Goal: Task Accomplishment & Management: Manage account settings

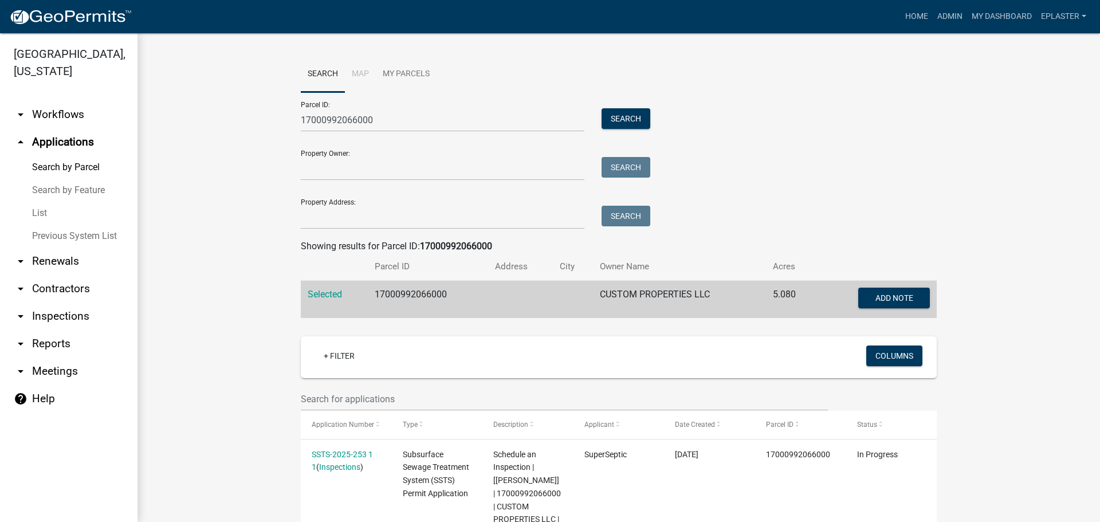
click at [1007, 28] on nav "Toggle drawer menu more_horiz Home Admin My Dashboard eplaster Admin Account Lo…" at bounding box center [550, 16] width 1100 height 33
click at [1008, 13] on link "My Dashboard" at bounding box center [1001, 17] width 69 height 22
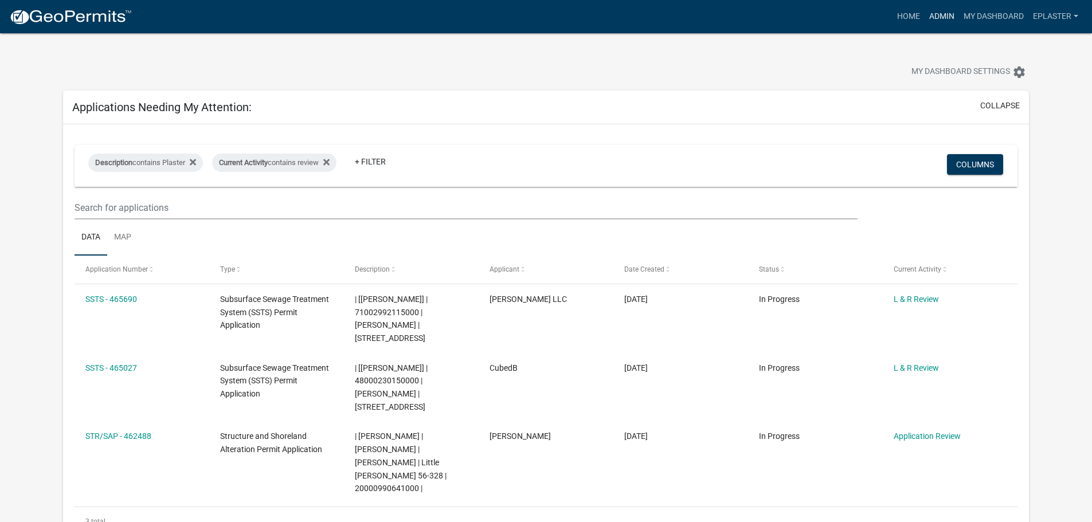
click at [941, 17] on link "Admin" at bounding box center [941, 17] width 34 height 22
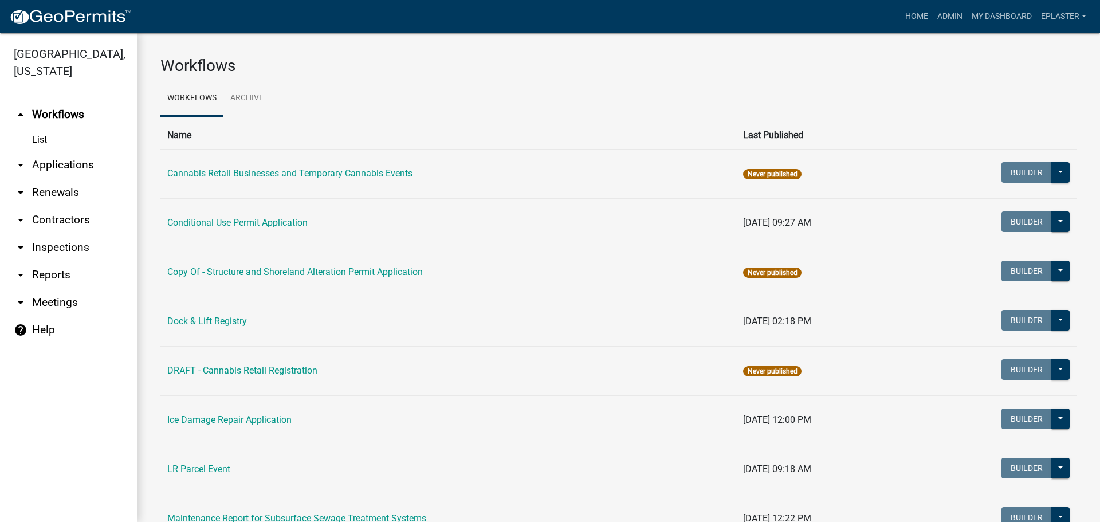
click at [91, 253] on link "arrow_drop_down Inspections" at bounding box center [69, 248] width 138 height 28
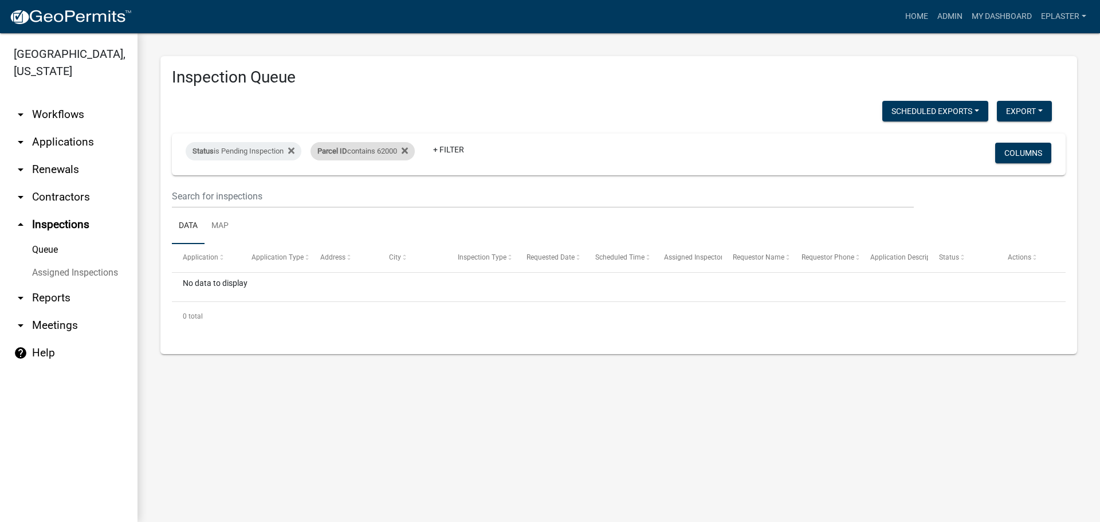
click at [389, 152] on div "Parcel ID contains 62000" at bounding box center [363, 151] width 104 height 18
click at [363, 192] on input "62000" at bounding box center [369, 193] width 105 height 23
click at [359, 194] on input "01000" at bounding box center [369, 193] width 105 height 23
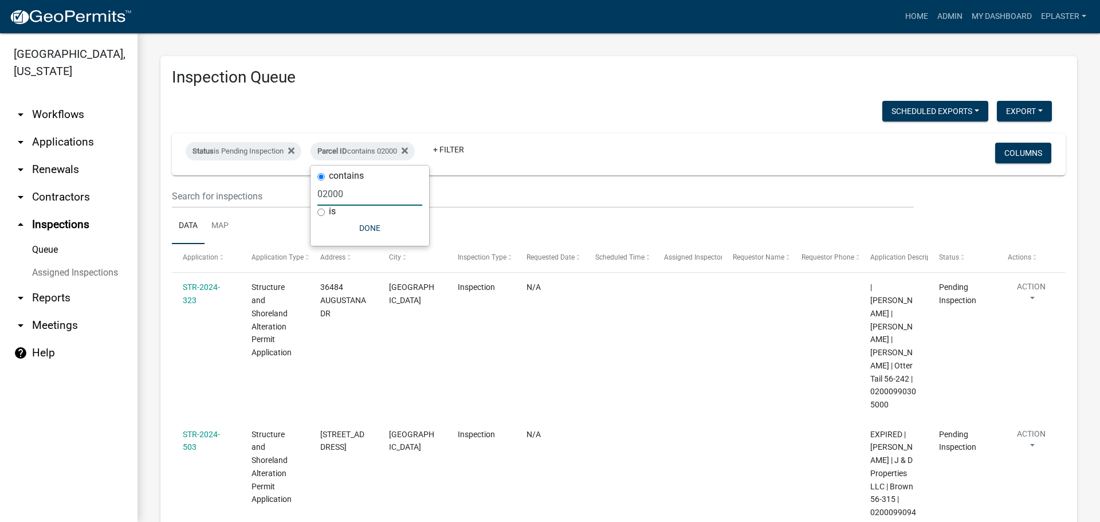
click at [348, 193] on input "02000" at bounding box center [369, 193] width 105 height 23
type input "03000"
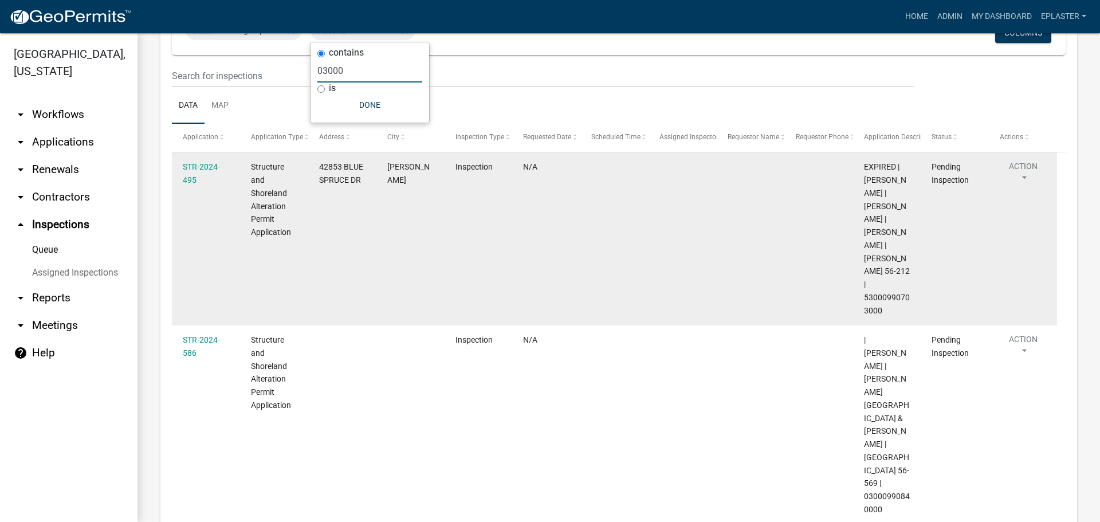
scroll to position [123, 0]
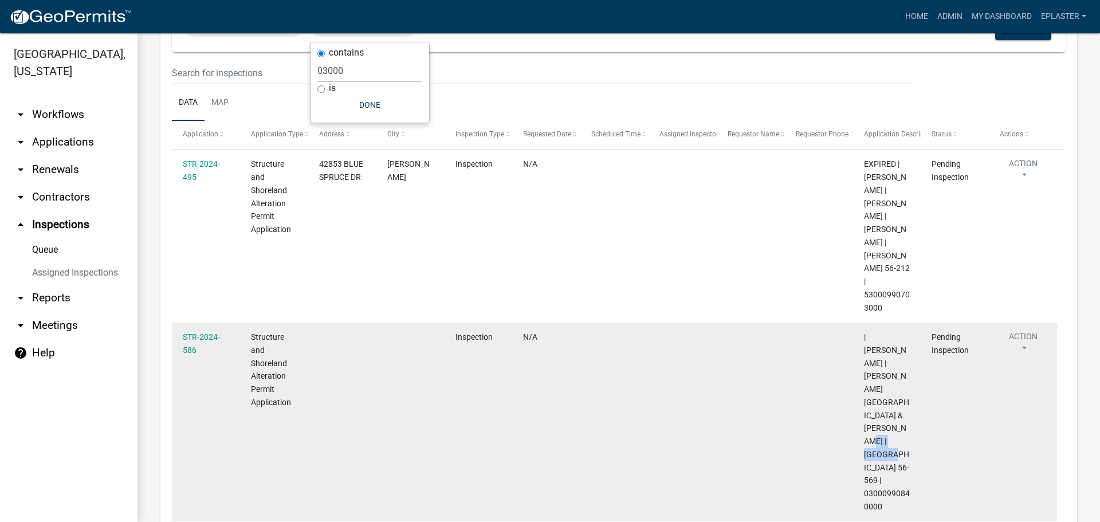
drag, startPoint x: 879, startPoint y: 426, endPoint x: 866, endPoint y: 414, distance: 17.8
click at [866, 414] on span "| [PERSON_NAME] | [PERSON_NAME][GEOGRAPHIC_DATA] & [PERSON_NAME] | [GEOGRAPHIC_…" at bounding box center [887, 421] width 46 height 179
click at [888, 426] on div "| [PERSON_NAME] | [PERSON_NAME][GEOGRAPHIC_DATA] & [PERSON_NAME] | [GEOGRAPHIC_…" at bounding box center [887, 422] width 46 height 183
drag, startPoint x: 883, startPoint y: 425, endPoint x: 865, endPoint y: 416, distance: 19.7
click at [865, 416] on div "| [PERSON_NAME] | [PERSON_NAME][GEOGRAPHIC_DATA] & [PERSON_NAME] | [GEOGRAPHIC_…" at bounding box center [887, 422] width 46 height 183
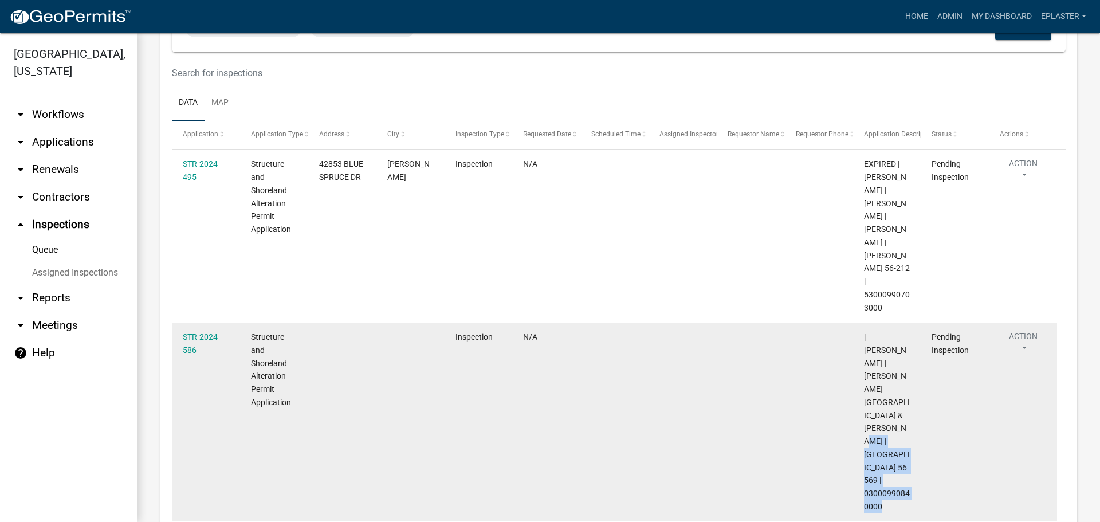
copy span "03000990840000"
click at [491, 413] on datatable-body-cell "Inspection" at bounding box center [478, 422] width 68 height 199
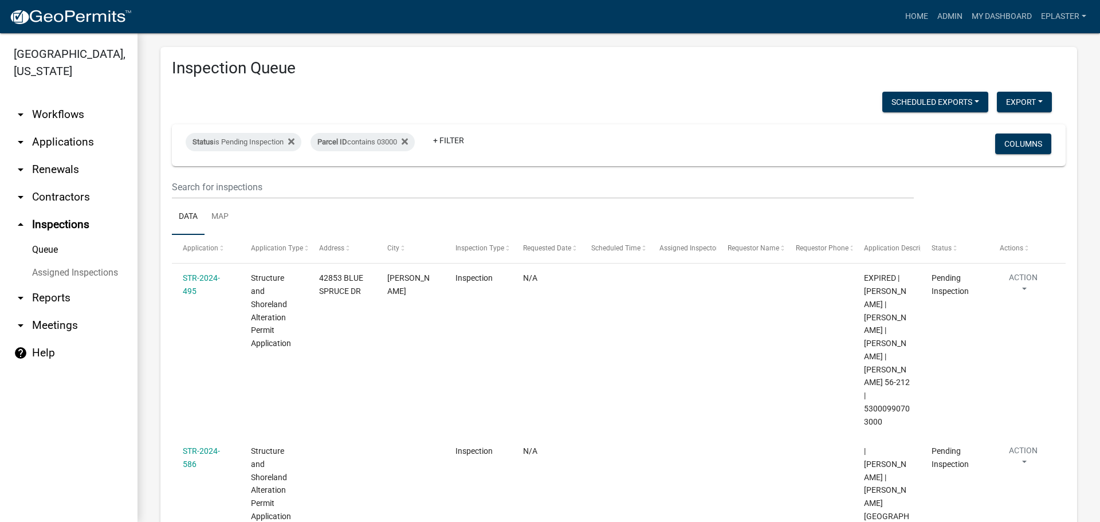
scroll to position [0, 0]
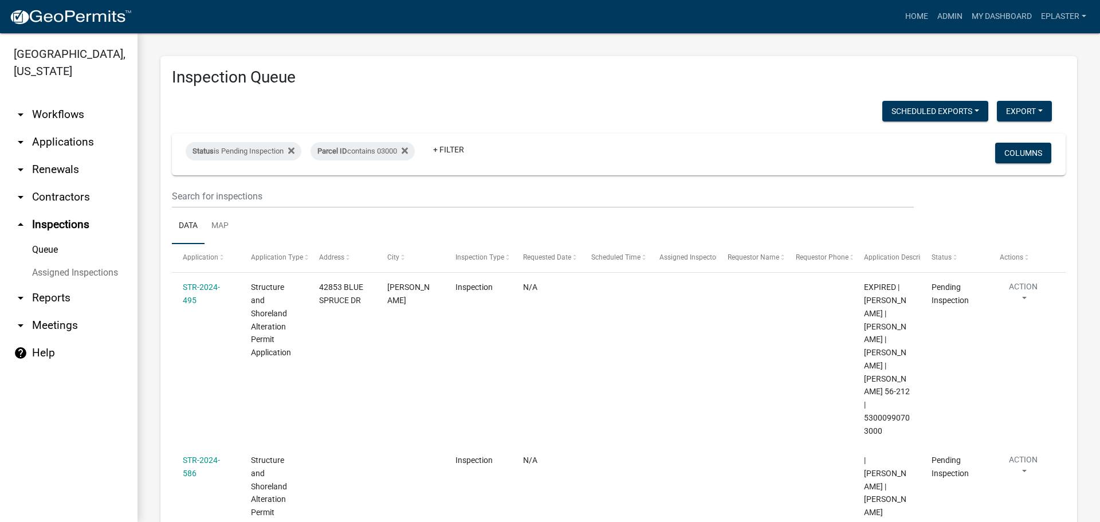
drag, startPoint x: 398, startPoint y: 155, endPoint x: 394, endPoint y: 163, distance: 9.7
click at [398, 155] on div "Parcel ID contains 03000" at bounding box center [363, 151] width 104 height 18
click at [347, 198] on input "03000" at bounding box center [369, 193] width 105 height 23
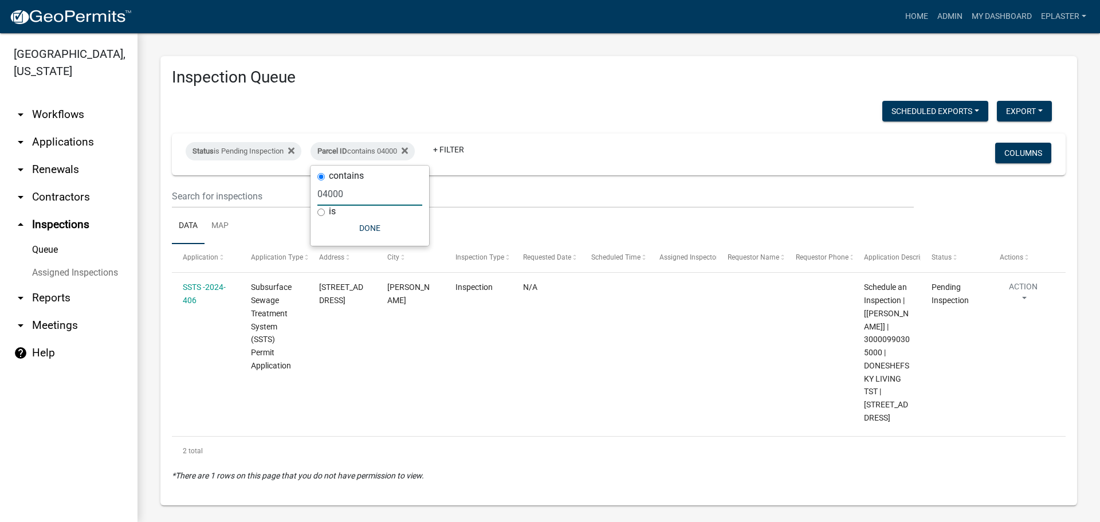
click at [350, 197] on input "04000" at bounding box center [369, 193] width 105 height 23
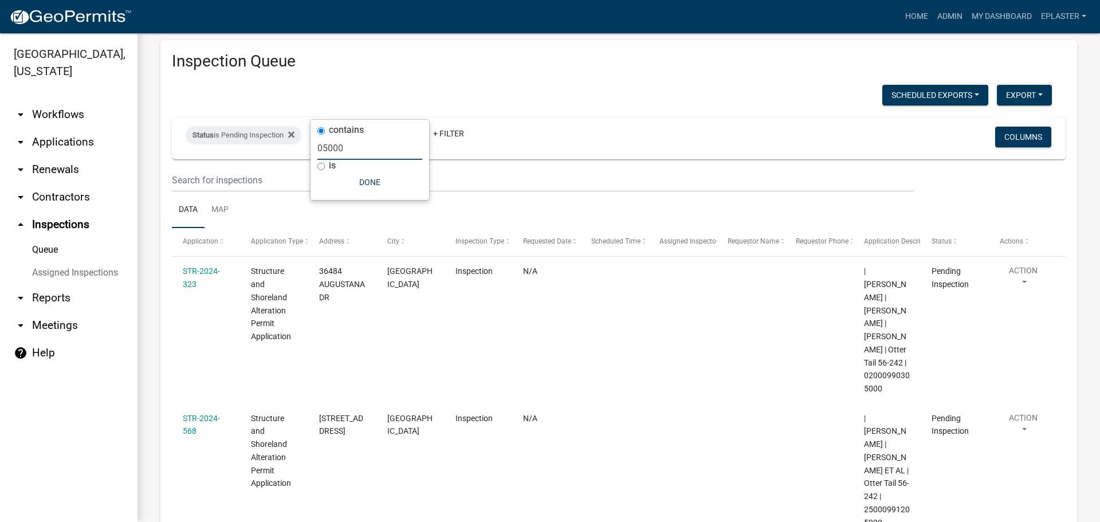
scroll to position [71, 0]
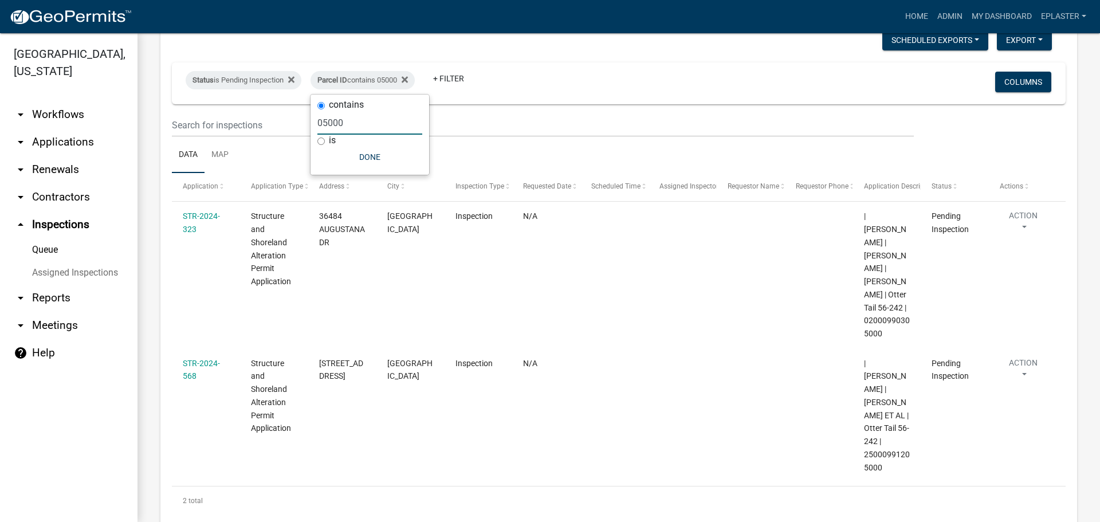
click at [355, 120] on input "05000" at bounding box center [369, 122] width 105 height 23
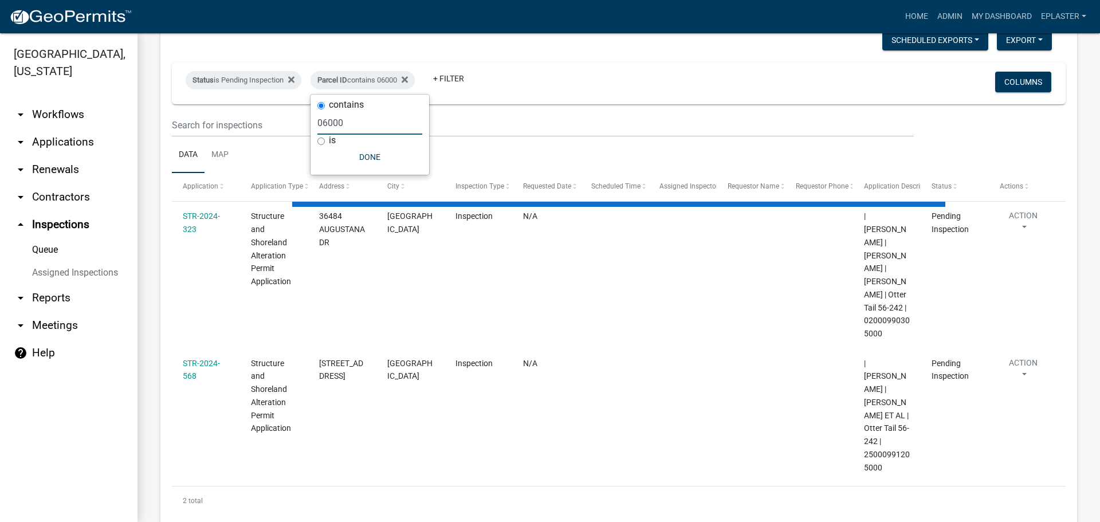
scroll to position [0, 0]
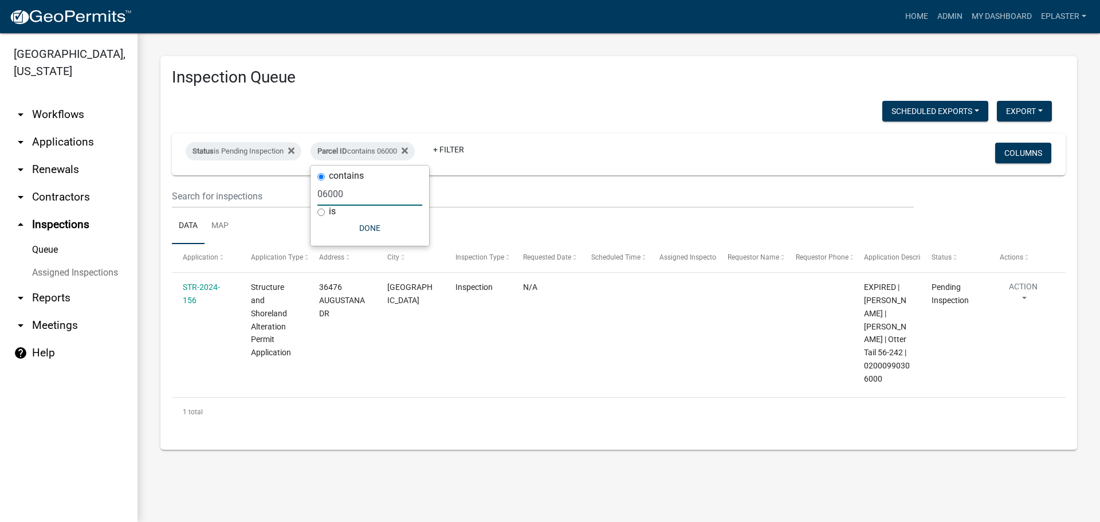
click at [372, 195] on input "06000" at bounding box center [369, 193] width 105 height 23
click at [371, 195] on input "06000" at bounding box center [369, 193] width 105 height 23
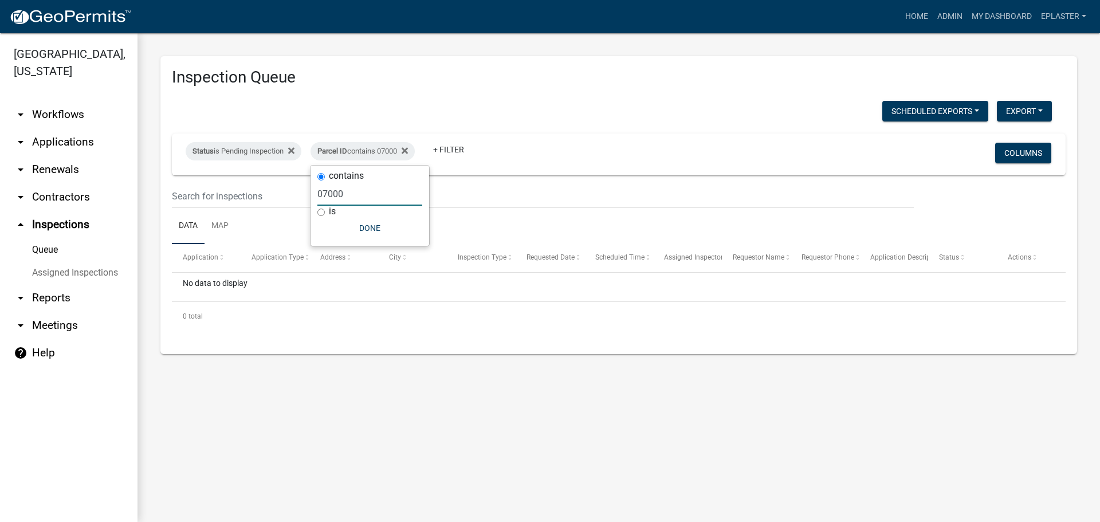
click at [363, 191] on input "07000" at bounding box center [369, 193] width 105 height 23
type input "08000"
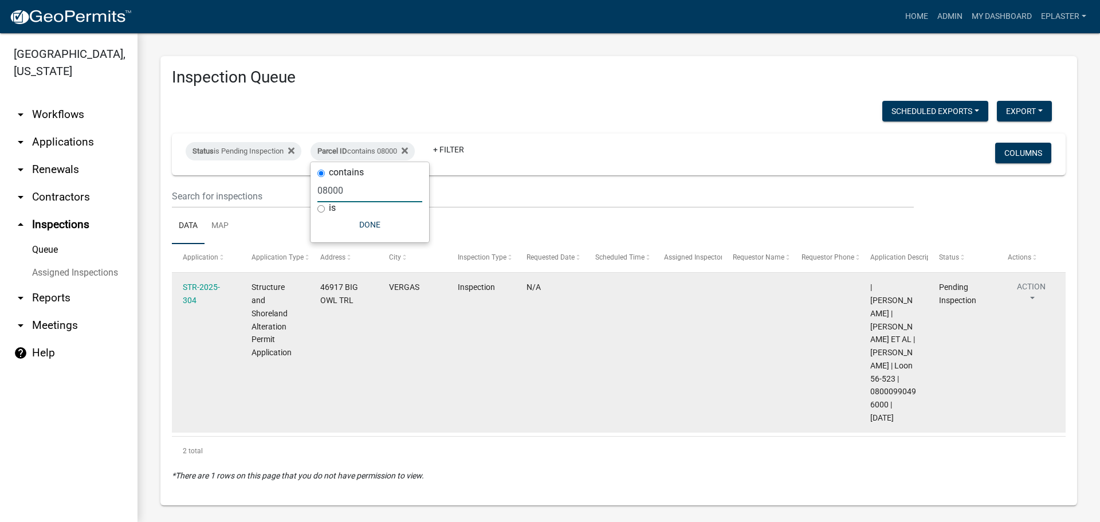
scroll to position [6, 0]
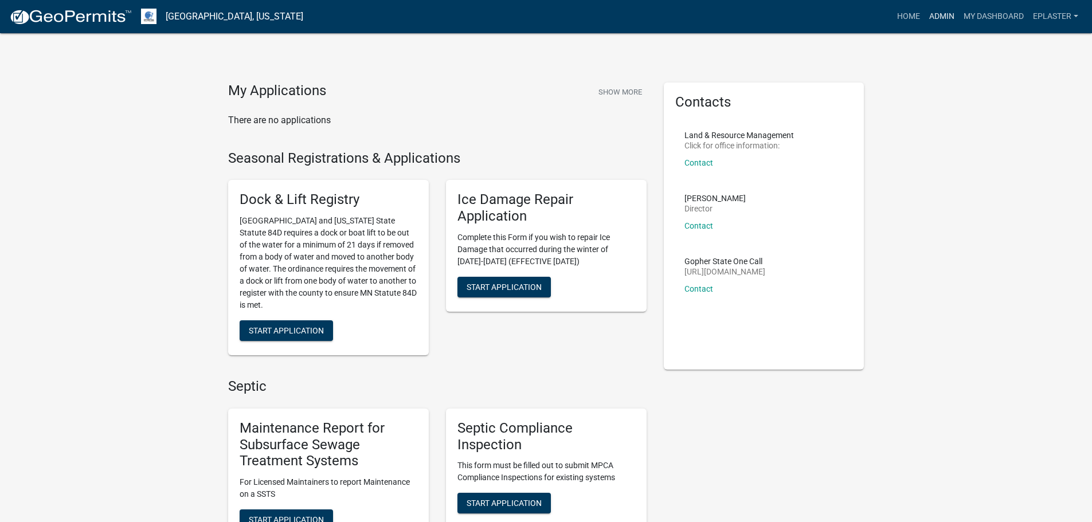
drag, startPoint x: 941, startPoint y: 11, endPoint x: 921, endPoint y: 34, distance: 30.0
click at [941, 11] on link "Admin" at bounding box center [941, 17] width 34 height 22
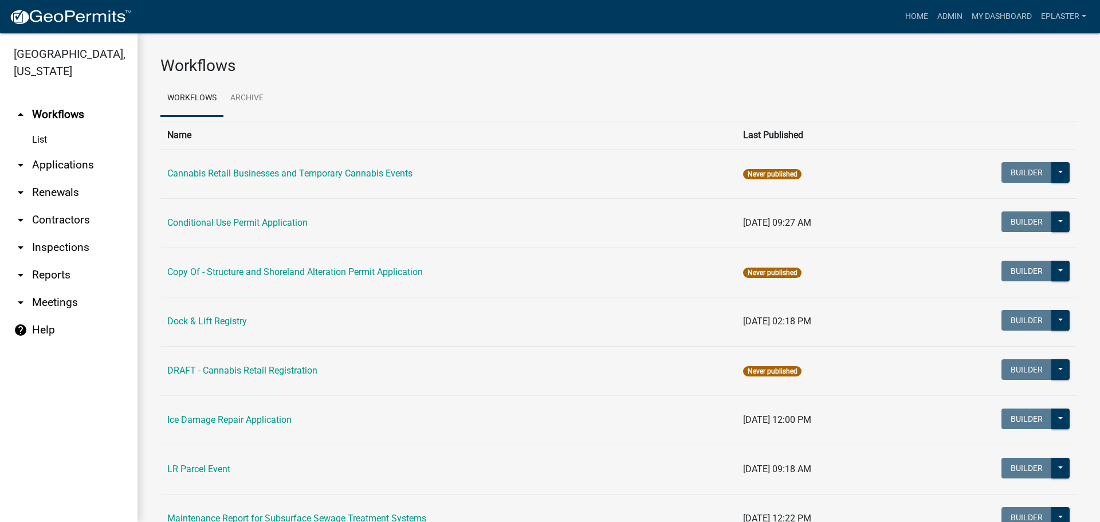
click at [61, 175] on link "arrow_drop_down Applications" at bounding box center [69, 165] width 138 height 28
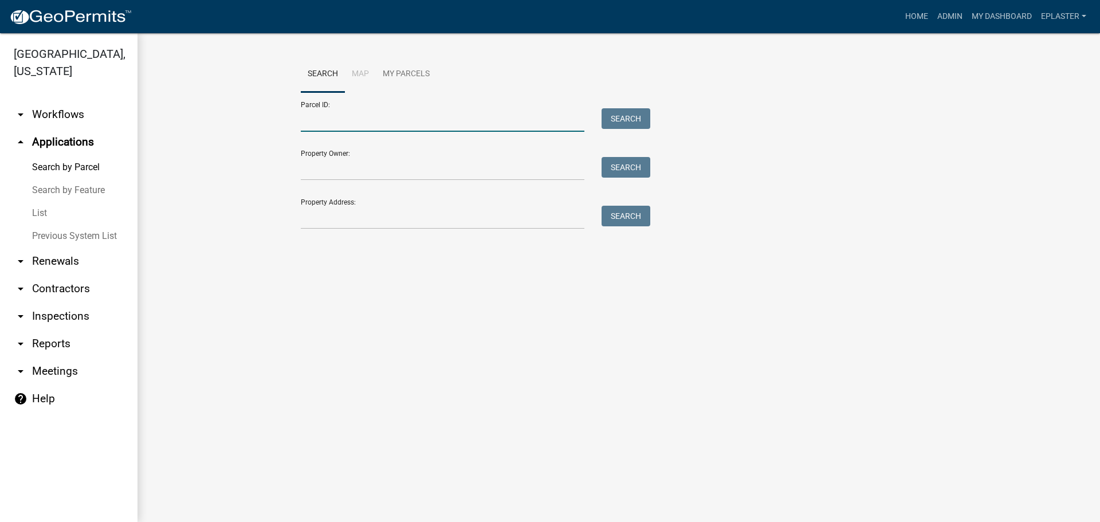
click at [368, 117] on input "Parcel ID:" at bounding box center [443, 119] width 284 height 23
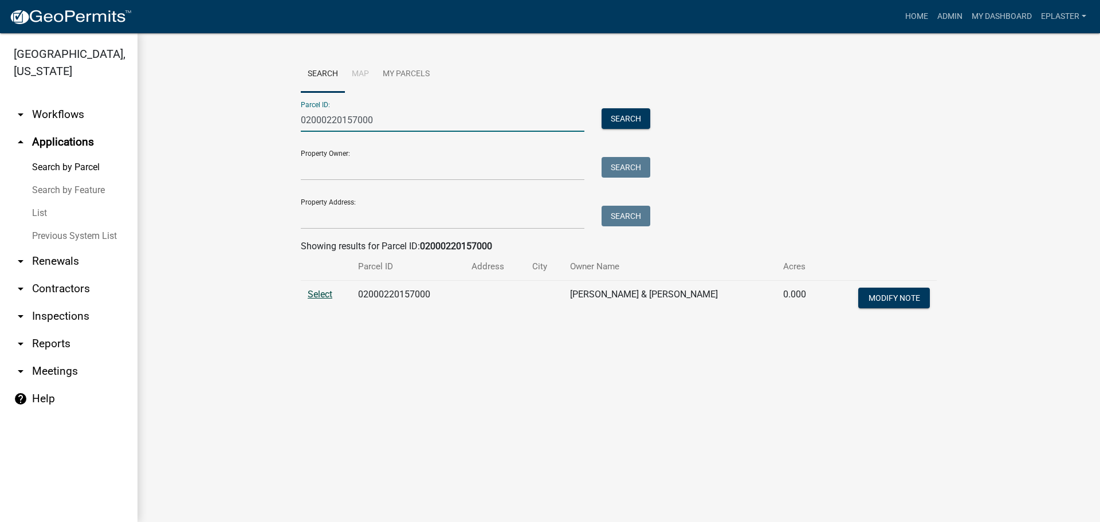
click at [316, 291] on span "Select" at bounding box center [320, 294] width 25 height 11
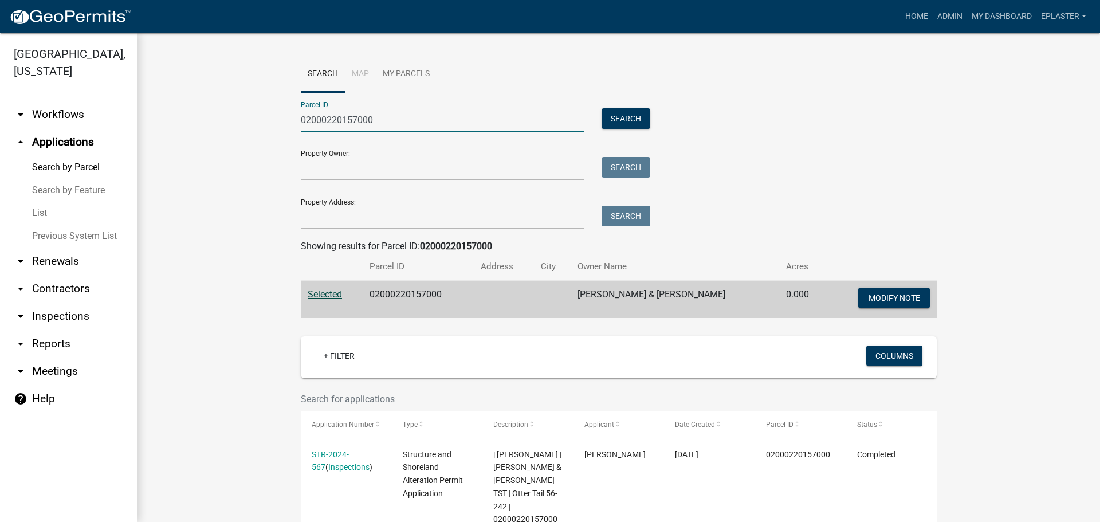
click at [377, 118] on input "02000220157000" at bounding box center [443, 119] width 284 height 23
paste input "8000990535"
type input "08000990535000"
click at [626, 122] on button "Search" at bounding box center [626, 118] width 49 height 21
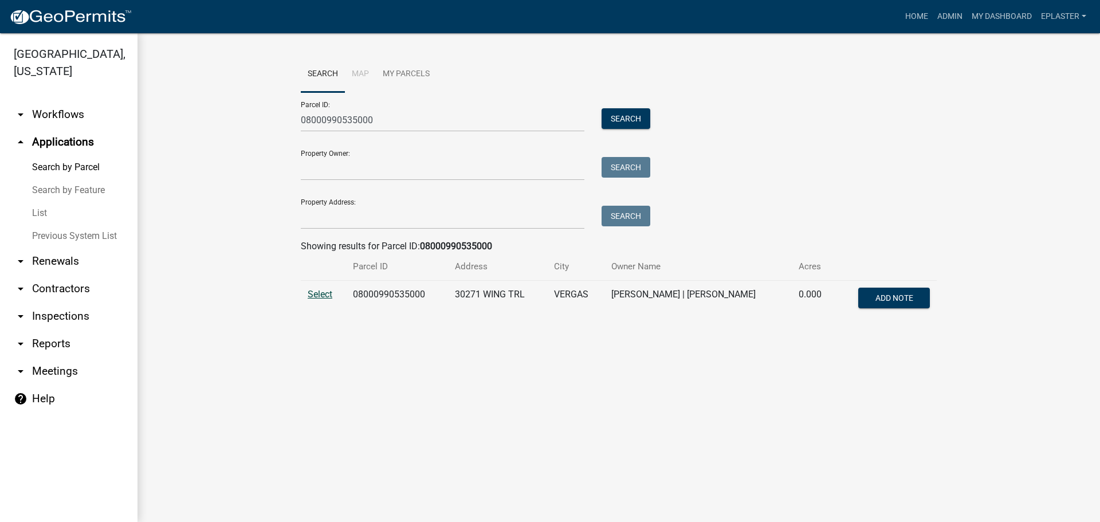
click at [332, 293] on span "Select" at bounding box center [320, 294] width 25 height 11
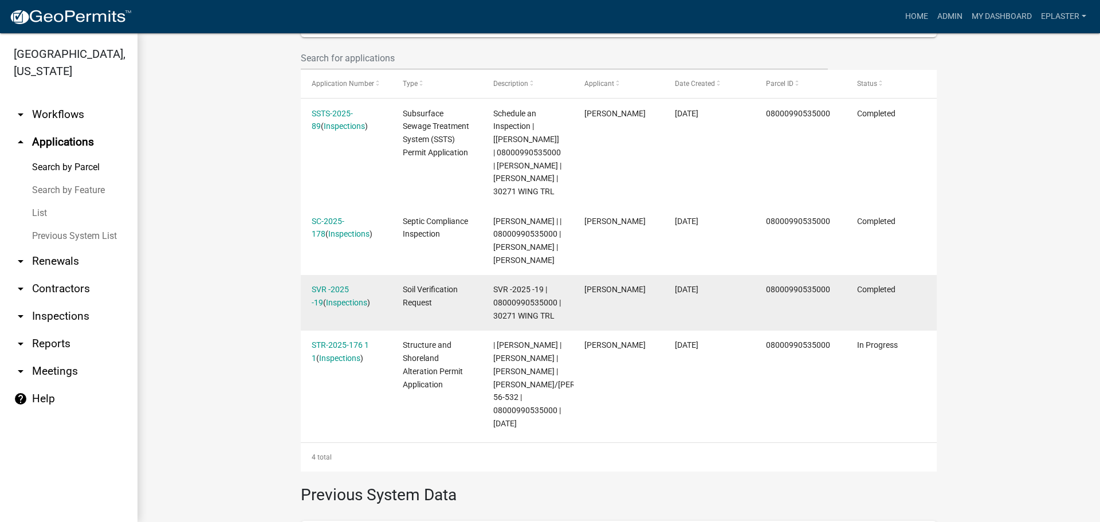
scroll to position [366, 0]
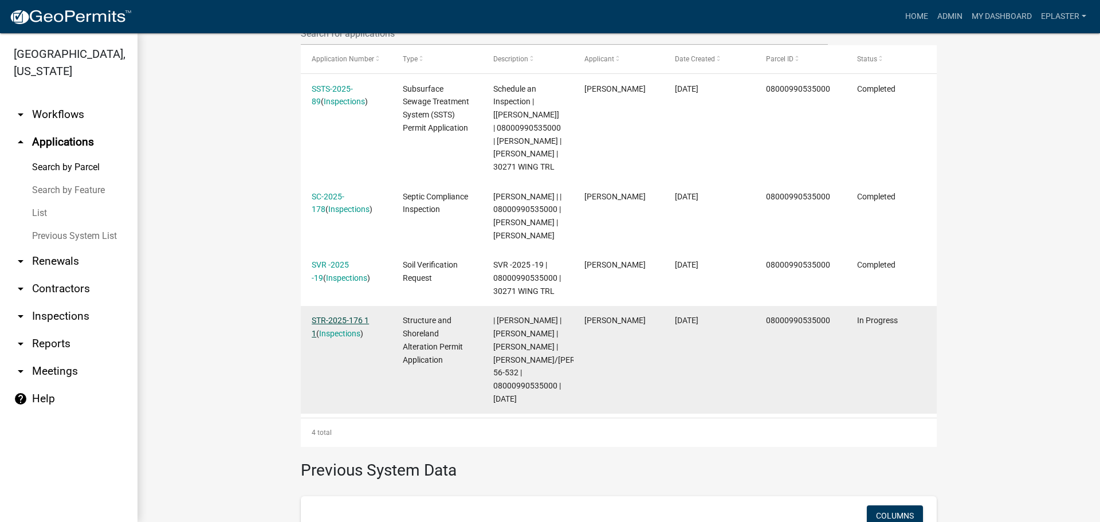
click at [358, 319] on link "STR-2025-176 1 1" at bounding box center [340, 327] width 57 height 22
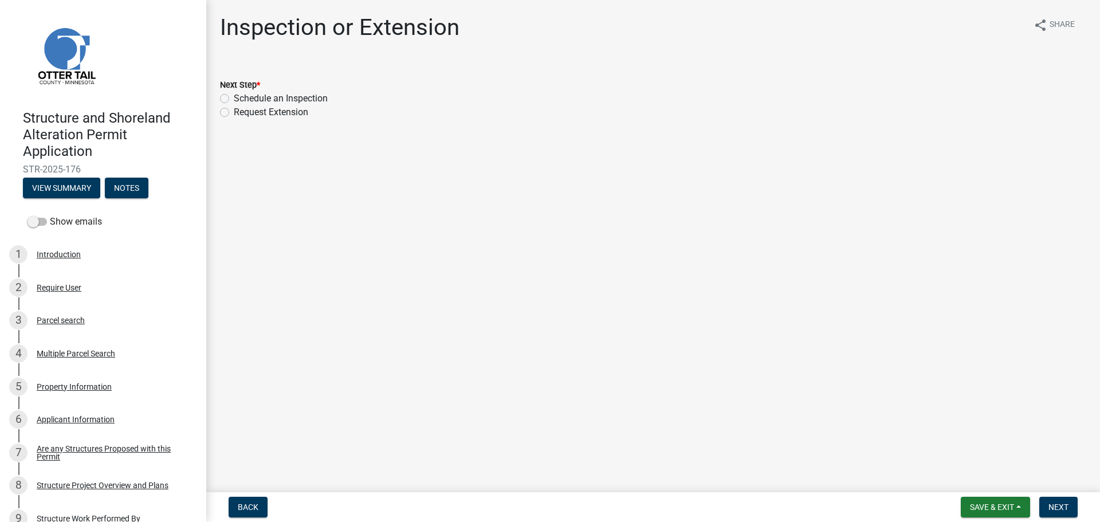
click at [234, 97] on label "Schedule an Inspection" at bounding box center [281, 99] width 94 height 14
click at [234, 97] on input "Schedule an Inspection" at bounding box center [237, 95] width 7 height 7
radio input "true"
click at [1062, 504] on span "Next" at bounding box center [1059, 507] width 20 height 9
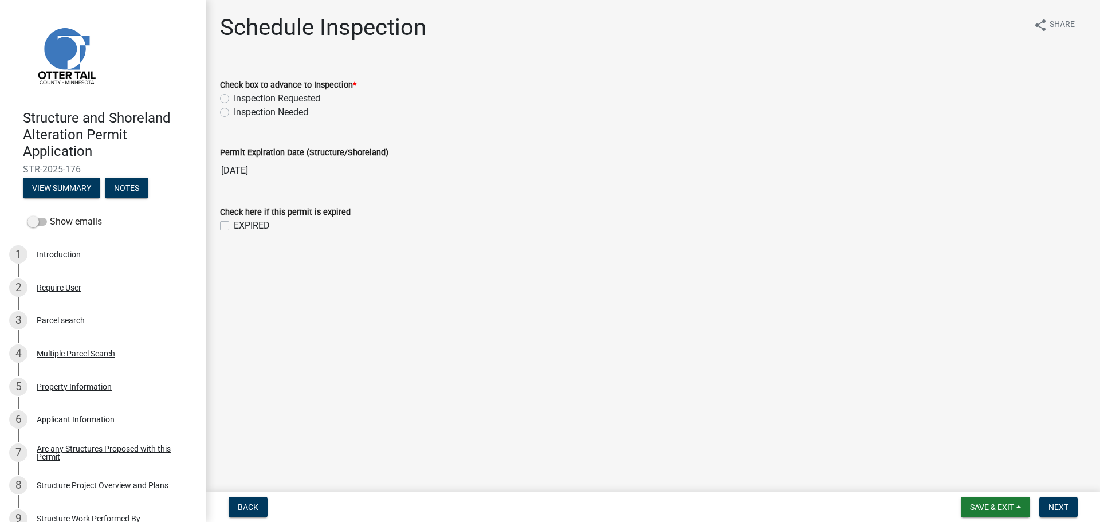
drag, startPoint x: 225, startPoint y: 97, endPoint x: 479, endPoint y: 156, distance: 260.1
click at [234, 96] on label "Inspection Requested" at bounding box center [277, 99] width 87 height 14
click at [234, 96] on input "Inspection Requested" at bounding box center [237, 95] width 7 height 7
radio input "true"
click at [1061, 506] on span "Next" at bounding box center [1059, 507] width 20 height 9
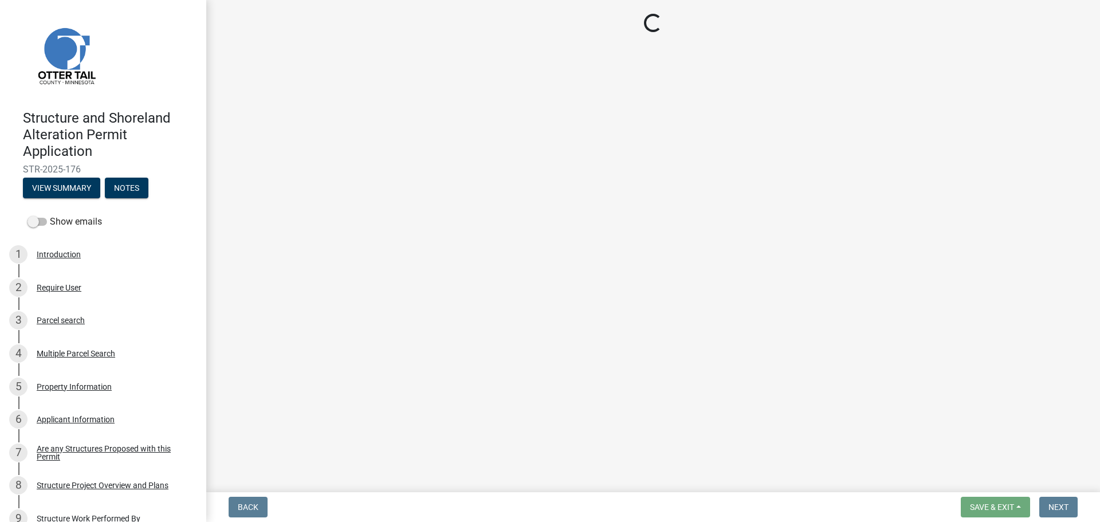
select select "710d5f49-2663-4e73-9718-d0c4e189f5ed"
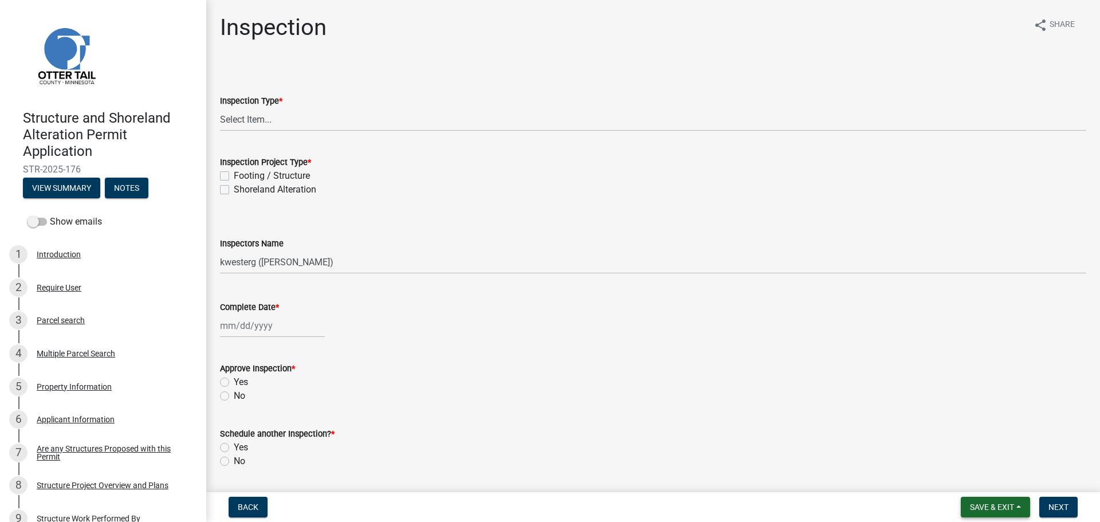
click at [1009, 509] on span "Save & Exit" at bounding box center [992, 507] width 44 height 9
click at [1006, 479] on button "Save & Exit" at bounding box center [985, 478] width 92 height 28
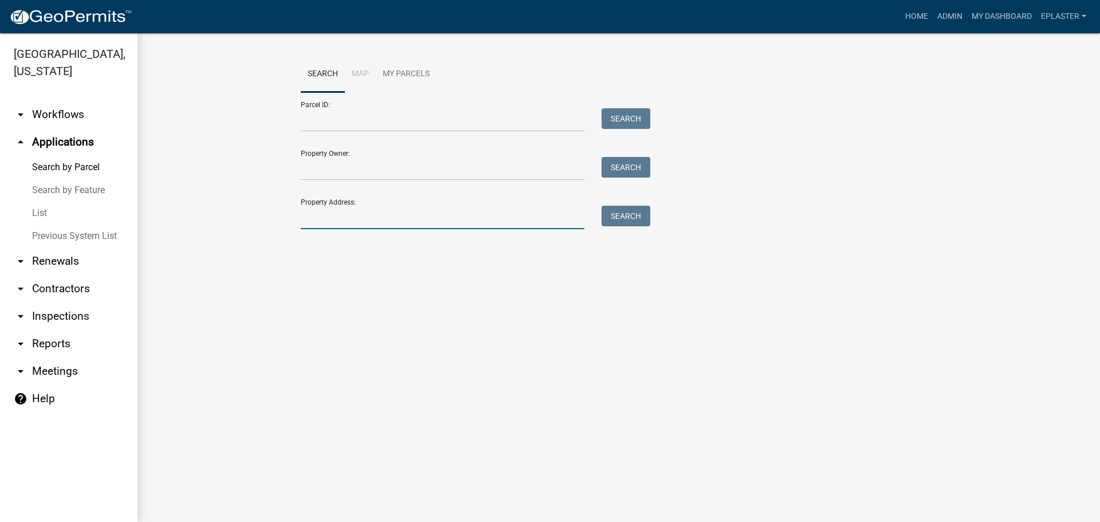
click at [352, 213] on input "Property Address:" at bounding box center [443, 217] width 284 height 23
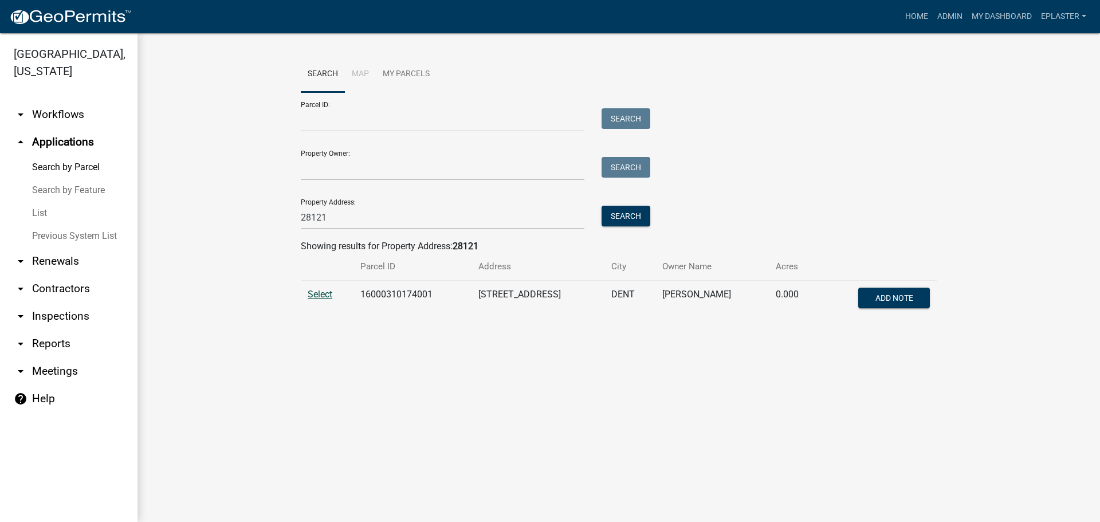
click at [323, 289] on span "Select" at bounding box center [320, 294] width 25 height 11
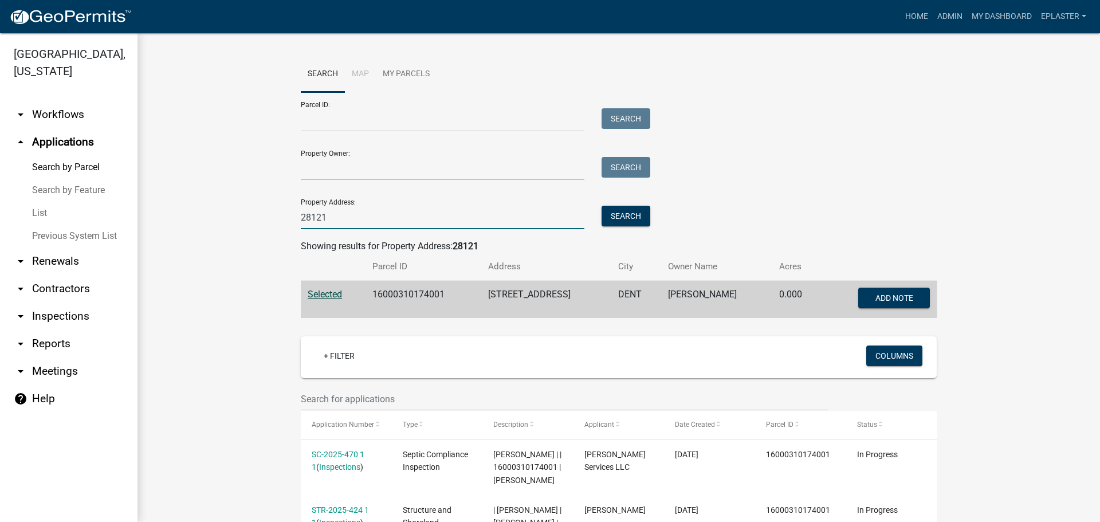
click at [350, 214] on input "28121" at bounding box center [443, 217] width 284 height 23
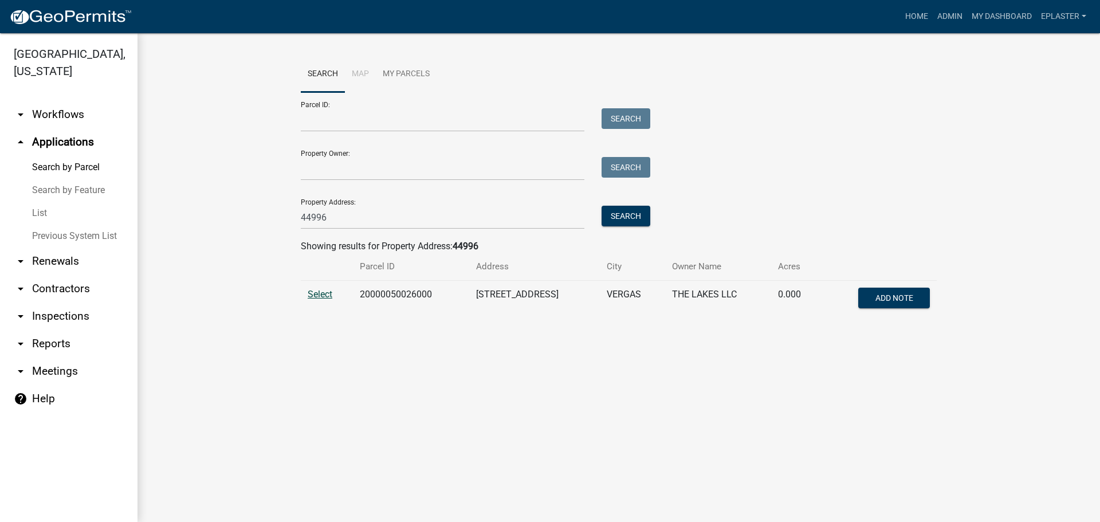
click at [322, 295] on span "Select" at bounding box center [320, 294] width 25 height 11
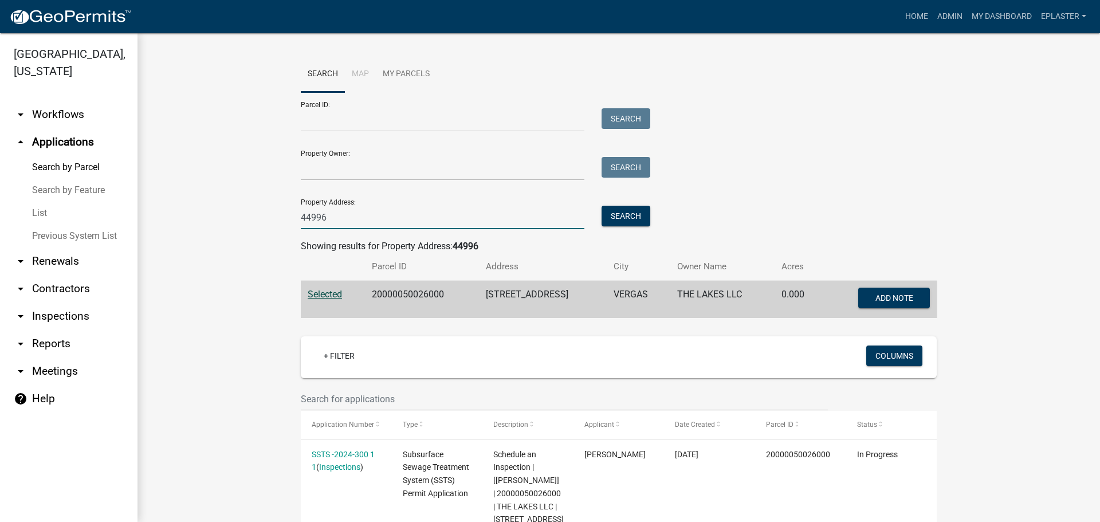
click at [334, 218] on input "44996" at bounding box center [443, 217] width 284 height 23
click at [334, 217] on input "44996" at bounding box center [443, 217] width 284 height 23
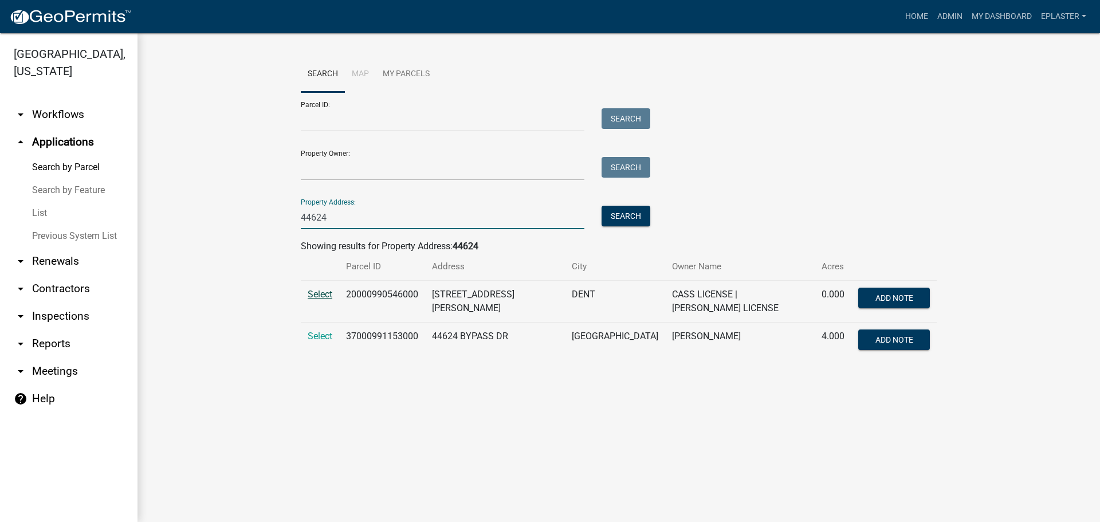
click at [331, 295] on span "Select" at bounding box center [320, 294] width 25 height 11
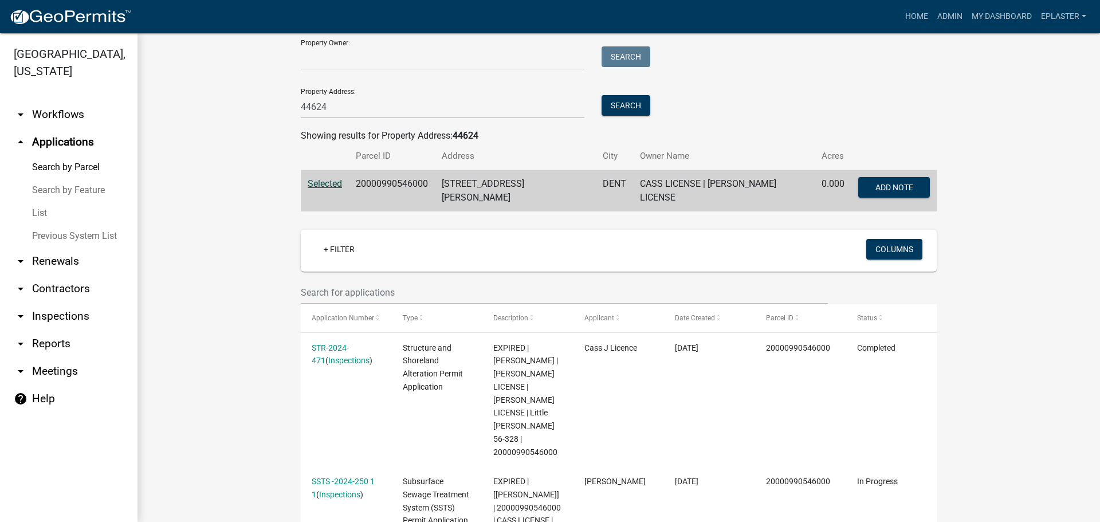
scroll to position [108, 0]
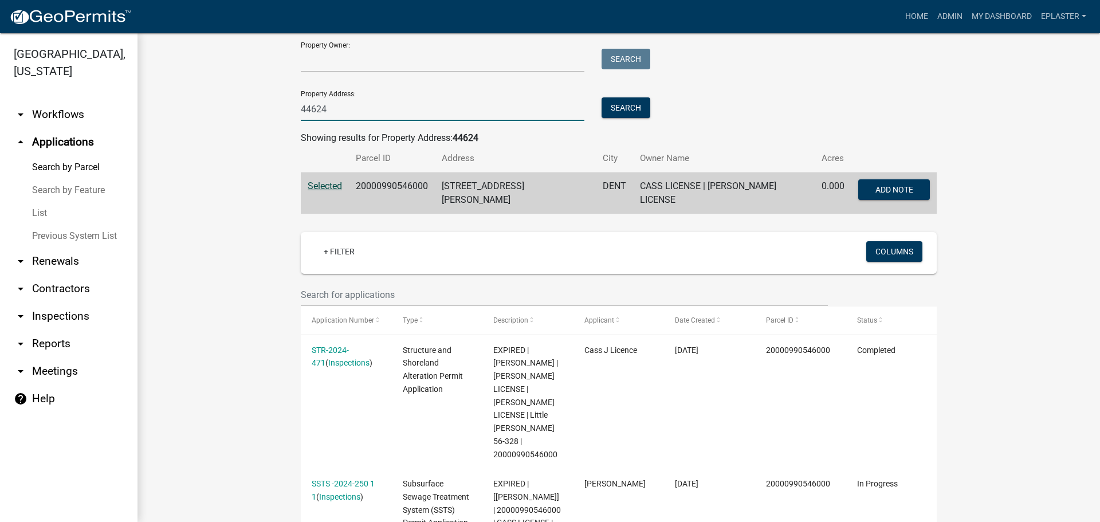
click at [343, 100] on input "44624" at bounding box center [443, 108] width 284 height 23
click at [343, 102] on input "44624" at bounding box center [443, 108] width 284 height 23
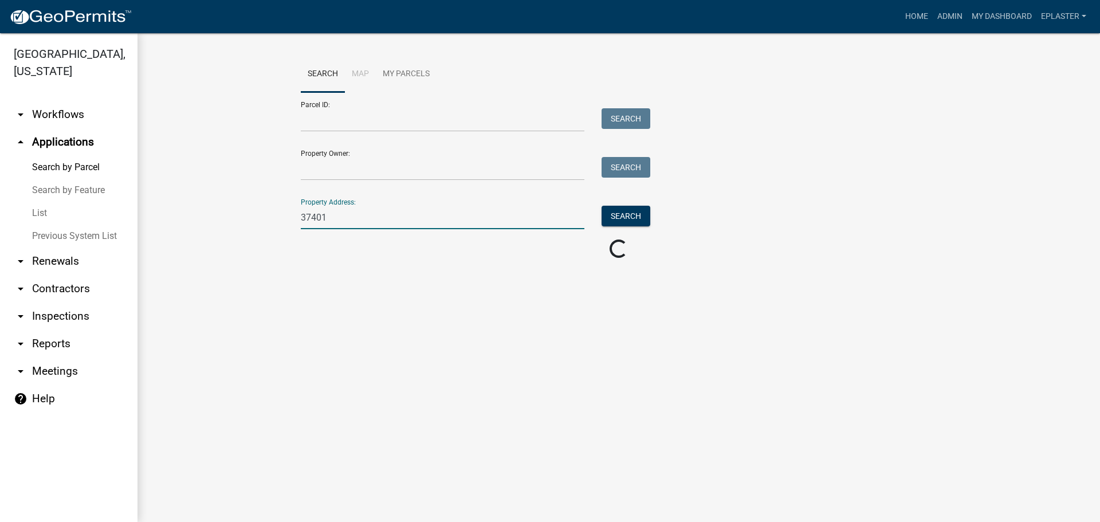
scroll to position [0, 0]
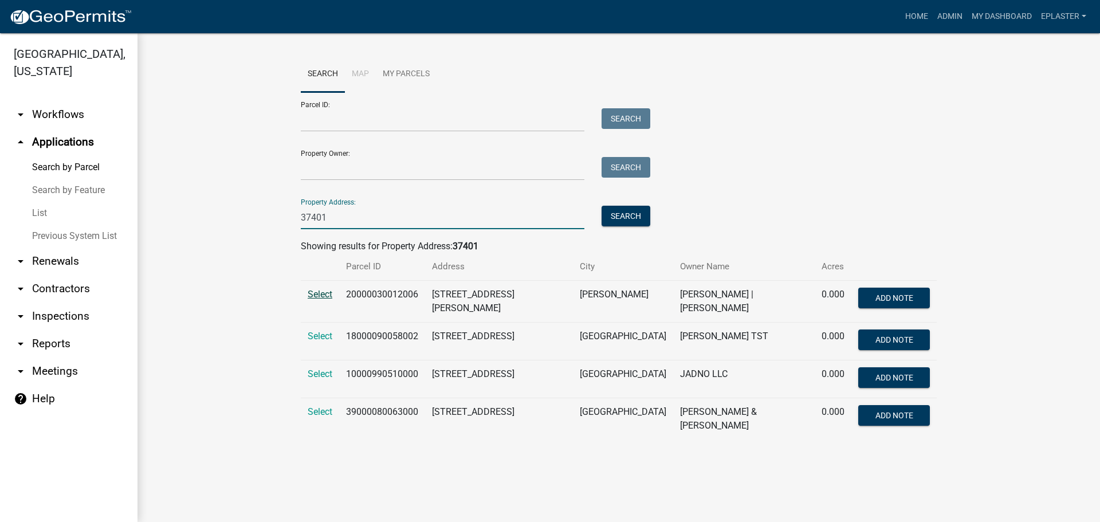
type input "37401"
click at [320, 291] on span "Select" at bounding box center [320, 294] width 25 height 11
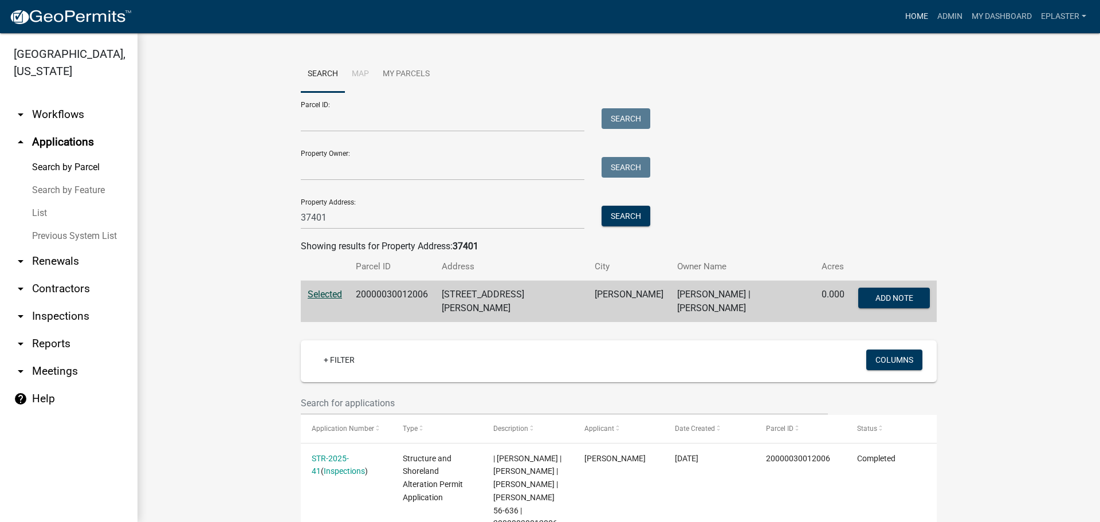
click at [913, 14] on link "Home" at bounding box center [917, 17] width 32 height 22
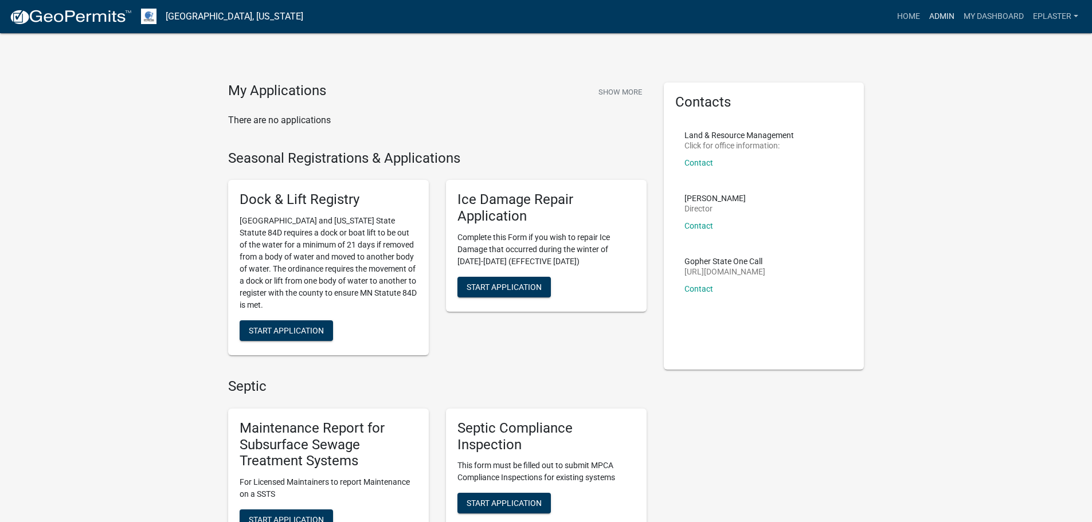
click at [928, 17] on link "Admin" at bounding box center [941, 17] width 34 height 22
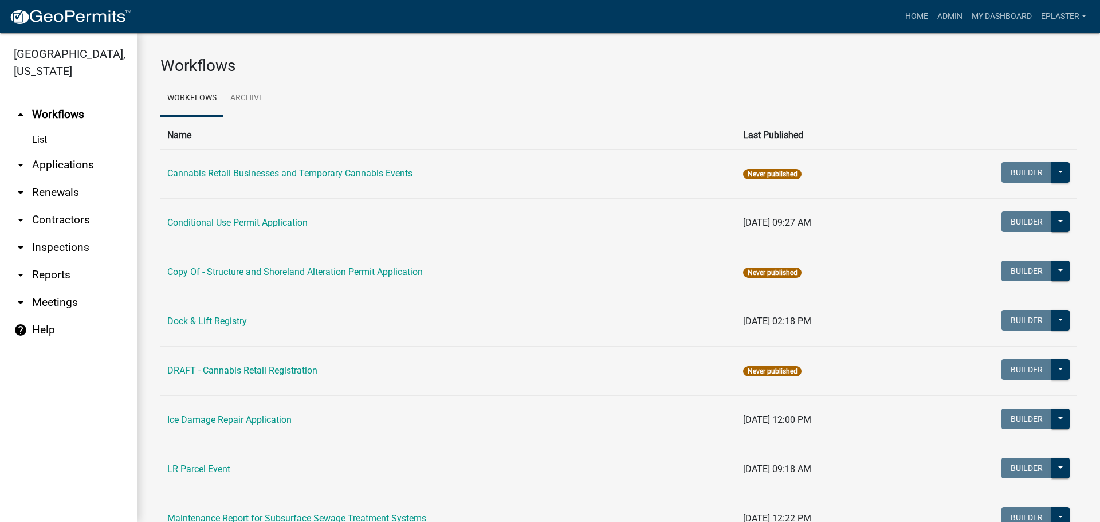
click at [81, 162] on link "arrow_drop_down Applications" at bounding box center [69, 165] width 138 height 28
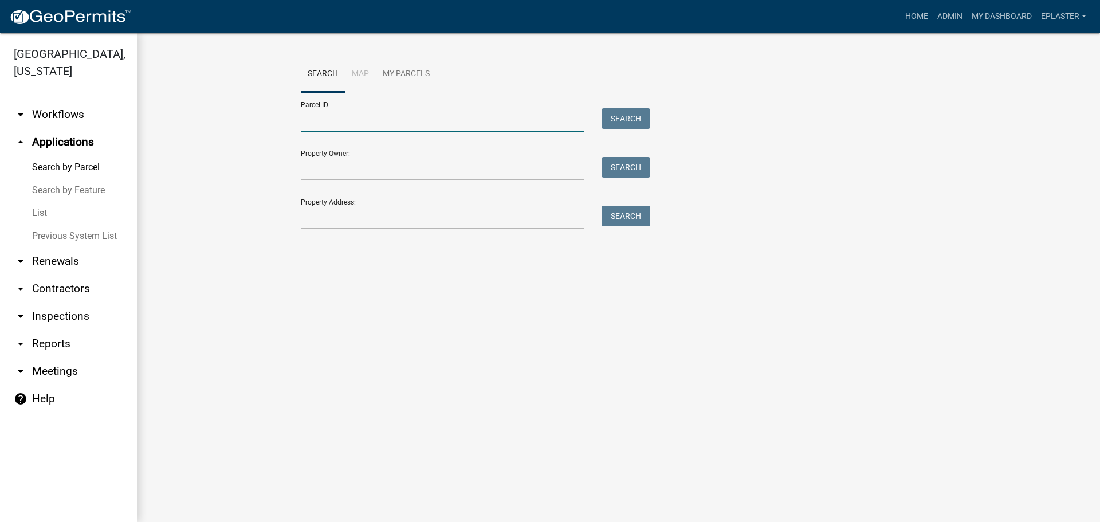
click at [393, 124] on input "Parcel ID:" at bounding box center [443, 119] width 284 height 23
click at [309, 217] on input "Property Address:" at bounding box center [443, 217] width 284 height 23
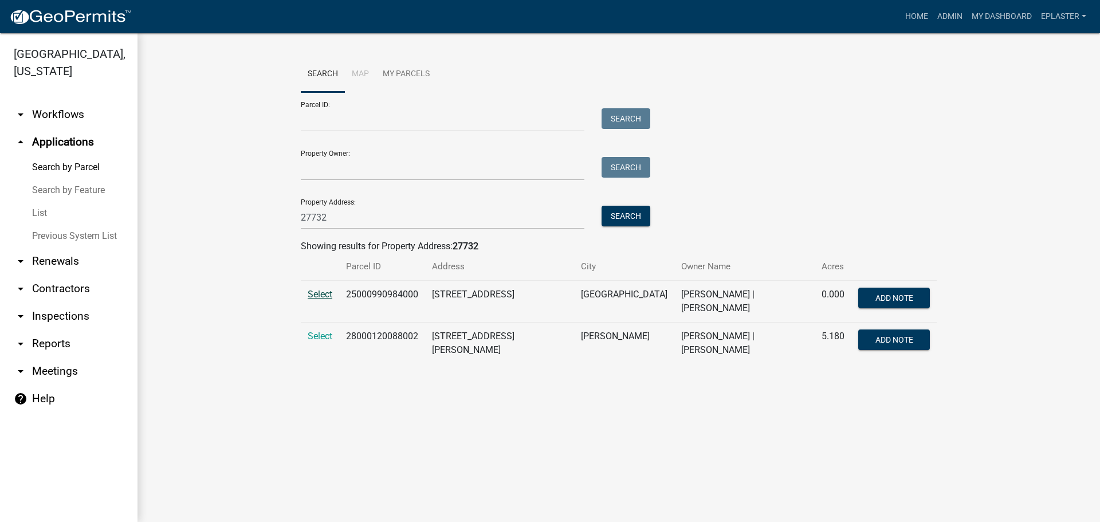
click at [317, 293] on span "Select" at bounding box center [320, 294] width 25 height 11
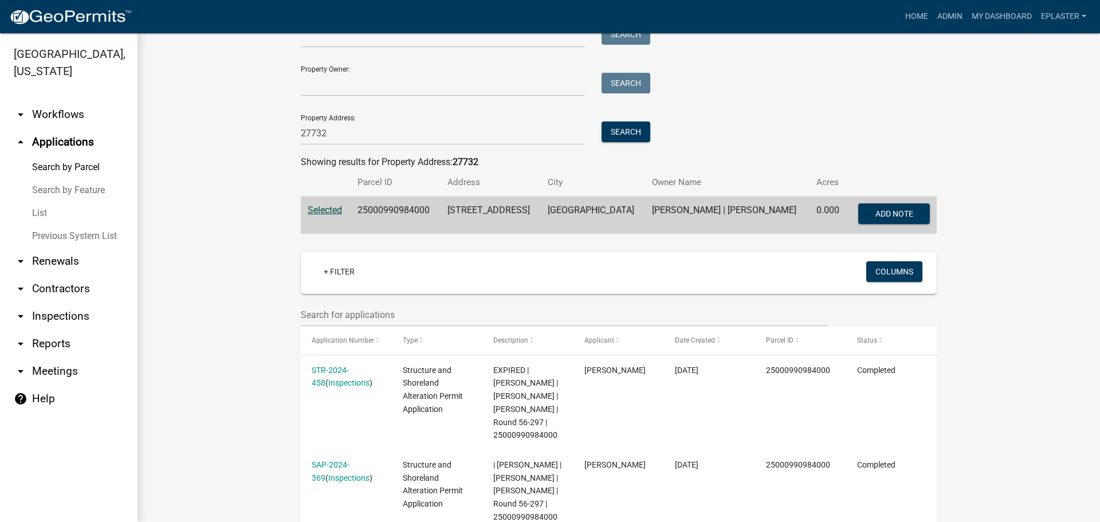
scroll to position [8, 0]
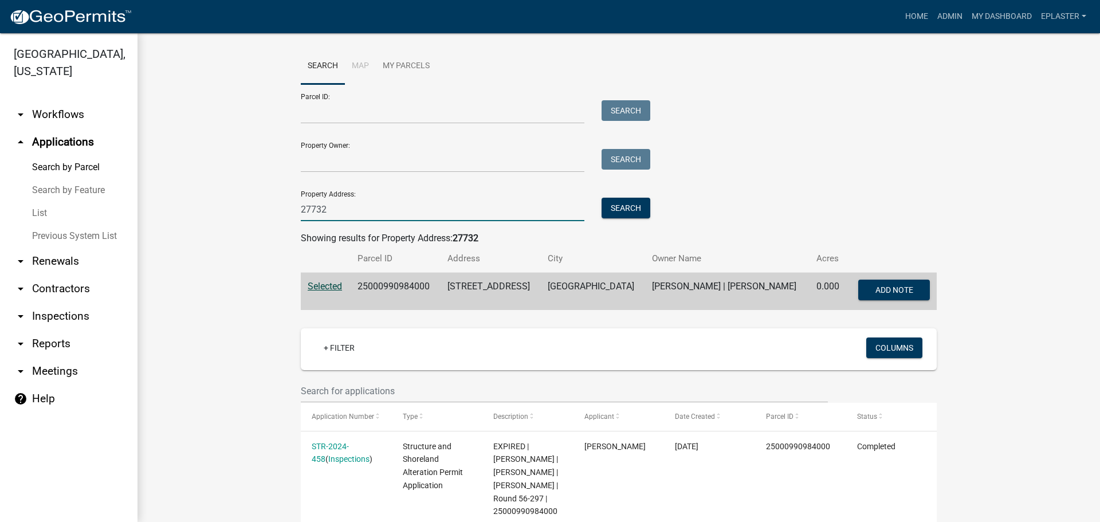
click at [355, 214] on input "27732" at bounding box center [443, 209] width 284 height 23
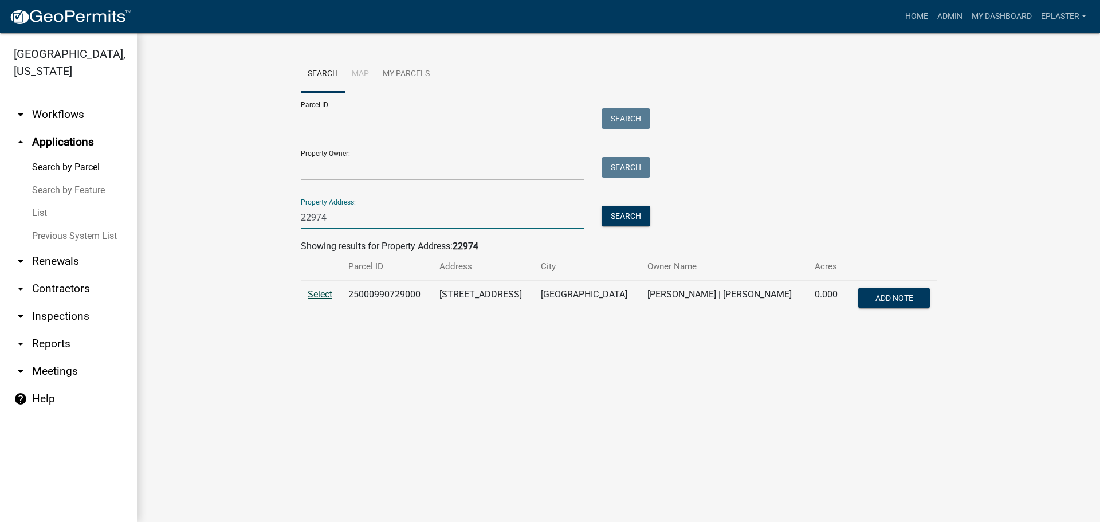
click at [324, 290] on span "Select" at bounding box center [320, 294] width 25 height 11
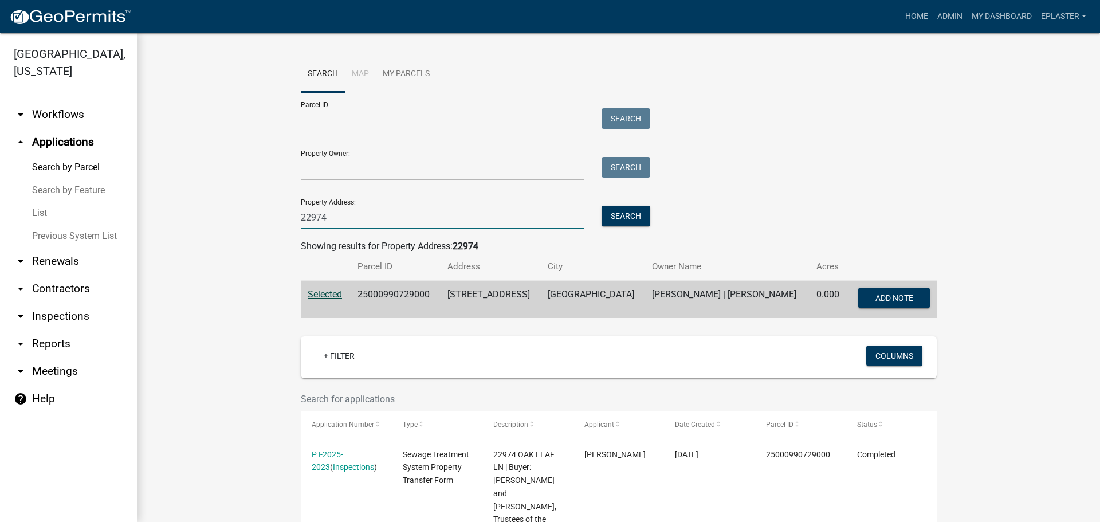
click at [355, 208] on input "22974" at bounding box center [443, 217] width 284 height 23
click at [355, 211] on input "22974" at bounding box center [443, 217] width 284 height 23
type input "26477"
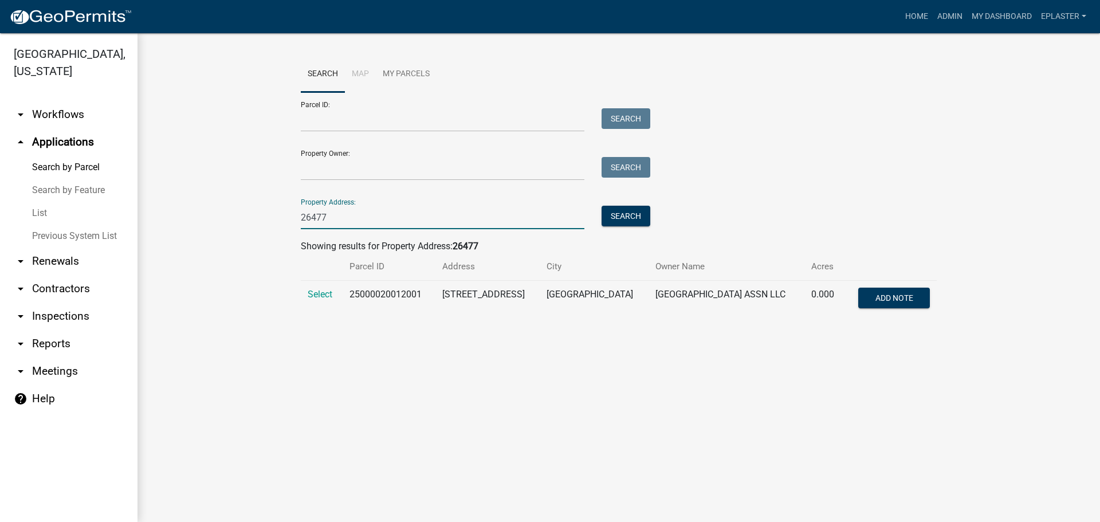
click at [350, 222] on input "26477" at bounding box center [443, 217] width 284 height 23
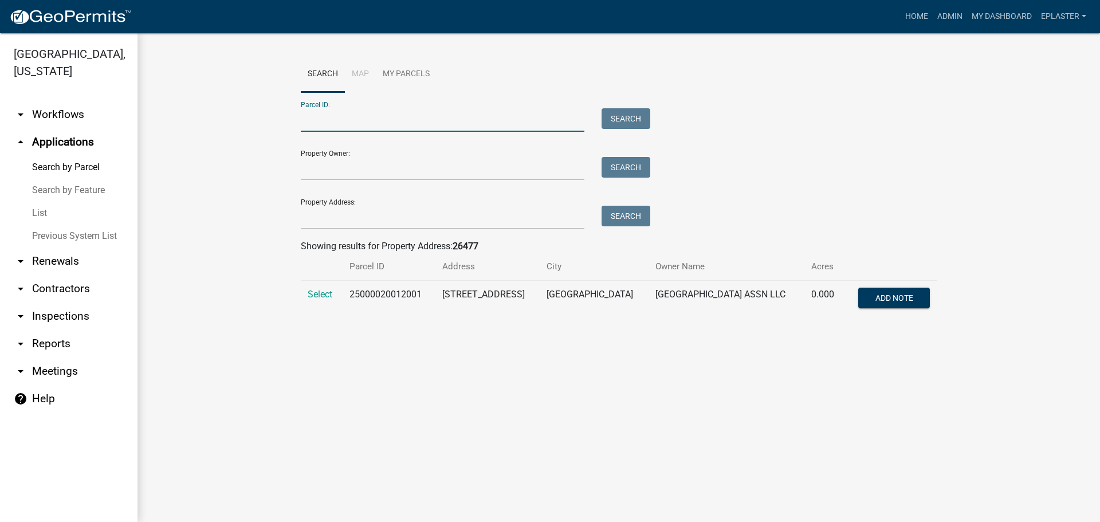
click at [353, 120] on input "Parcel ID:" at bounding box center [443, 119] width 284 height 23
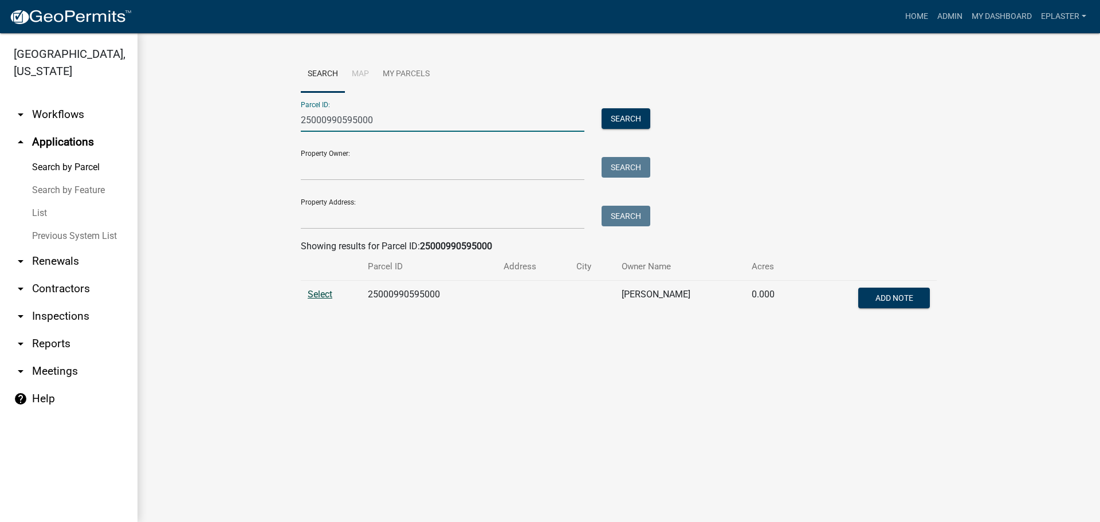
type input "25000990595000"
click at [320, 292] on span "Select" at bounding box center [320, 294] width 25 height 11
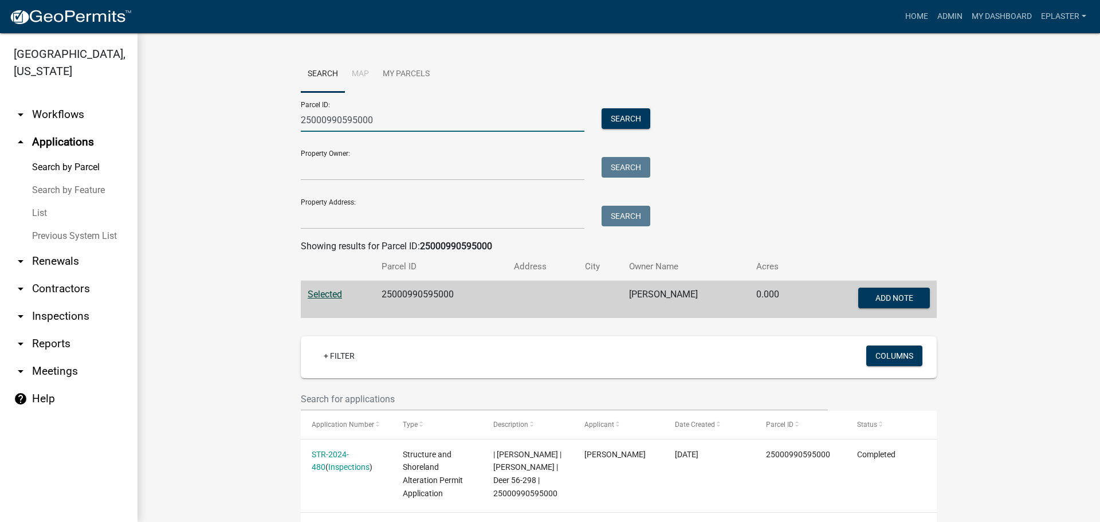
click at [372, 117] on input "25000990595000" at bounding box center [443, 119] width 284 height 23
click at [315, 204] on div "Property Address: Search" at bounding box center [473, 210] width 344 height 40
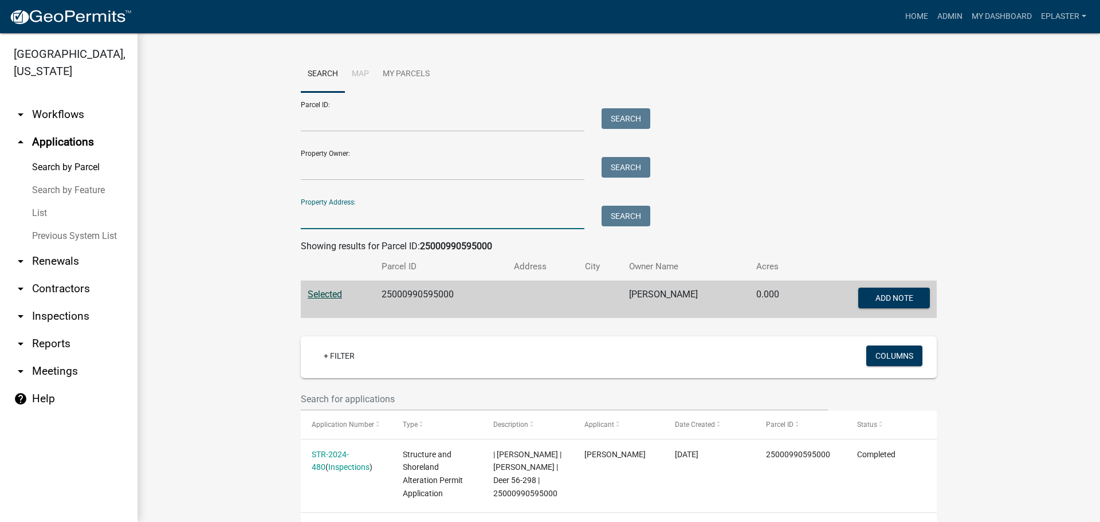
click at [313, 218] on input "Property Address:" at bounding box center [443, 217] width 284 height 23
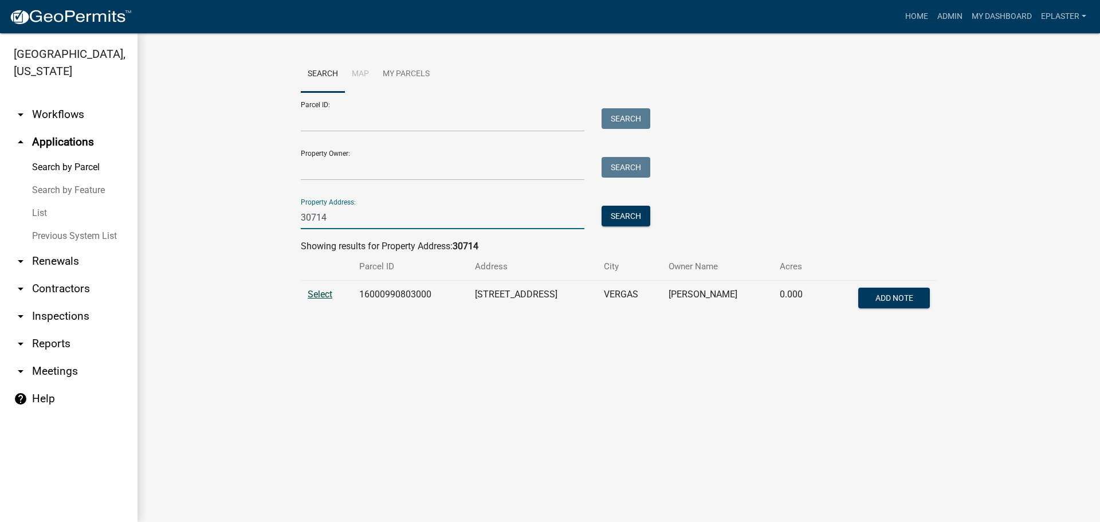
type input "30714"
click at [327, 291] on span "Select" at bounding box center [320, 294] width 25 height 11
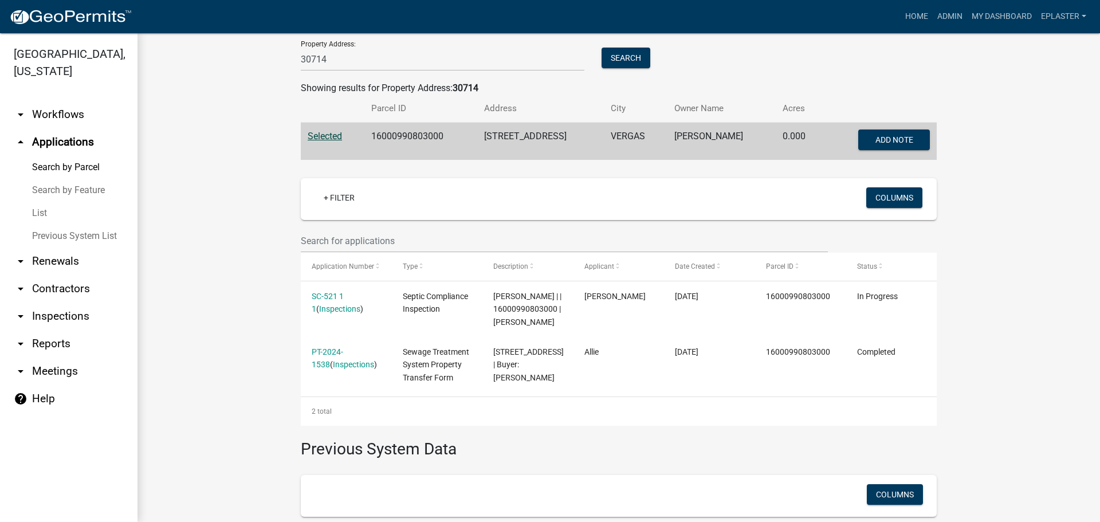
scroll to position [180, 0]
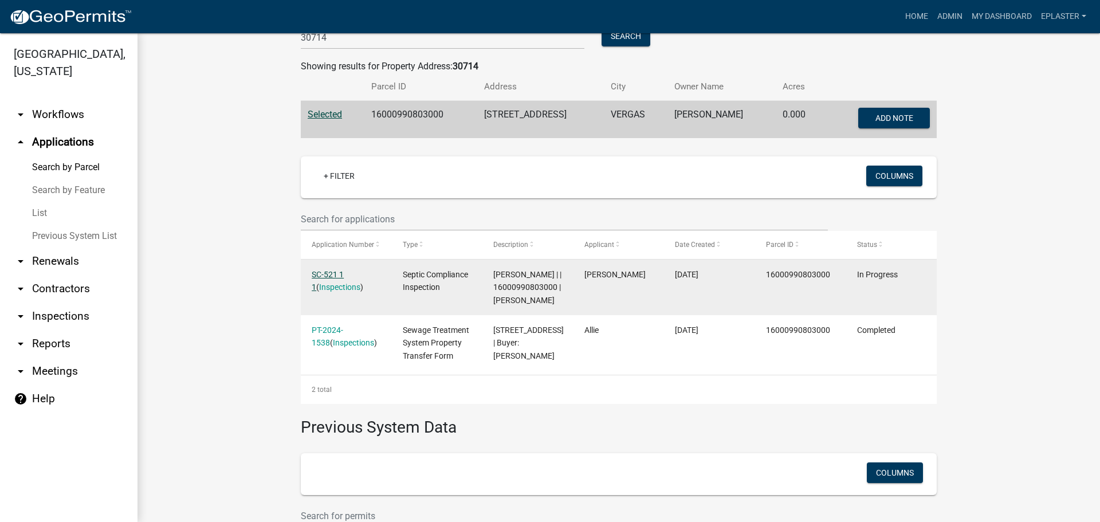
click at [336, 272] on link "SC-521 1 1" at bounding box center [328, 281] width 32 height 22
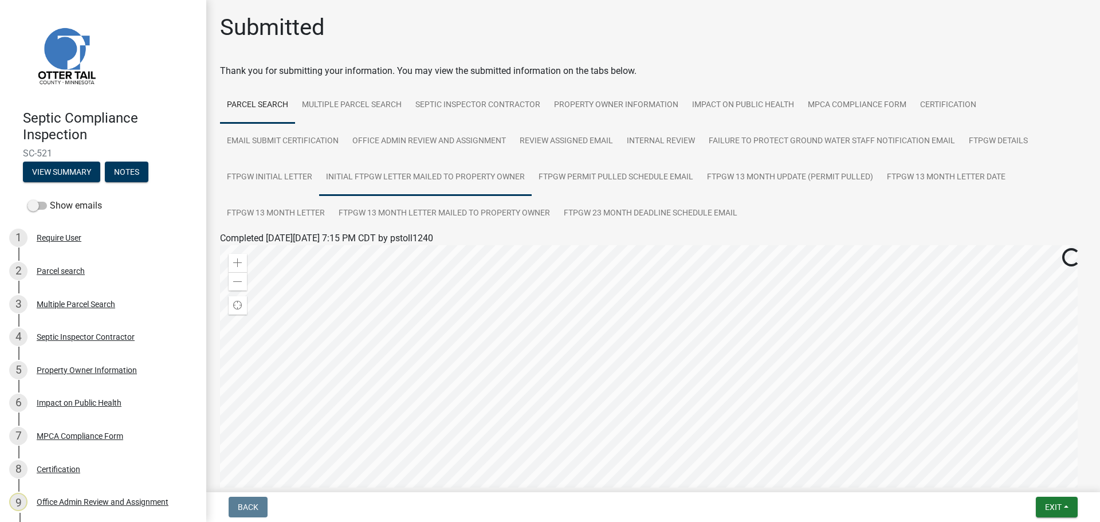
click at [418, 182] on link "Initial FTPGW Letter Mailed to Property Owner" at bounding box center [425, 177] width 213 height 37
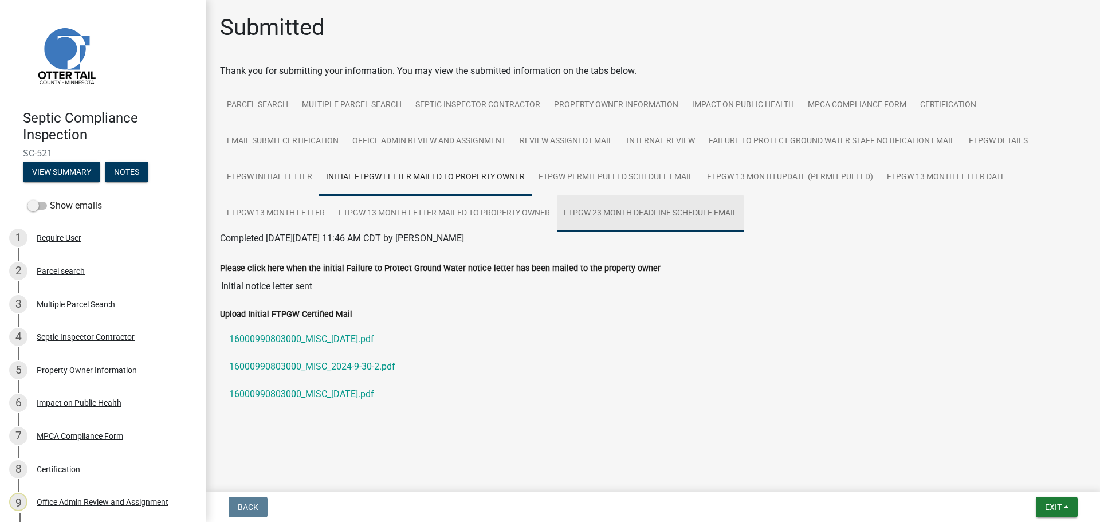
click at [645, 204] on link "FTPGW 23 Month Deadline Schedule Email" at bounding box center [650, 213] width 187 height 37
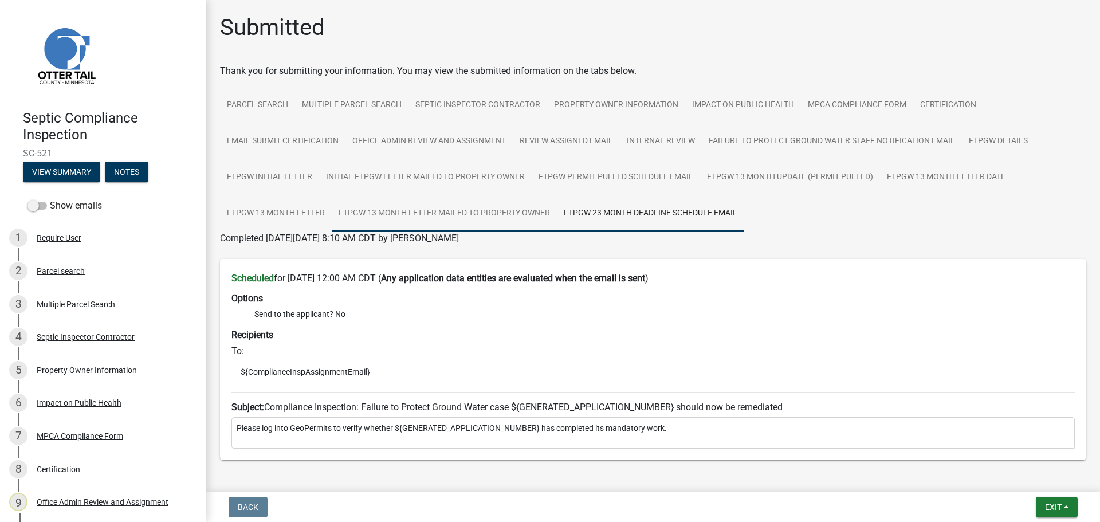
click at [475, 209] on link "FTPGW 13 Month Letter Mailed to Property Owner" at bounding box center [444, 213] width 225 height 37
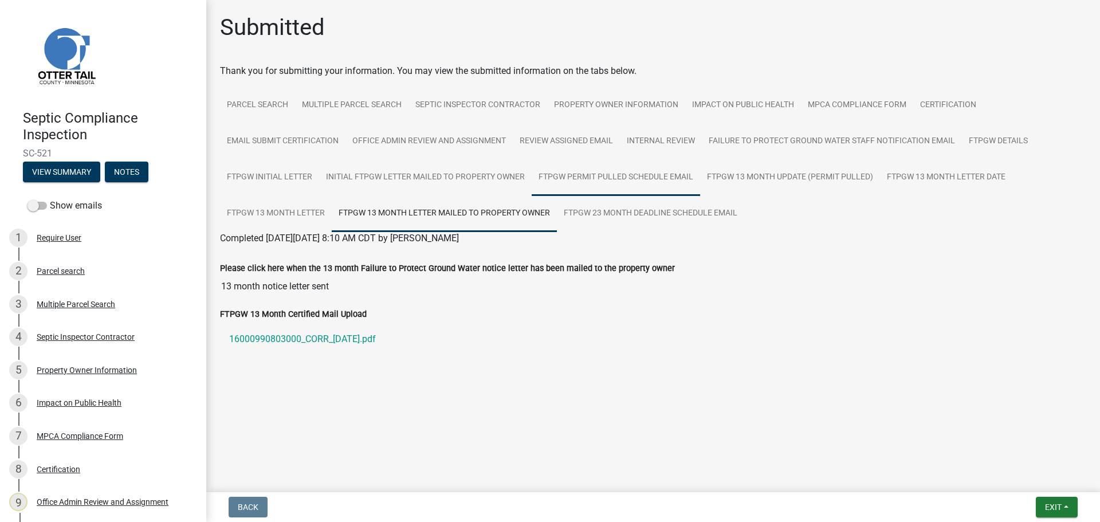
click at [626, 185] on link "FTPGW Permit Pulled Schedule Email" at bounding box center [616, 177] width 168 height 37
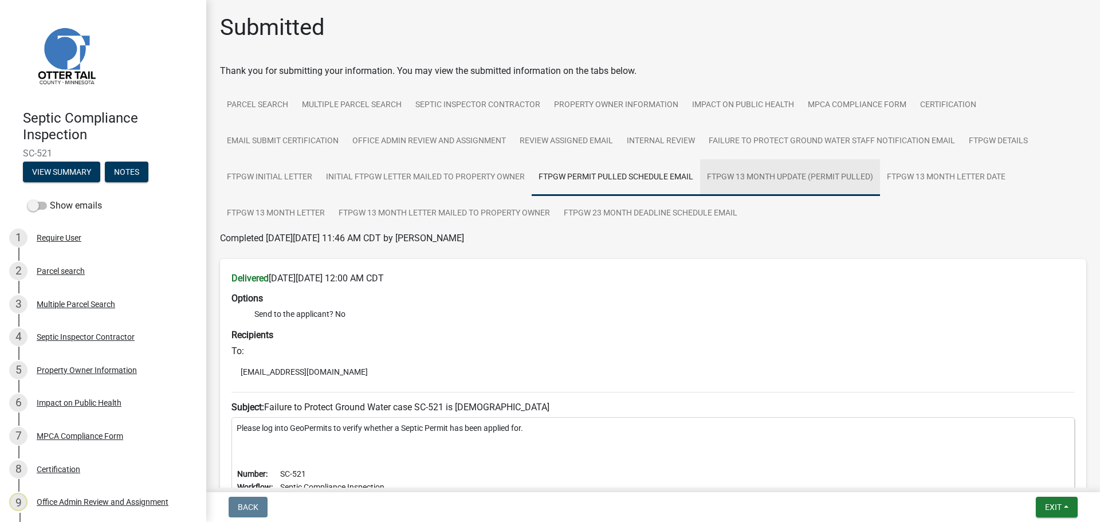
click at [771, 164] on link "FTPGW 13 Month Update (permit pulled)" at bounding box center [790, 177] width 180 height 37
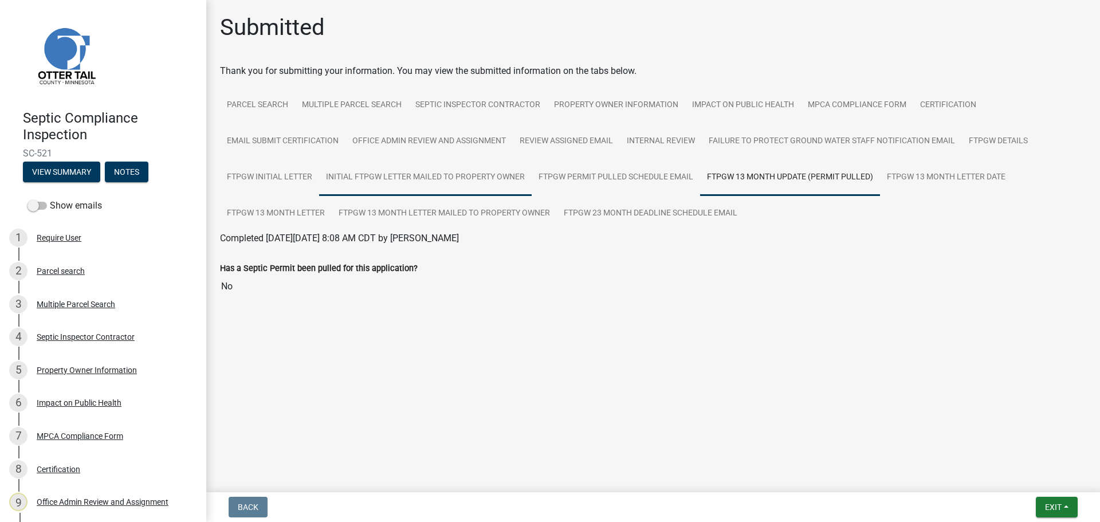
click at [397, 190] on link "Initial FTPGW Letter Mailed to Property Owner" at bounding box center [425, 177] width 213 height 37
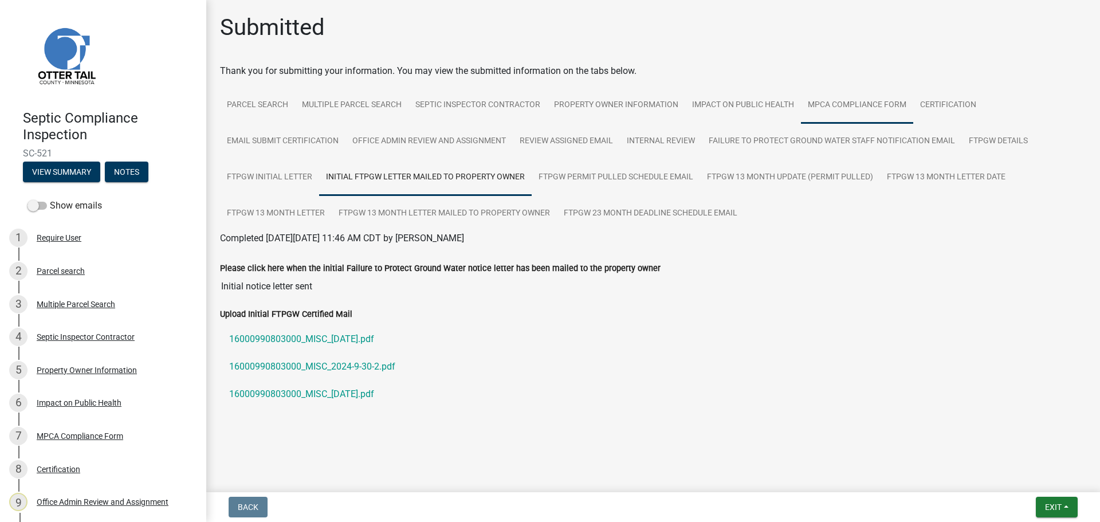
click at [856, 111] on link "MPCA Compliance Form" at bounding box center [857, 105] width 112 height 37
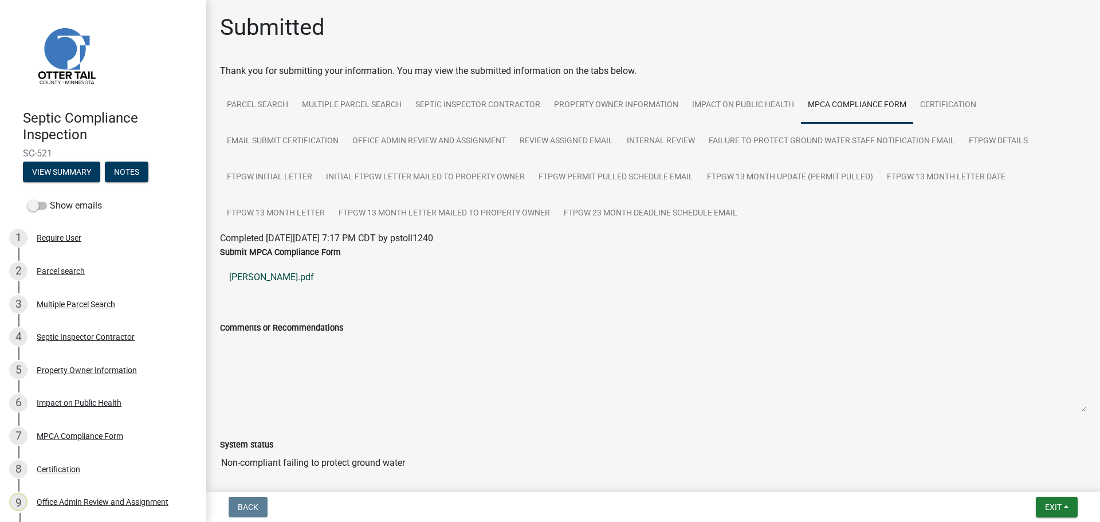
click at [280, 277] on link "Johnson Tony Baypoint.pdf" at bounding box center [653, 278] width 866 height 28
click at [1062, 510] on span "Exit" at bounding box center [1053, 507] width 17 height 9
click at [1003, 473] on button "Save & Exit" at bounding box center [1032, 478] width 92 height 28
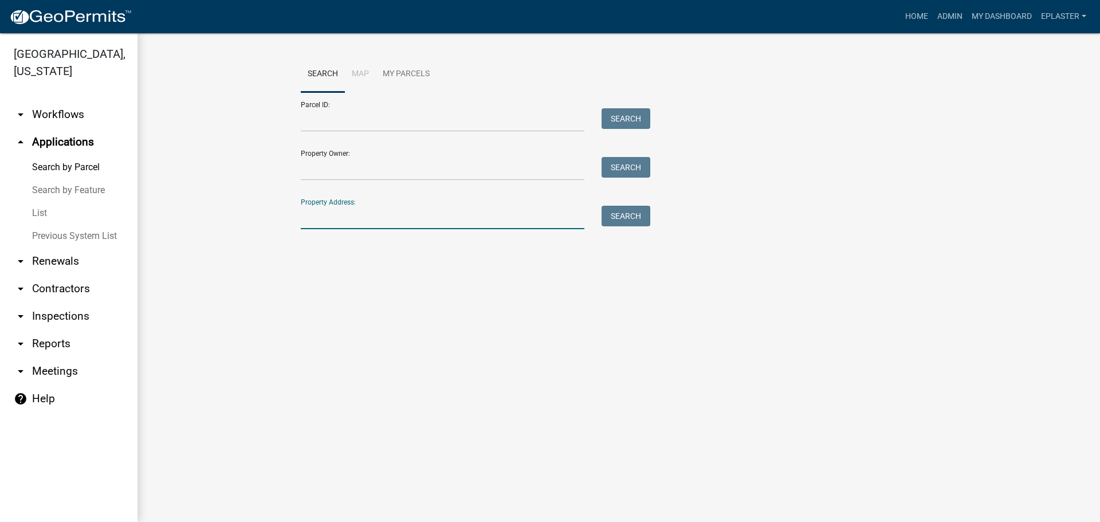
click at [370, 221] on input "Property Address:" at bounding box center [443, 217] width 284 height 23
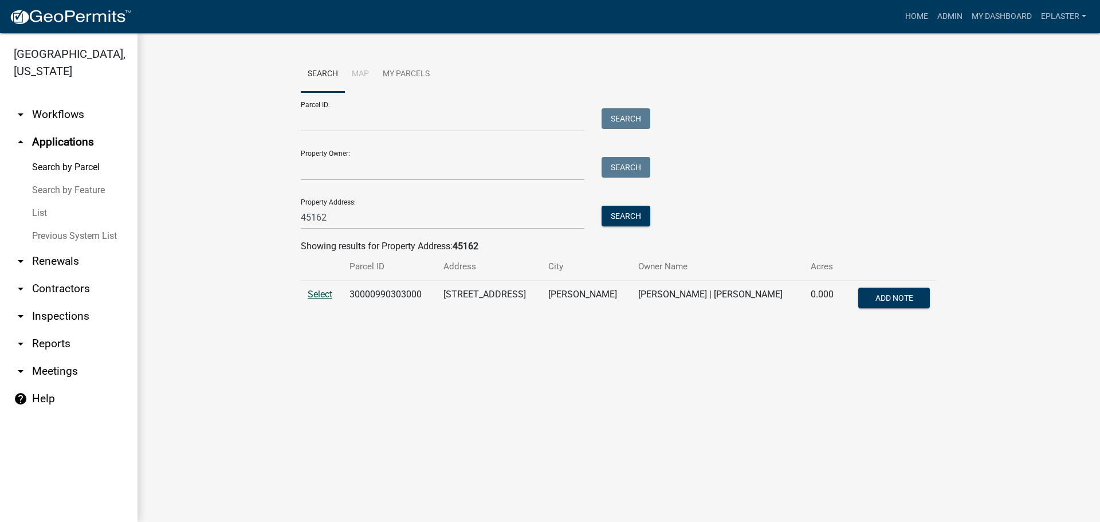
click at [320, 292] on span "Select" at bounding box center [320, 294] width 25 height 11
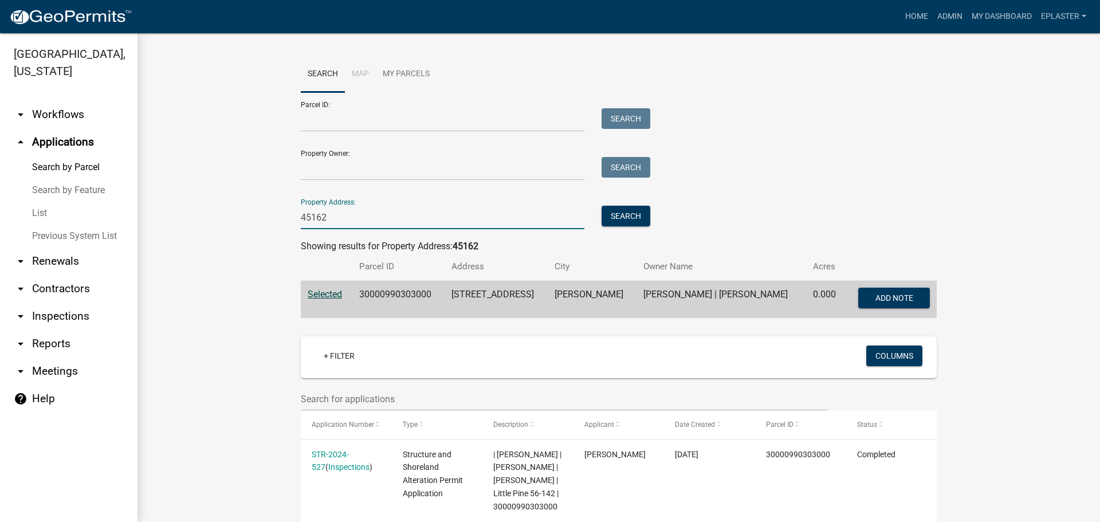
click at [352, 226] on input "45162" at bounding box center [443, 217] width 284 height 23
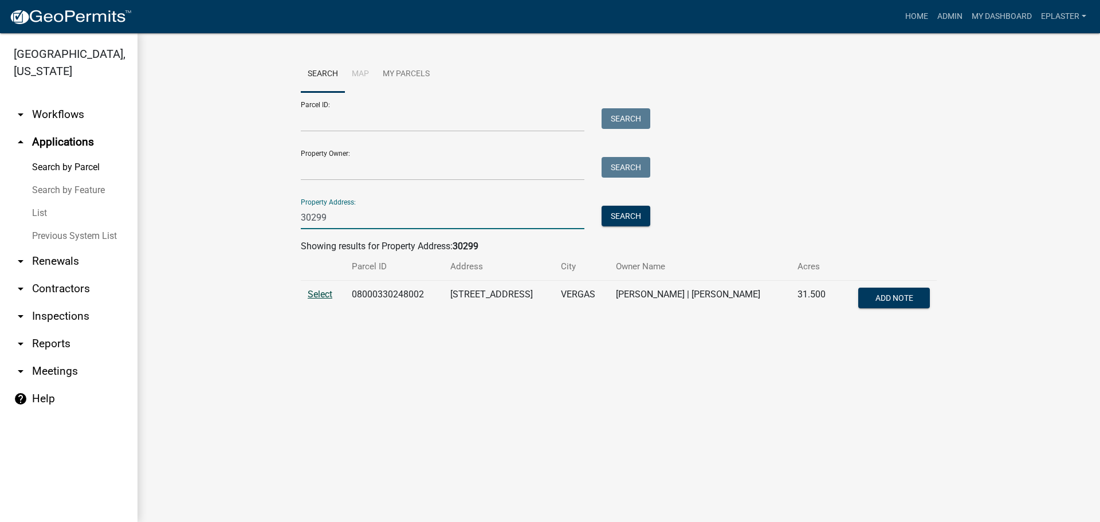
click at [323, 298] on span "Select" at bounding box center [320, 294] width 25 height 11
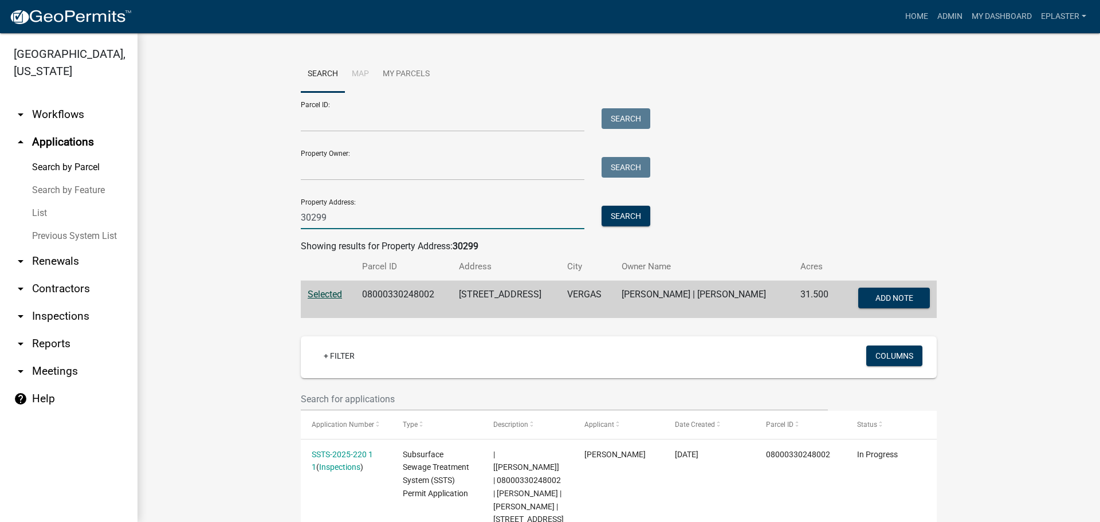
click at [355, 221] on input "30299" at bounding box center [443, 217] width 284 height 23
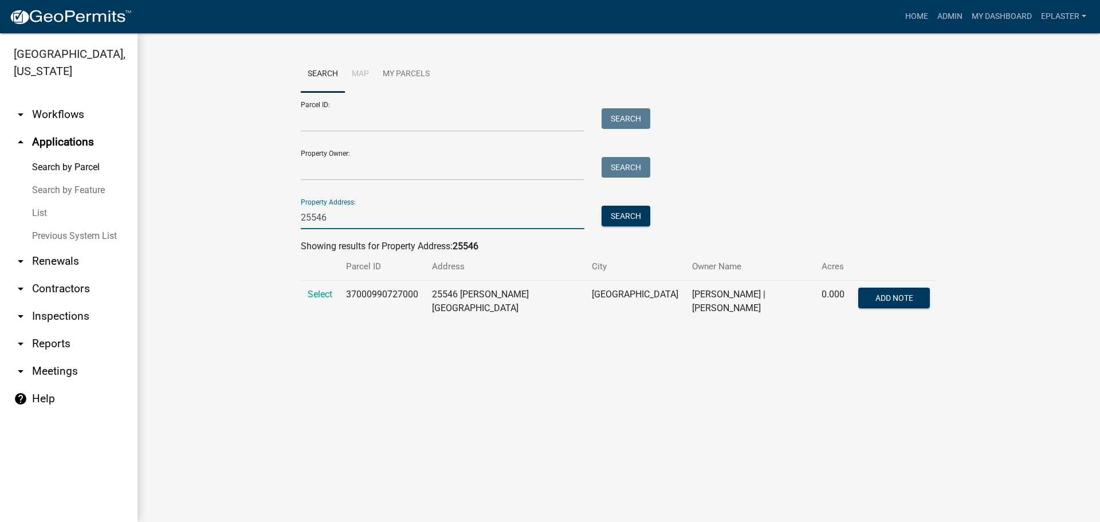
type input "25546"
click at [316, 287] on td "Select" at bounding box center [320, 302] width 38 height 42
click at [319, 294] on span "Select" at bounding box center [320, 294] width 25 height 11
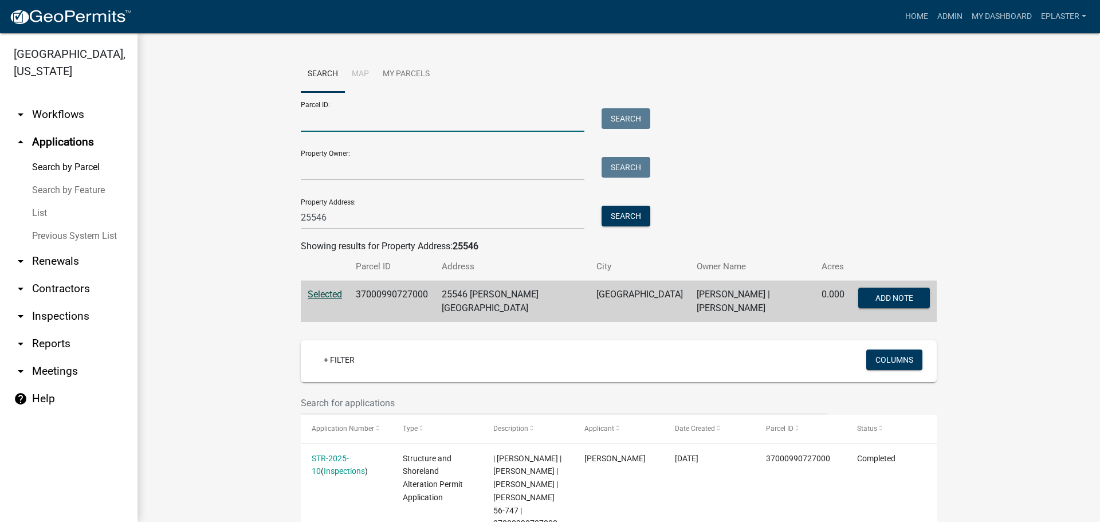
click at [355, 121] on input "Parcel ID:" at bounding box center [443, 119] width 284 height 23
click at [337, 216] on input "25546" at bounding box center [443, 217] width 284 height 23
click at [335, 120] on input "Parcel ID:" at bounding box center [443, 119] width 284 height 23
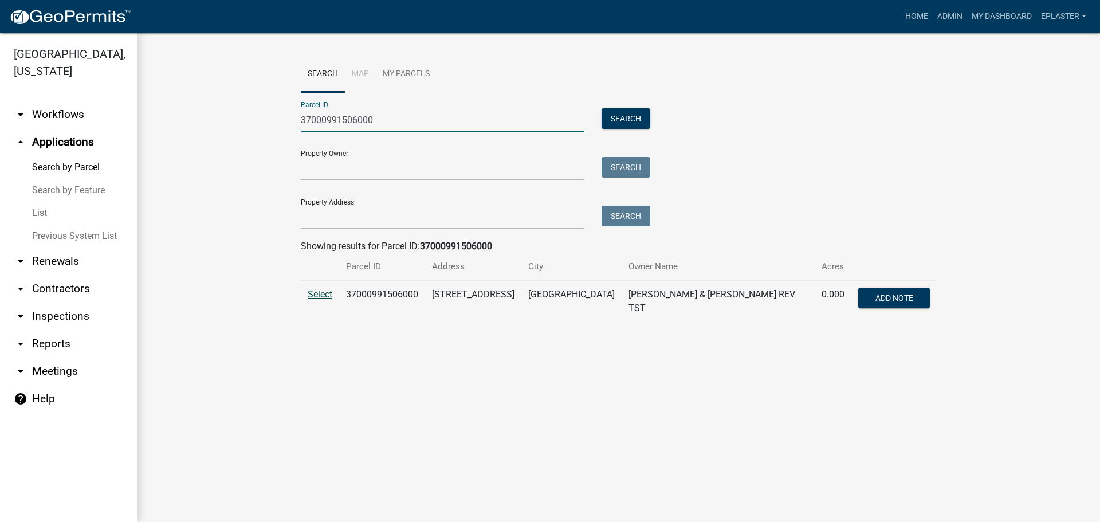
type input "37000991506000"
click at [318, 294] on span "Select" at bounding box center [320, 294] width 25 height 11
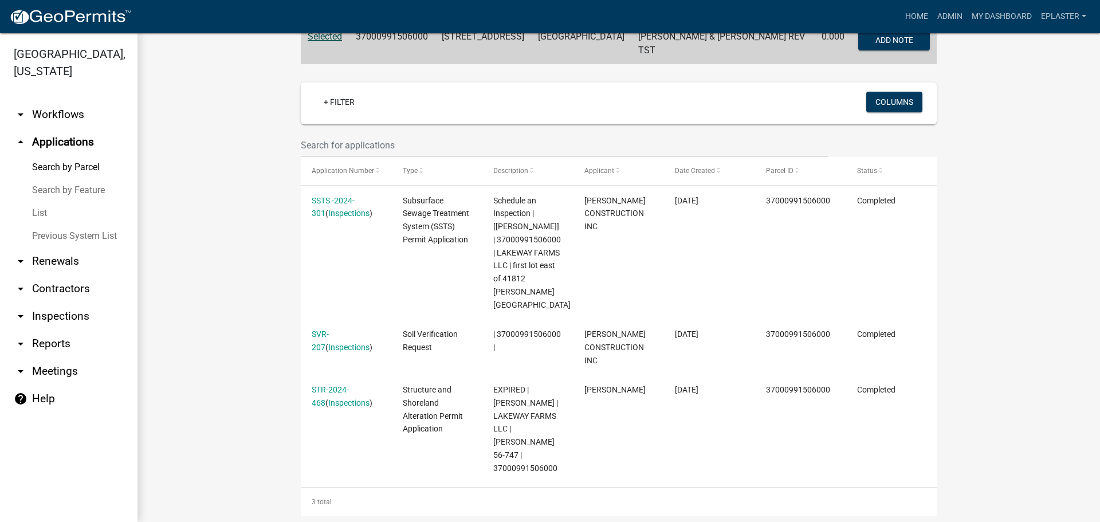
scroll to position [287, 0]
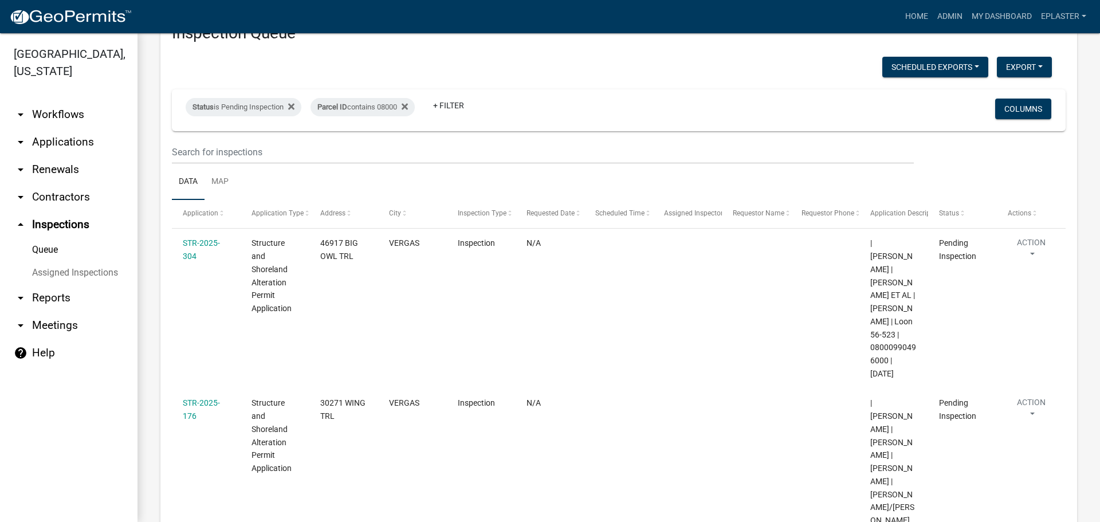
scroll to position [143, 0]
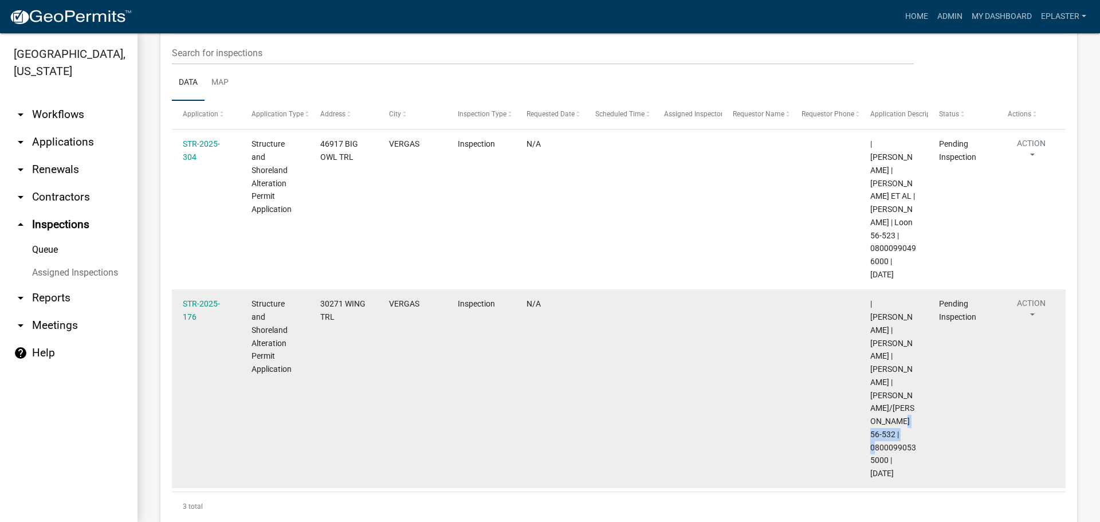
drag, startPoint x: 888, startPoint y: 434, endPoint x: 870, endPoint y: 421, distance: 22.6
click at [870, 421] on datatable-body-cell "| [PERSON_NAME] | [PERSON_NAME] | [PERSON_NAME] | [PERSON_NAME]/[PERSON_NAME] 5…" at bounding box center [894, 388] width 69 height 199
copy span "08000990535000"
drag, startPoint x: 340, startPoint y: 323, endPoint x: 318, endPoint y: 304, distance: 29.3
click at [318, 304] on datatable-body-cell "30271 WING TRL" at bounding box center [343, 388] width 69 height 199
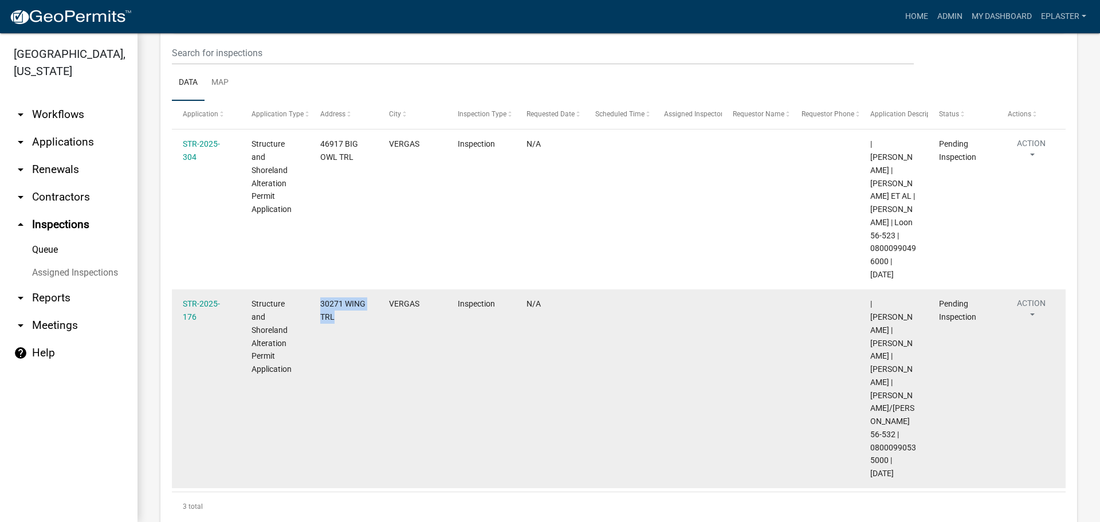
copy span "30271 WING TRL"
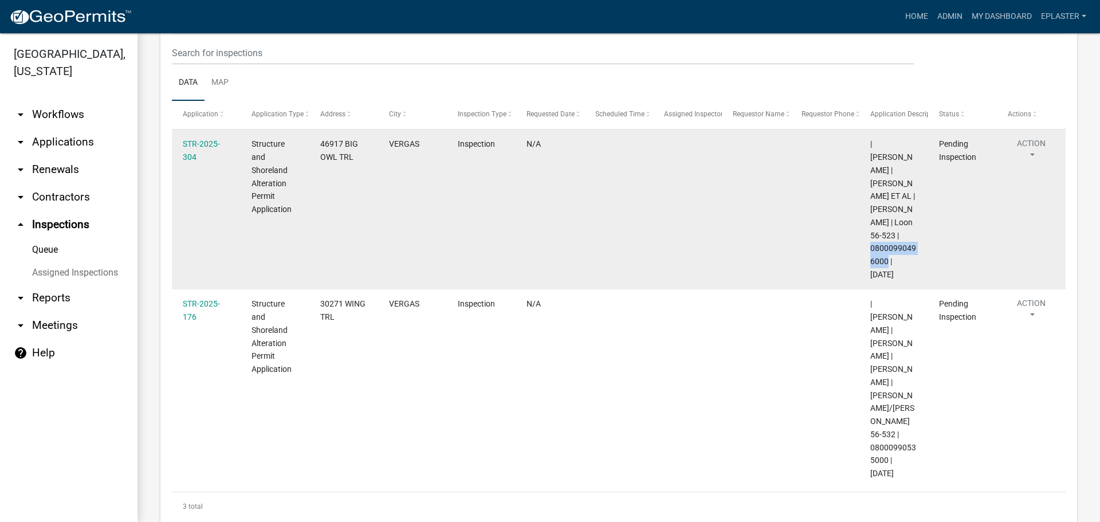
drag, startPoint x: 888, startPoint y: 258, endPoint x: 871, endPoint y: 246, distance: 21.0
click at [871, 246] on span "| [PERSON_NAME] | [PERSON_NAME] ET AL | [PERSON_NAME] | Loon 56-523 | 080009904…" at bounding box center [893, 209] width 46 height 140
copy span "08000990496000"
drag, startPoint x: 357, startPoint y: 159, endPoint x: 322, endPoint y: 144, distance: 37.8
click at [322, 144] on div "46917 BIG OWL TRL" at bounding box center [343, 151] width 47 height 26
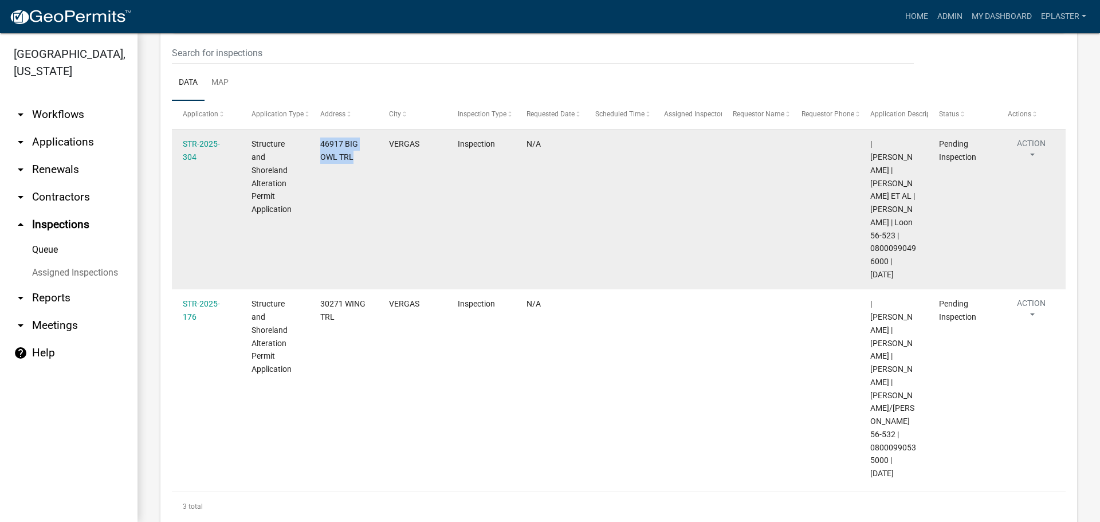
copy span "46917 BIG OWL TRL"
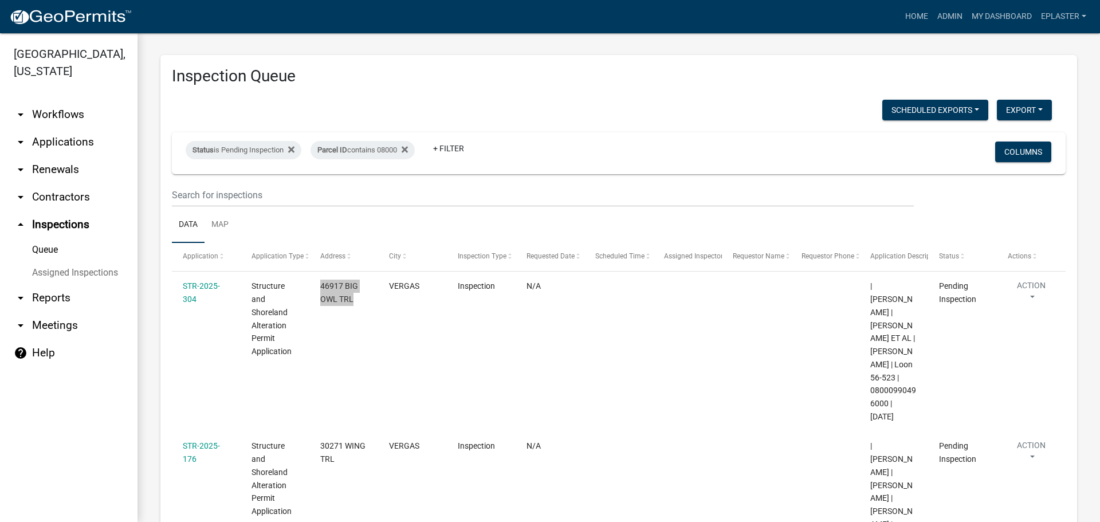
scroll to position [0, 0]
click at [387, 151] on div "Parcel ID contains 08000" at bounding box center [363, 151] width 104 height 18
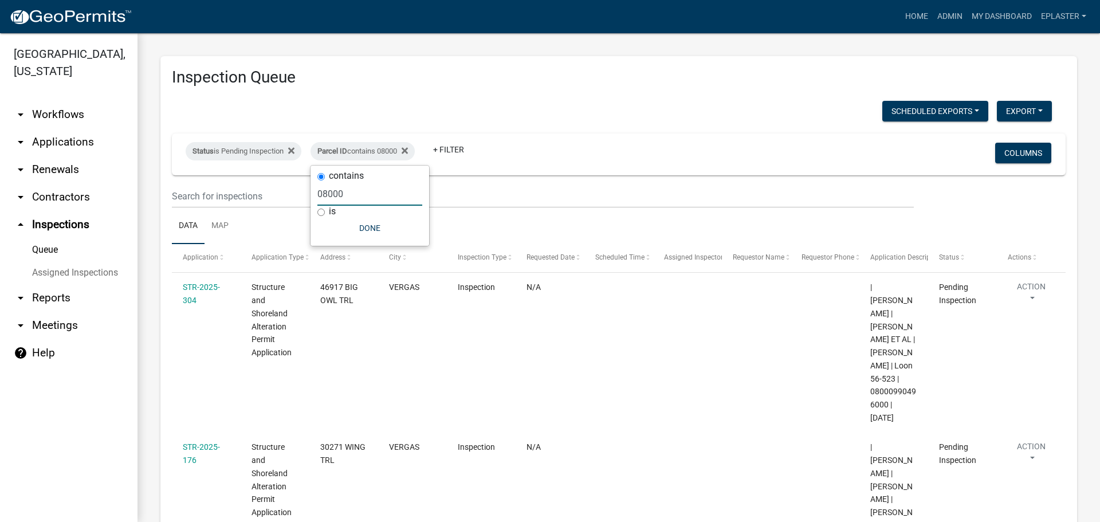
click at [352, 190] on input "08000" at bounding box center [369, 193] width 105 height 23
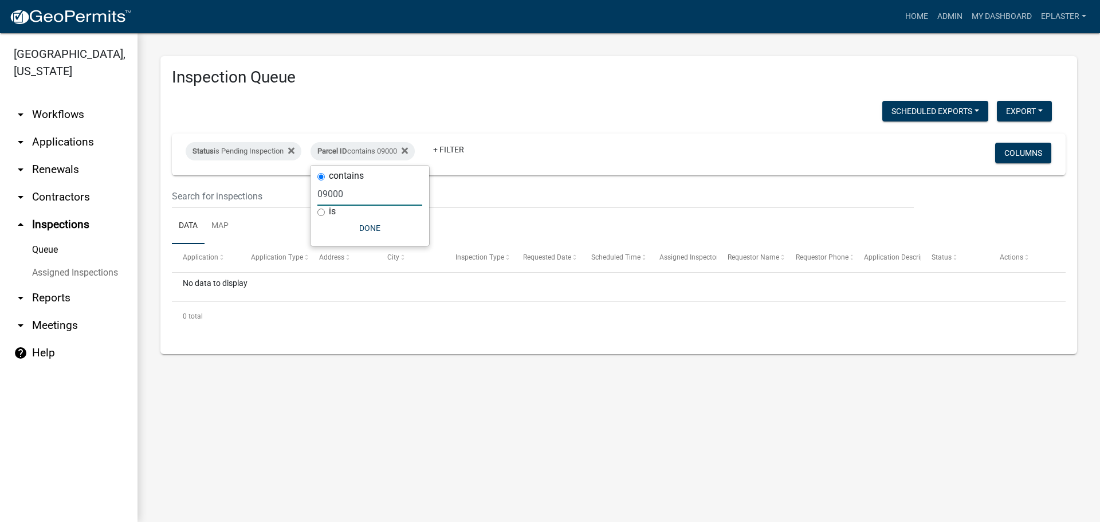
click at [353, 198] on input "09000" at bounding box center [369, 193] width 105 height 23
type input "10000"
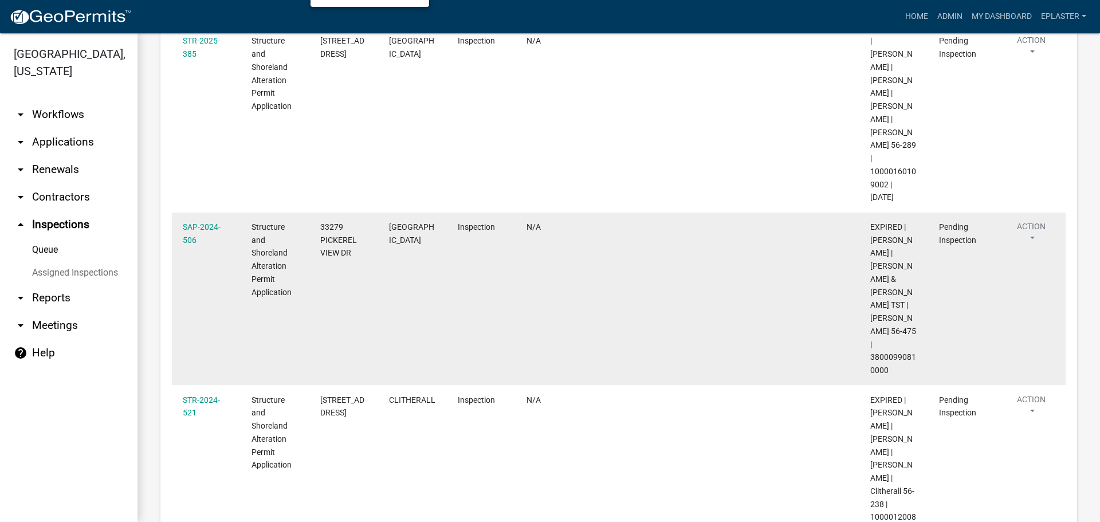
scroll to position [239, 0]
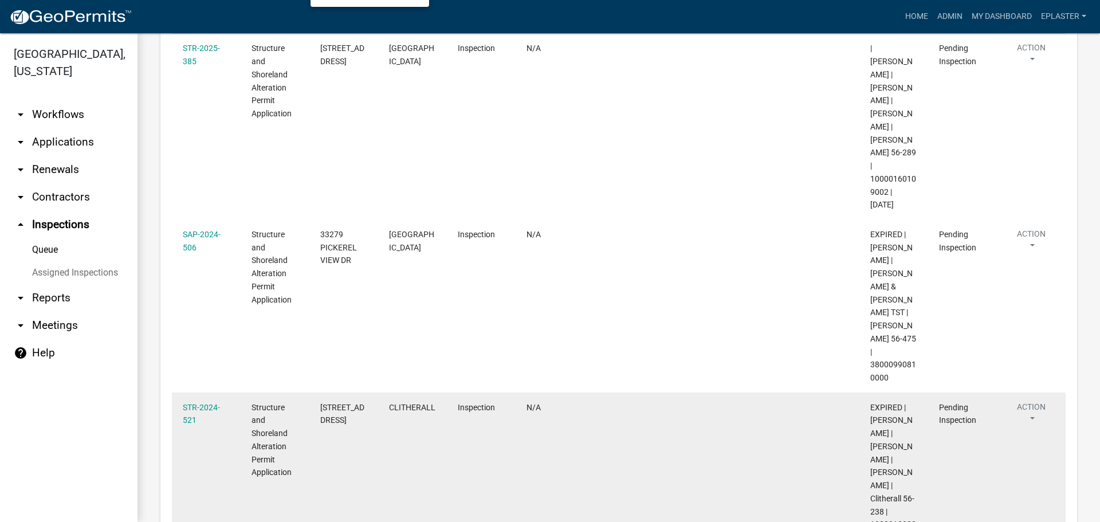
drag, startPoint x: 895, startPoint y: 485, endPoint x: 872, endPoint y: 472, distance: 26.2
click at [872, 472] on div "EXPIRED | [PERSON_NAME] | [PERSON_NAME] | [PERSON_NAME] | Clitherall 56-238 | 1…" at bounding box center [893, 472] width 47 height 143
copy span "10000120082009"
drag, startPoint x: 360, startPoint y: 376, endPoint x: 315, endPoint y: 356, distance: 49.3
click at [315, 393] on datatable-body-cell "[STREET_ADDRESS]" at bounding box center [343, 473] width 69 height 160
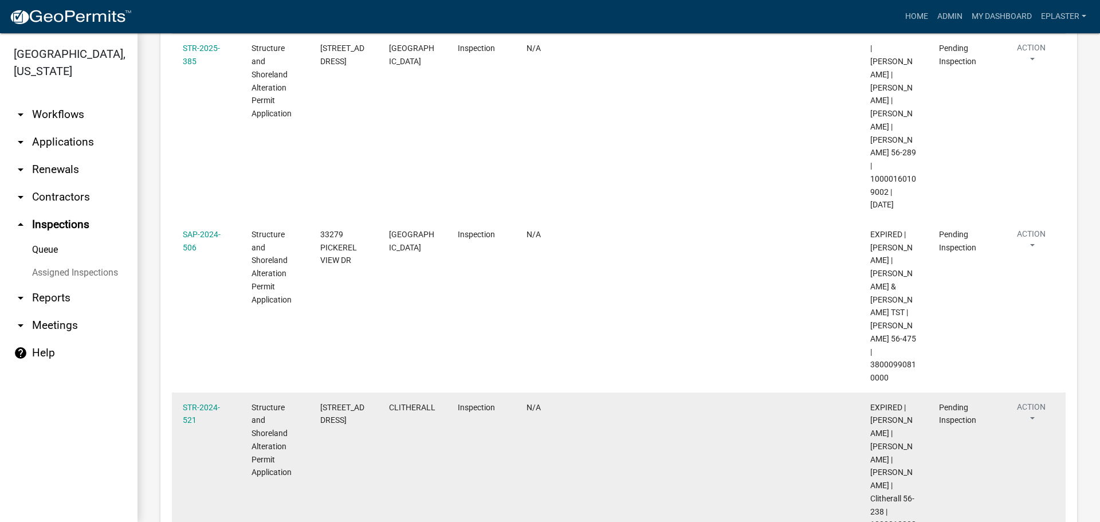
copy span "[STREET_ADDRESS]"
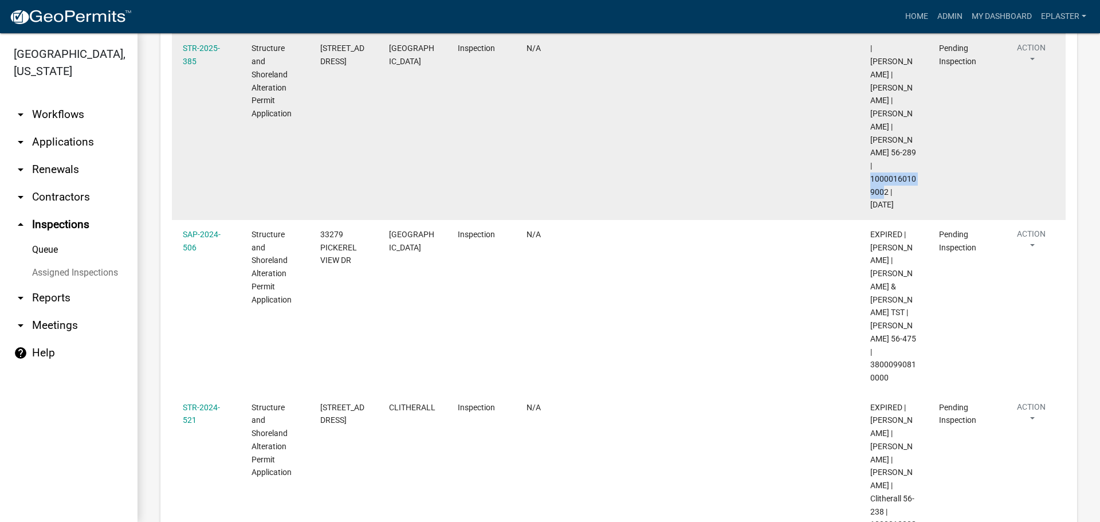
drag, startPoint x: 888, startPoint y: 152, endPoint x: 872, endPoint y: 140, distance: 19.3
click at [872, 140] on span "| [PERSON_NAME] | [PERSON_NAME] | [PERSON_NAME] | [PERSON_NAME] 56-289 | 100001…" at bounding box center [893, 127] width 46 height 166
copy span "10000160109002"
drag, startPoint x: 360, startPoint y: 58, endPoint x: 320, endPoint y: 53, distance: 40.4
click at [320, 53] on span "[STREET_ADDRESS]" at bounding box center [342, 55] width 44 height 22
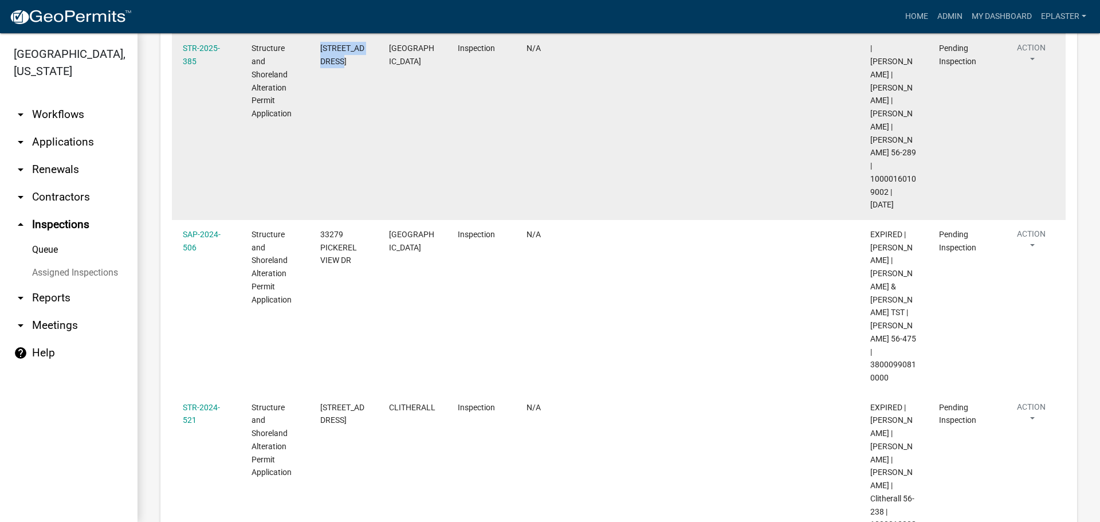
copy span "[STREET_ADDRESS]"
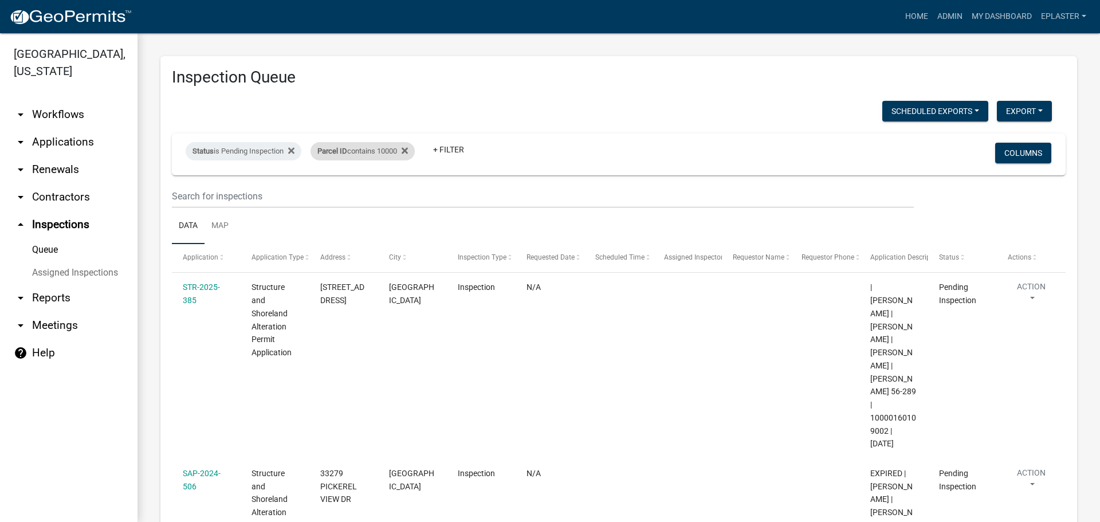
click at [395, 151] on div "Parcel ID contains 10000" at bounding box center [363, 151] width 104 height 18
click at [350, 200] on input "10000" at bounding box center [369, 193] width 105 height 23
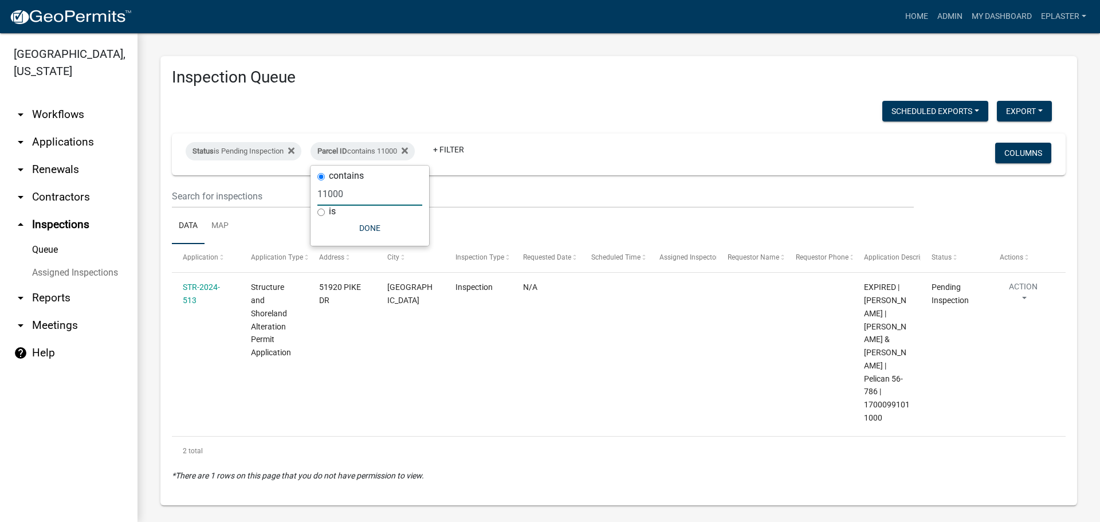
click at [350, 200] on input "11000" at bounding box center [369, 193] width 105 height 23
type input "12000"
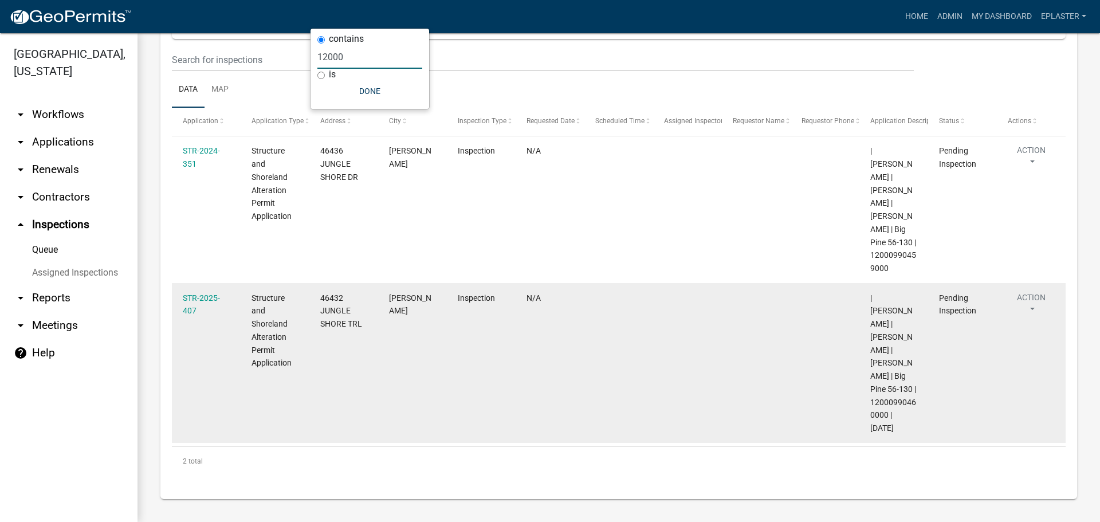
scroll to position [150, 0]
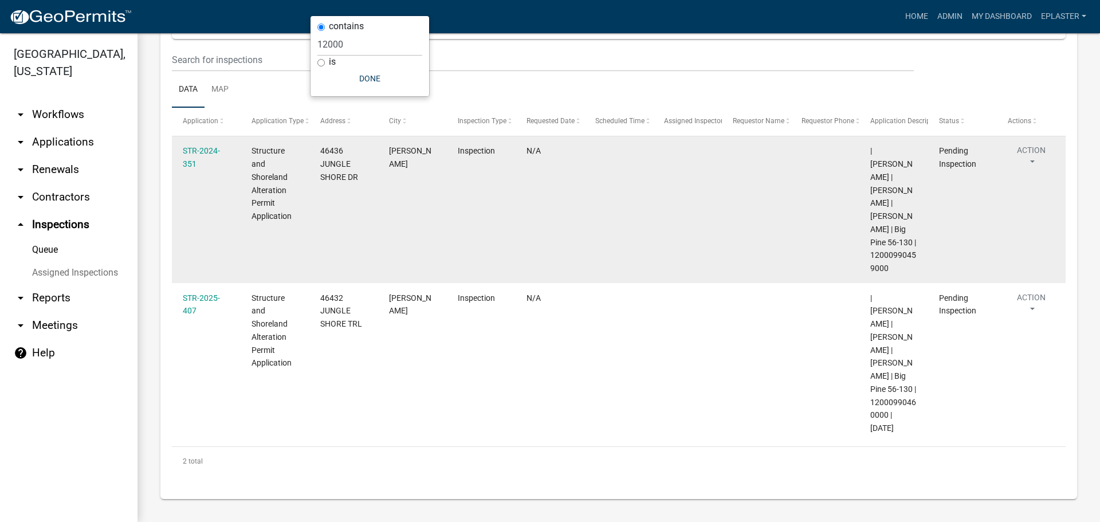
drag, startPoint x: 891, startPoint y: 265, endPoint x: 869, endPoint y: 256, distance: 24.2
click at [869, 256] on datatable-body-cell "| [PERSON_NAME] | [PERSON_NAME] | [PERSON_NAME] | Big Pine 56-130 | 12000990459…" at bounding box center [894, 209] width 69 height 147
copy span "12000990459000"
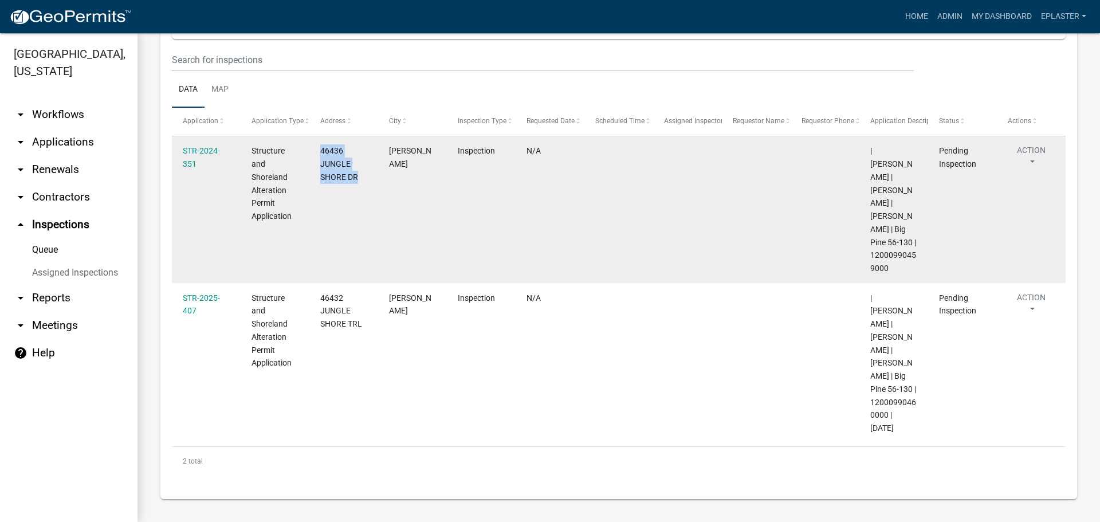
drag, startPoint x: 351, startPoint y: 158, endPoint x: 317, endPoint y: 135, distance: 40.4
click at [317, 136] on datatable-body-cell "46436 JUNGLE SHORE DR" at bounding box center [343, 209] width 69 height 147
copy span "46436 JUNGLE SHORE DR"
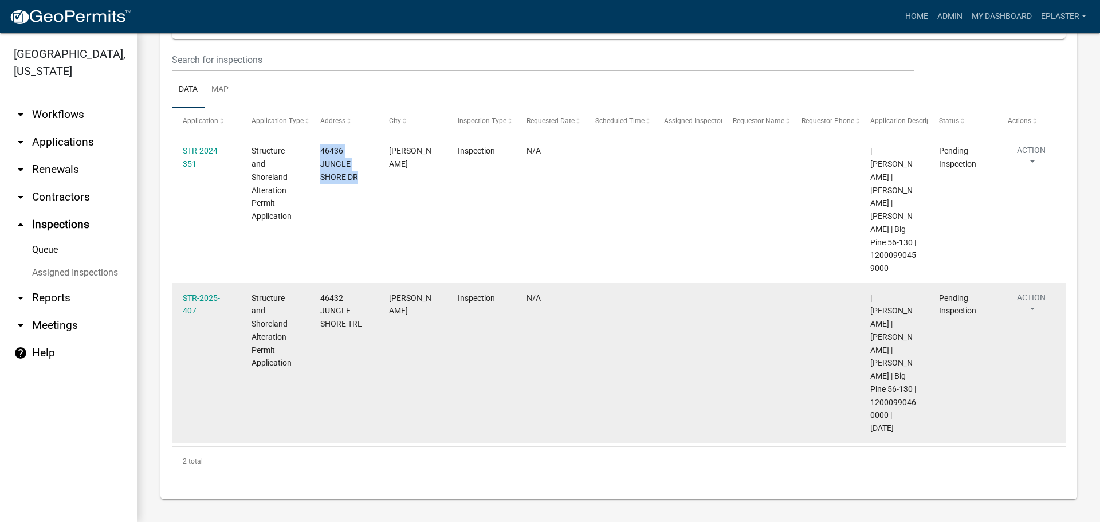
drag, startPoint x: 887, startPoint y: 411, endPoint x: 870, endPoint y: 399, distance: 20.5
click at [870, 399] on datatable-body-cell "| [PERSON_NAME] | [PERSON_NAME] | [PERSON_NAME] | Big Pine 56-130 | 12000990460…" at bounding box center [894, 363] width 69 height 160
drag, startPoint x: 362, startPoint y: 326, endPoint x: 315, endPoint y: 298, distance: 54.0
click at [315, 298] on datatable-body-cell "46432 JUNGLE SHORE TRL" at bounding box center [343, 363] width 69 height 160
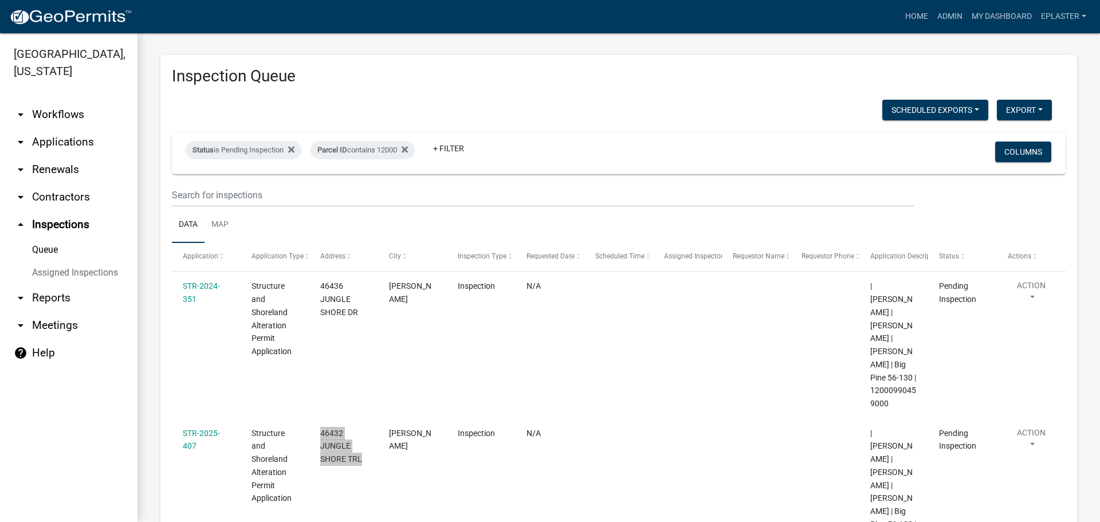
scroll to position [0, 0]
click at [400, 156] on div "Parcel ID contains 12000" at bounding box center [363, 151] width 104 height 18
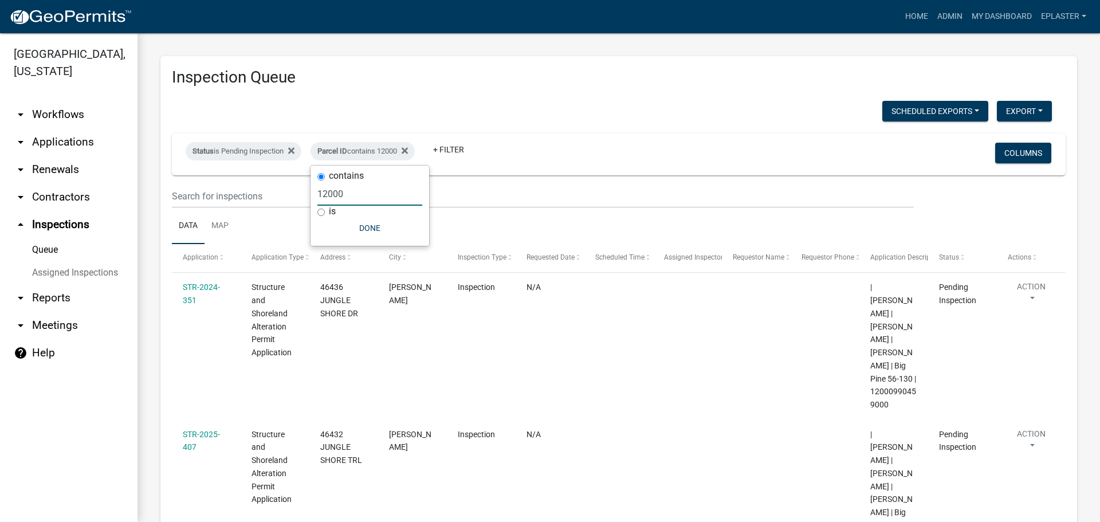
click at [324, 198] on input "12000" at bounding box center [369, 193] width 105 height 23
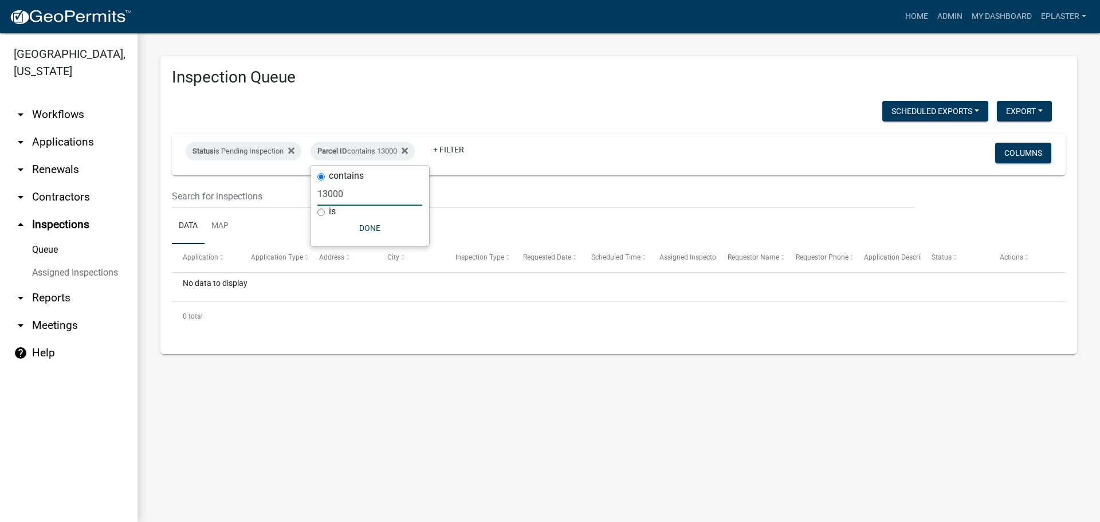
click at [324, 197] on input "13000" at bounding box center [369, 193] width 105 height 23
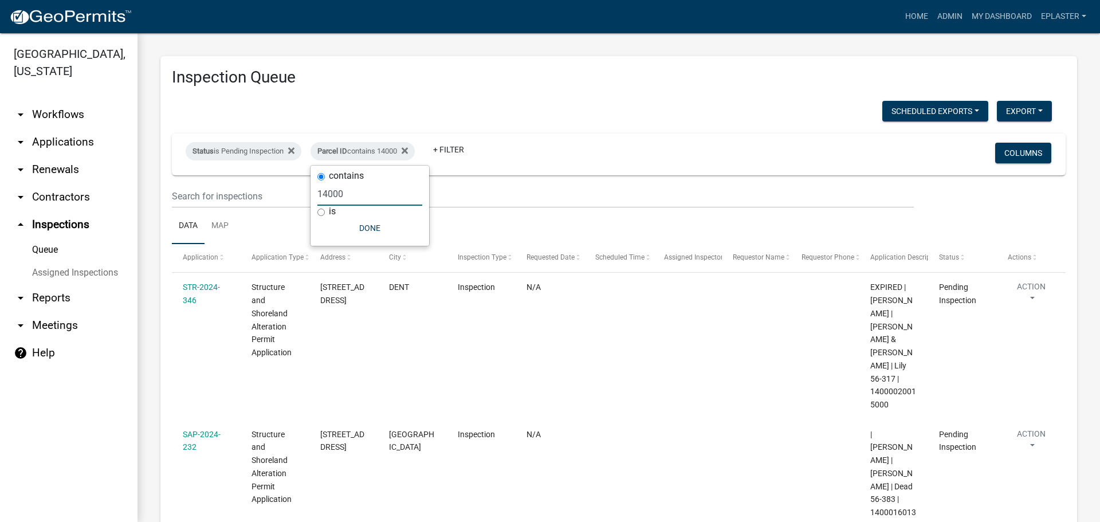
click at [347, 191] on input "14000" at bounding box center [369, 193] width 105 height 23
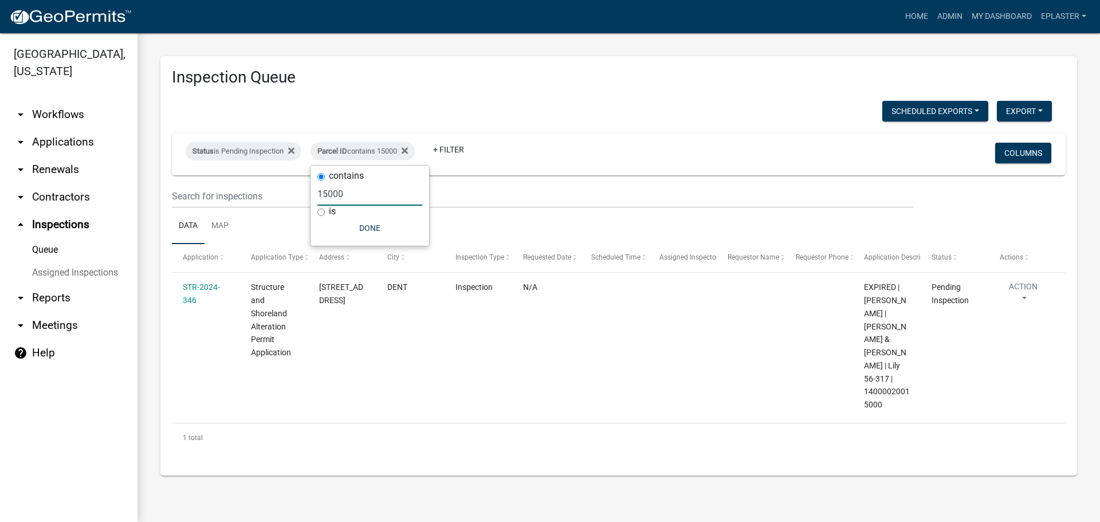
click at [347, 191] on input "15000" at bounding box center [369, 193] width 105 height 23
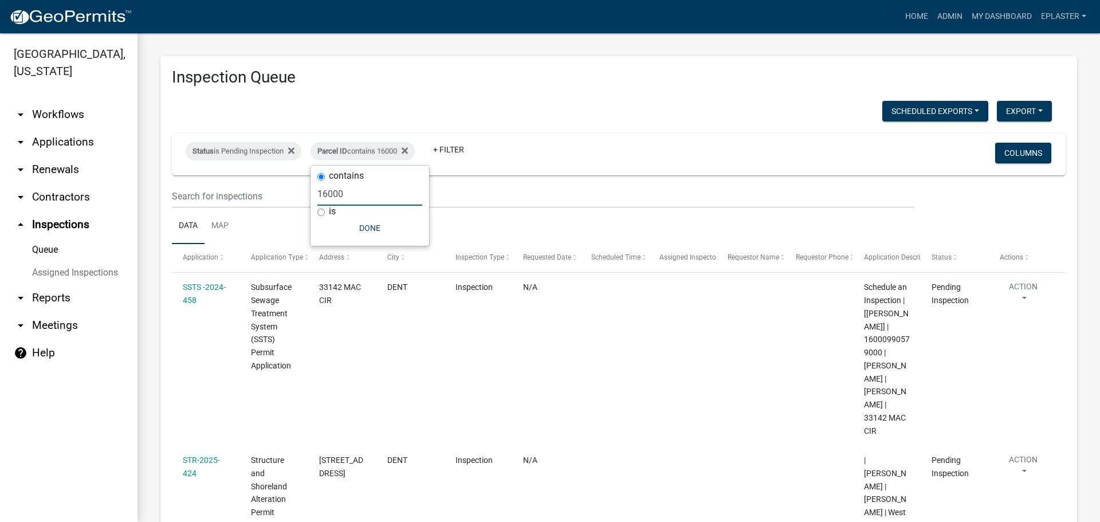
click at [352, 190] on input "16000" at bounding box center [369, 193] width 105 height 23
type input "17000"
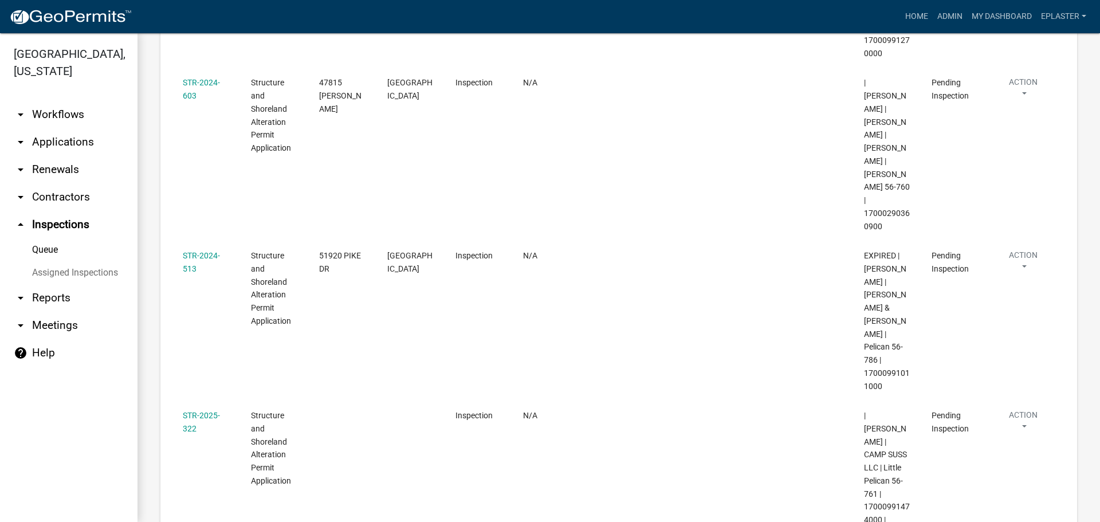
scroll to position [365, 0]
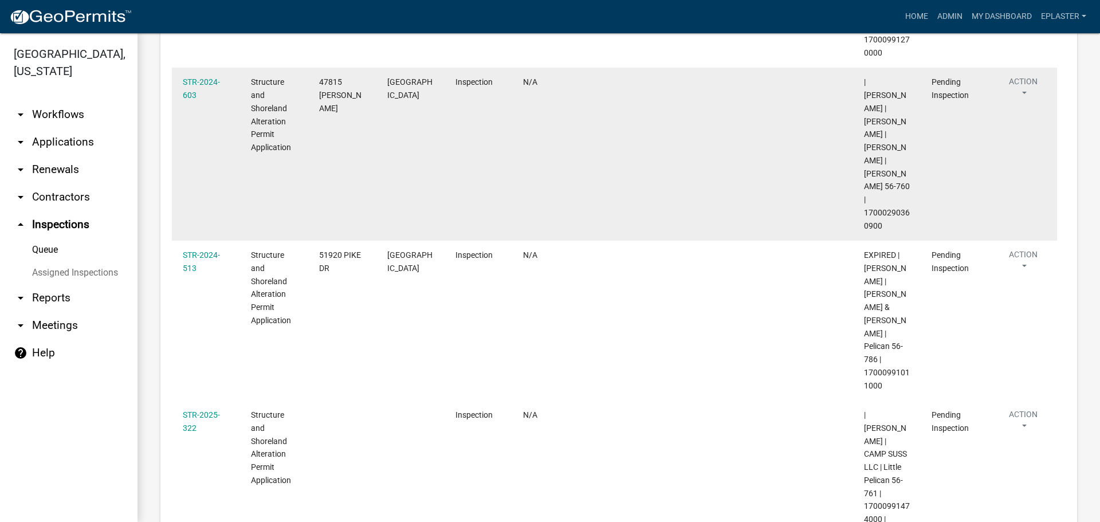
drag, startPoint x: 881, startPoint y: 174, endPoint x: 865, endPoint y: 163, distance: 19.1
click at [865, 163] on div "| [PERSON_NAME] | [PERSON_NAME] | [PERSON_NAME] | [PERSON_NAME] 56-760 | 170002…" at bounding box center [887, 154] width 46 height 156
drag, startPoint x: 360, startPoint y: 68, endPoint x: 315, endPoint y: 54, distance: 46.6
click at [315, 68] on datatable-body-cell "47815 [PERSON_NAME]" at bounding box center [342, 154] width 68 height 173
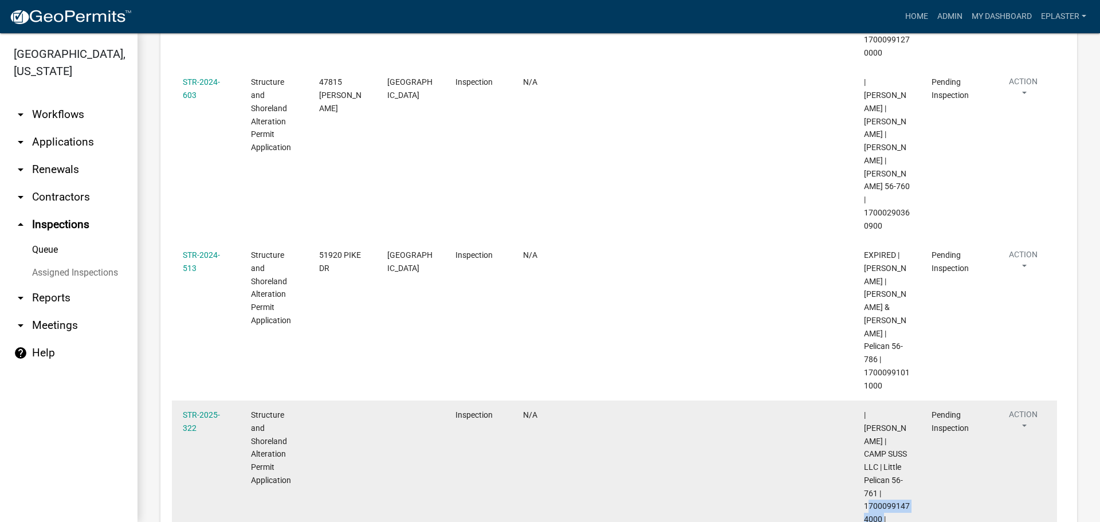
drag, startPoint x: 882, startPoint y: 439, endPoint x: 864, endPoint y: 427, distance: 21.9
click at [864, 427] on span "| [PERSON_NAME] | CAMP SUSS LLC | Little Pelican 56-761 | 17000991474000 | [DAT…" at bounding box center [887, 473] width 46 height 127
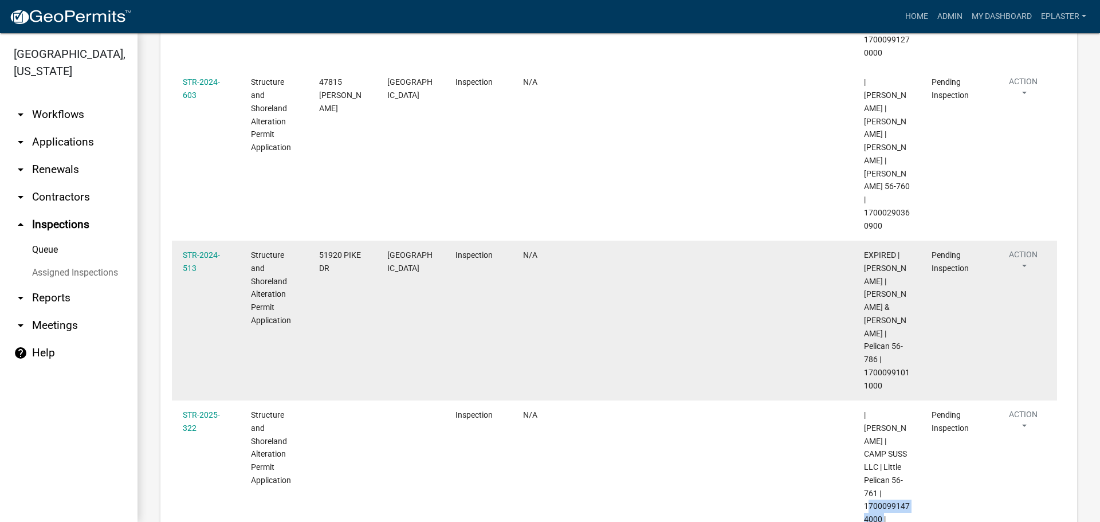
drag, startPoint x: 877, startPoint y: 320, endPoint x: 866, endPoint y: 310, distance: 15.0
click at [866, 310] on div "EXPIRED | [PERSON_NAME] | [PERSON_NAME] & [PERSON_NAME] | Pelican 56-786 | 1700…" at bounding box center [887, 320] width 46 height 143
click at [866, 310] on span "EXPIRED | [PERSON_NAME] | [PERSON_NAME] & [PERSON_NAME] | Pelican 56-786 | 1700…" at bounding box center [887, 320] width 46 height 140
drag, startPoint x: 887, startPoint y: 323, endPoint x: 865, endPoint y: 308, distance: 26.1
click at [865, 308] on div "EXPIRED | [PERSON_NAME] | [PERSON_NAME] & [PERSON_NAME] | Pelican 56-786 | 1700…" at bounding box center [887, 320] width 46 height 143
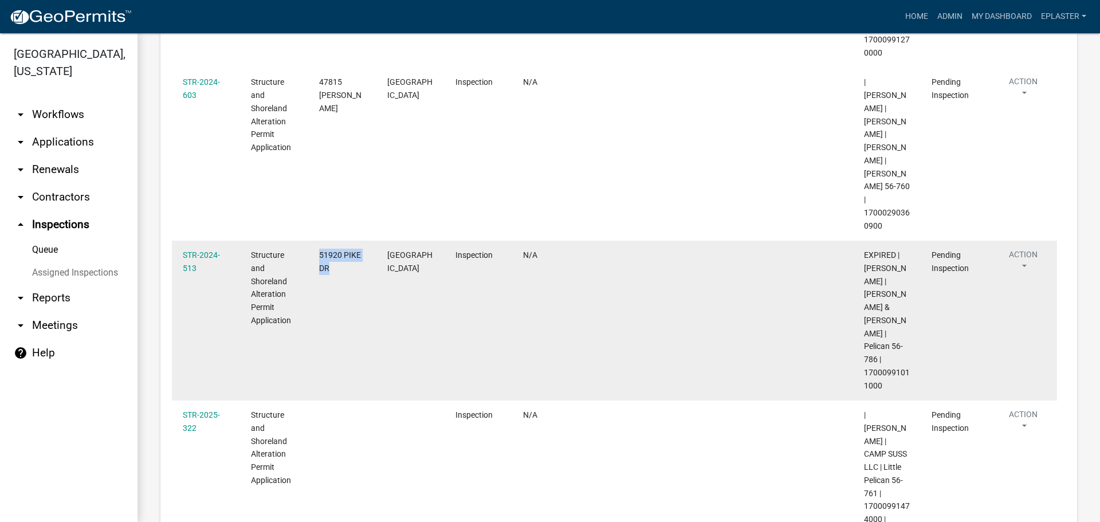
drag, startPoint x: 332, startPoint y: 217, endPoint x: 317, endPoint y: 201, distance: 21.5
click at [316, 241] on datatable-body-cell "51920 PIKE DR" at bounding box center [342, 321] width 68 height 160
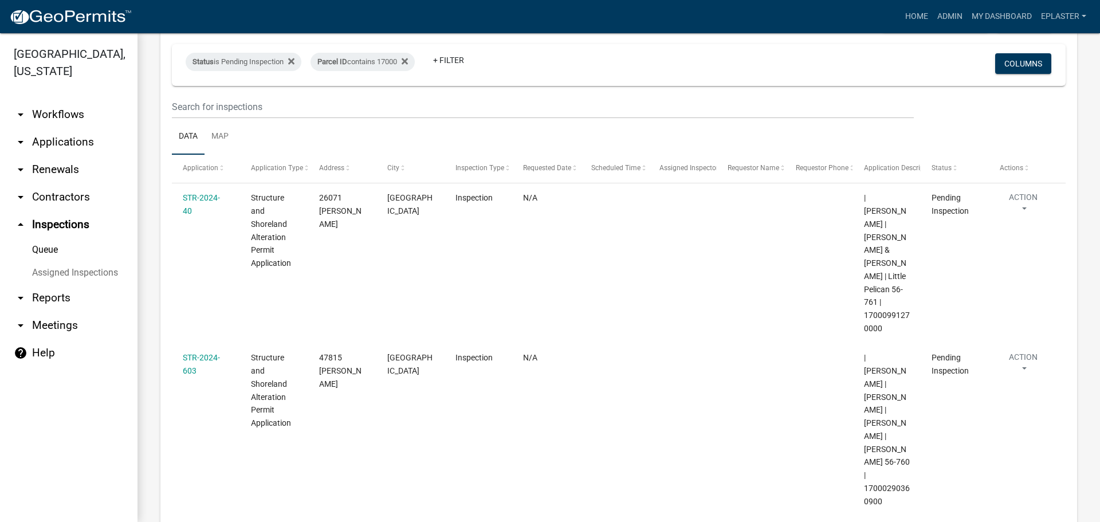
scroll to position [50, 0]
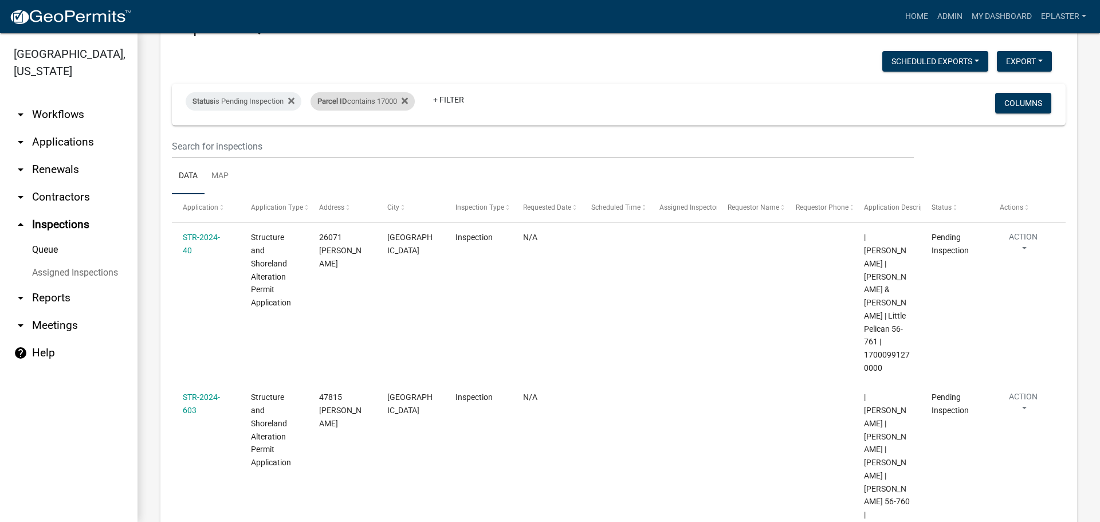
click at [396, 104] on div "Parcel ID contains 17000" at bounding box center [363, 101] width 104 height 18
click at [358, 143] on input "17000" at bounding box center [369, 143] width 105 height 23
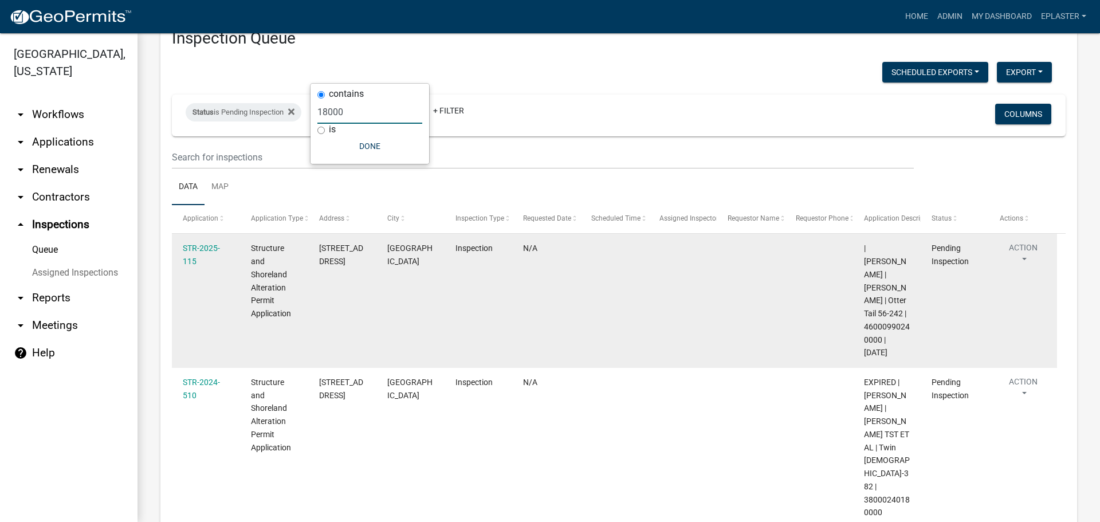
scroll to position [0, 0]
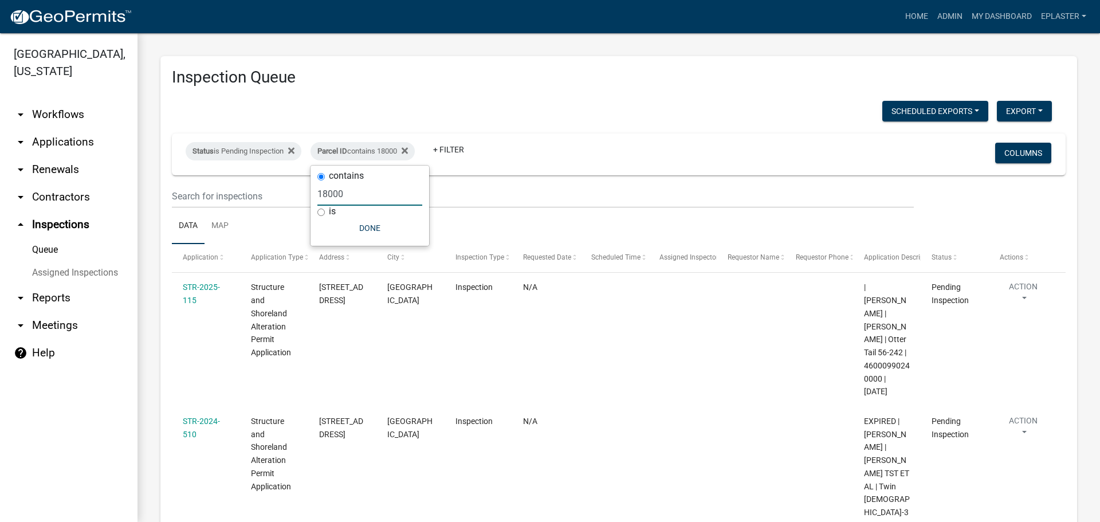
click at [350, 196] on input "18000" at bounding box center [369, 193] width 105 height 23
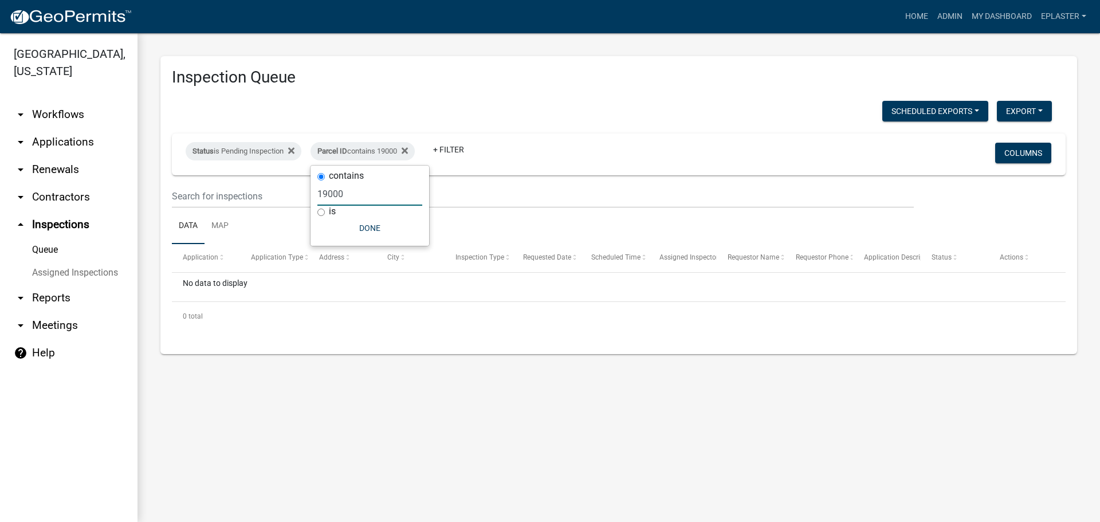
click at [355, 198] on input "19000" at bounding box center [369, 193] width 105 height 23
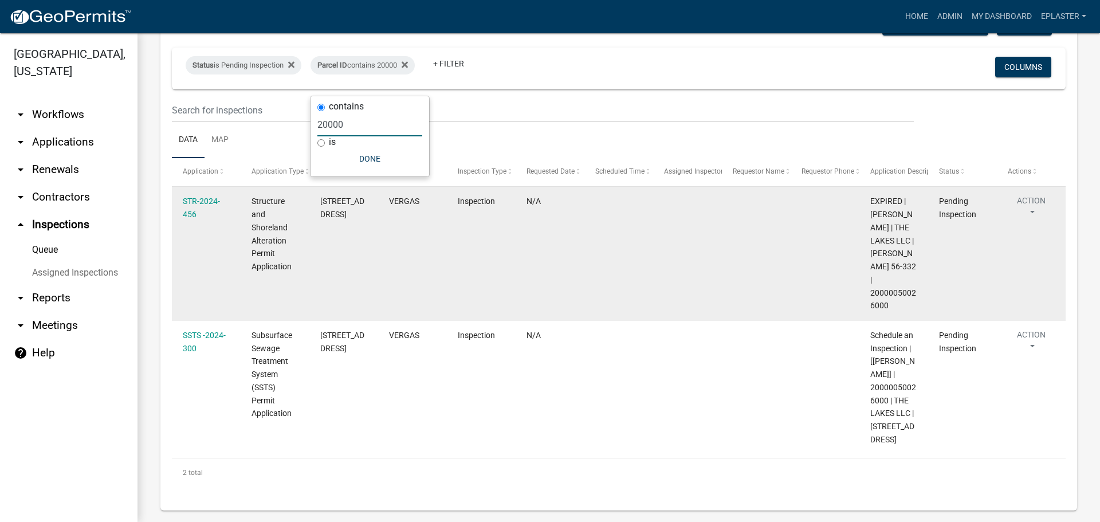
scroll to position [97, 0]
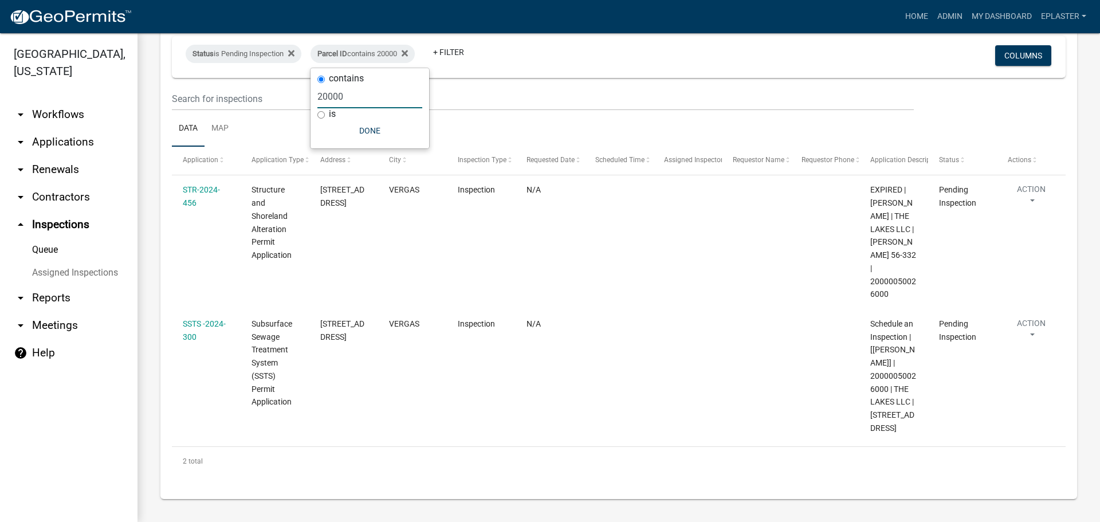
click at [360, 100] on input "20000" at bounding box center [369, 96] width 105 height 23
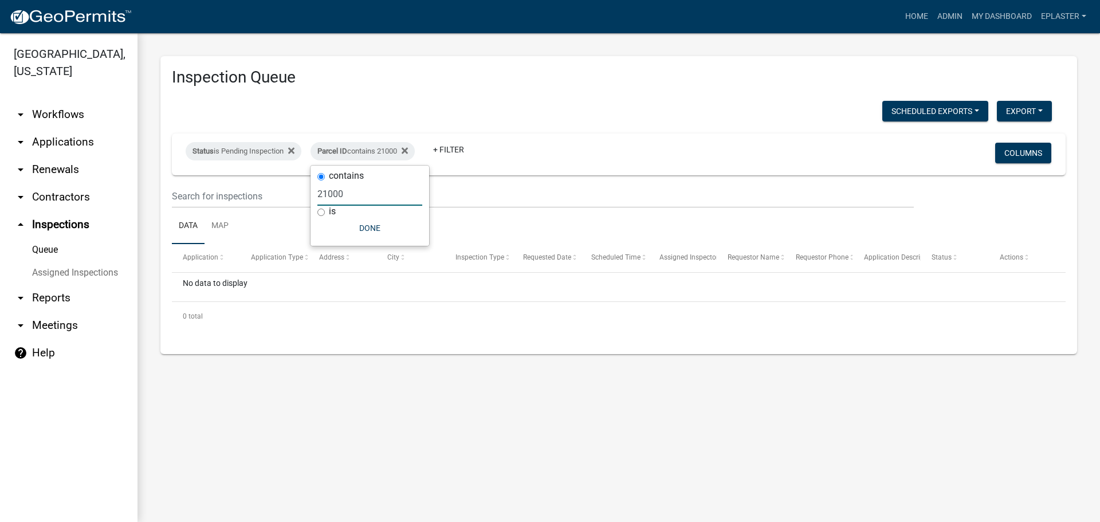
scroll to position [0, 0]
click at [342, 190] on input "21000" at bounding box center [369, 193] width 105 height 23
type input "22000"
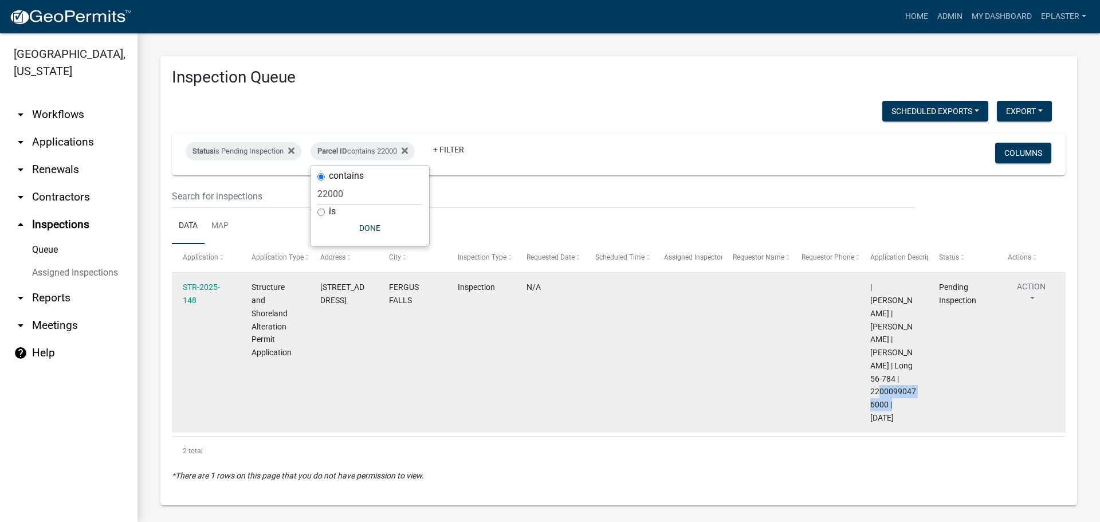
drag, startPoint x: 887, startPoint y: 402, endPoint x: 871, endPoint y: 392, distance: 18.6
click at [871, 392] on span "| [PERSON_NAME] | [PERSON_NAME] | [PERSON_NAME] | Long 56-784 | 22000990476000 …" at bounding box center [893, 353] width 46 height 140
drag, startPoint x: 334, startPoint y: 311, endPoint x: 320, endPoint y: 289, distance: 25.3
click at [320, 289] on datatable-body-cell "[STREET_ADDRESS]" at bounding box center [343, 353] width 69 height 160
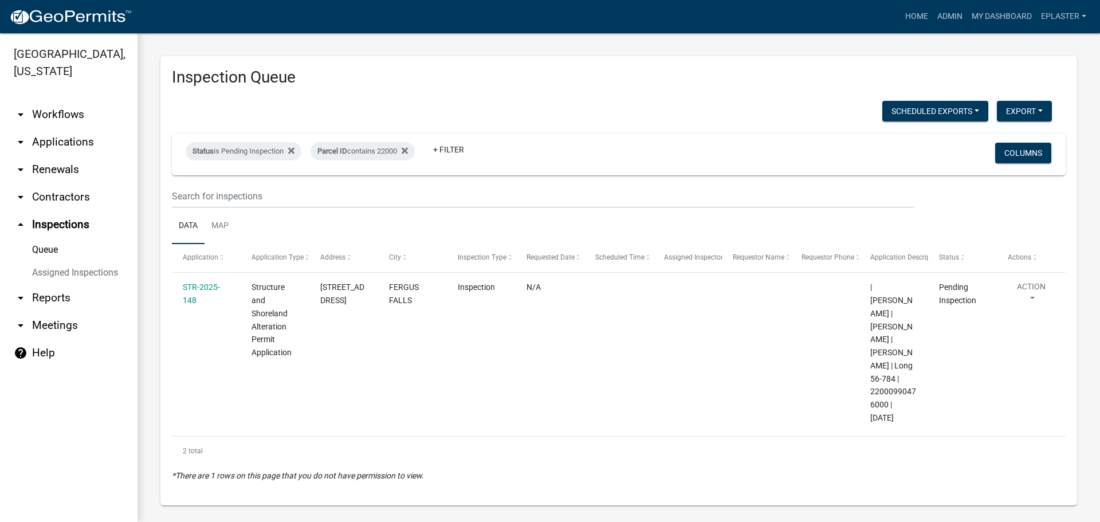
click at [390, 156] on div "Parcel ID contains 22000" at bounding box center [363, 151] width 104 height 18
click at [365, 194] on input "22000" at bounding box center [369, 193] width 105 height 23
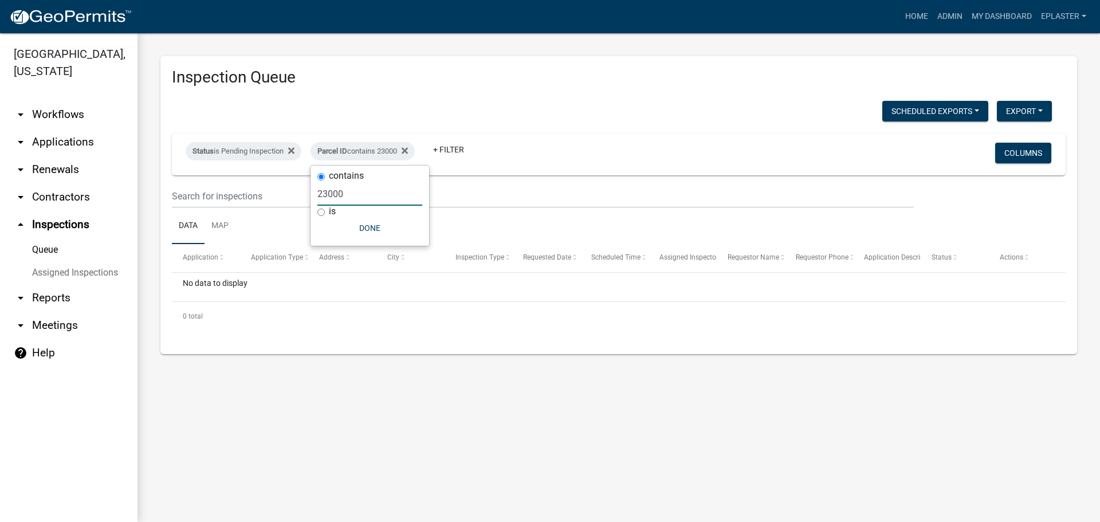
click at [365, 194] on input "23000" at bounding box center [369, 193] width 105 height 23
click at [365, 194] on input "24000" at bounding box center [369, 193] width 105 height 23
type input "25000"
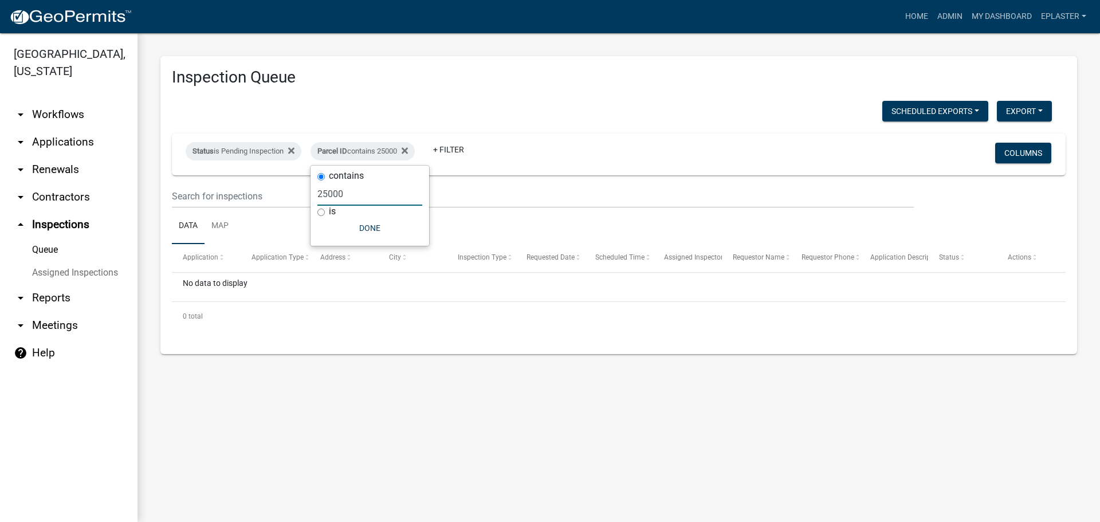
select select "3: 100"
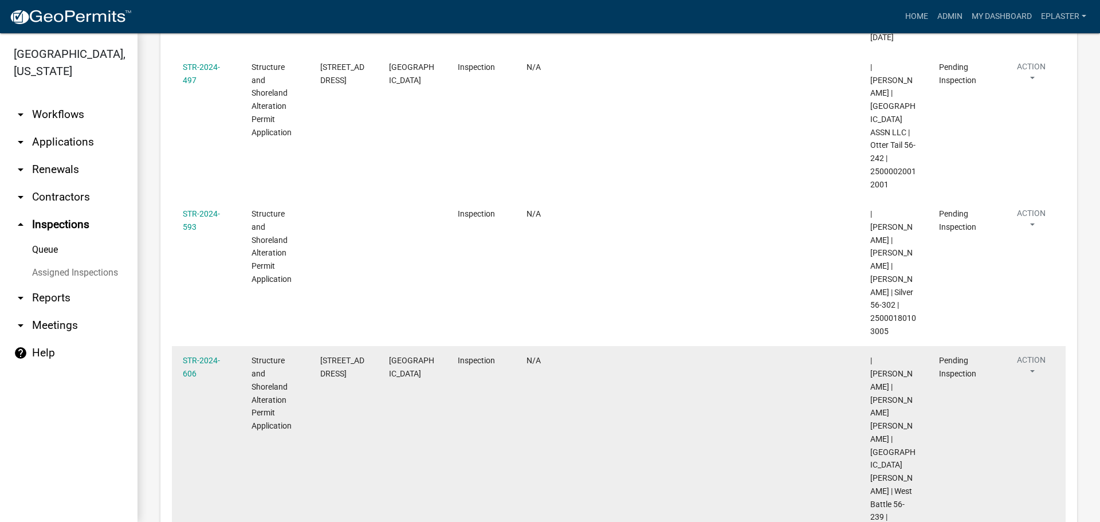
scroll to position [983, 0]
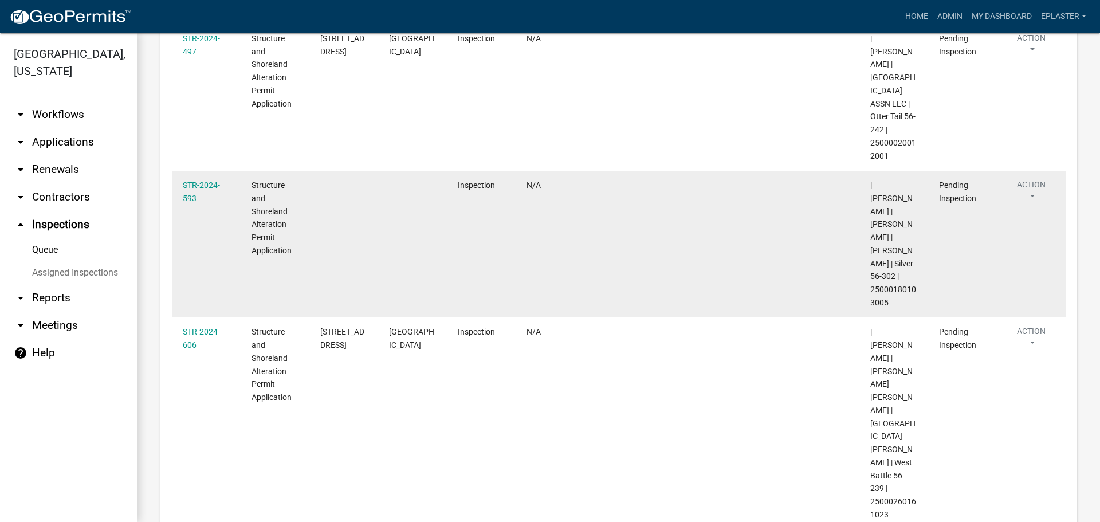
drag, startPoint x: 887, startPoint y: 235, endPoint x: 871, endPoint y: 226, distance: 18.0
click at [871, 226] on div "| [PERSON_NAME] | [PERSON_NAME] | [PERSON_NAME] | Silver 56-302 | 25000180103005" at bounding box center [893, 244] width 47 height 131
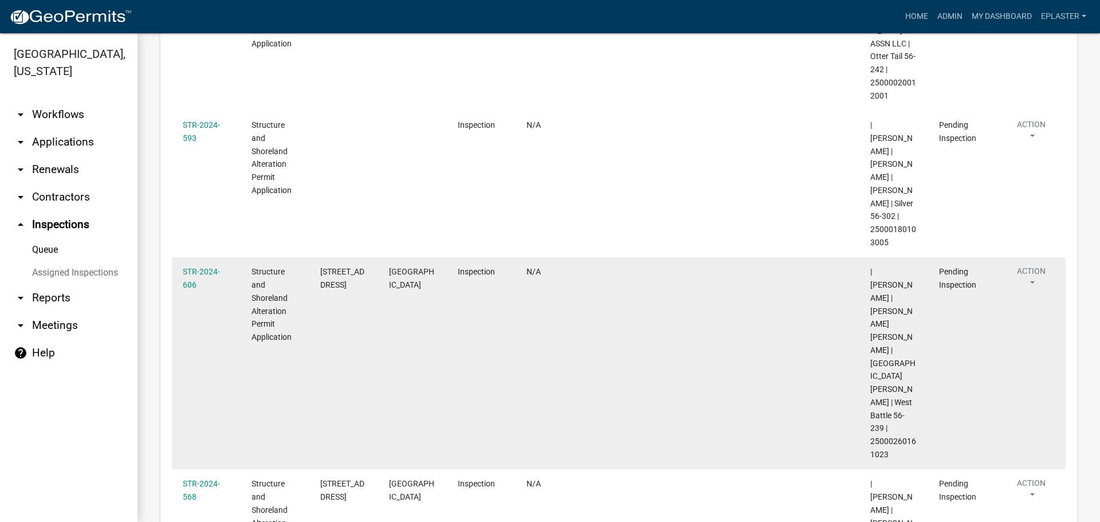
scroll to position [1112, 0]
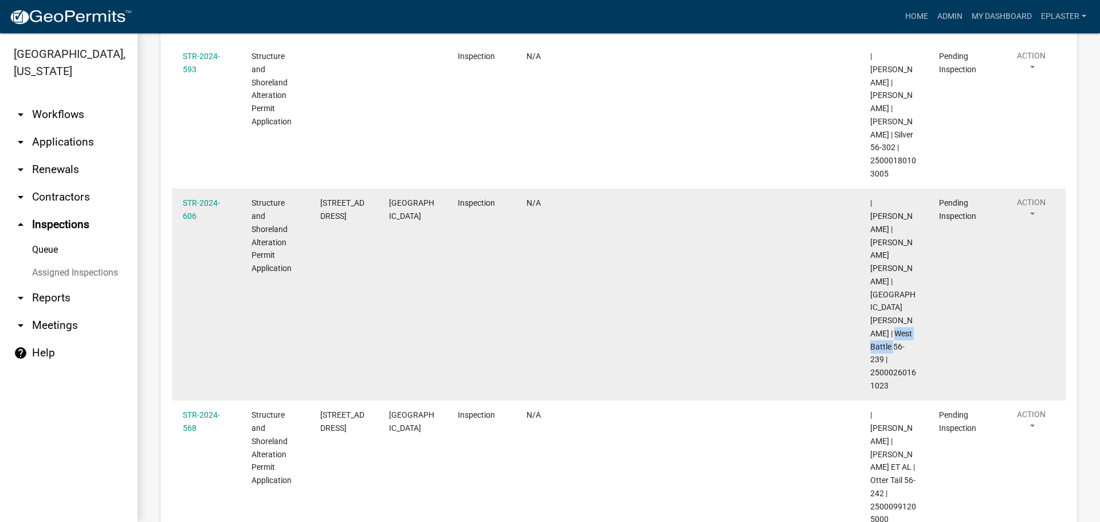
drag, startPoint x: 893, startPoint y: 240, endPoint x: 866, endPoint y: 228, distance: 29.5
click at [866, 228] on datatable-body-cell "| [PERSON_NAME] | [PERSON_NAME] [PERSON_NAME] | [GEOGRAPHIC_DATA][PERSON_NAME] …" at bounding box center [894, 295] width 69 height 212
drag, startPoint x: 352, startPoint y: 162, endPoint x: 322, endPoint y: 136, distance: 39.4
click at [322, 197] on div "[STREET_ADDRESS]" at bounding box center [343, 210] width 47 height 26
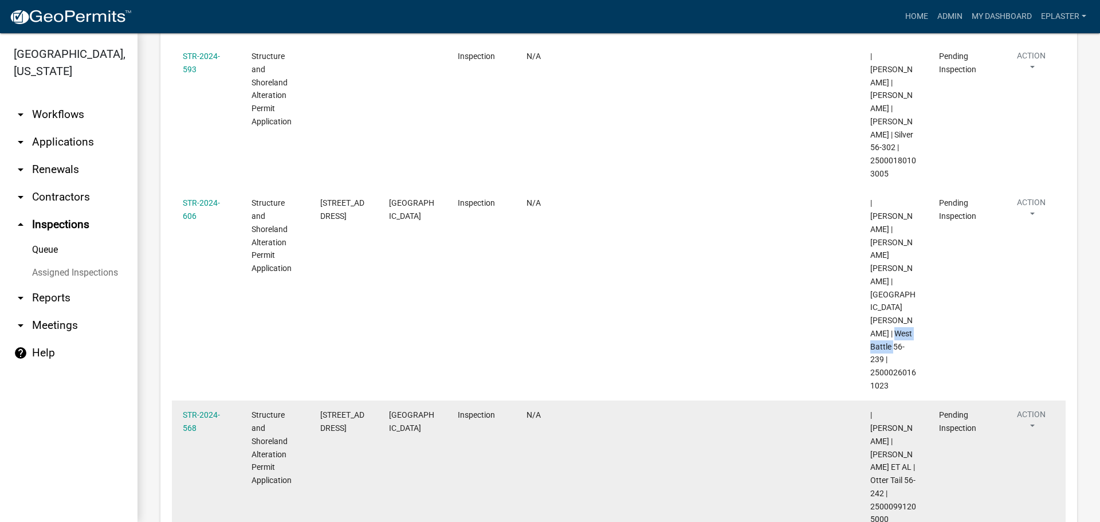
drag, startPoint x: 892, startPoint y: 364, endPoint x: 871, endPoint y: 349, distance: 26.2
click at [871, 409] on div "| [PERSON_NAME] | [PERSON_NAME] ET AL | Otter Tail 56-242 | 25000991205000" at bounding box center [893, 467] width 47 height 117
click at [320, 409] on div "[STREET_ADDRESS]" at bounding box center [343, 422] width 47 height 26
click at [333, 409] on div "[STREET_ADDRESS]" at bounding box center [343, 422] width 47 height 26
drag, startPoint x: 330, startPoint y: 297, endPoint x: 322, endPoint y: 274, distance: 23.7
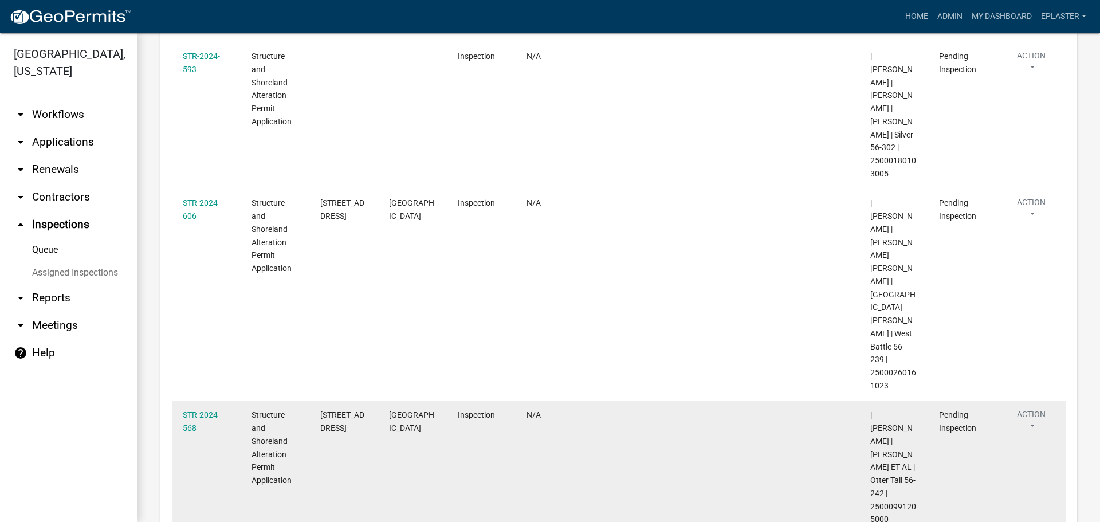
click at [322, 409] on div "[STREET_ADDRESS]" at bounding box center [343, 422] width 47 height 26
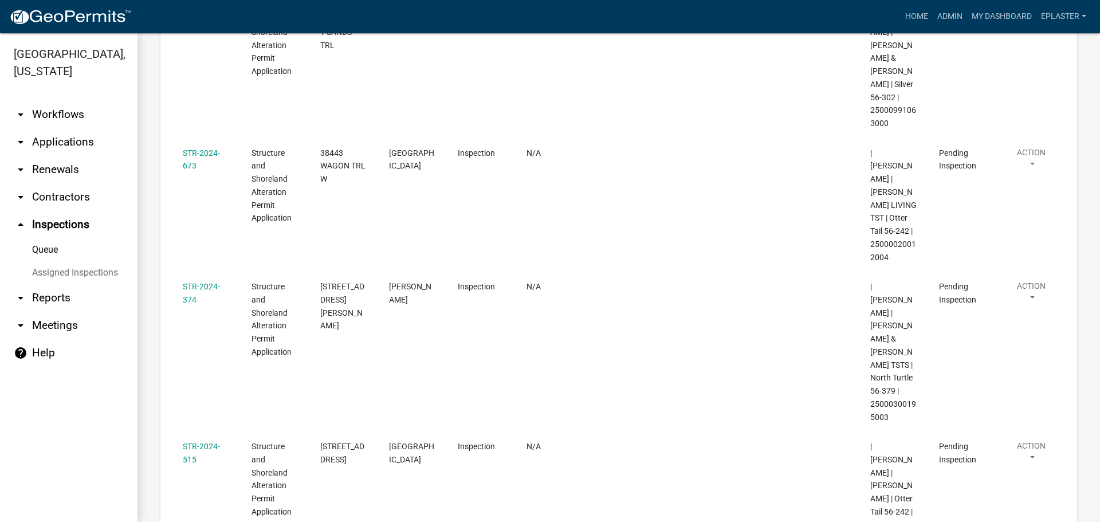
scroll to position [0, 0]
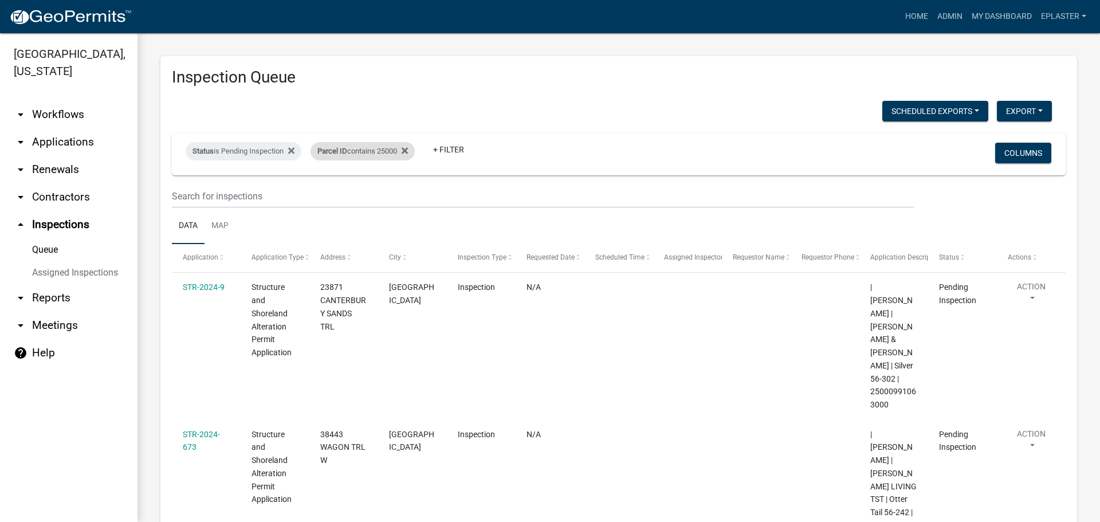
click at [398, 155] on div "Parcel ID contains 25000" at bounding box center [363, 151] width 104 height 18
click at [357, 199] on input "25000" at bounding box center [369, 193] width 105 height 23
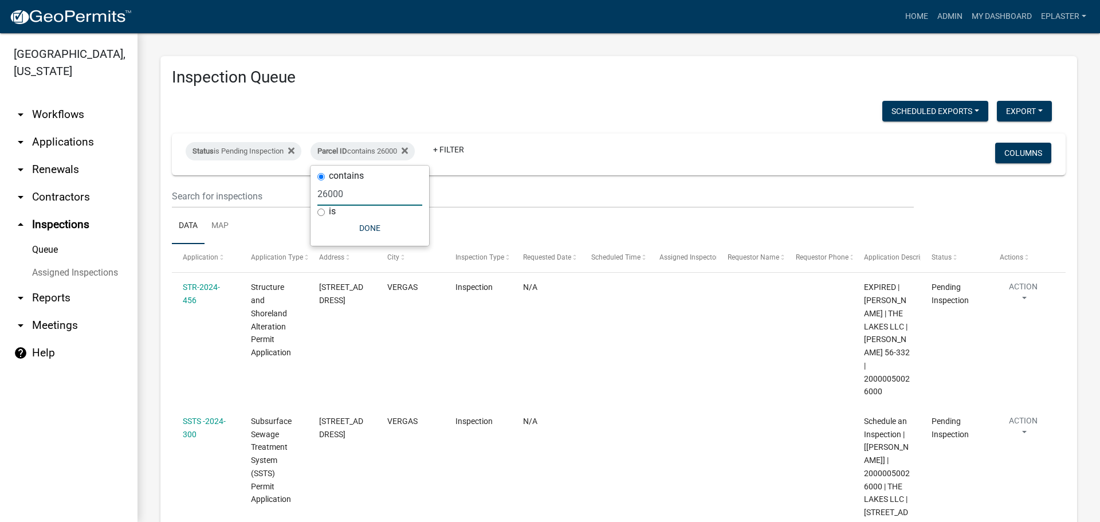
click at [342, 193] on input "26000" at bounding box center [369, 193] width 105 height 23
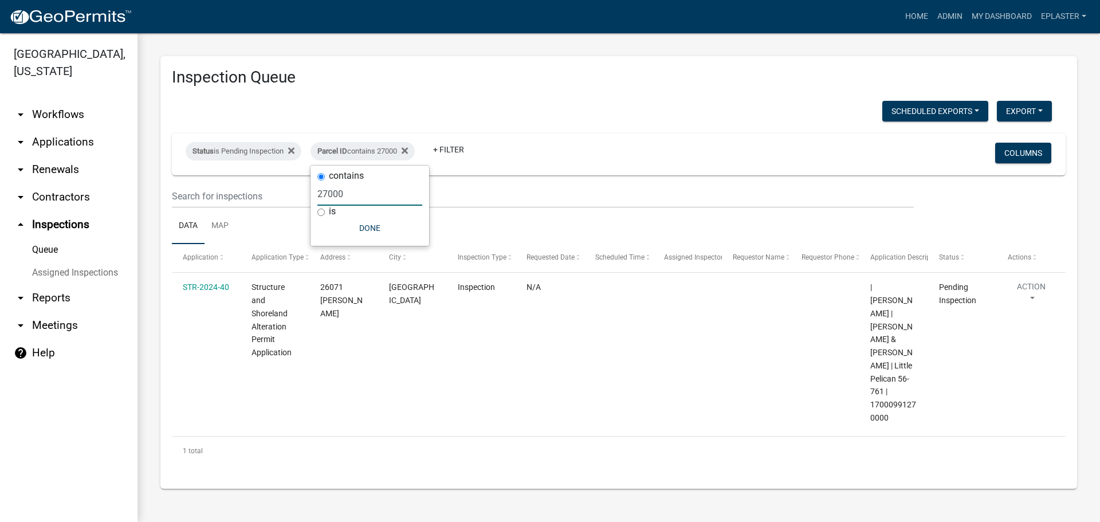
click at [330, 189] on input "27000" at bounding box center [369, 193] width 105 height 23
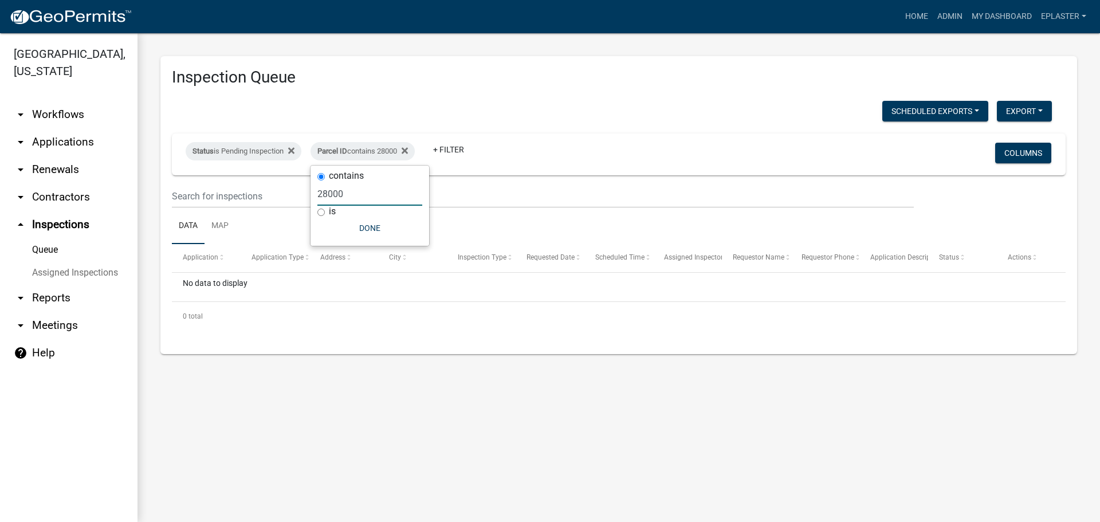
click at [362, 198] on input "28000" at bounding box center [369, 193] width 105 height 23
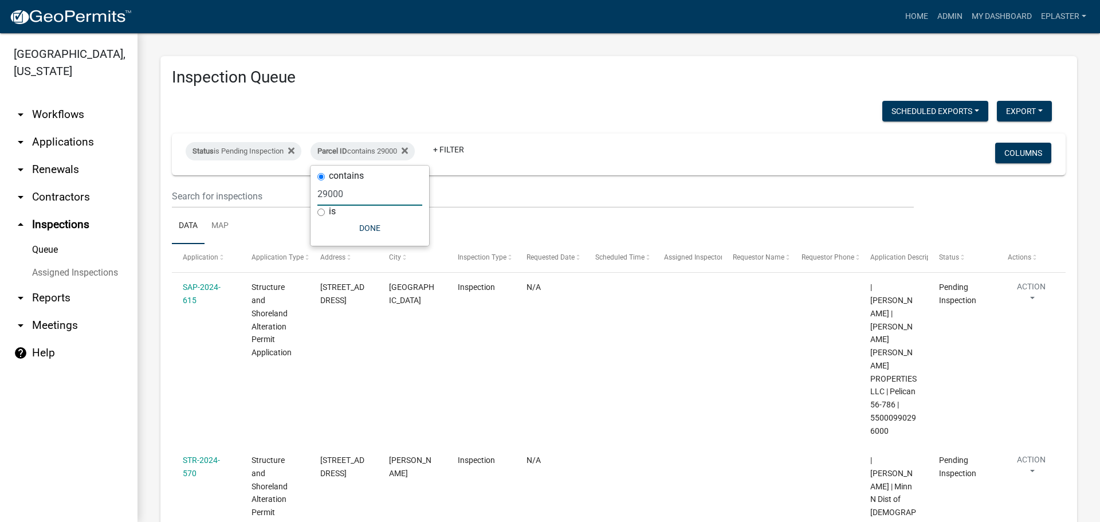
type input "29000"
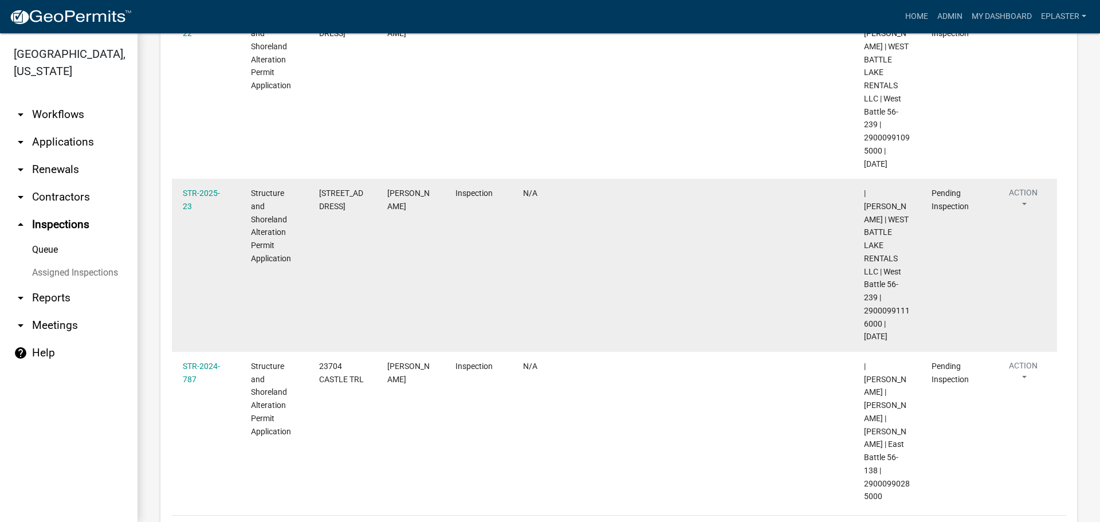
scroll to position [607, 0]
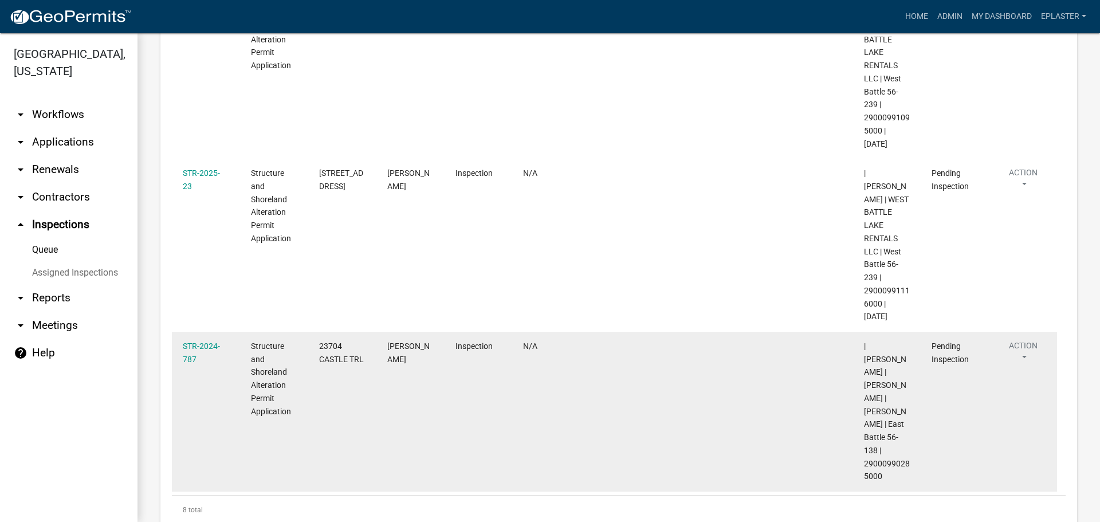
drag, startPoint x: 884, startPoint y: 413, endPoint x: 858, endPoint y: 398, distance: 30.0
click at [858, 398] on datatable-body-cell "| [PERSON_NAME] | [PERSON_NAME] | [PERSON_NAME] | East Battle 56-138 | 29000990…" at bounding box center [887, 412] width 68 height 160
drag, startPoint x: 368, startPoint y: 308, endPoint x: 314, endPoint y: 294, distance: 55.6
click at [314, 332] on datatable-body-cell "23704 CASTLE TRL" at bounding box center [342, 412] width 68 height 160
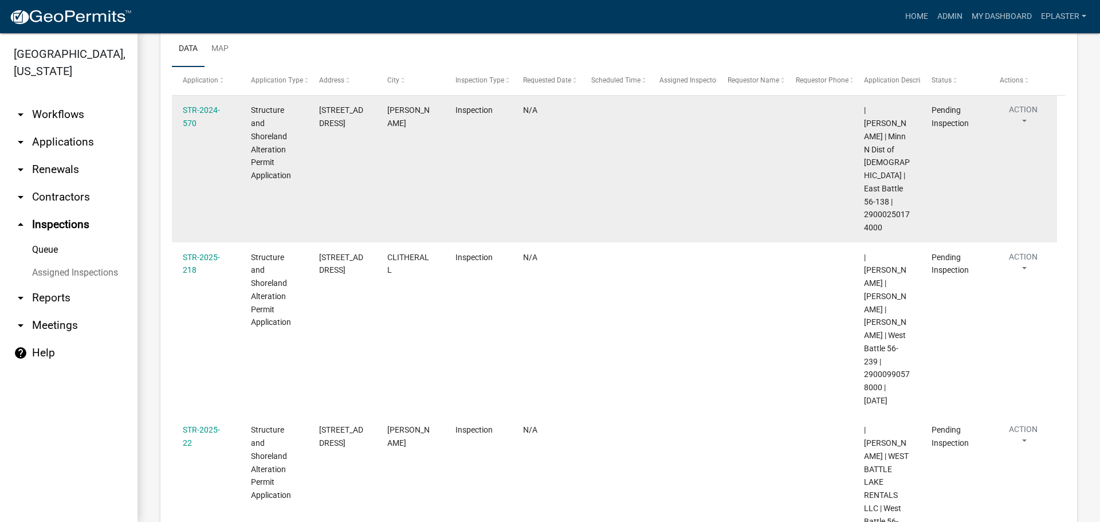
scroll to position [0, 0]
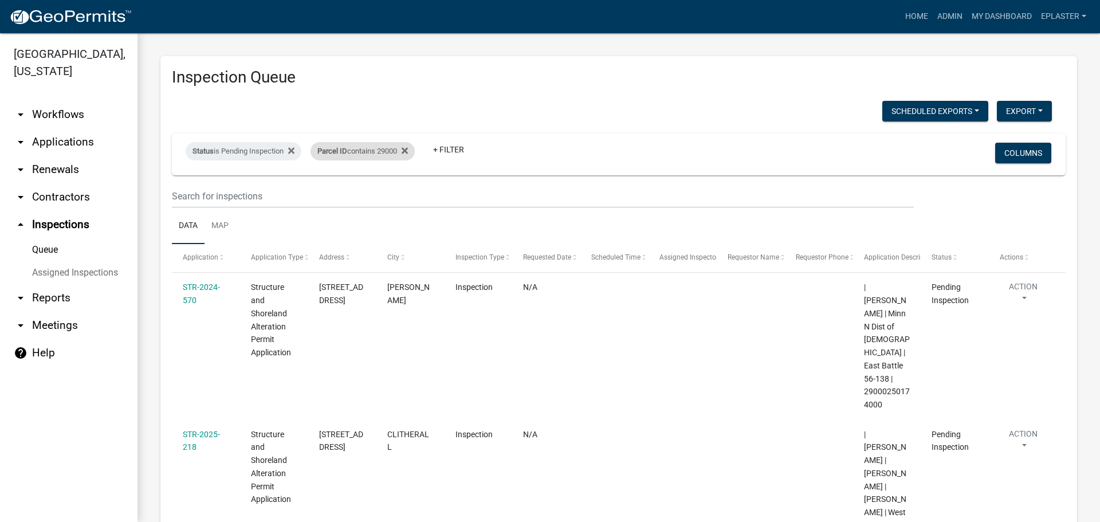
click at [391, 152] on div "Parcel ID contains 29000" at bounding box center [363, 151] width 104 height 18
click at [344, 202] on input "29000" at bounding box center [369, 193] width 105 height 23
type input "30000"
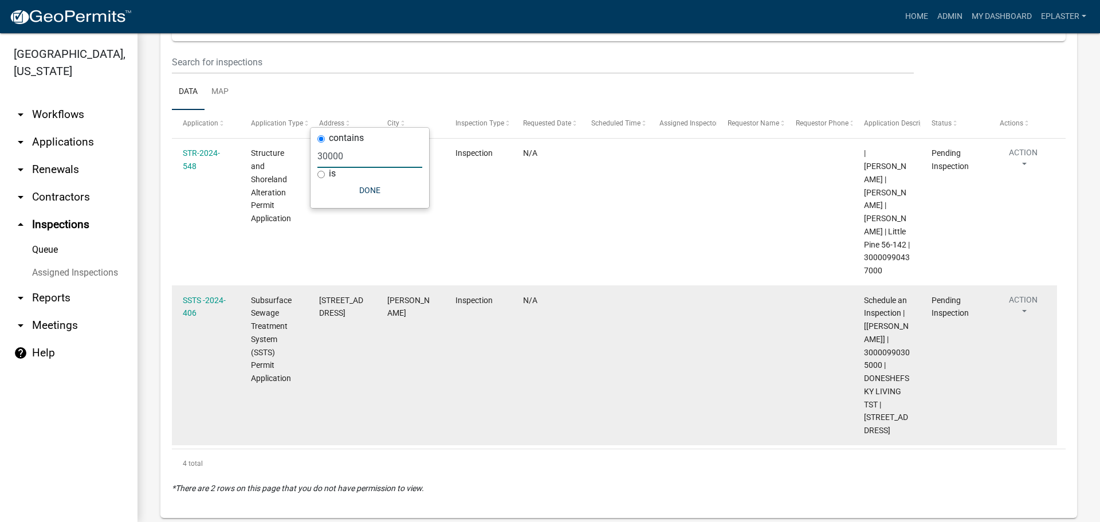
scroll to position [153, 0]
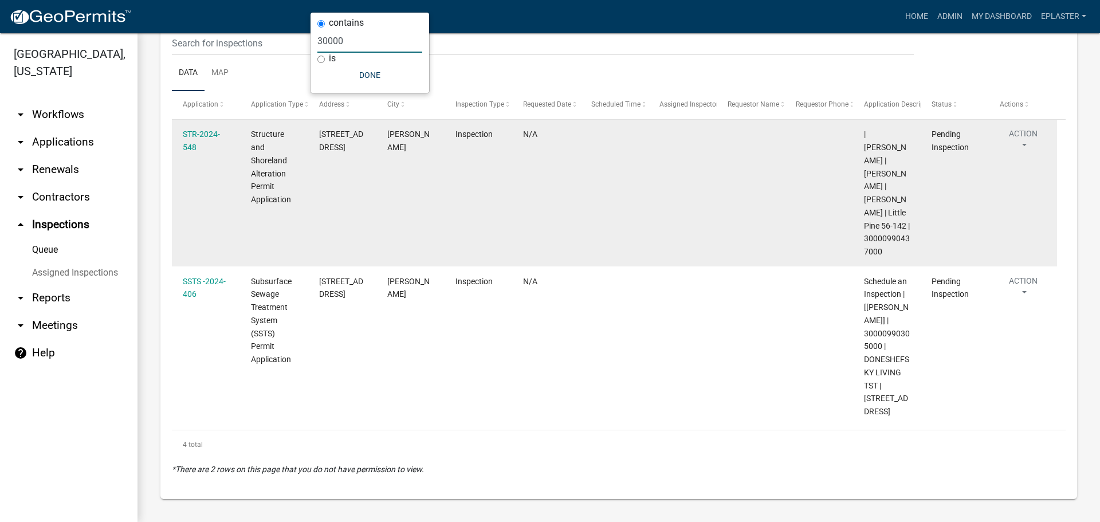
click at [465, 206] on datatable-body-cell "Inspection" at bounding box center [478, 193] width 68 height 147
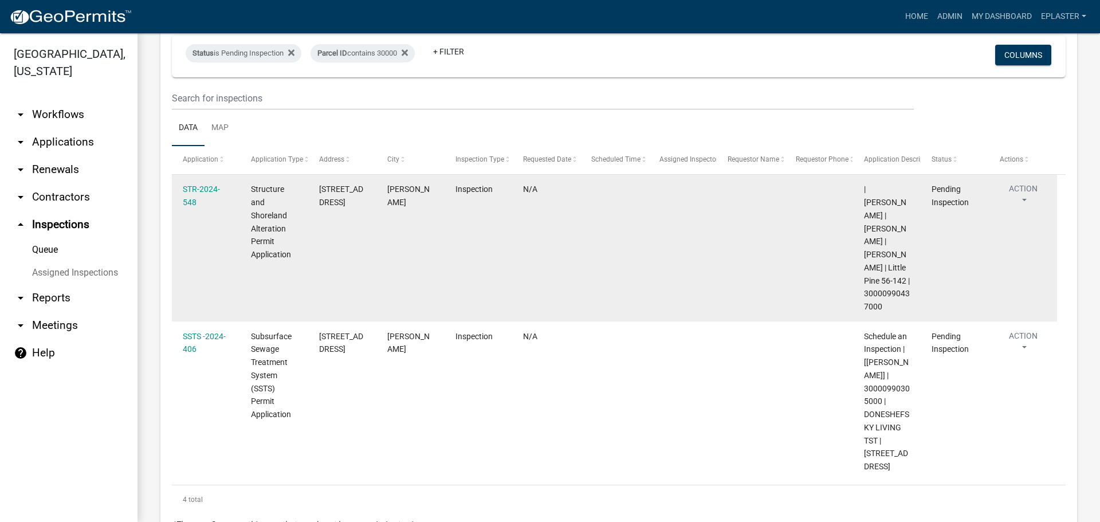
scroll to position [0, 0]
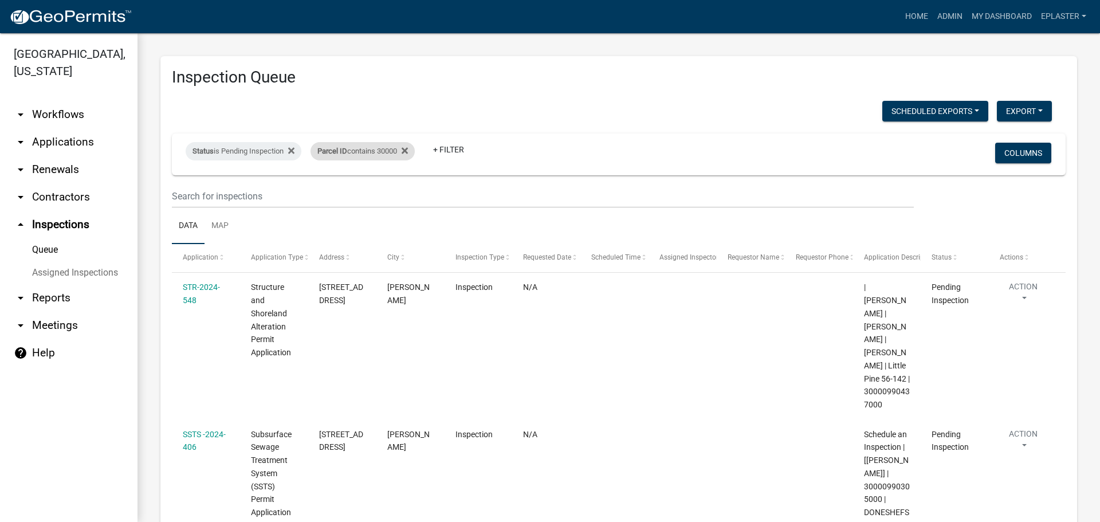
click at [392, 152] on div "Parcel ID contains 30000" at bounding box center [363, 151] width 104 height 18
click at [332, 197] on input "30000" at bounding box center [369, 193] width 105 height 23
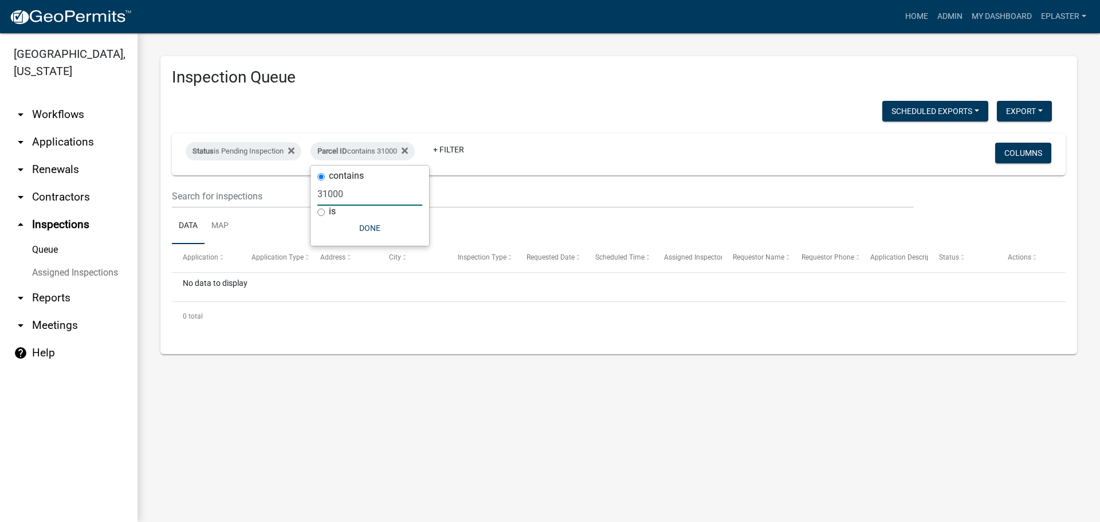
click at [343, 191] on input "31000" at bounding box center [369, 193] width 105 height 23
type input "32000"
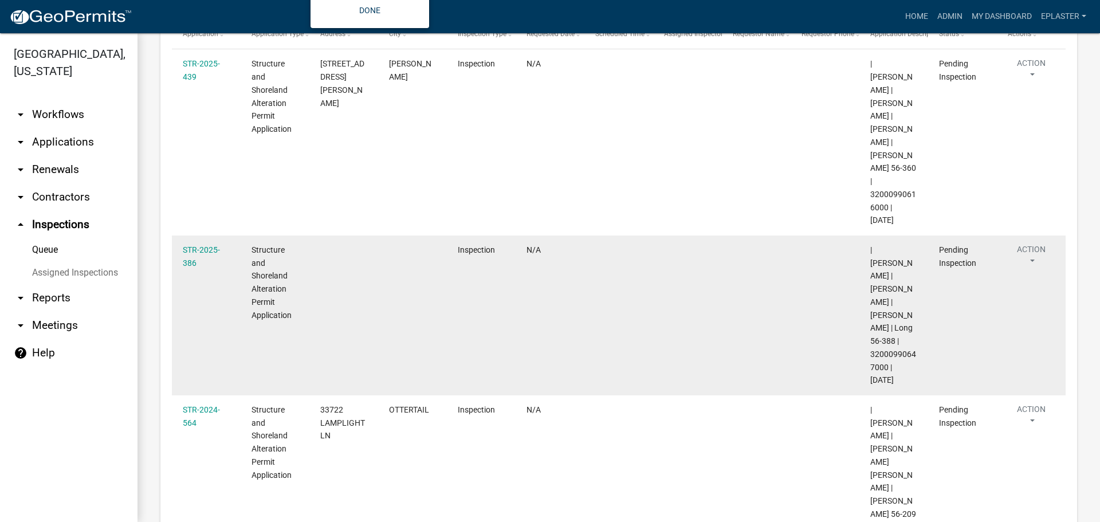
scroll to position [228, 0]
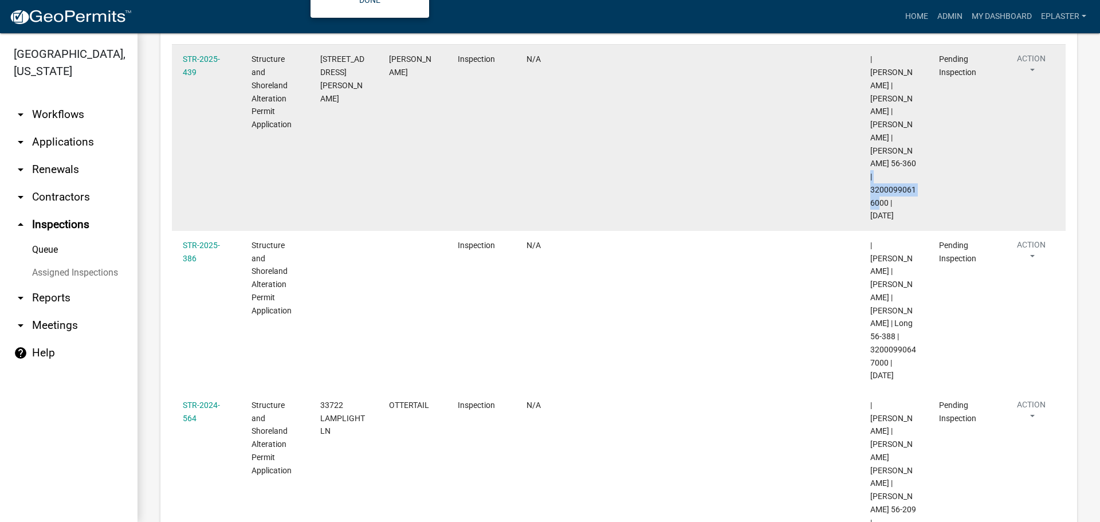
drag, startPoint x: 887, startPoint y: 177, endPoint x: 867, endPoint y: 162, distance: 24.9
click at [867, 162] on datatable-body-cell "| [PERSON_NAME] | [PERSON_NAME] | [PERSON_NAME] | [PERSON_NAME] 56-360 | 320009…" at bounding box center [894, 138] width 69 height 186
drag, startPoint x: 357, startPoint y: 84, endPoint x: 324, endPoint y: 56, distance: 43.9
click at [324, 56] on div "[STREET_ADDRESS][PERSON_NAME]" at bounding box center [343, 79] width 47 height 52
click at [319, 55] on datatable-body-cell "[STREET_ADDRESS][PERSON_NAME]" at bounding box center [343, 138] width 69 height 186
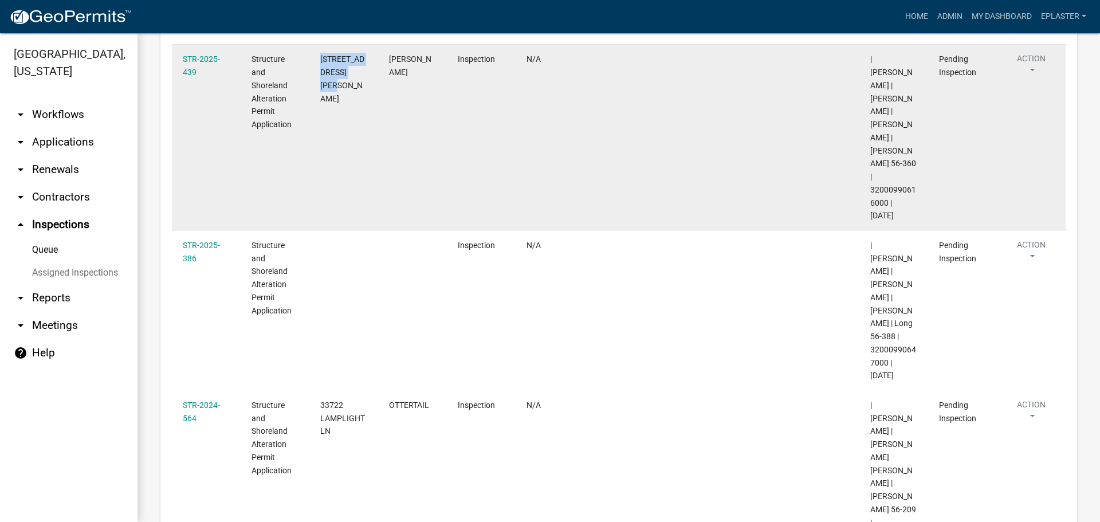
drag, startPoint x: 361, startPoint y: 83, endPoint x: 317, endPoint y: 61, distance: 49.5
click at [317, 61] on datatable-body-cell "[STREET_ADDRESS][PERSON_NAME]" at bounding box center [343, 138] width 69 height 186
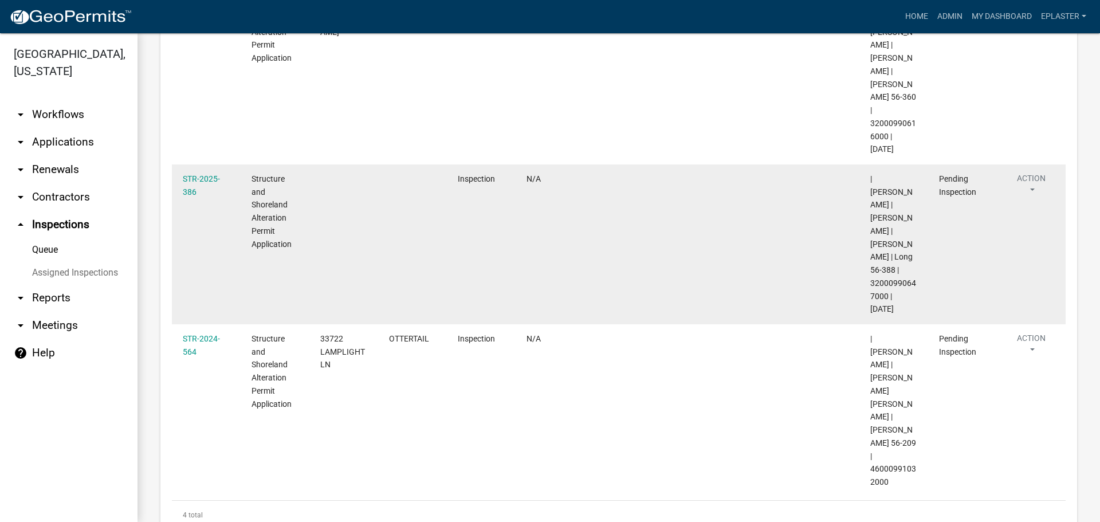
scroll to position [300, 0]
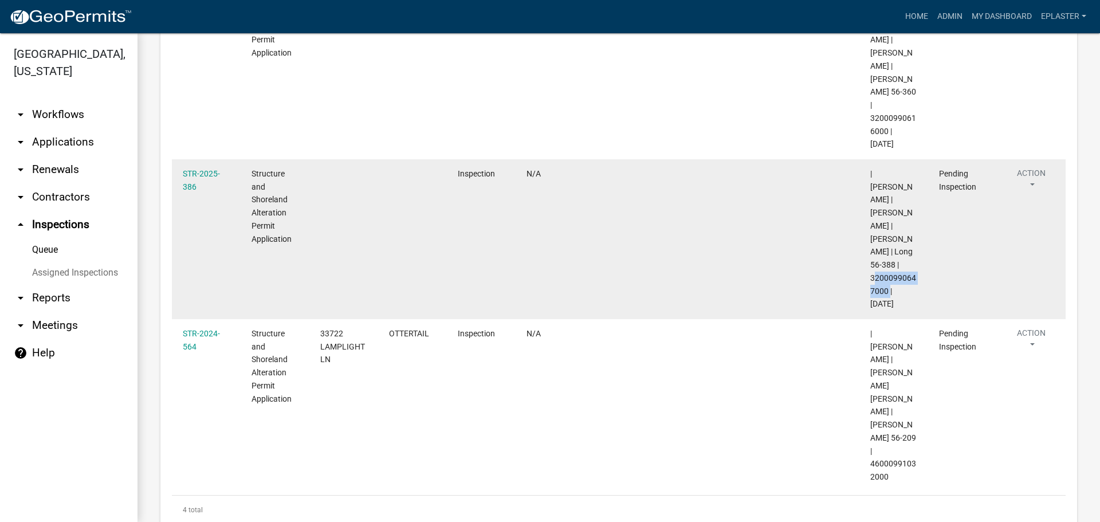
drag, startPoint x: 884, startPoint y: 264, endPoint x: 869, endPoint y: 252, distance: 19.5
click at [869, 252] on datatable-body-cell "| [PERSON_NAME] | [PERSON_NAME] | [PERSON_NAME] | Long 56-388 | 32000990647000 …" at bounding box center [894, 239] width 69 height 160
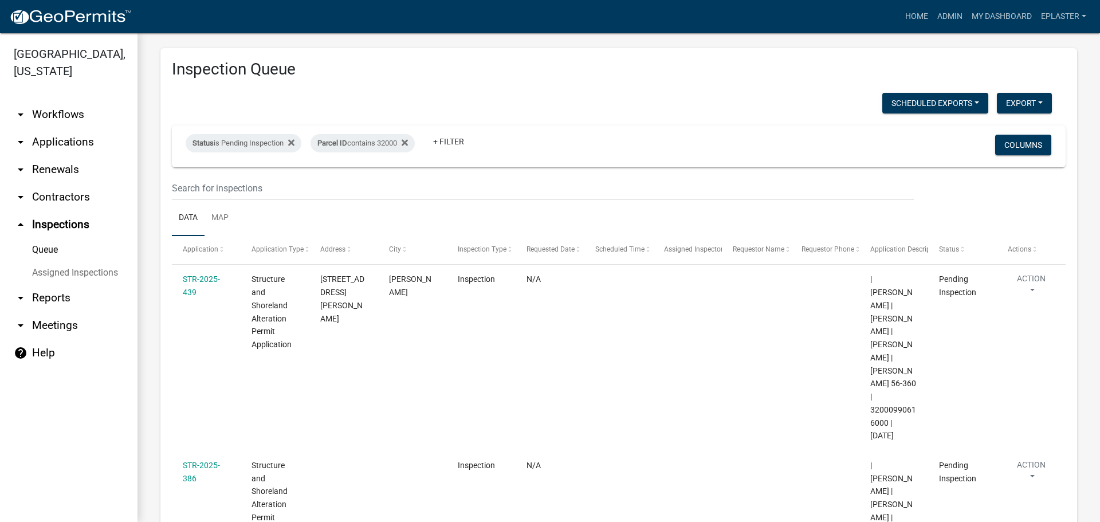
scroll to position [0, 0]
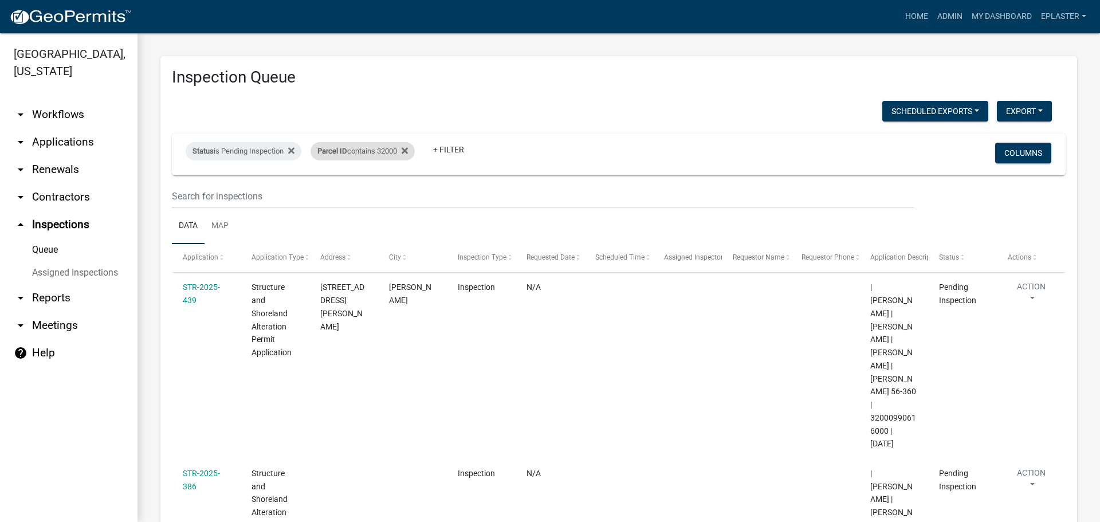
click at [392, 149] on div "Parcel ID contains 32000" at bounding box center [363, 151] width 104 height 18
click at [327, 199] on input "32000" at bounding box center [369, 193] width 105 height 23
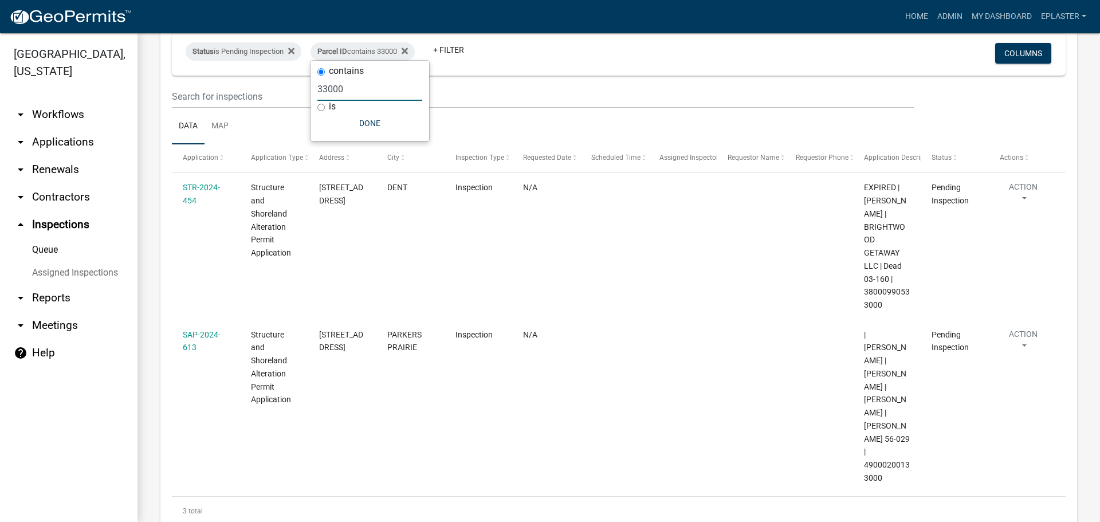
scroll to position [127, 0]
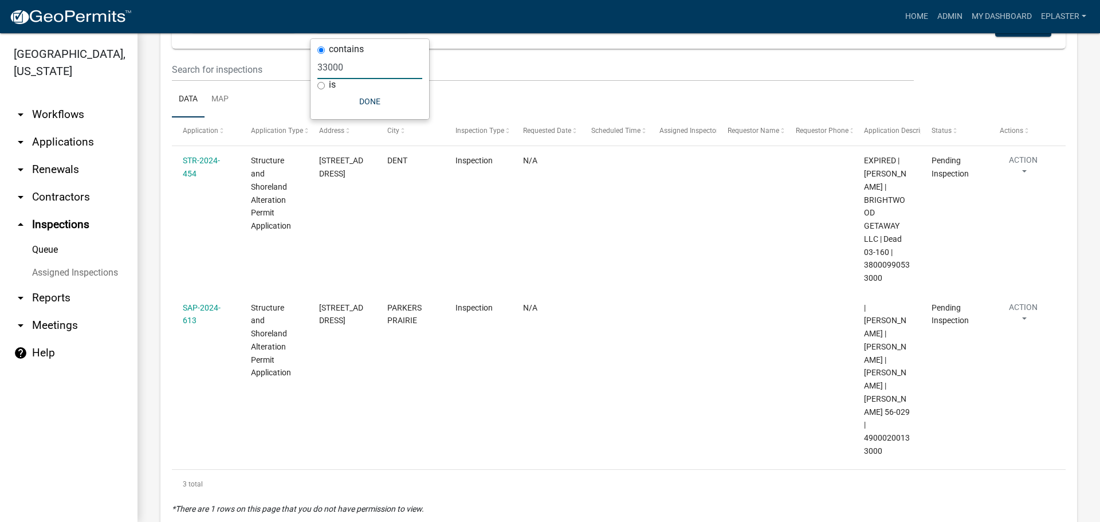
click at [351, 71] on input "33000" at bounding box center [369, 67] width 105 height 23
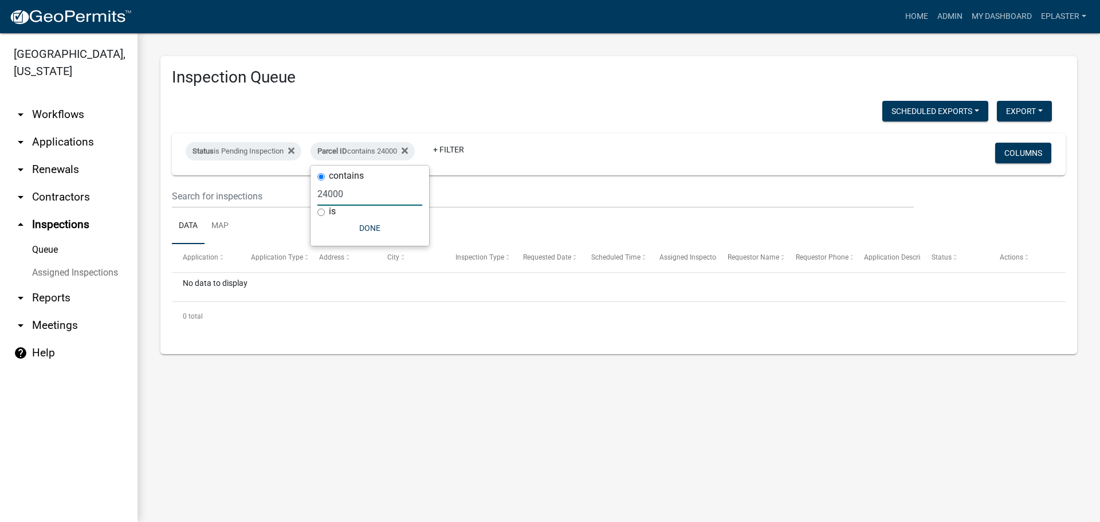
scroll to position [0, 0]
click at [347, 193] on input "24000" at bounding box center [369, 193] width 105 height 23
type input "25"
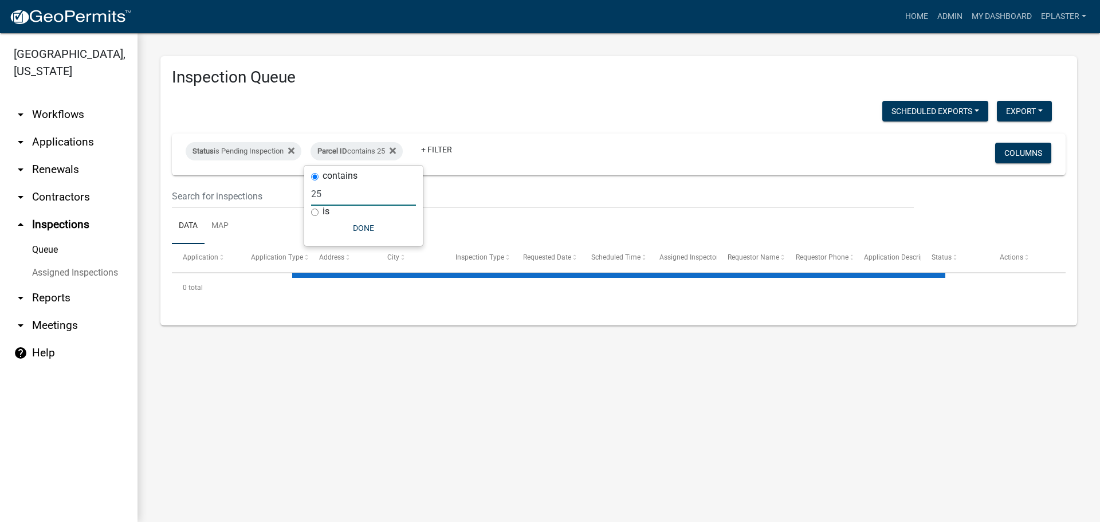
select select "3: 100"
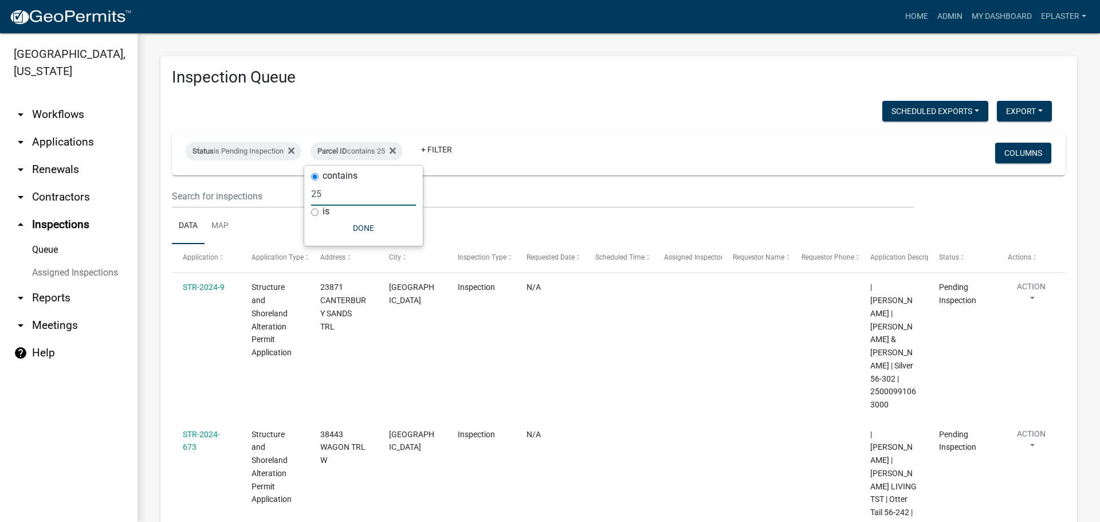
type input "2"
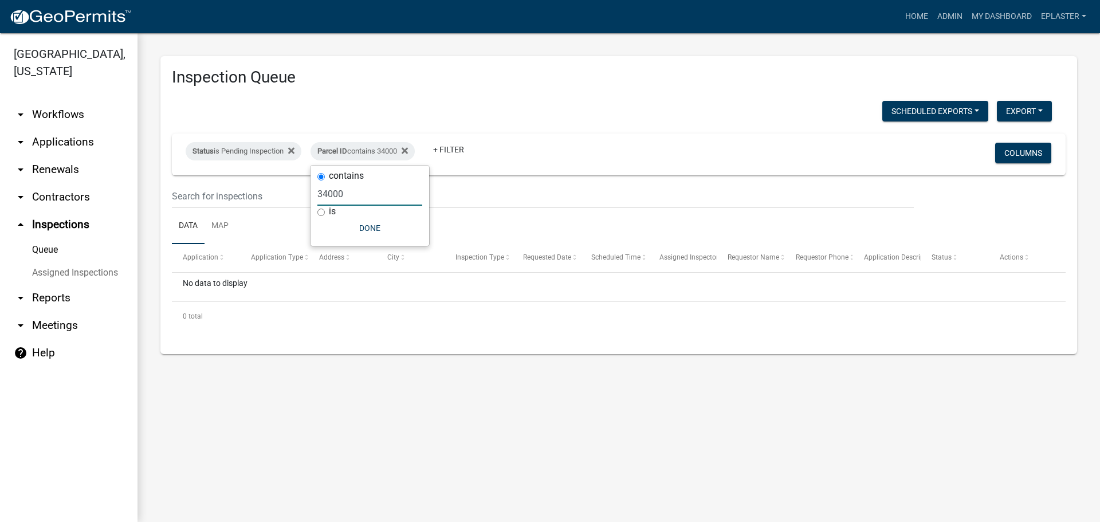
click at [346, 191] on input "34000" at bounding box center [369, 193] width 105 height 23
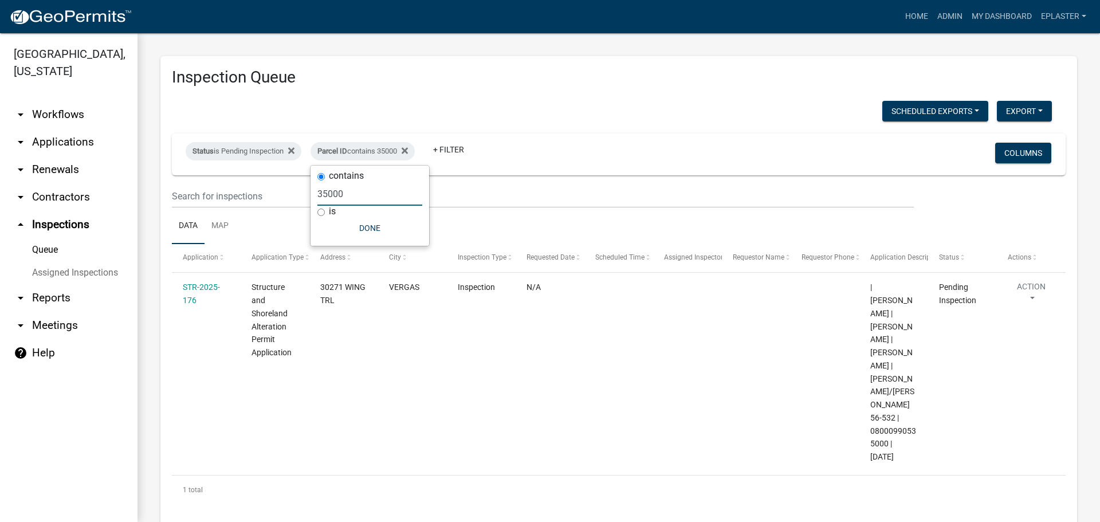
click at [354, 197] on input "35000" at bounding box center [369, 193] width 105 height 23
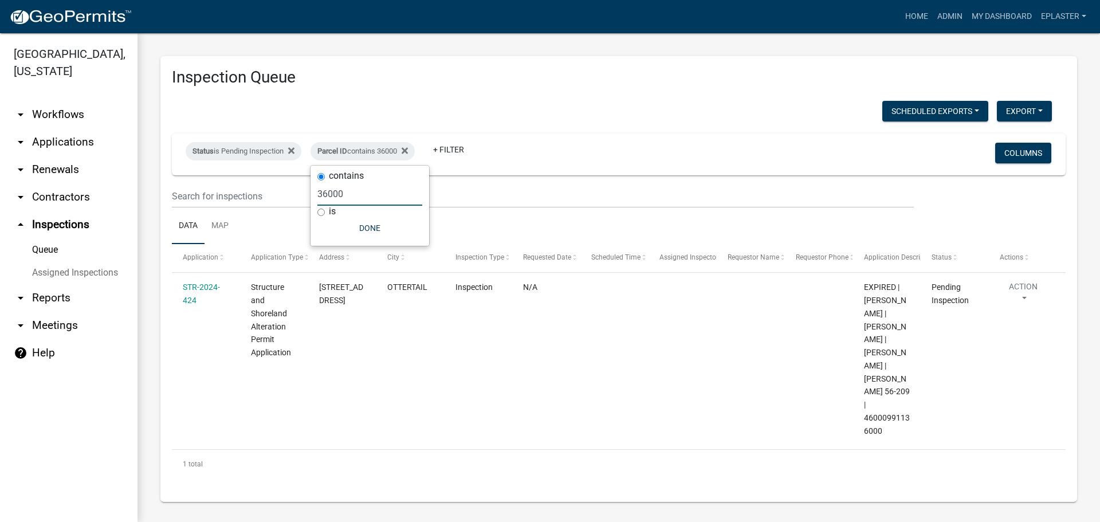
click at [363, 194] on input "36000" at bounding box center [369, 193] width 105 height 23
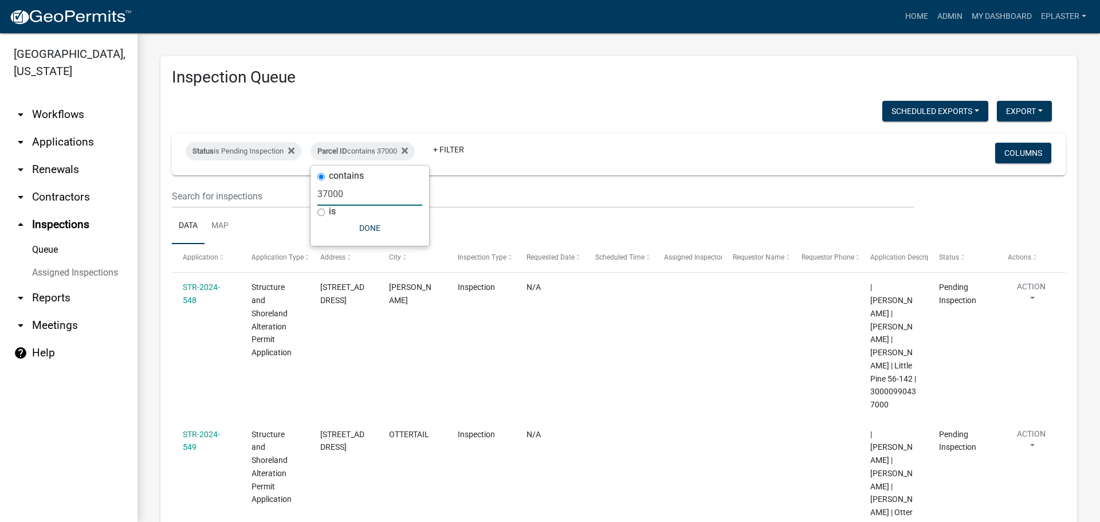
type input "37000"
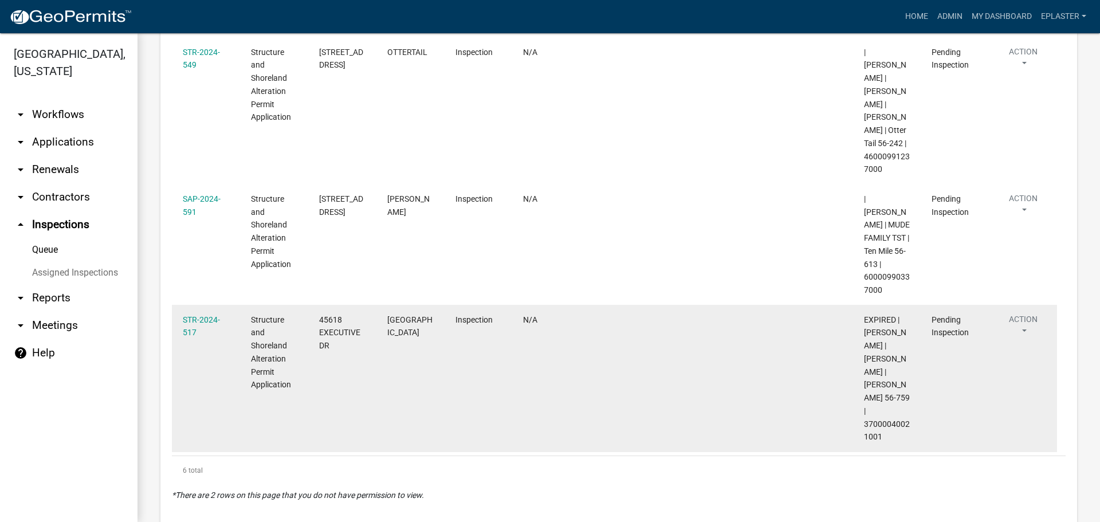
scroll to position [394, 0]
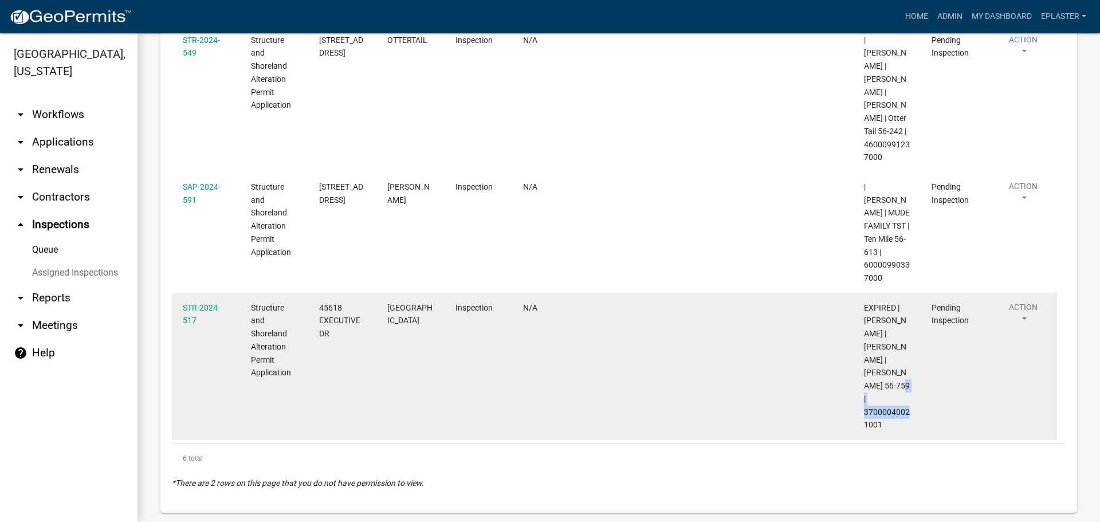
drag, startPoint x: 884, startPoint y: 413, endPoint x: 860, endPoint y: 401, distance: 26.7
click at [860, 401] on datatable-body-cell "EXPIRED | [PERSON_NAME] | [PERSON_NAME] | [PERSON_NAME] 56-759 | 37000040021001" at bounding box center [887, 366] width 68 height 147
drag, startPoint x: 336, startPoint y: 334, endPoint x: 317, endPoint y: 308, distance: 31.6
click at [317, 308] on datatable-body-cell "45618 EXECUTIVE DR" at bounding box center [342, 366] width 68 height 147
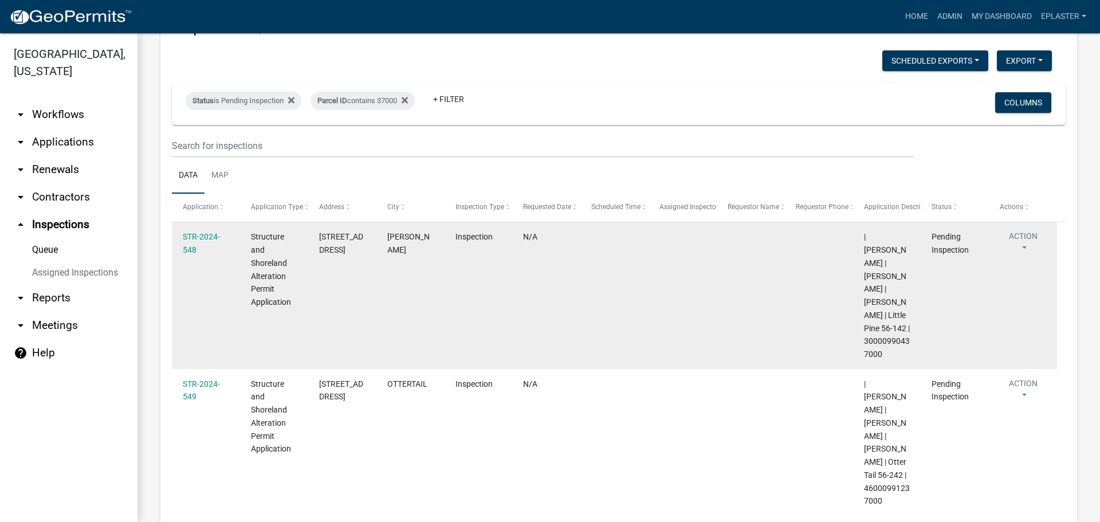
scroll to position [0, 0]
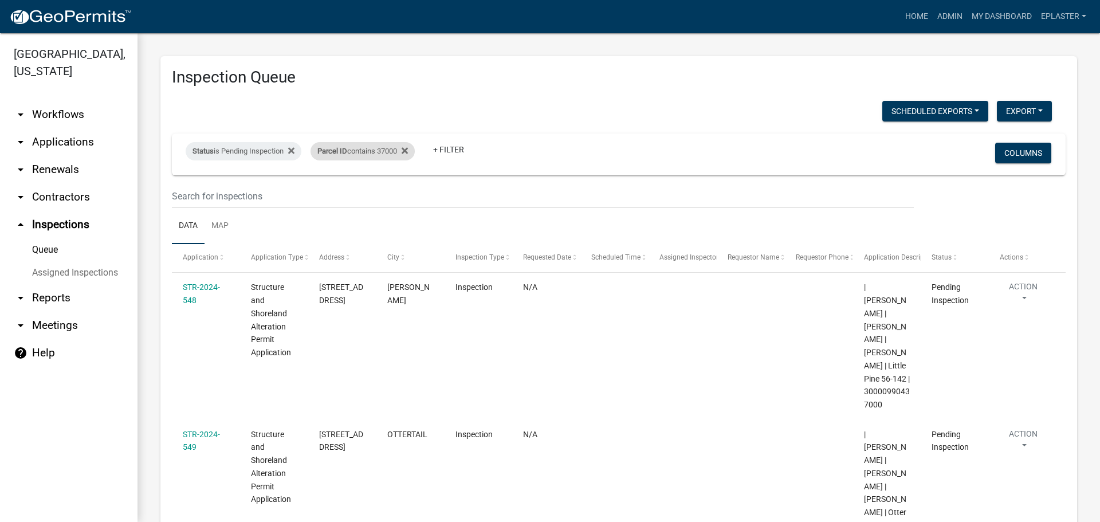
click at [389, 150] on div "Parcel ID contains 37000" at bounding box center [363, 151] width 104 height 18
click at [354, 197] on input "37000" at bounding box center [369, 193] width 105 height 23
type input "38000"
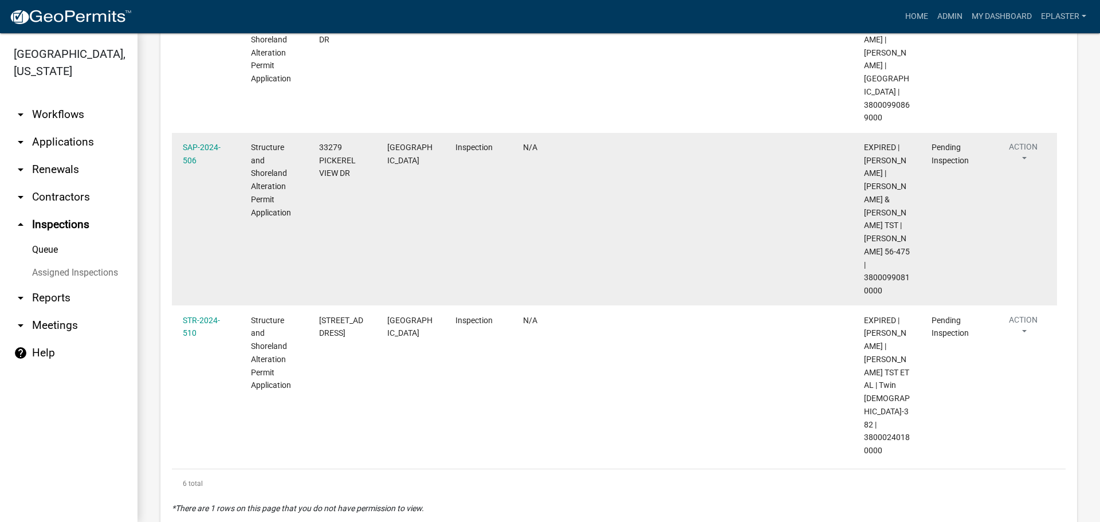
scroll to position [565, 0]
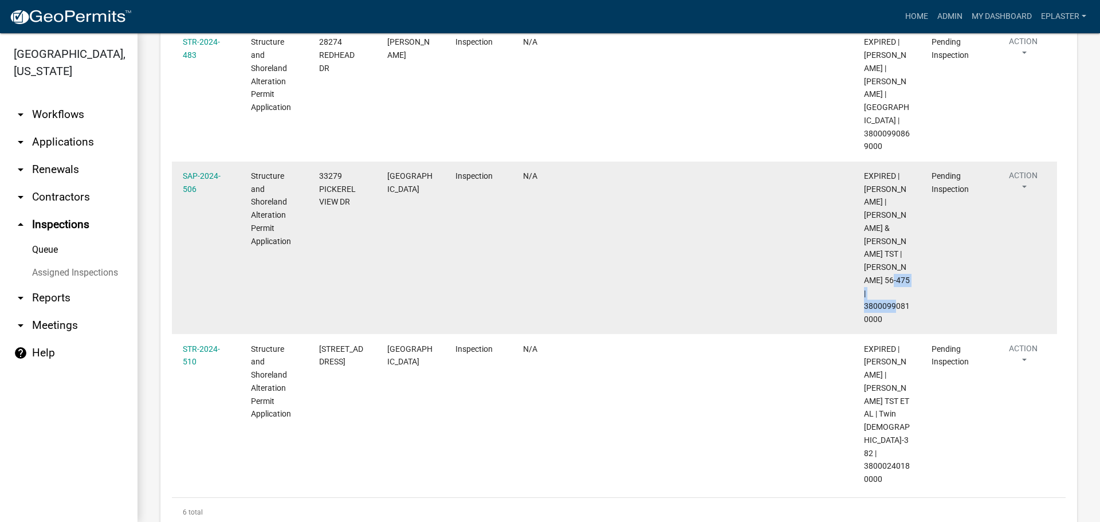
drag, startPoint x: 881, startPoint y: 291, endPoint x: 865, endPoint y: 282, distance: 18.0
click at [865, 282] on span "EXPIRED | [PERSON_NAME] | [PERSON_NAME] & [PERSON_NAME] TST | [PERSON_NAME] 56-…" at bounding box center [887, 247] width 46 height 152
drag, startPoint x: 352, startPoint y: 191, endPoint x: 317, endPoint y: 163, distance: 45.2
click at [317, 163] on datatable-body-cell "33279 PICKEREL VIEW DR" at bounding box center [342, 248] width 68 height 173
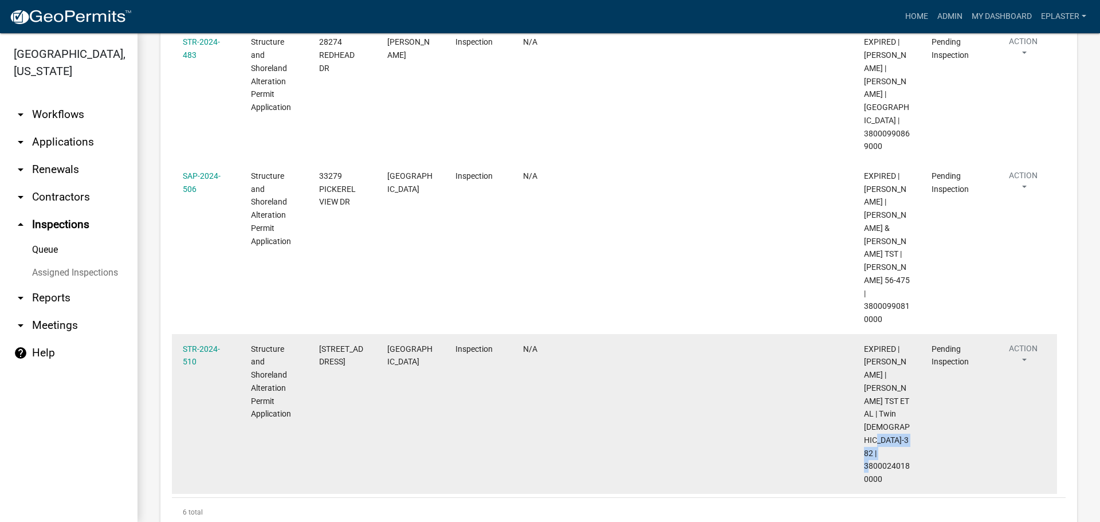
drag, startPoint x: 883, startPoint y: 444, endPoint x: 864, endPoint y: 428, distance: 24.8
click at [864, 428] on div "EXPIRED | [PERSON_NAME] | [PERSON_NAME] TST ET AL | Twin [DEMOGRAPHIC_DATA]-382…" at bounding box center [887, 414] width 46 height 143
drag, startPoint x: 353, startPoint y: 334, endPoint x: 320, endPoint y: 323, distance: 34.3
click at [320, 343] on div "[STREET_ADDRESS]" at bounding box center [342, 356] width 46 height 26
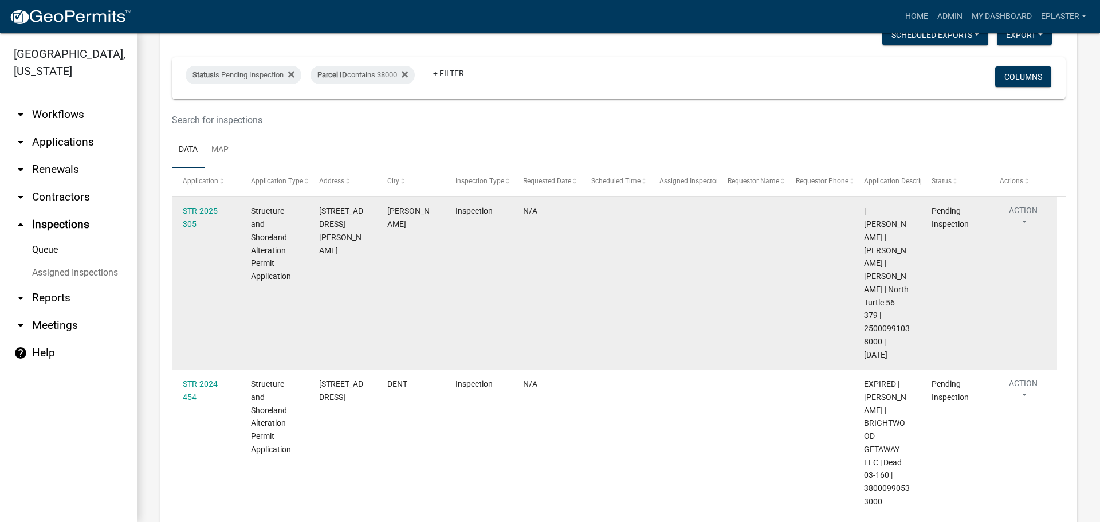
scroll to position [0, 0]
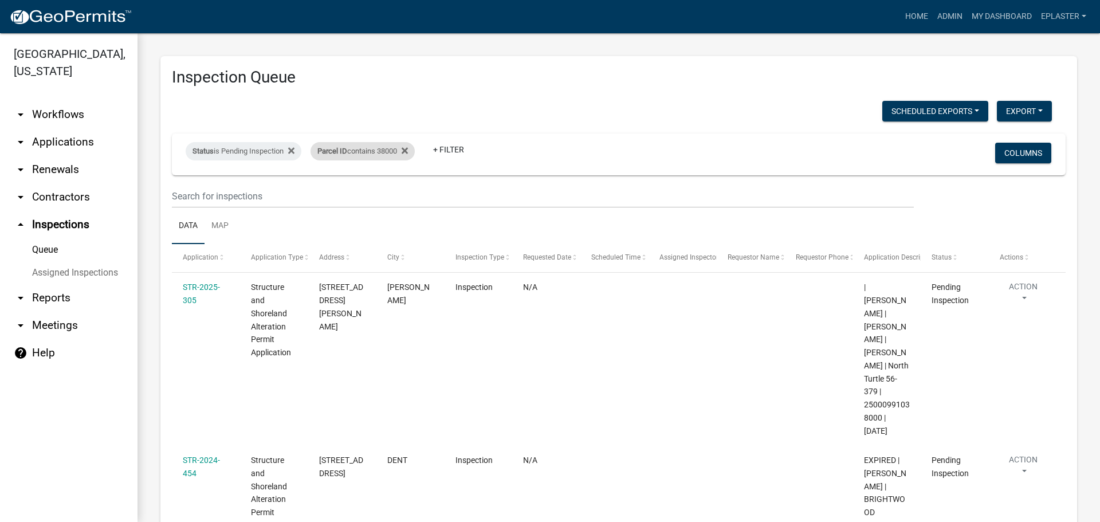
click at [389, 150] on div "Parcel ID contains 38000" at bounding box center [363, 151] width 104 height 18
click at [340, 192] on input "38000" at bounding box center [369, 193] width 105 height 23
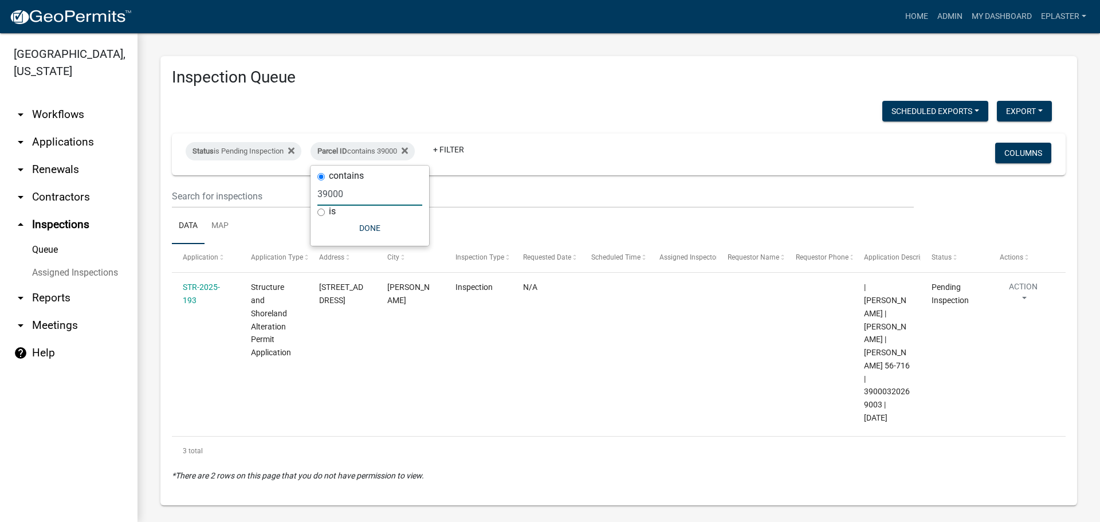
click at [364, 187] on input "39000" at bounding box center [369, 193] width 105 height 23
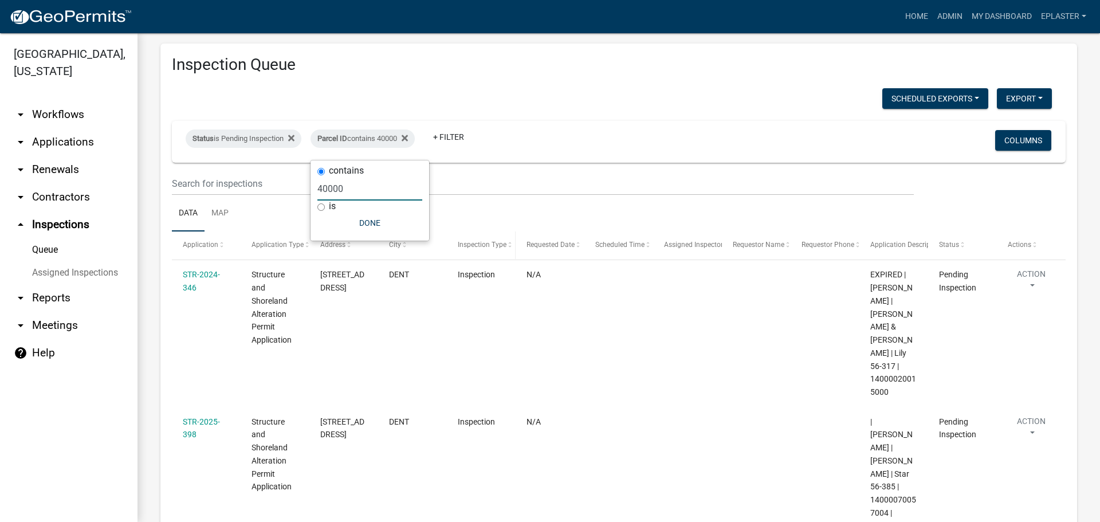
scroll to position [5, 0]
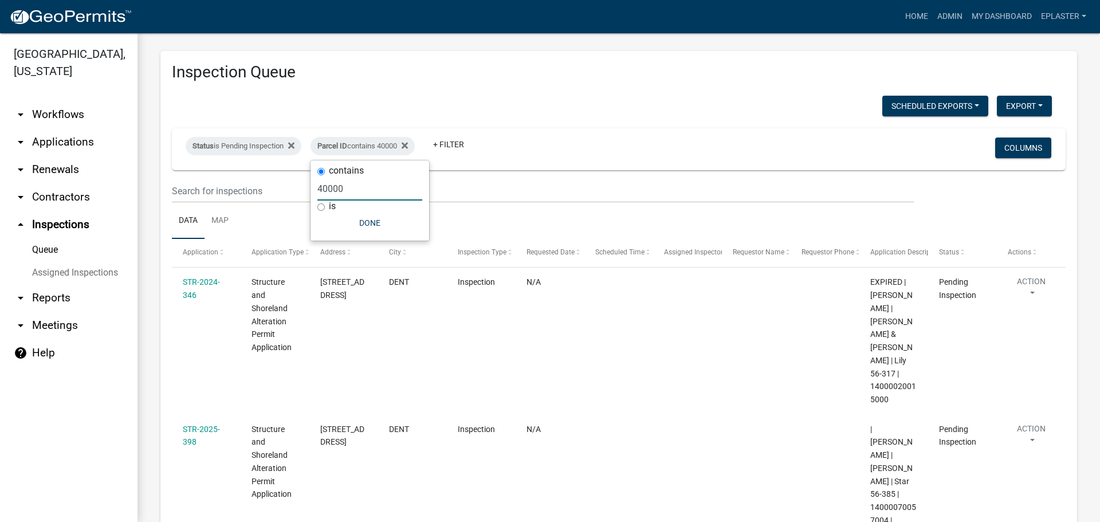
click at [349, 188] on input "40000" at bounding box center [369, 188] width 105 height 23
type input "41000"
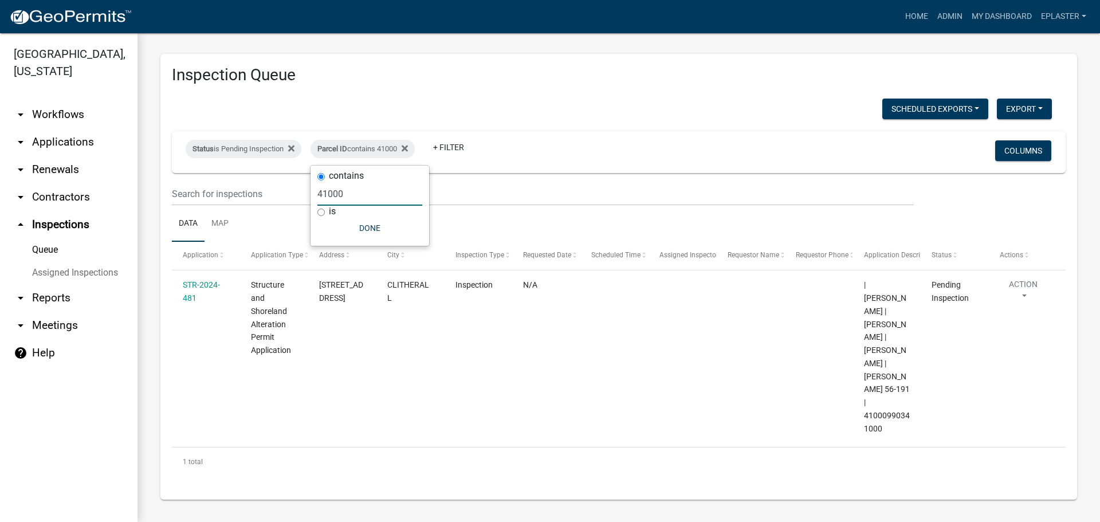
scroll to position [0, 0]
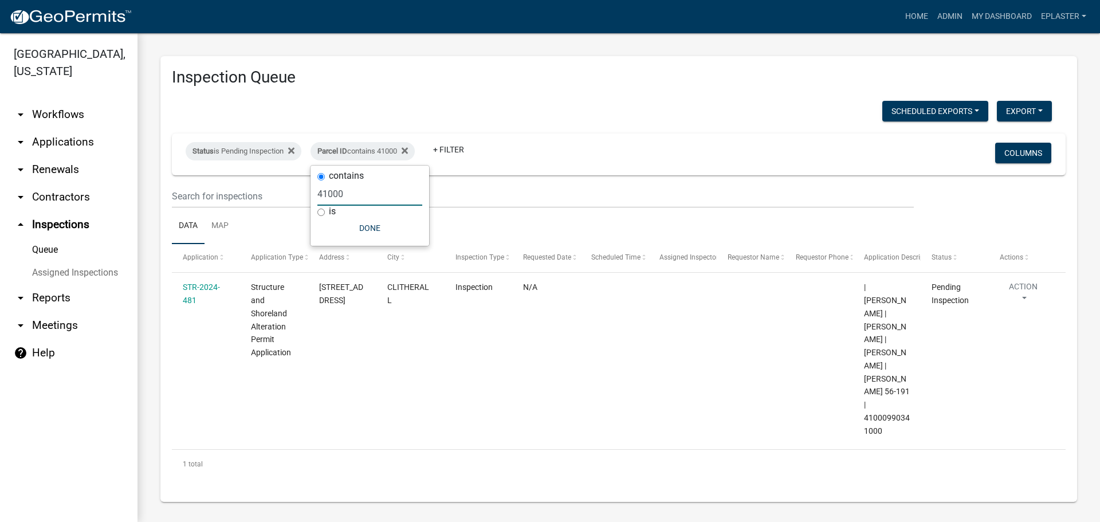
click at [349, 188] on input "41000" at bounding box center [369, 193] width 105 height 23
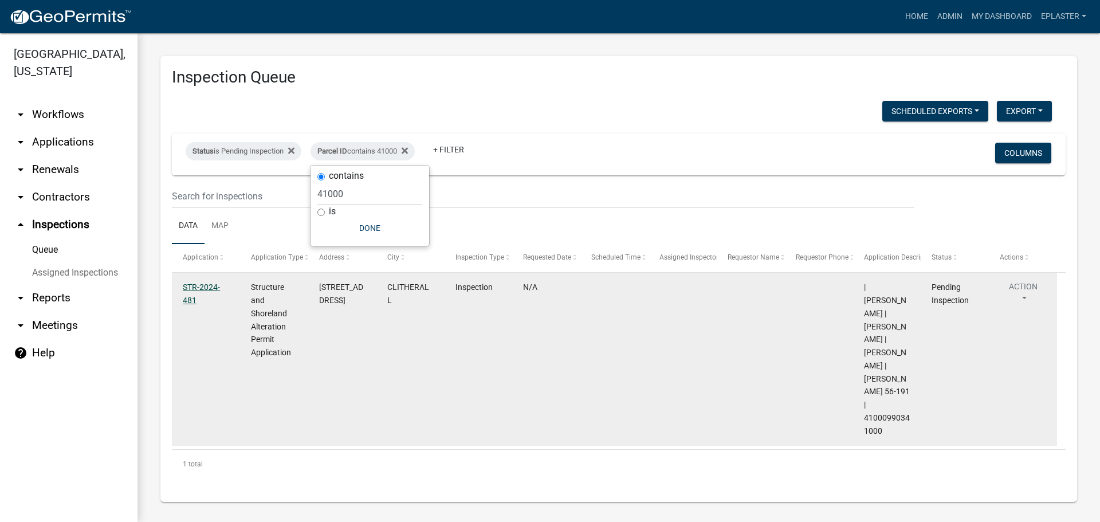
click at [215, 286] on link "STR-2024-481" at bounding box center [201, 294] width 37 height 22
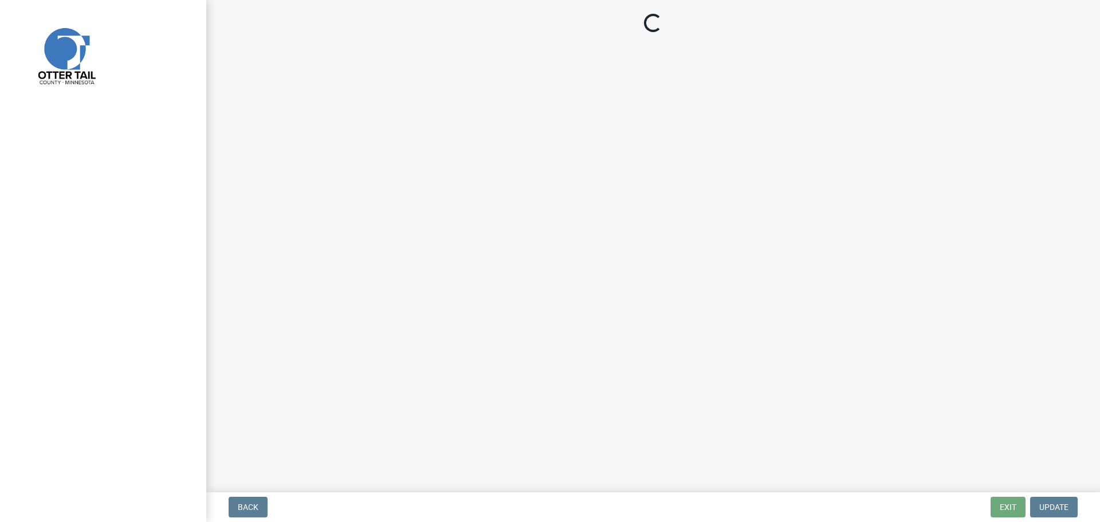
select select "710d5f49-2663-4e73-9718-d0c4e189f5ed"
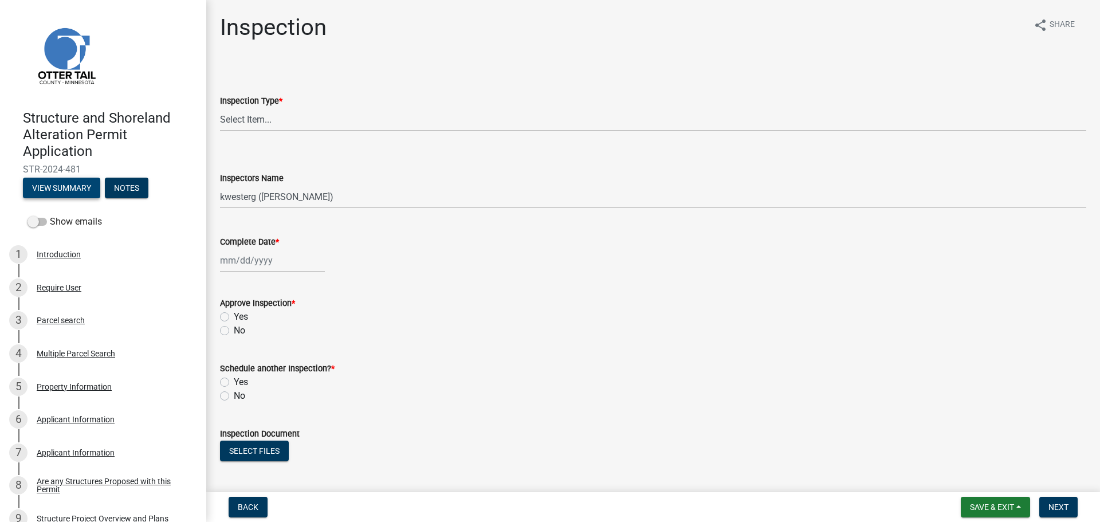
click at [72, 183] on button "View Summary" at bounding box center [61, 188] width 77 height 21
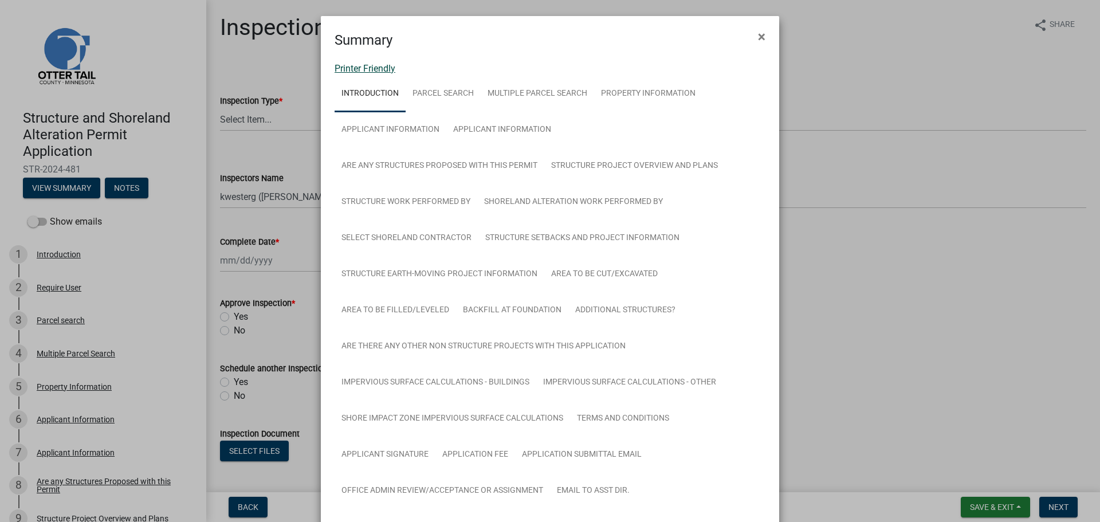
click at [354, 65] on link "Printer Friendly" at bounding box center [365, 68] width 61 height 11
click at [758, 36] on span "×" at bounding box center [761, 37] width 7 height 16
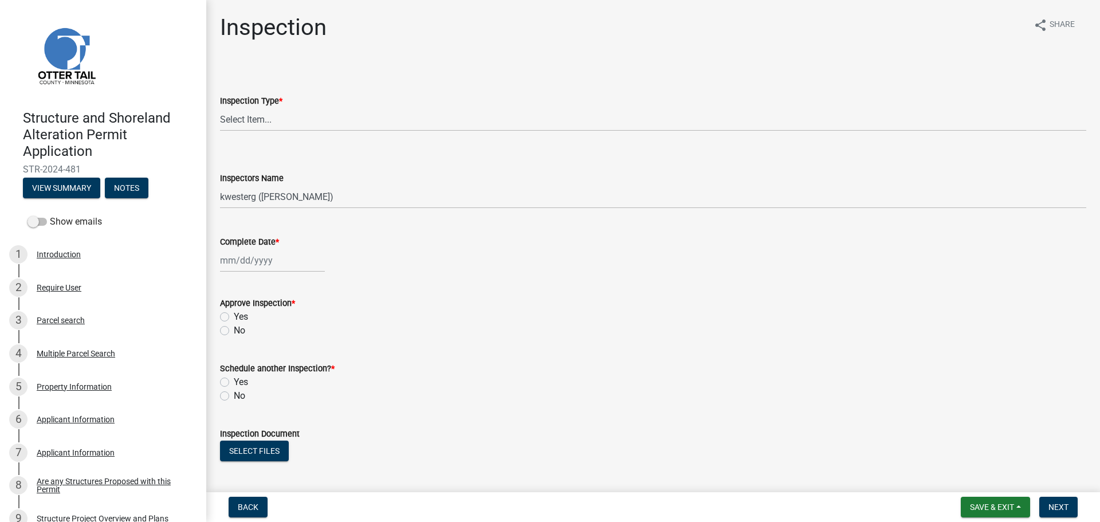
click at [986, 495] on nav "Back Save & Exit Save Save & Exit Next" at bounding box center [653, 507] width 894 height 30
click at [977, 506] on span "Save & Exit" at bounding box center [992, 507] width 44 height 9
click at [964, 478] on button "Save & Exit" at bounding box center [985, 478] width 92 height 28
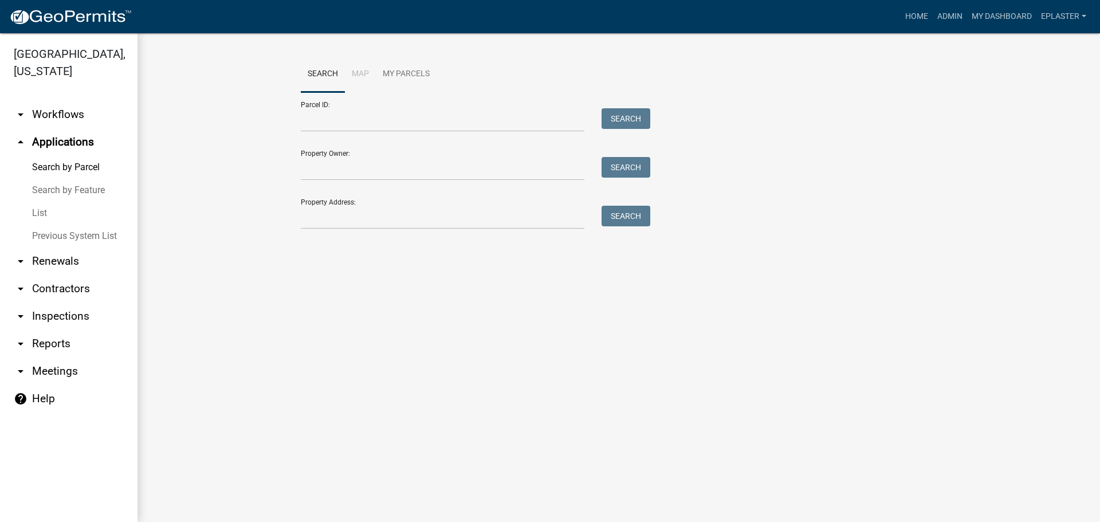
click at [58, 314] on link "arrow_drop_down Inspections" at bounding box center [69, 317] width 138 height 28
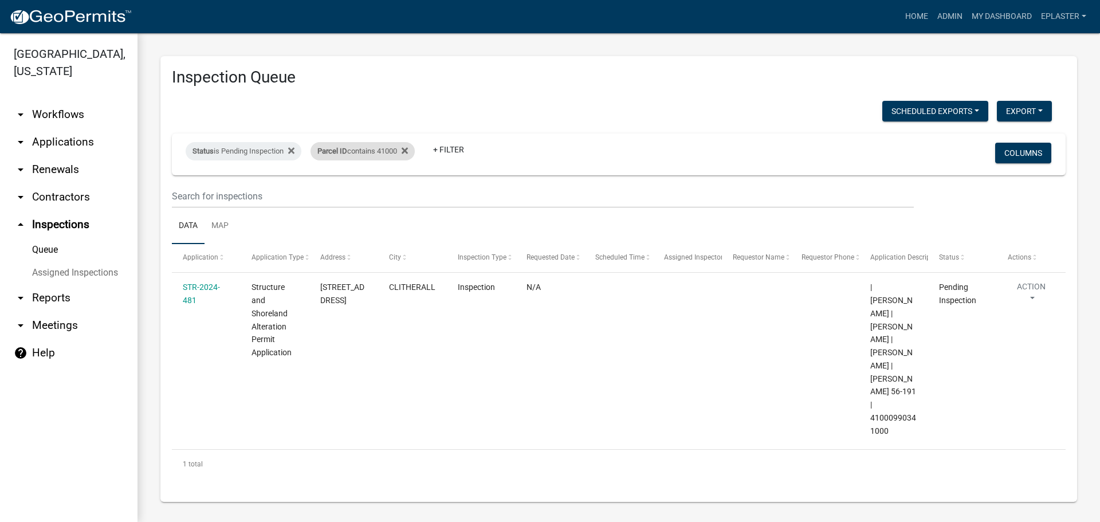
click at [391, 151] on div "Parcel ID contains 41000" at bounding box center [363, 151] width 104 height 18
click at [391, 146] on div "Parcel ID contains 41000" at bounding box center [363, 151] width 104 height 18
click at [357, 194] on input "41000" at bounding box center [369, 193] width 105 height 23
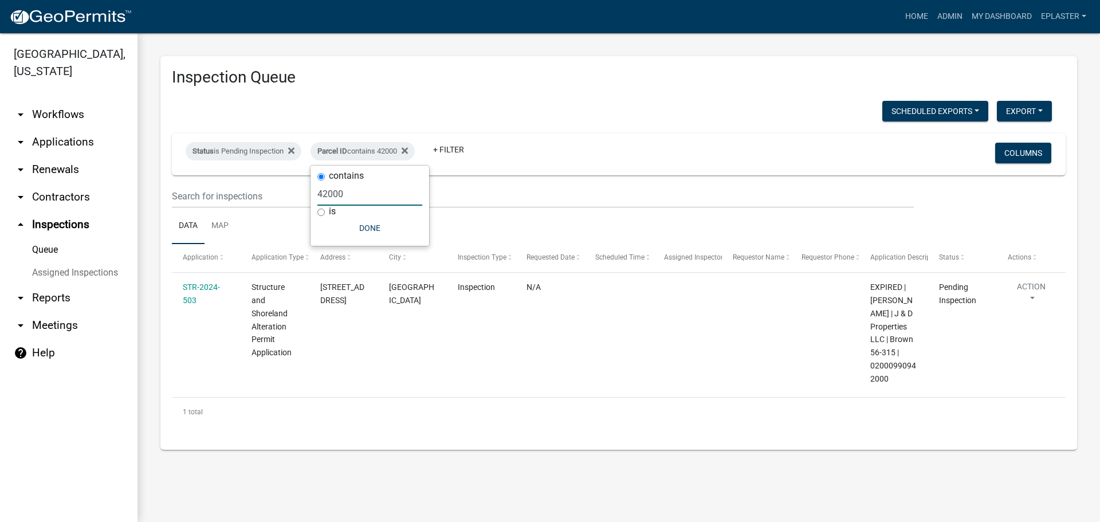
click at [368, 185] on input "42000" at bounding box center [369, 193] width 105 height 23
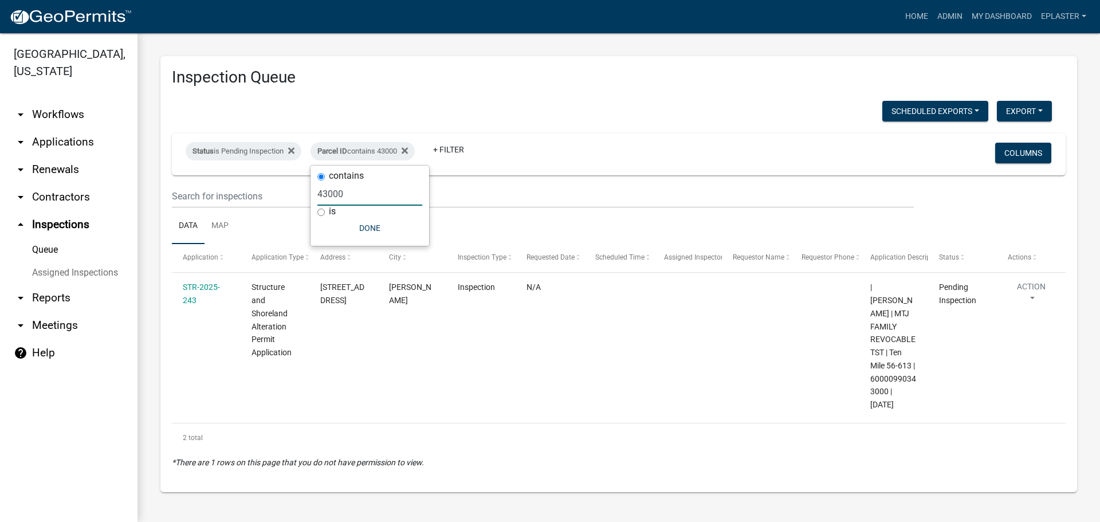
click at [366, 188] on input "43000" at bounding box center [369, 193] width 105 height 23
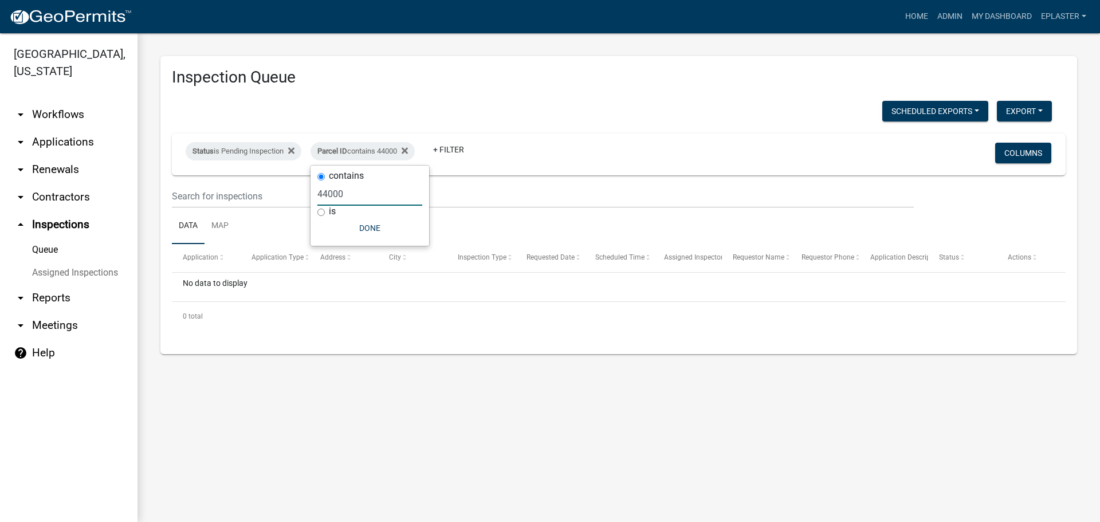
click at [365, 188] on input "44000" at bounding box center [369, 193] width 105 height 23
click at [364, 188] on input "45000" at bounding box center [369, 193] width 105 height 23
type input "46000"
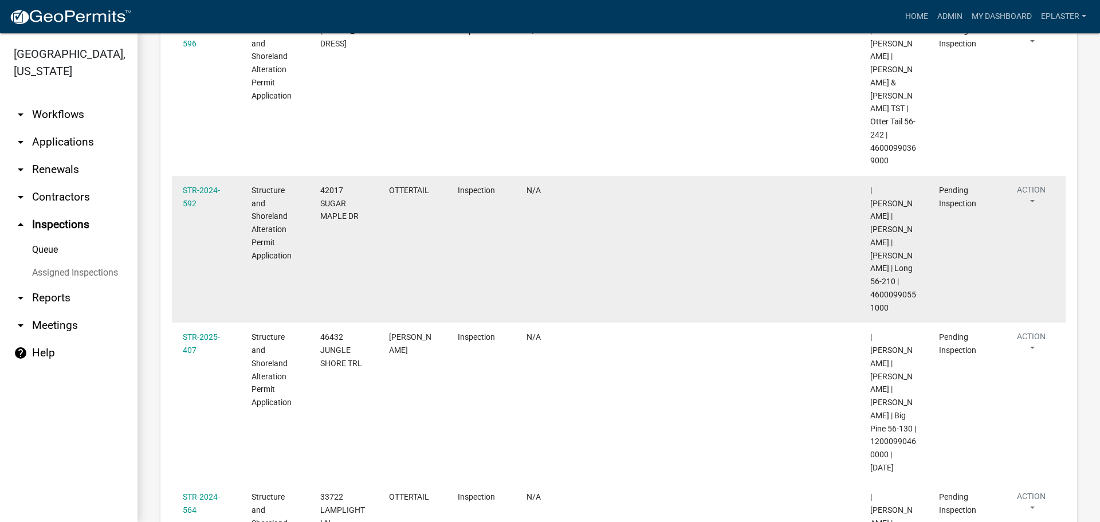
scroll to position [634, 0]
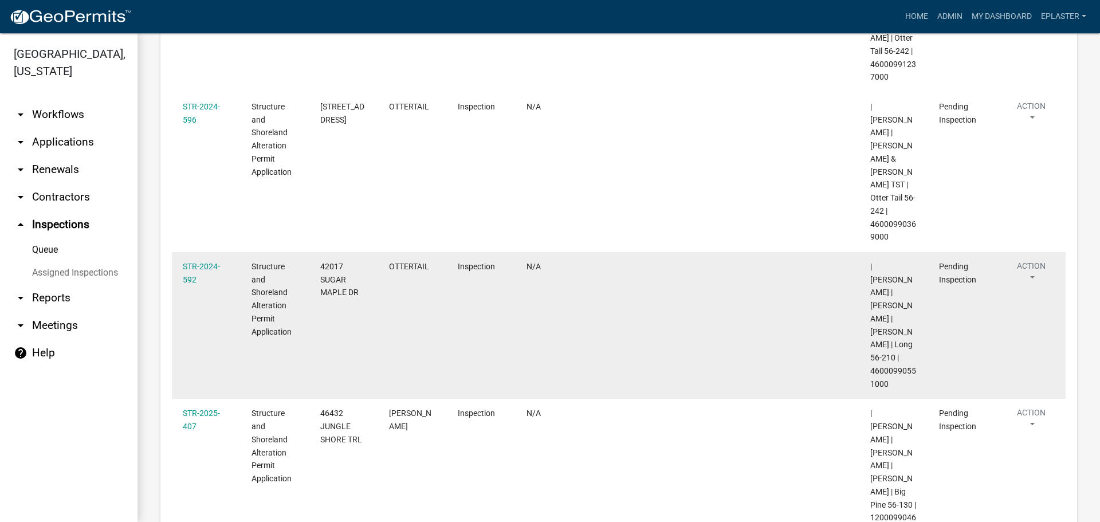
drag, startPoint x: 891, startPoint y: 317, endPoint x: 870, endPoint y: 307, distance: 23.8
click at [870, 307] on datatable-body-cell "| [PERSON_NAME] | [PERSON_NAME] | [PERSON_NAME] | Long 56-210 | 46000990551000" at bounding box center [894, 325] width 69 height 147
drag, startPoint x: 360, startPoint y: 225, endPoint x: 320, endPoint y: 200, distance: 47.1
click at [320, 260] on div "42017 SUGAR MAPLE DR" at bounding box center [343, 279] width 47 height 39
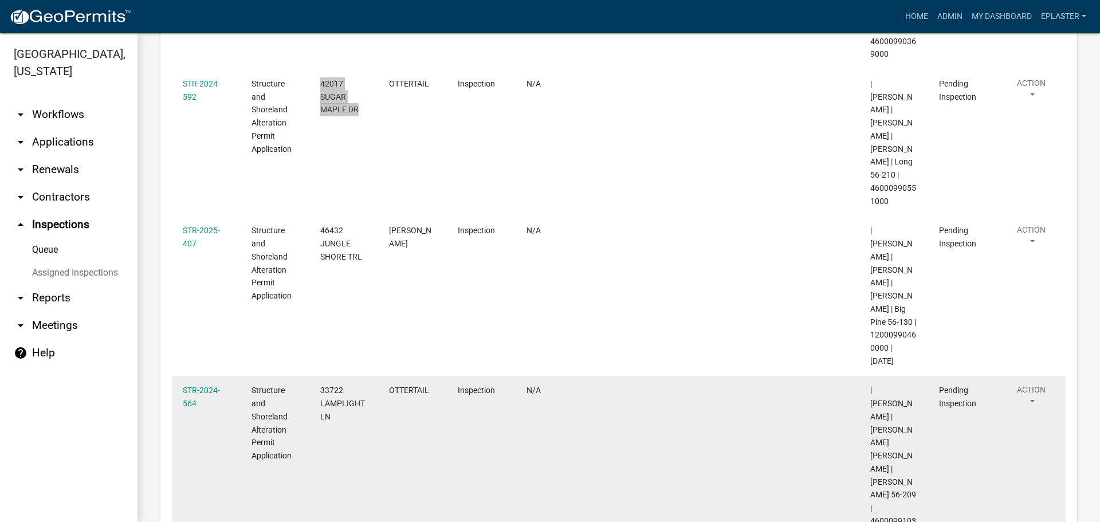
scroll to position [835, 0]
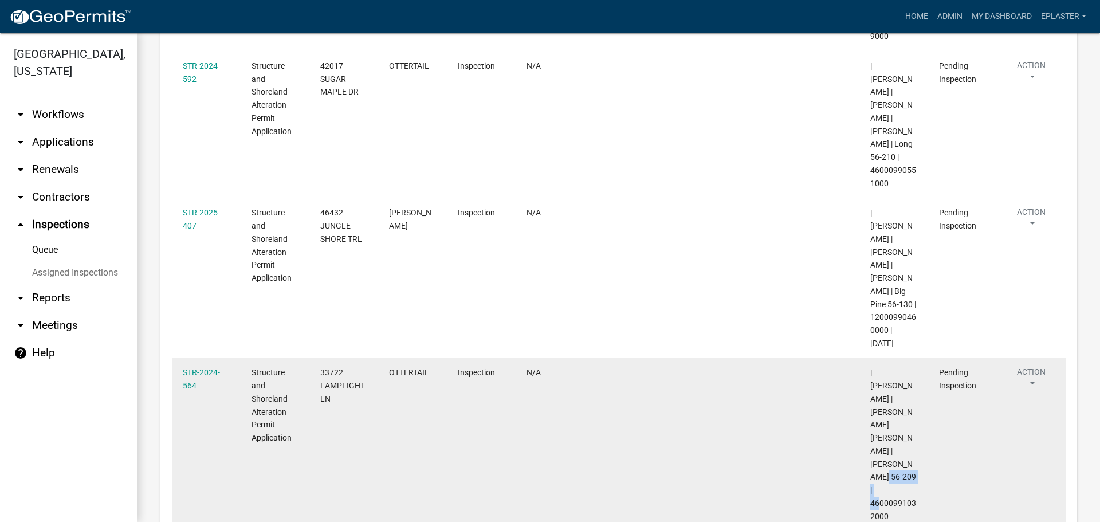
drag, startPoint x: 892, startPoint y: 410, endPoint x: 873, endPoint y: 401, distance: 21.8
click at [873, 401] on div "| [PERSON_NAME] | [PERSON_NAME] [PERSON_NAME] | [PERSON_NAME] 56-209 | 46000991…" at bounding box center [893, 444] width 47 height 156
drag, startPoint x: 336, startPoint y: 330, endPoint x: 317, endPoint y: 309, distance: 27.6
click at [317, 358] on datatable-body-cell "33722 LAMPLIGHT LN" at bounding box center [343, 444] width 69 height 173
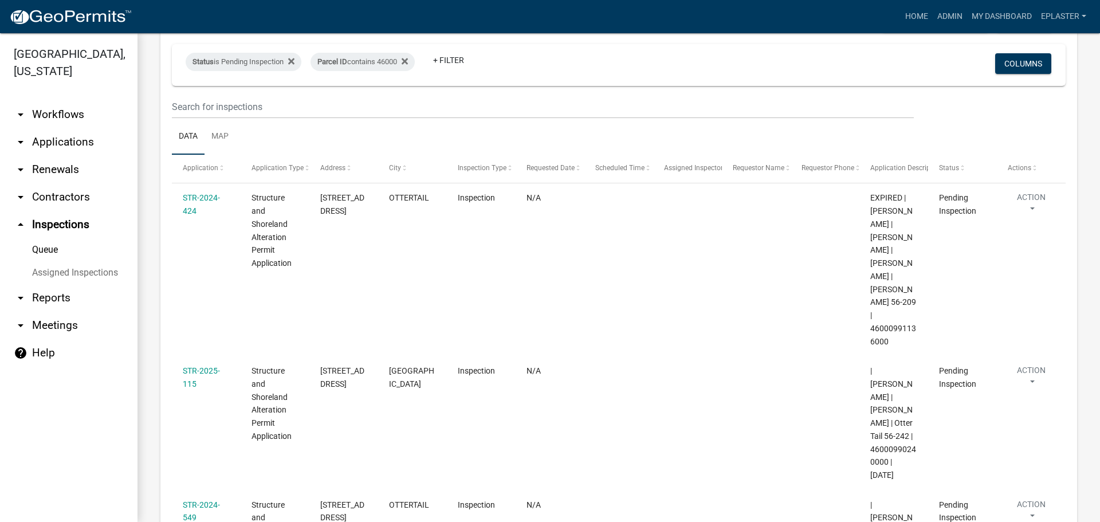
scroll to position [0, 0]
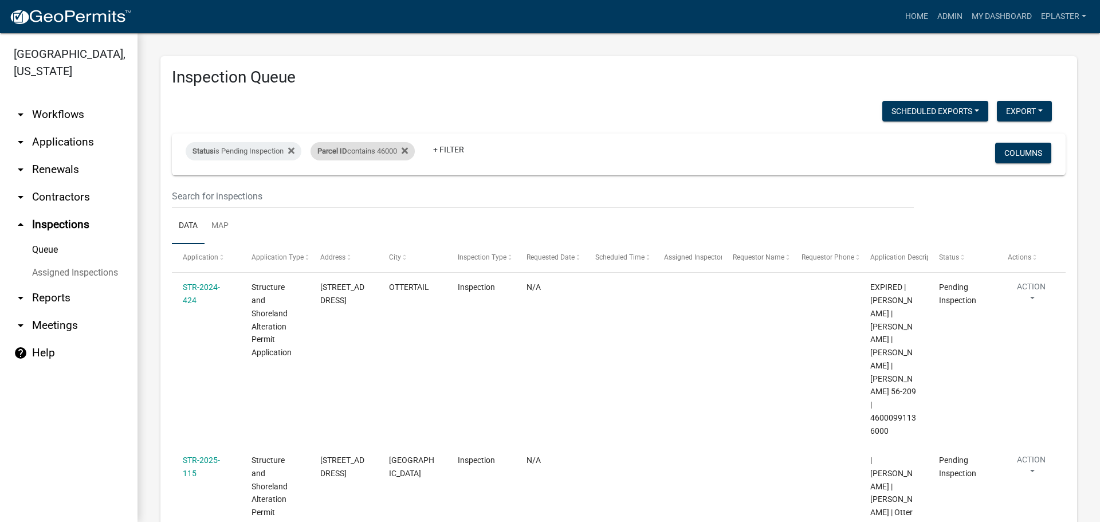
click at [392, 151] on div "Parcel ID contains 46000" at bounding box center [363, 151] width 104 height 18
click at [337, 199] on input "46000" at bounding box center [369, 193] width 105 height 23
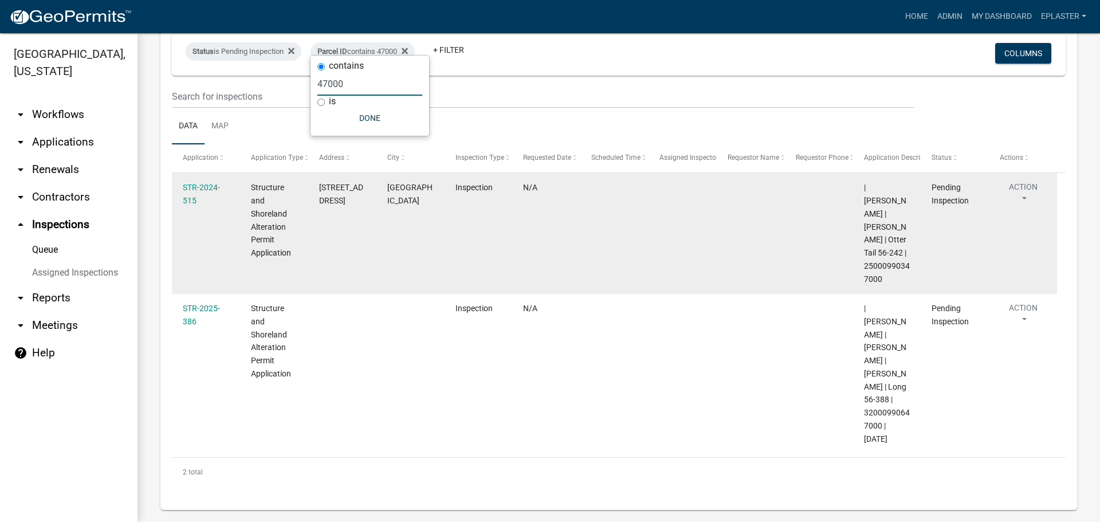
scroll to position [110, 0]
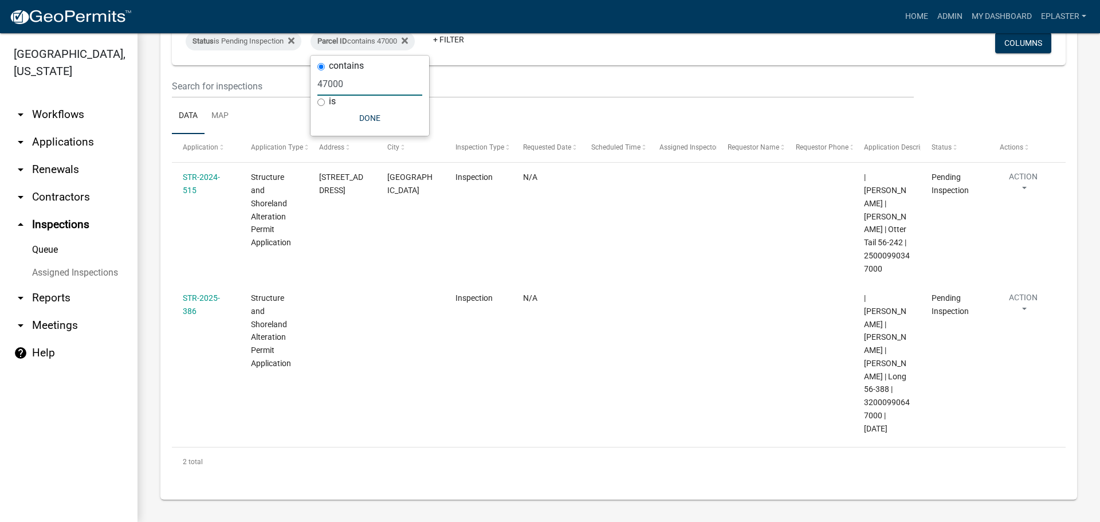
click at [391, 85] on input "47000" at bounding box center [369, 83] width 105 height 23
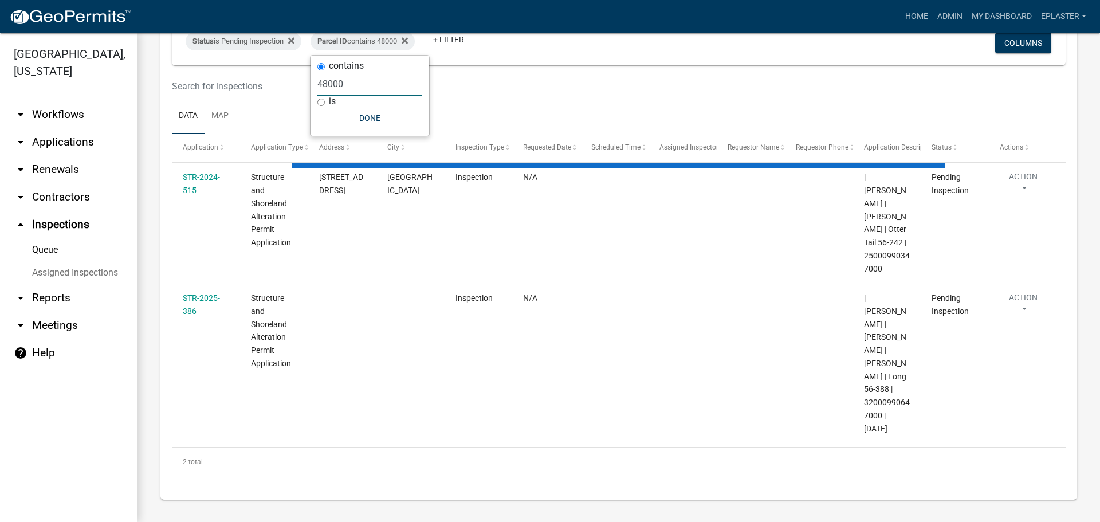
scroll to position [0, 0]
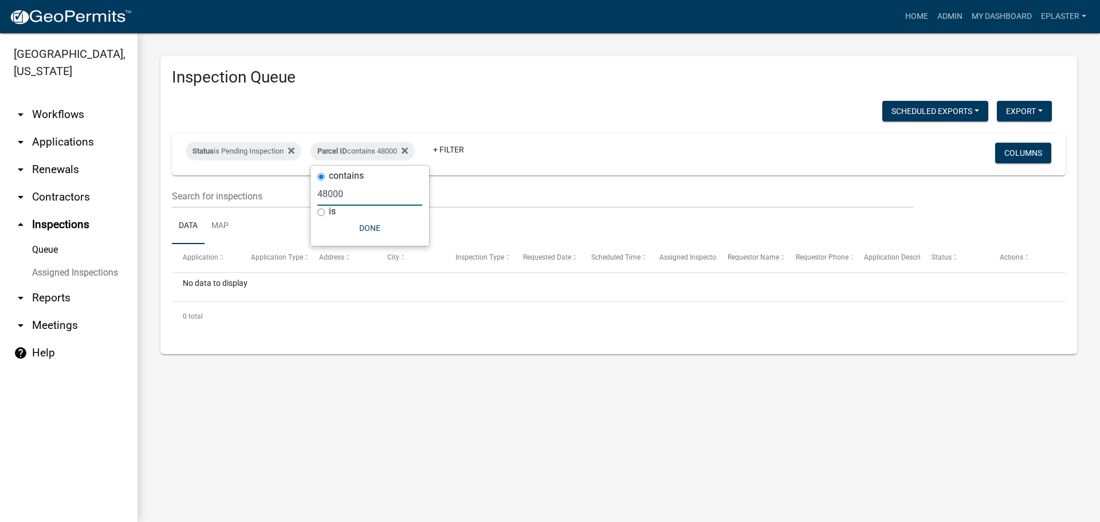
click at [352, 193] on input "48000" at bounding box center [369, 193] width 105 height 23
type input "49000"
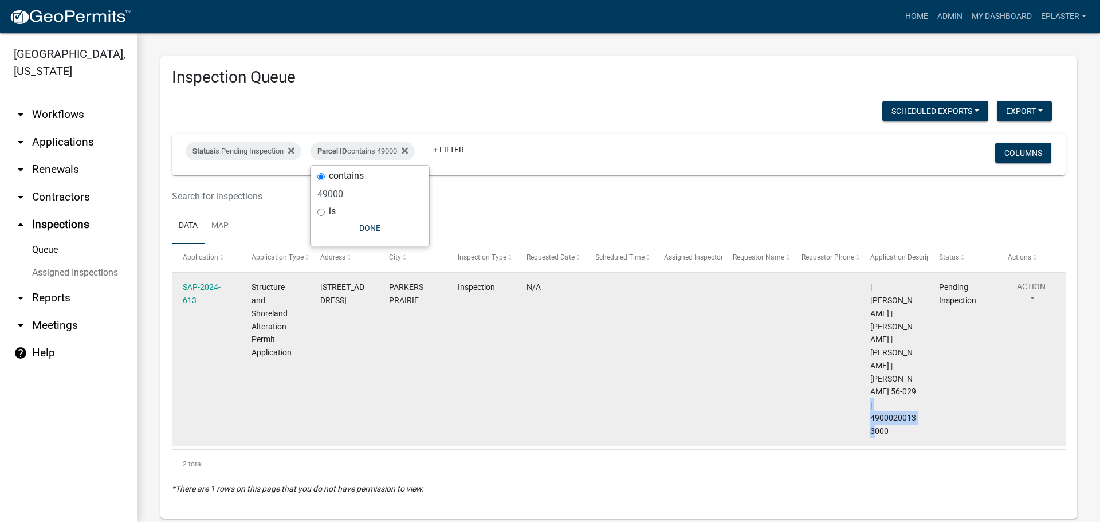
drag, startPoint x: 893, startPoint y: 390, endPoint x: 869, endPoint y: 379, distance: 26.2
click at [869, 379] on datatable-body-cell "| [PERSON_NAME] | [PERSON_NAME] | [PERSON_NAME] | [PERSON_NAME] 56-029 | 490002…" at bounding box center [894, 359] width 69 height 173
drag, startPoint x: 351, startPoint y: 294, endPoint x: 322, endPoint y: 284, distance: 31.0
click at [322, 284] on div "[STREET_ADDRESS]" at bounding box center [343, 294] width 47 height 26
drag, startPoint x: 340, startPoint y: 297, endPoint x: 318, endPoint y: 287, distance: 23.9
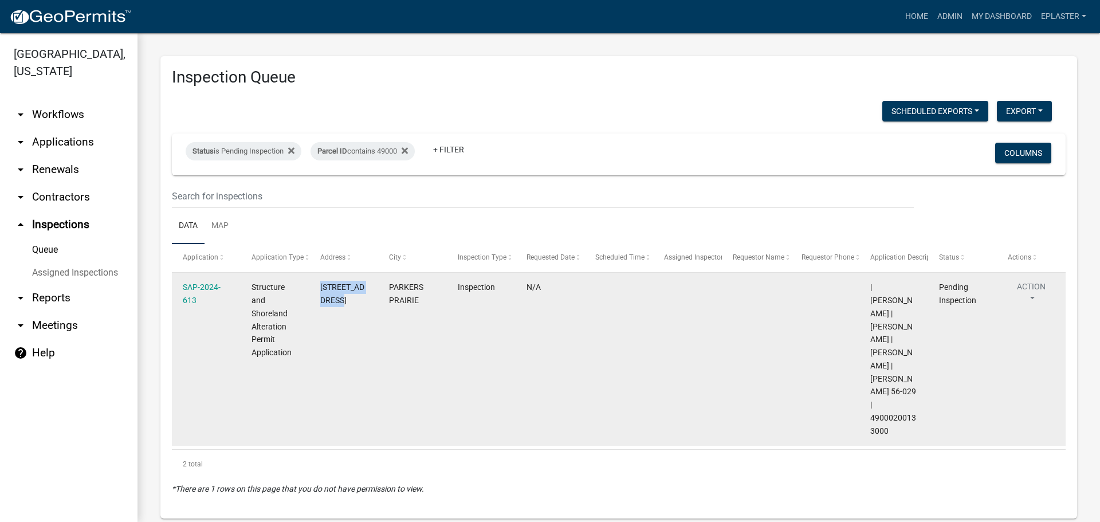
click at [318, 287] on datatable-body-cell "[STREET_ADDRESS]" at bounding box center [343, 359] width 69 height 173
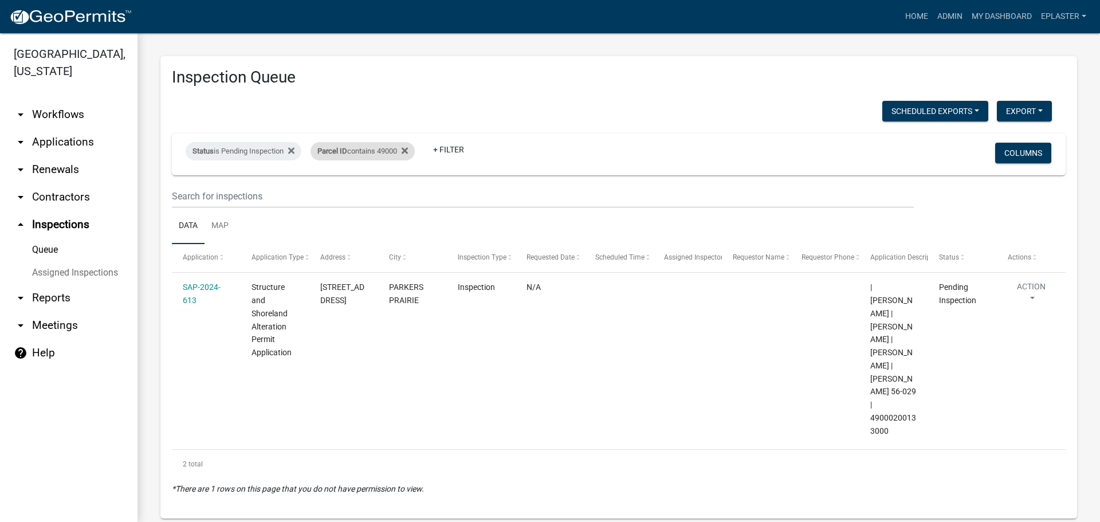
click at [399, 152] on div "Parcel ID contains 49000" at bounding box center [363, 151] width 104 height 18
click at [354, 195] on input "49000" at bounding box center [369, 193] width 105 height 23
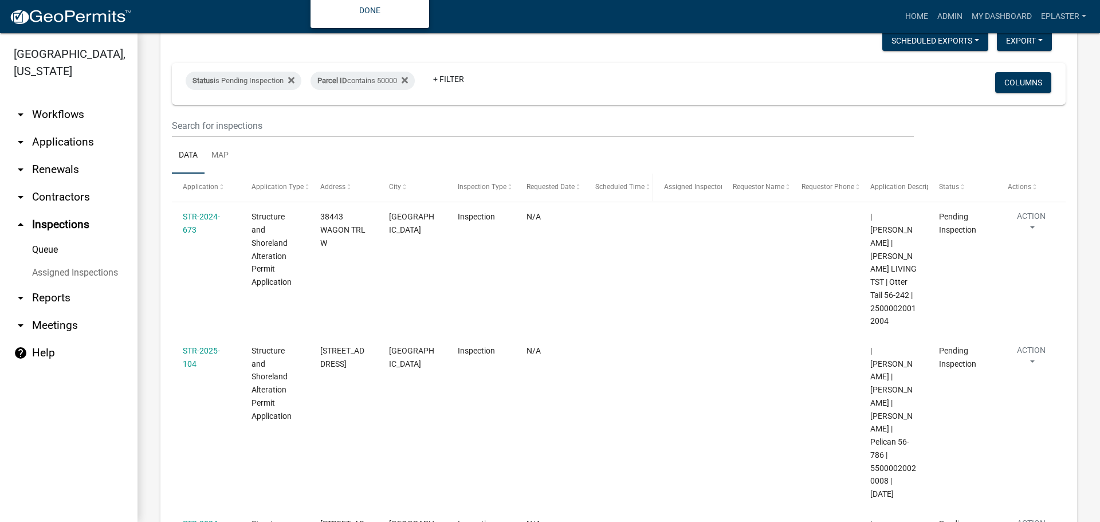
scroll to position [3, 0]
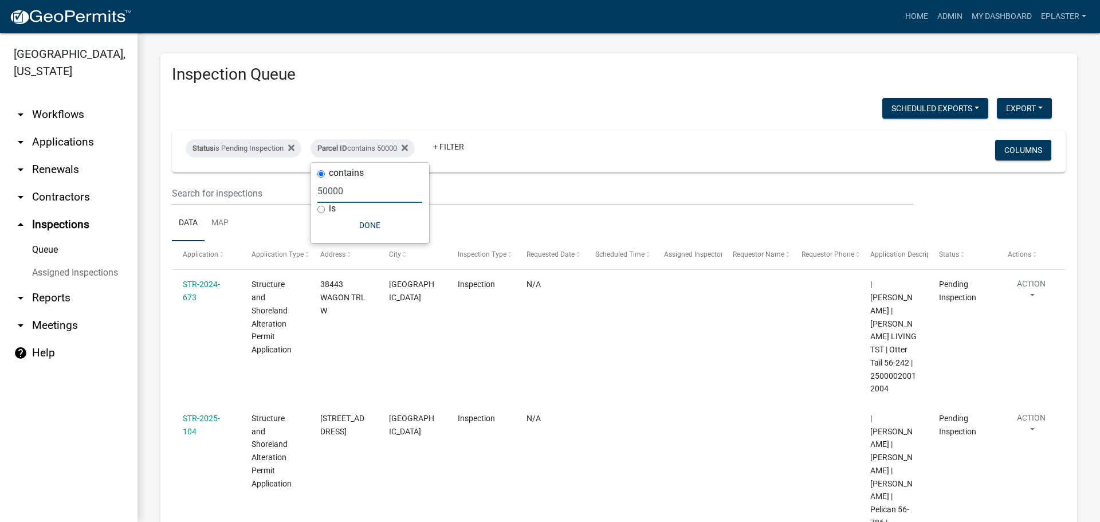
click at [378, 188] on input "50000" at bounding box center [369, 190] width 105 height 23
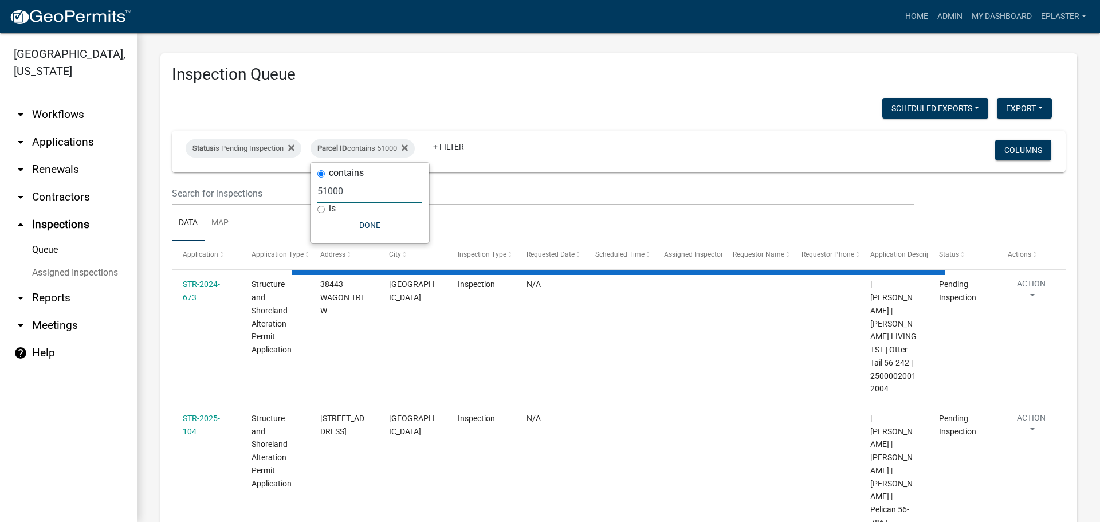
scroll to position [0, 0]
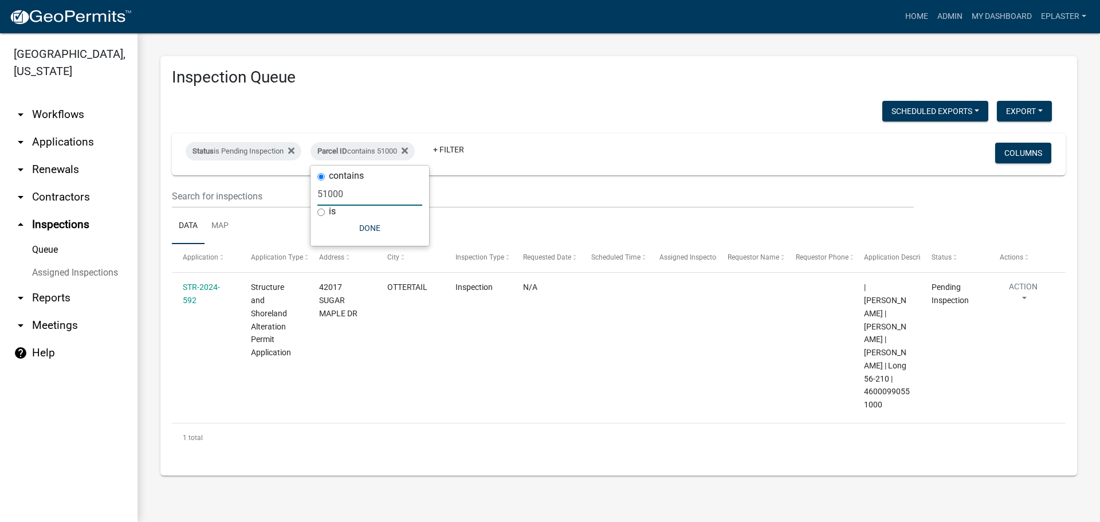
click at [378, 188] on input "51000" at bounding box center [369, 193] width 105 height 23
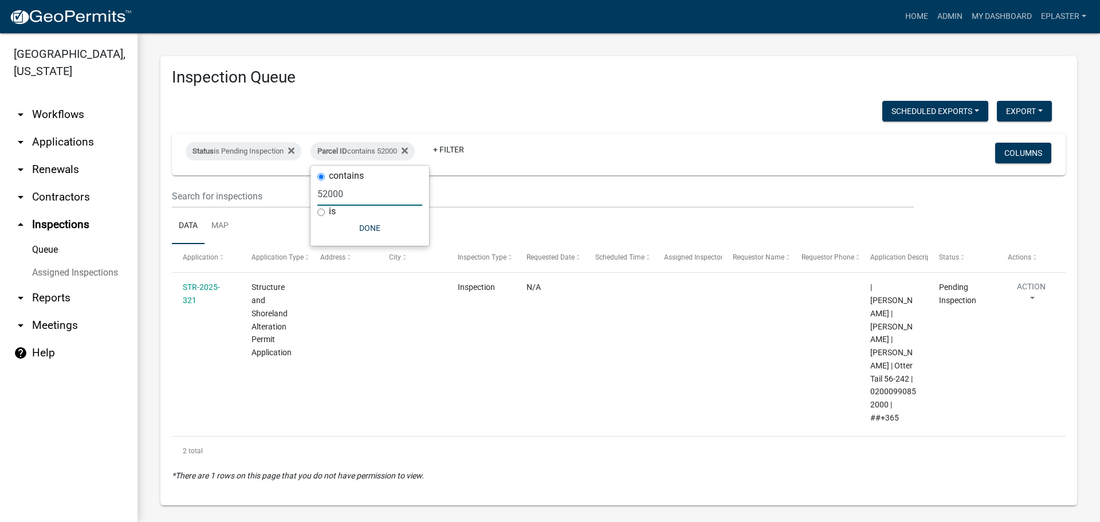
click at [378, 189] on input "52000" at bounding box center [369, 193] width 105 height 23
type input "53000"
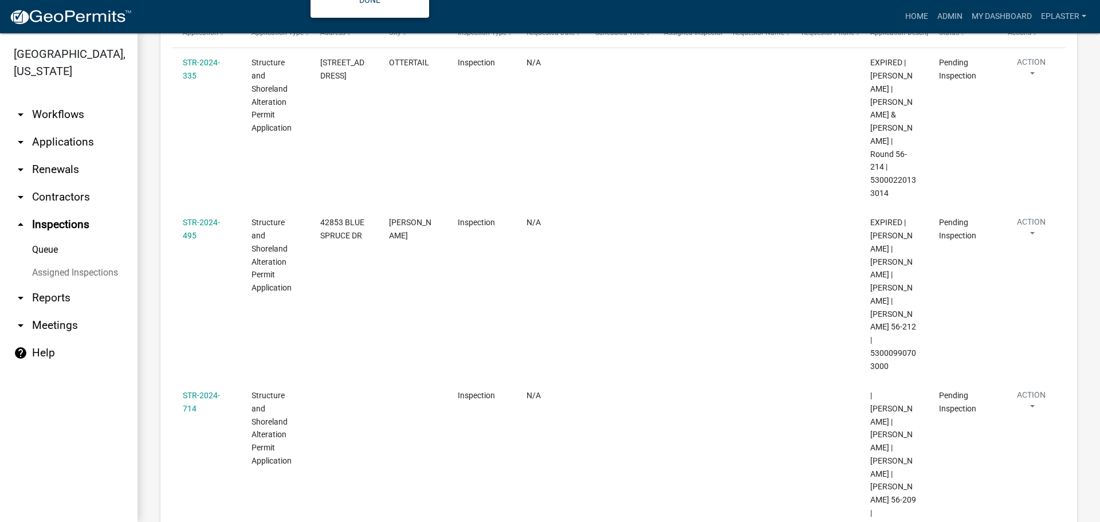
scroll to position [228, 0]
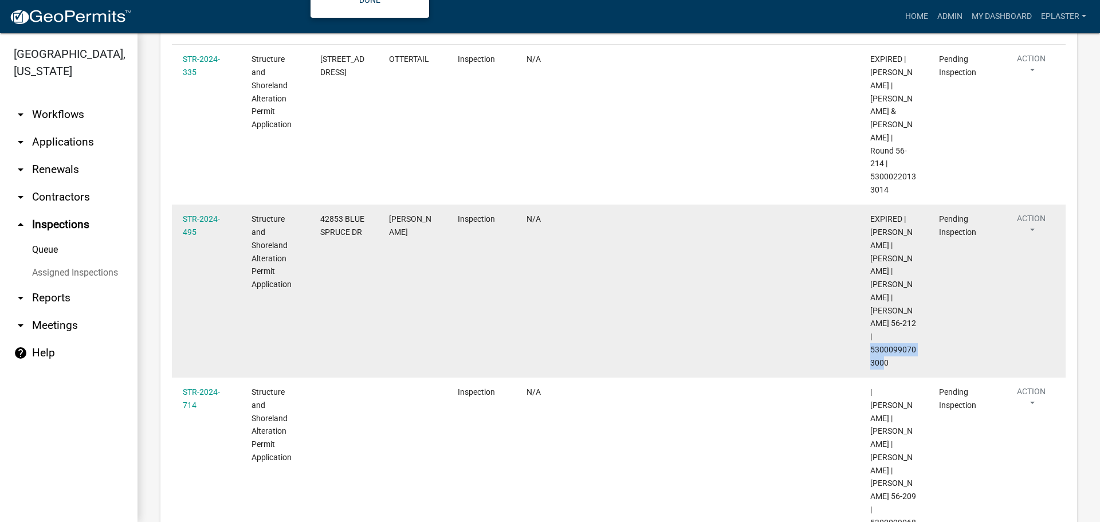
drag, startPoint x: 891, startPoint y: 335, endPoint x: 869, endPoint y: 323, distance: 25.7
click at [869, 323] on datatable-body-cell "EXPIRED | [PERSON_NAME] | [PERSON_NAME] | [PERSON_NAME] | [PERSON_NAME] 56-212 …" at bounding box center [894, 291] width 69 height 173
drag, startPoint x: 372, startPoint y: 219, endPoint x: 314, endPoint y: 207, distance: 59.0
click at [314, 207] on datatable-body-cell "42853 BLUE SPRUCE DR" at bounding box center [343, 291] width 69 height 173
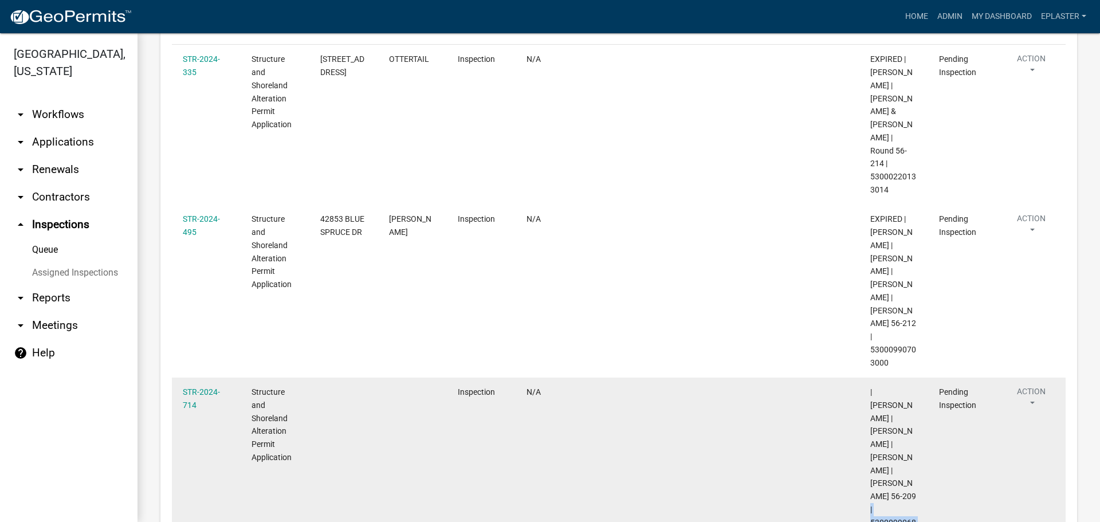
drag, startPoint x: 901, startPoint y: 484, endPoint x: 867, endPoint y: 470, distance: 37.2
click at [867, 470] on datatable-body-cell "| [PERSON_NAME] | [PERSON_NAME] | [PERSON_NAME] | [PERSON_NAME] 56-209 | 530009…" at bounding box center [894, 464] width 69 height 173
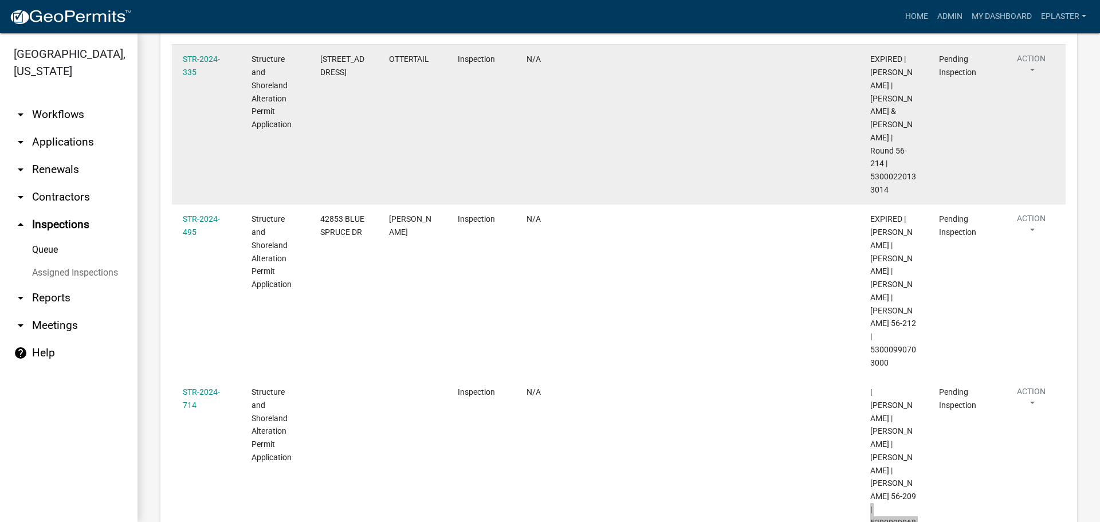
scroll to position [0, 0]
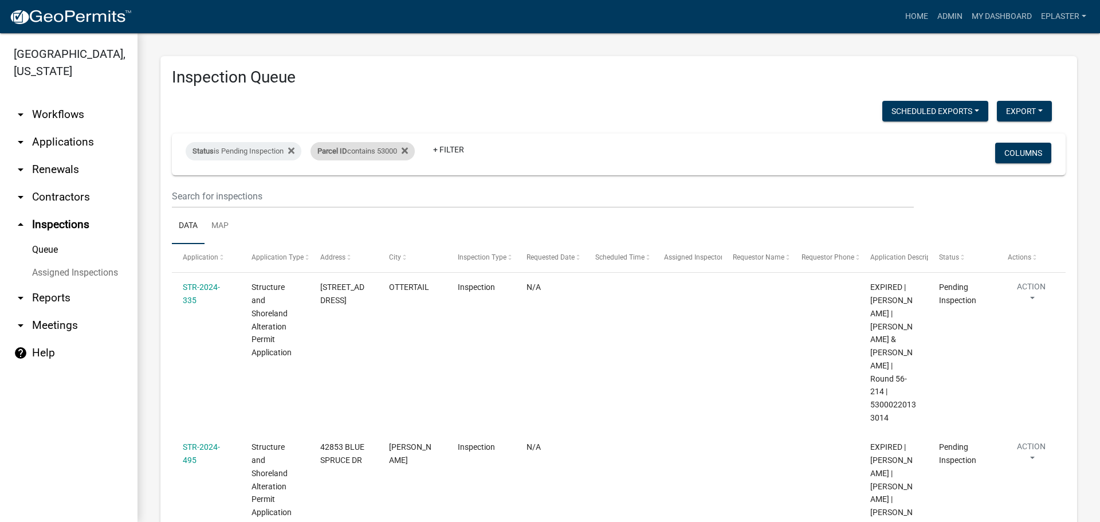
drag, startPoint x: 389, startPoint y: 152, endPoint x: 381, endPoint y: 158, distance: 9.9
click at [389, 152] on div "Parcel ID contains 53000" at bounding box center [363, 151] width 104 height 18
click at [331, 196] on input "53000" at bounding box center [369, 193] width 105 height 23
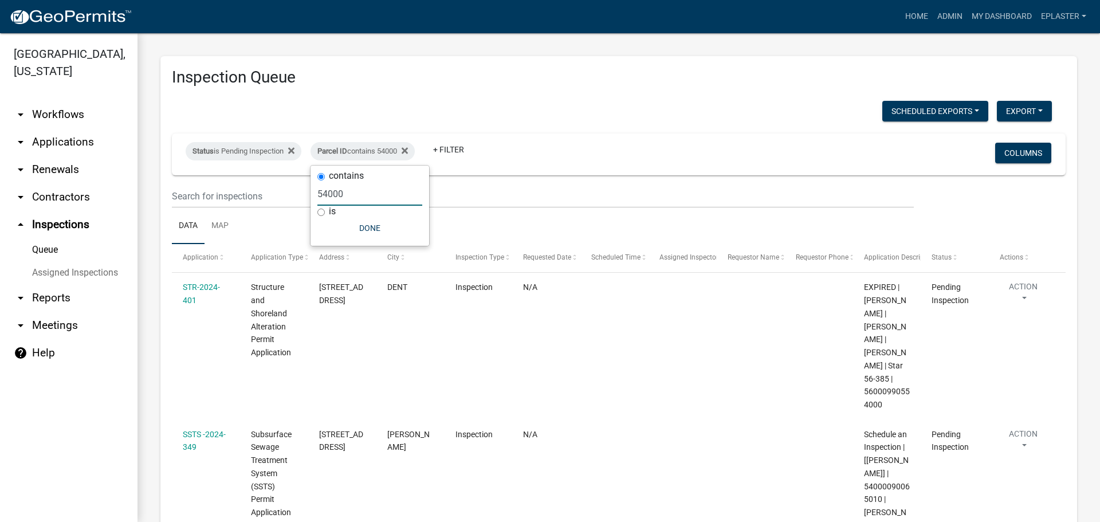
click at [344, 191] on input "54000" at bounding box center [369, 193] width 105 height 23
type input "53000"
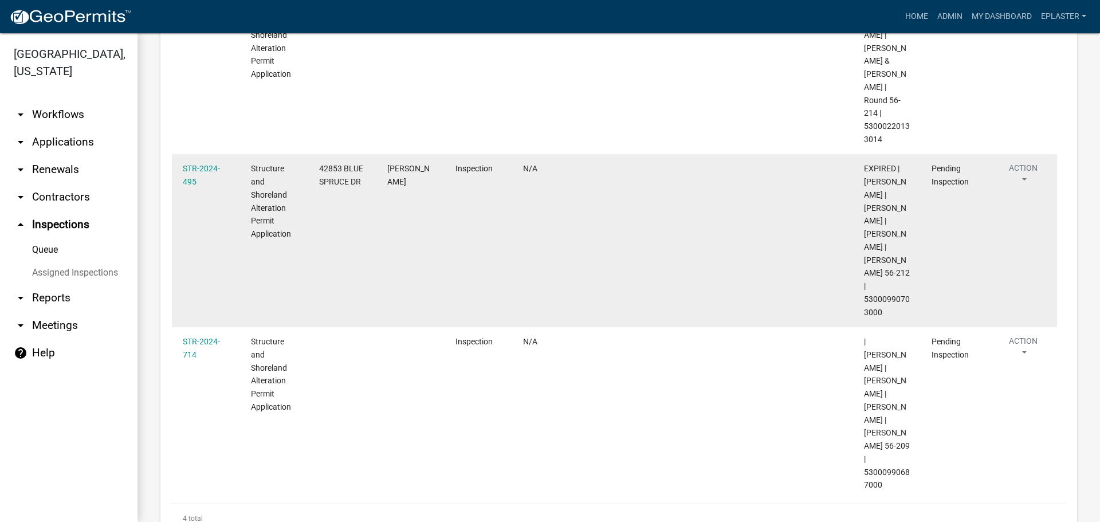
scroll to position [300, 0]
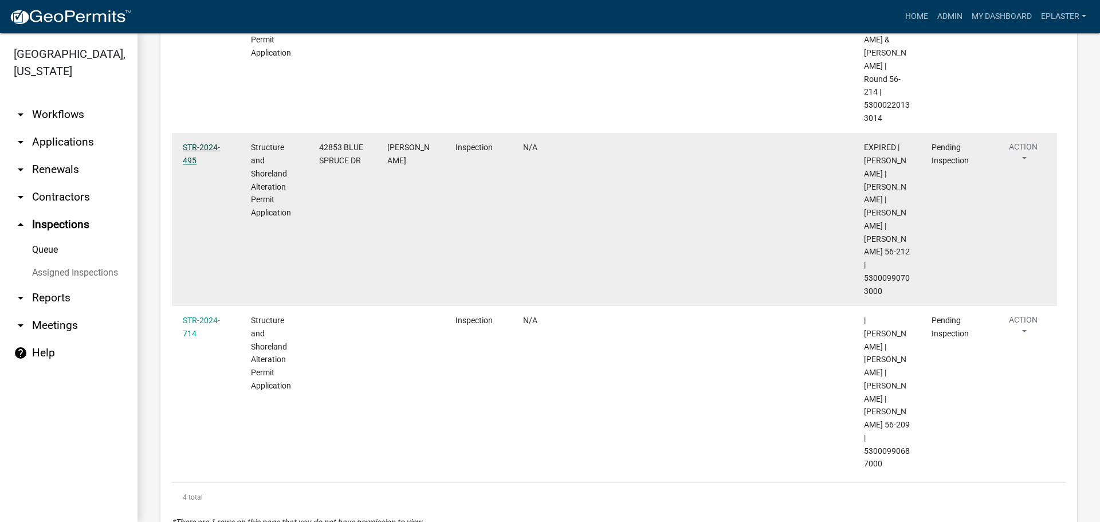
click at [202, 143] on link "STR-2024-495" at bounding box center [201, 154] width 37 height 22
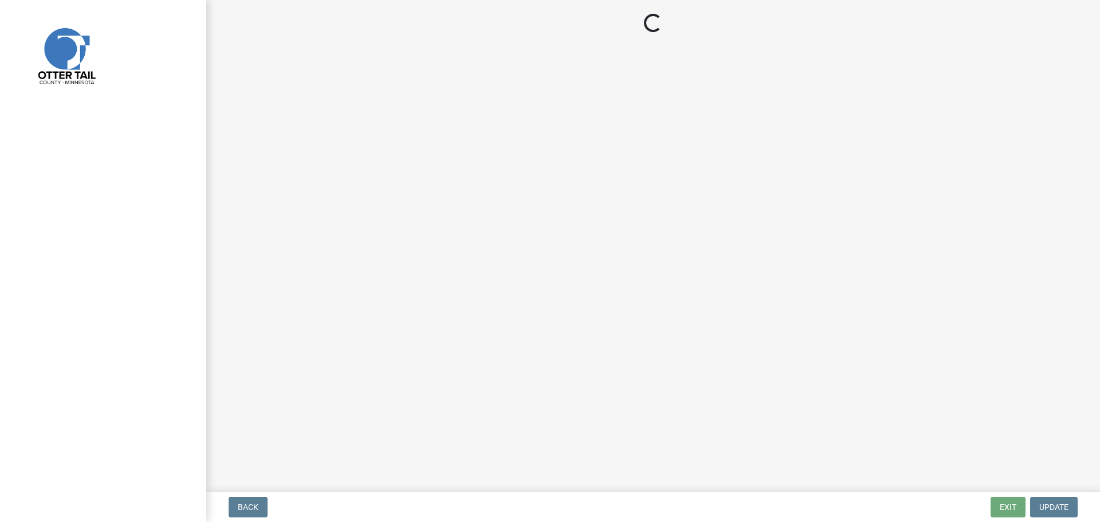
select select "710d5f49-2663-4e73-9718-d0c4e189f5ed"
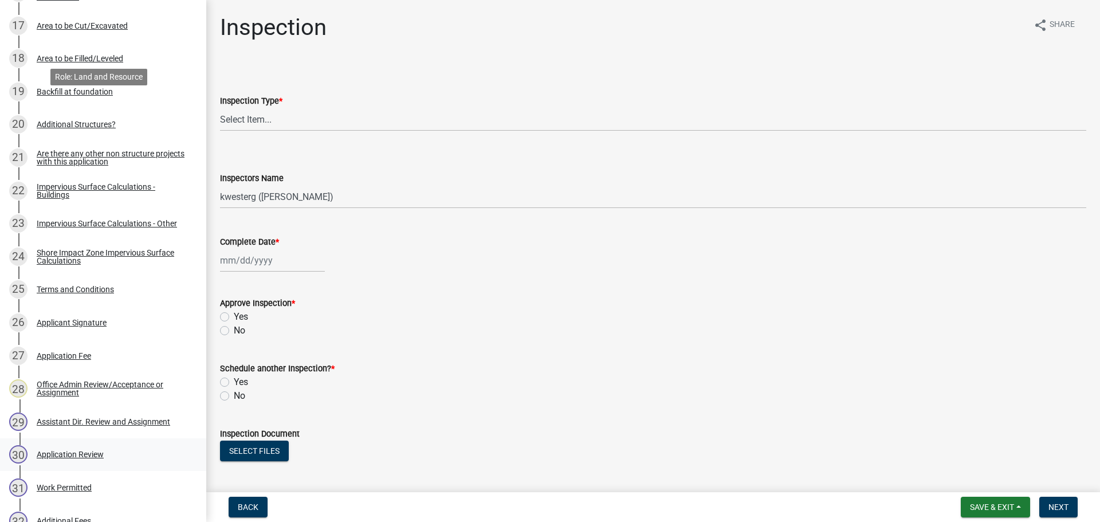
scroll to position [1117, 0]
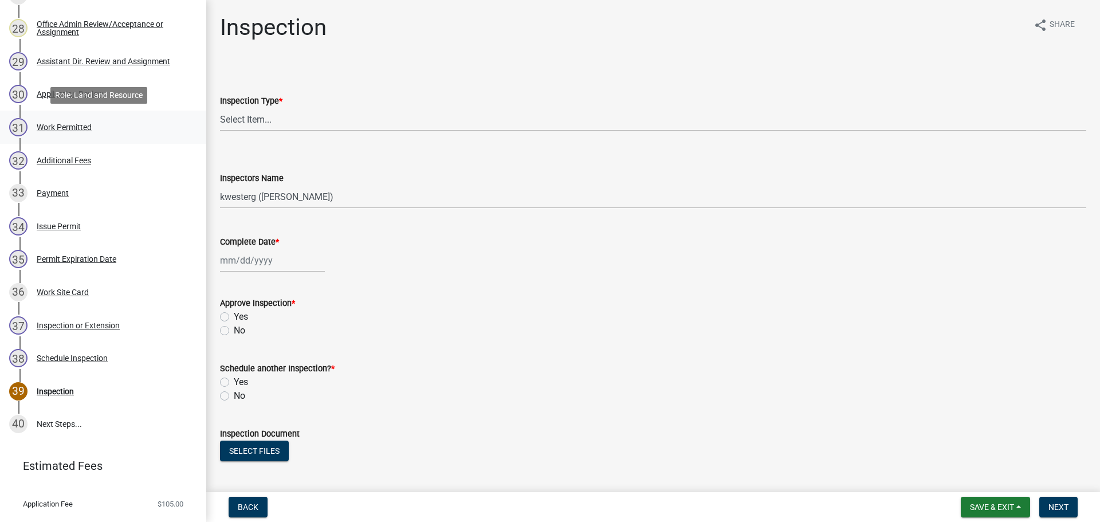
click at [80, 126] on div "Work Permitted" at bounding box center [64, 127] width 55 height 8
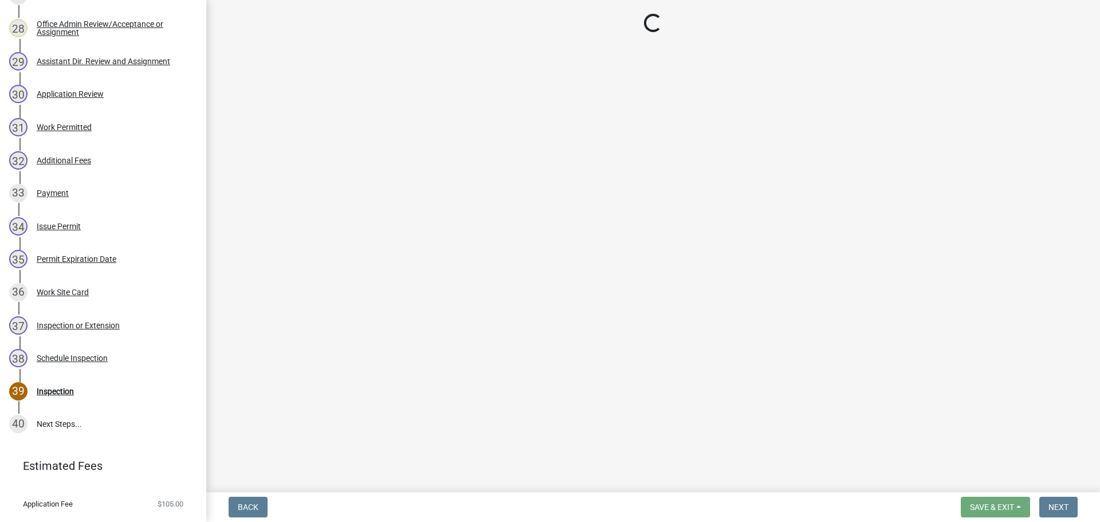
select select "190fd4c8-42ef-492b-a4a0-a0213555944c"
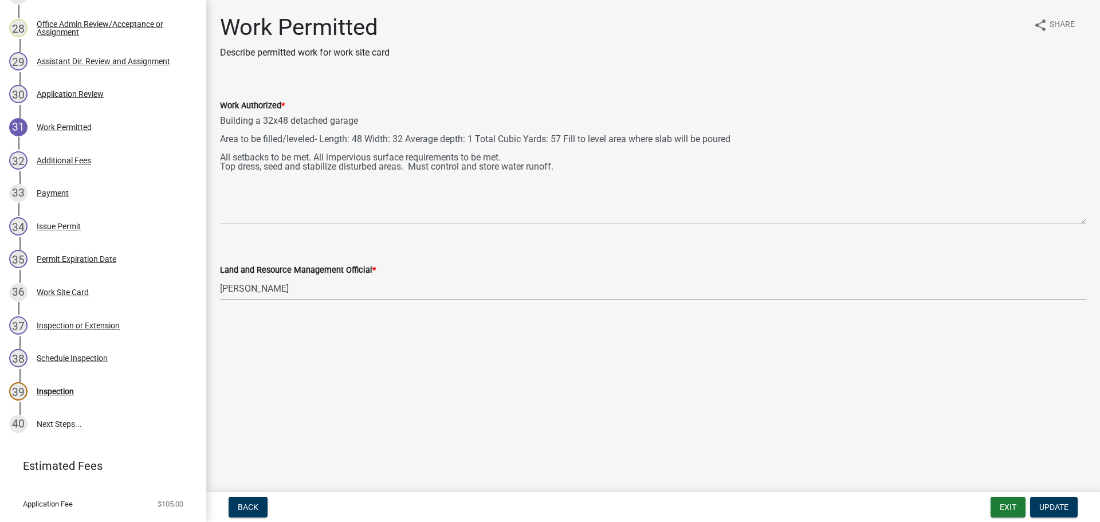
drag, startPoint x: 1081, startPoint y: 166, endPoint x: 1085, endPoint y: 223, distance: 58.0
click at [1085, 223] on textarea "Building a 32x48 detached garage Area to be filled/leveled- Length: 48 Width: 3…" at bounding box center [653, 168] width 866 height 112
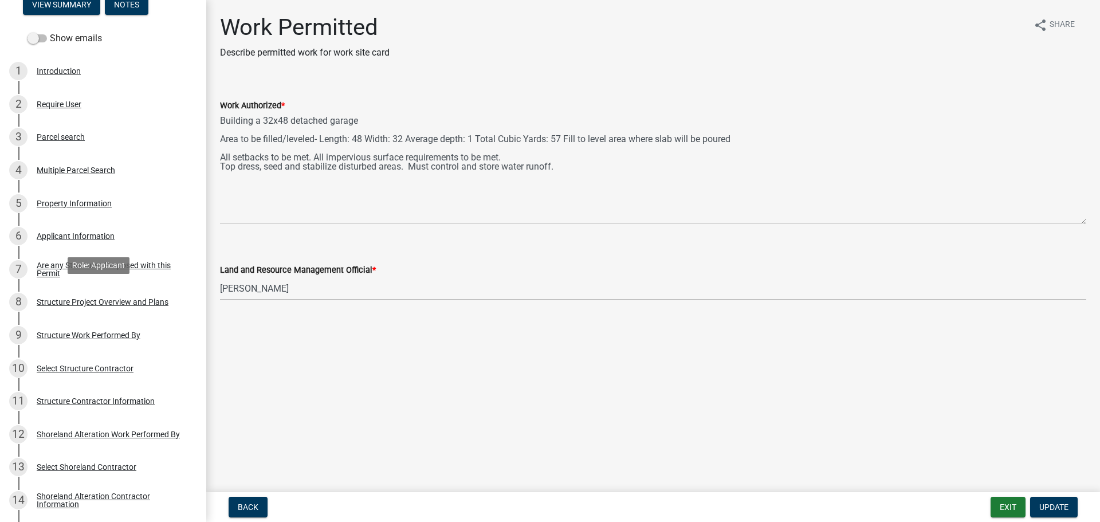
scroll to position [0, 0]
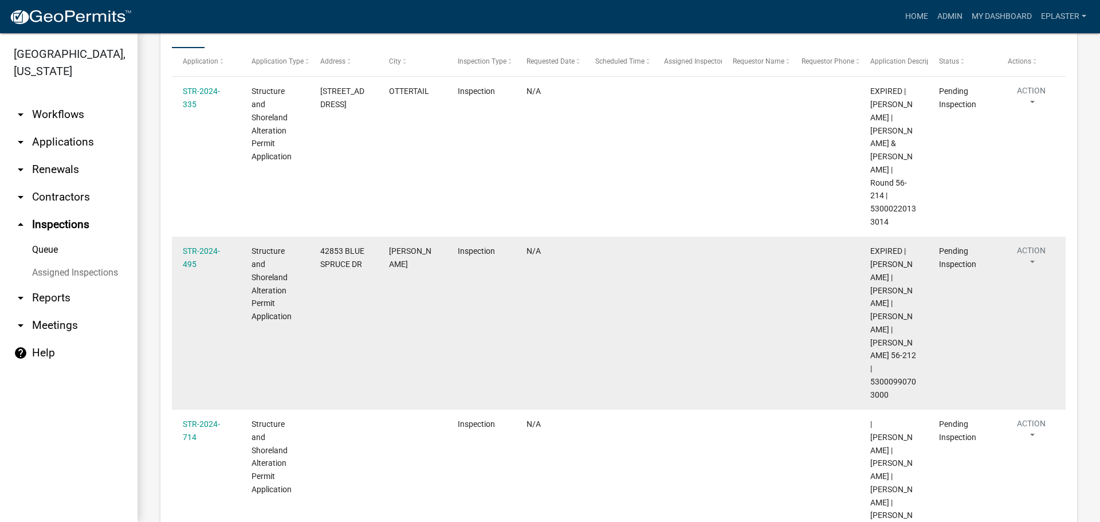
scroll to position [244, 0]
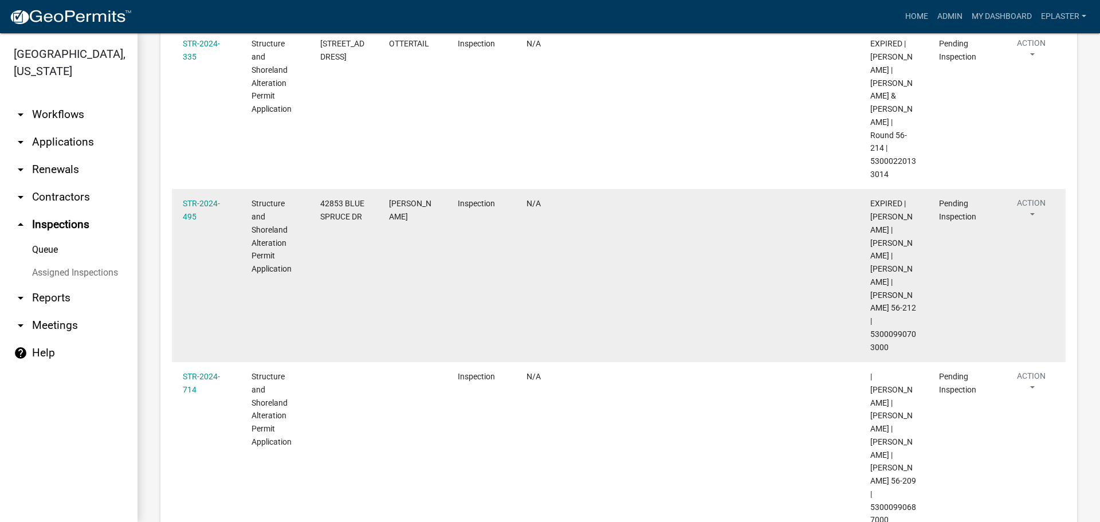
click at [344, 199] on span "42853 BLUE SPRUCE DR" at bounding box center [342, 210] width 44 height 22
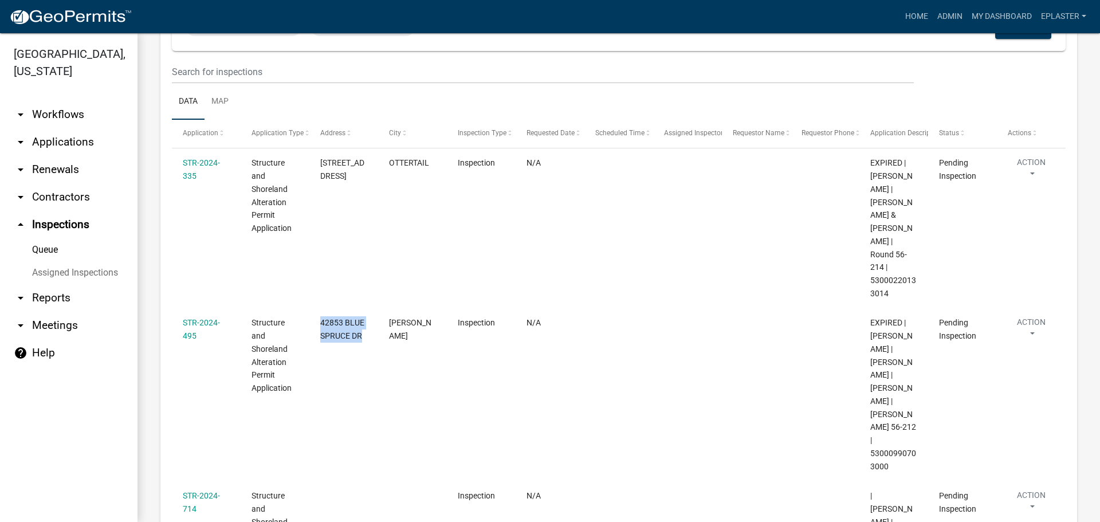
scroll to position [0, 0]
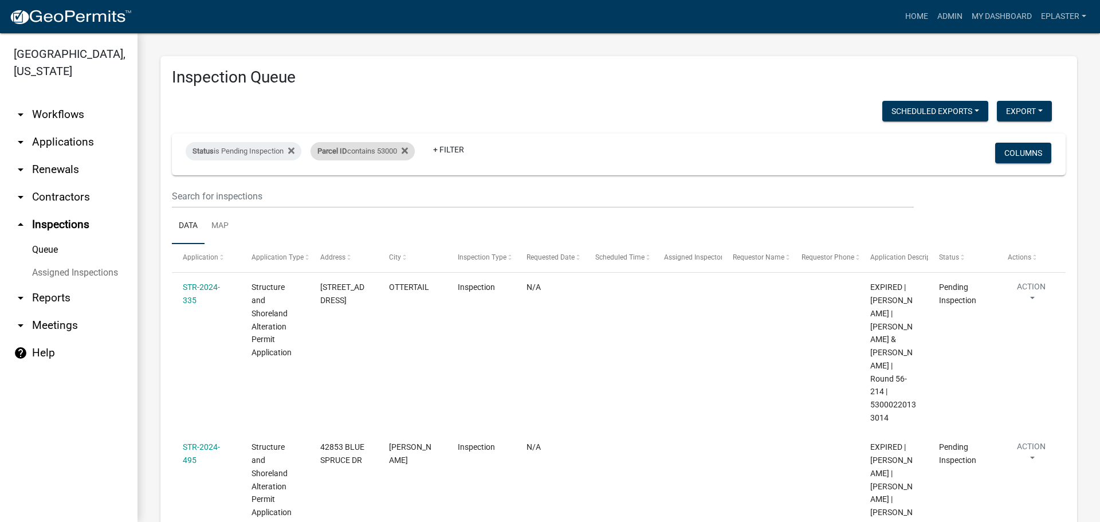
click at [395, 151] on div "Parcel ID contains 53000 Remove this filter" at bounding box center [363, 151] width 104 height 18
click at [366, 194] on input "53000" at bounding box center [369, 193] width 105 height 23
click at [366, 195] on input "53000" at bounding box center [369, 193] width 105 height 23
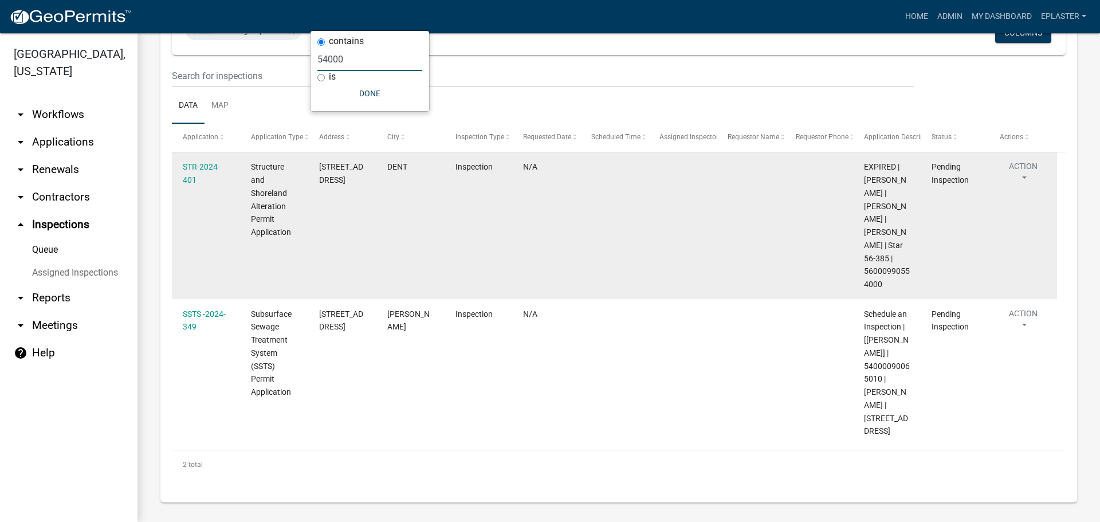
scroll to position [136, 0]
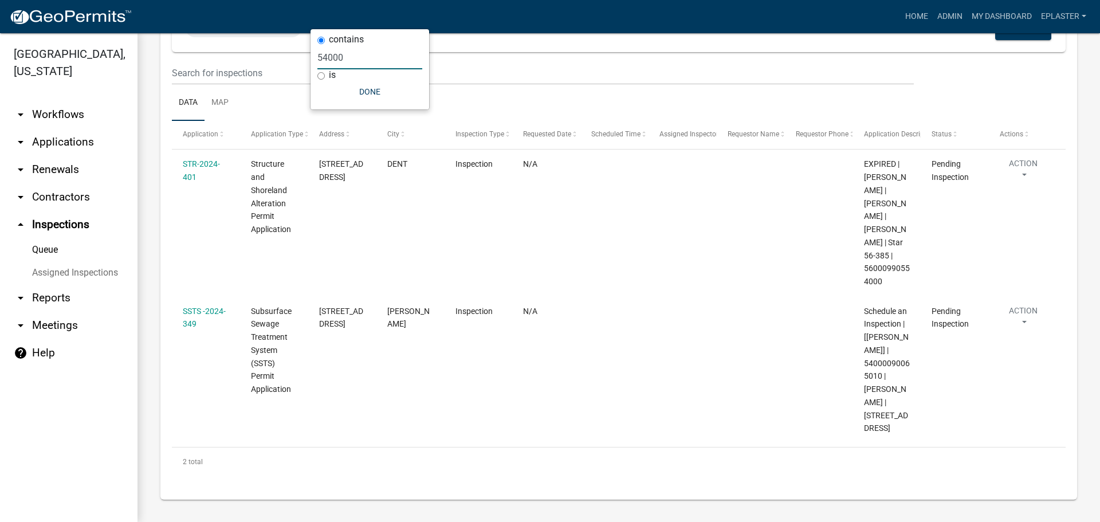
click at [353, 58] on input "54000" at bounding box center [369, 57] width 105 height 23
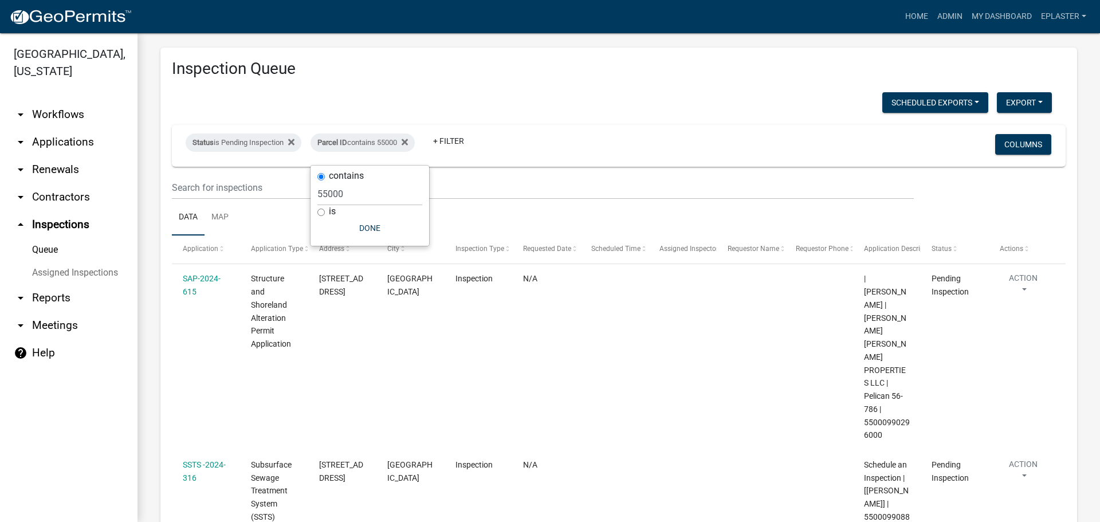
scroll to position [0, 0]
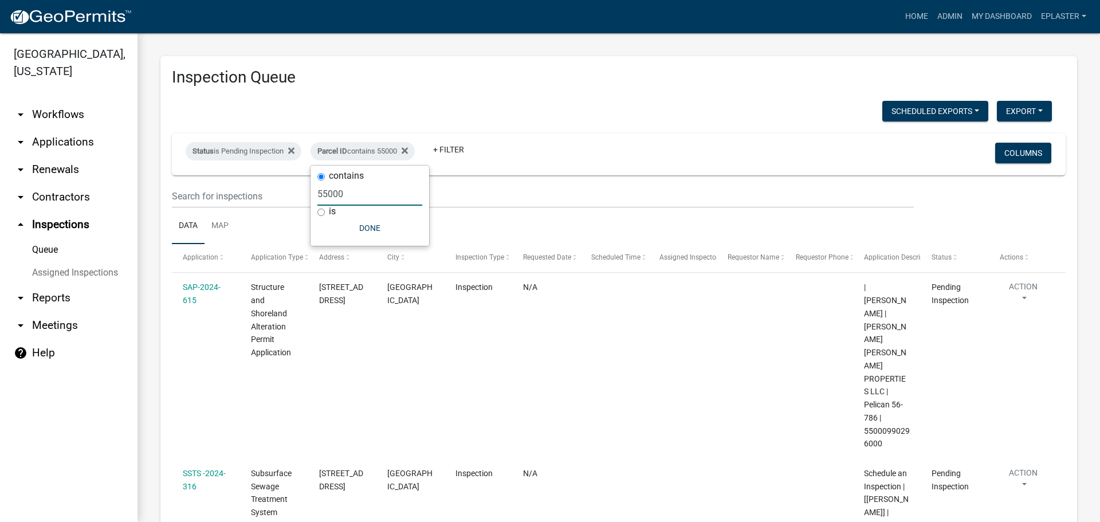
click at [360, 194] on input "55000" at bounding box center [369, 193] width 105 height 23
type input "56000"
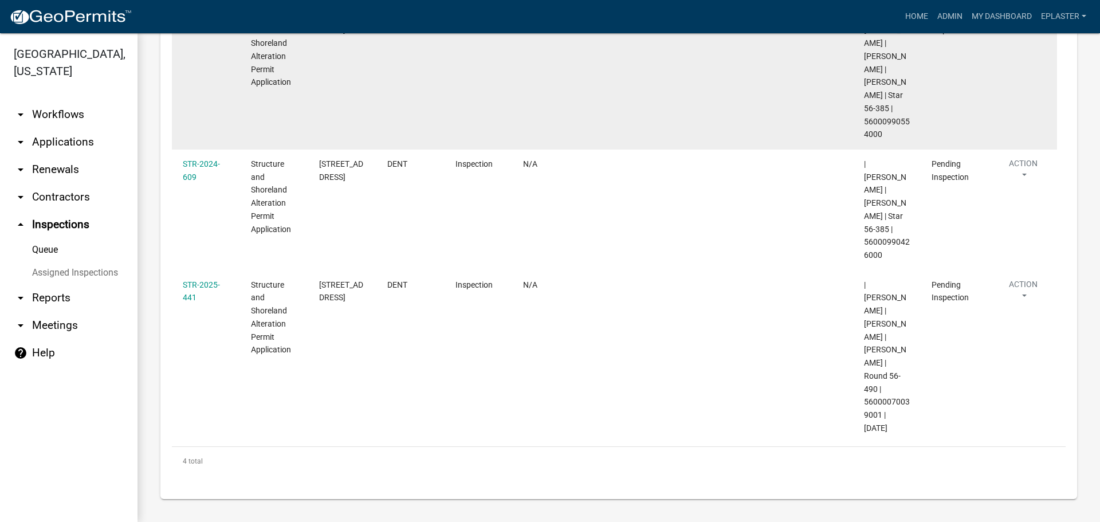
scroll to position [430, 0]
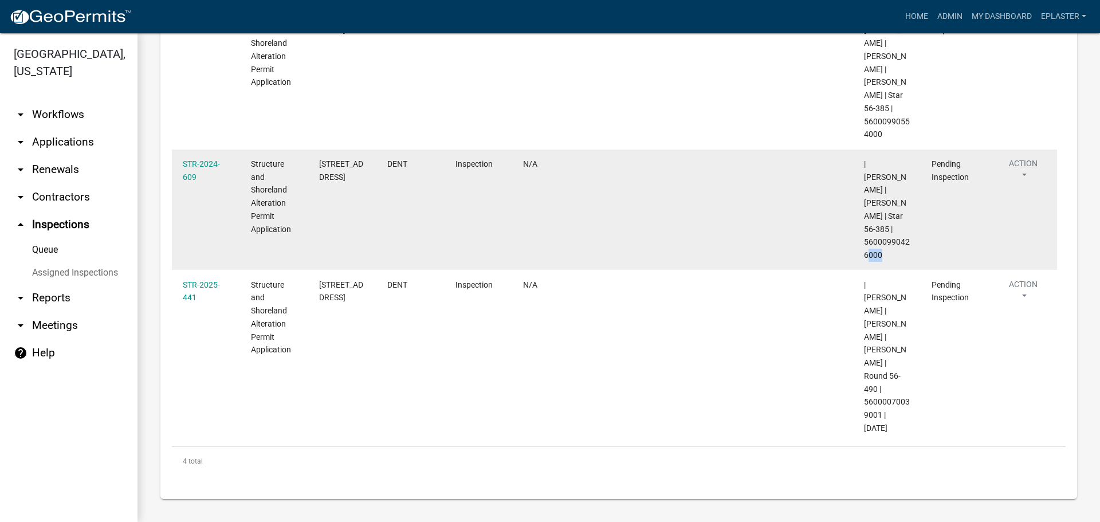
drag, startPoint x: 880, startPoint y: 253, endPoint x: 860, endPoint y: 250, distance: 19.7
click at [860, 250] on datatable-body-cell "| [PERSON_NAME] | [PERSON_NAME] | Star 56-385 | 56000990426000" at bounding box center [887, 210] width 68 height 121
drag, startPoint x: 891, startPoint y: 257, endPoint x: 860, endPoint y: 243, distance: 33.6
click at [860, 243] on datatable-body-cell "| [PERSON_NAME] | [PERSON_NAME] | Star 56-385 | 56000990426000" at bounding box center [887, 210] width 68 height 121
drag, startPoint x: 355, startPoint y: 191, endPoint x: 316, endPoint y: 178, distance: 41.1
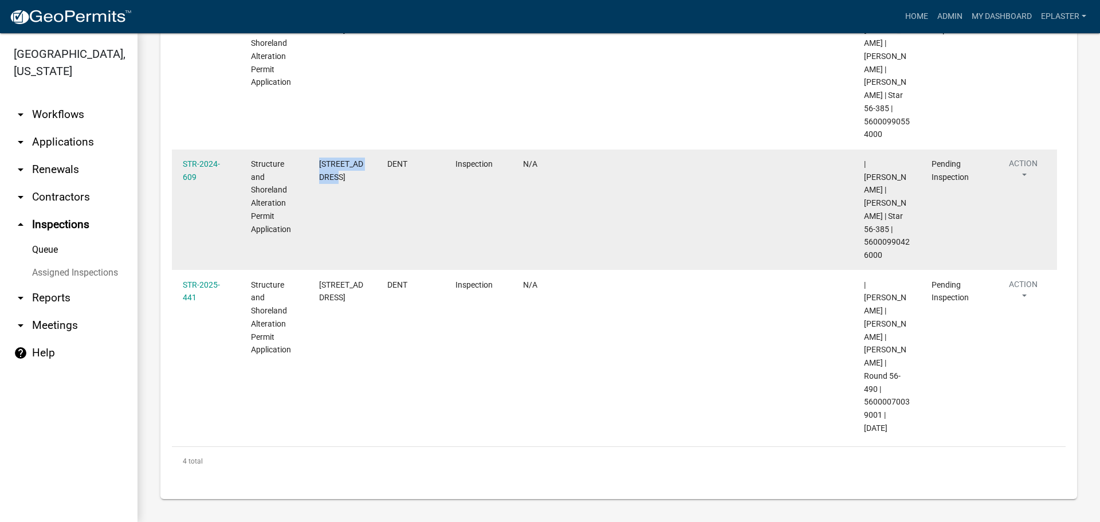
click at [316, 178] on datatable-body-cell "[STREET_ADDRESS]" at bounding box center [342, 210] width 68 height 121
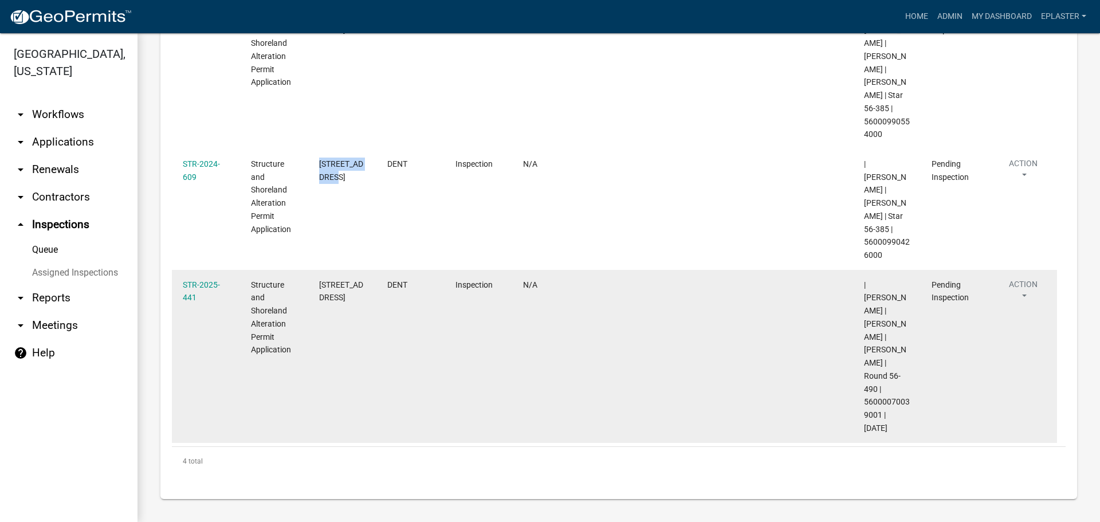
drag, startPoint x: 880, startPoint y: 414, endPoint x: 864, endPoint y: 403, distance: 19.7
click at [864, 403] on span "| [PERSON_NAME] | [PERSON_NAME] | [PERSON_NAME] | Round 56-490 | 56000070039001…" at bounding box center [887, 356] width 46 height 152
drag, startPoint x: 349, startPoint y: 295, endPoint x: 318, endPoint y: 285, distance: 32.4
click at [318, 285] on datatable-body-cell "[STREET_ADDRESS]" at bounding box center [342, 356] width 68 height 173
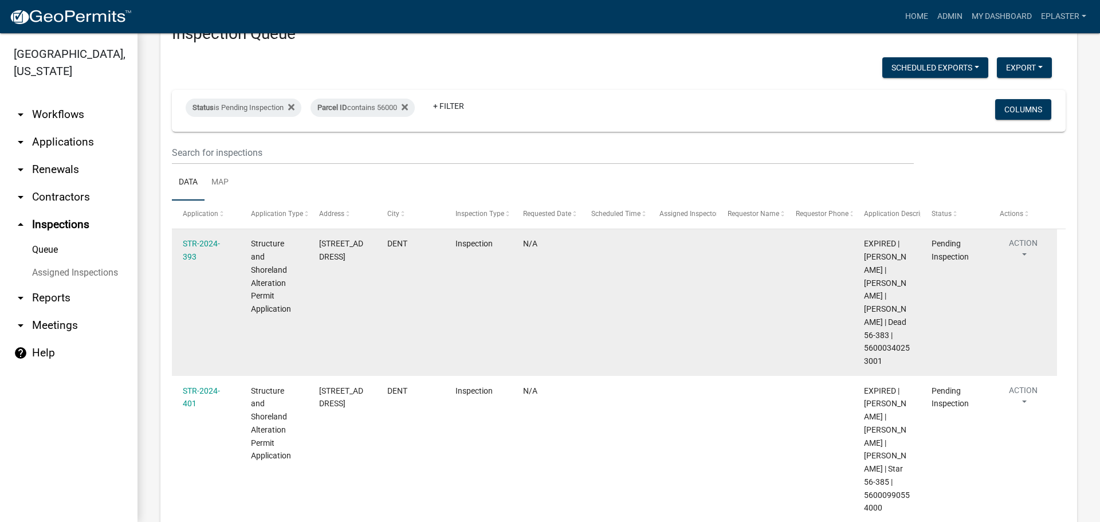
scroll to position [43, 0]
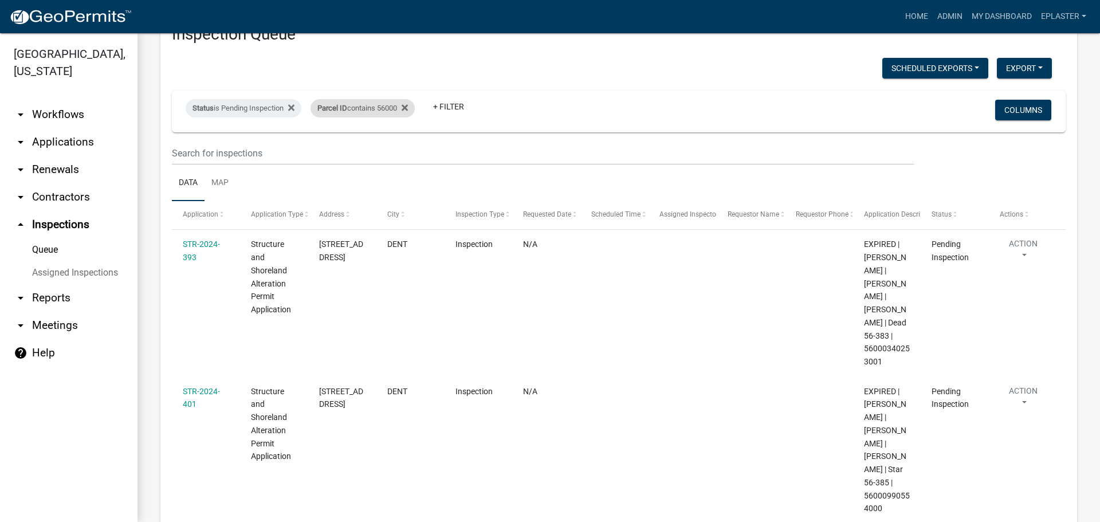
click at [394, 114] on div "Parcel ID contains 56000 Remove this filter" at bounding box center [363, 108] width 104 height 18
click at [342, 154] on input "56000" at bounding box center [369, 150] width 105 height 23
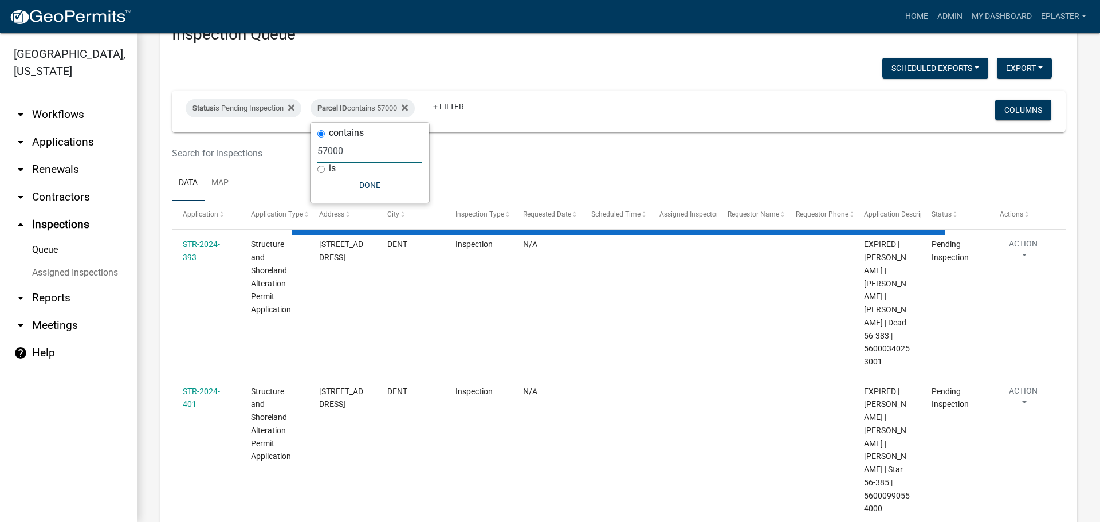
scroll to position [0, 0]
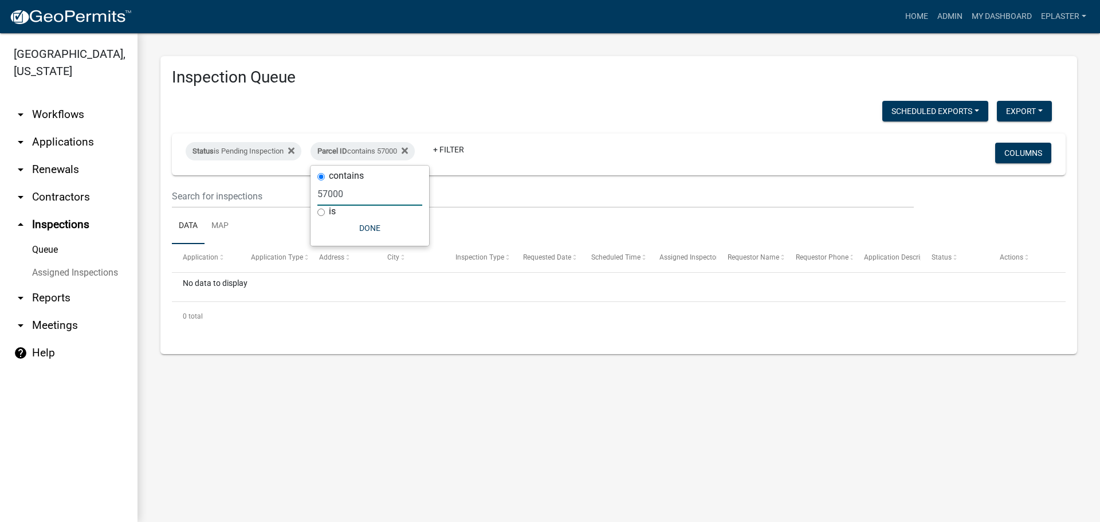
click at [359, 193] on input "57000" at bounding box center [369, 193] width 105 height 23
click at [354, 191] on input "58000" at bounding box center [369, 193] width 105 height 23
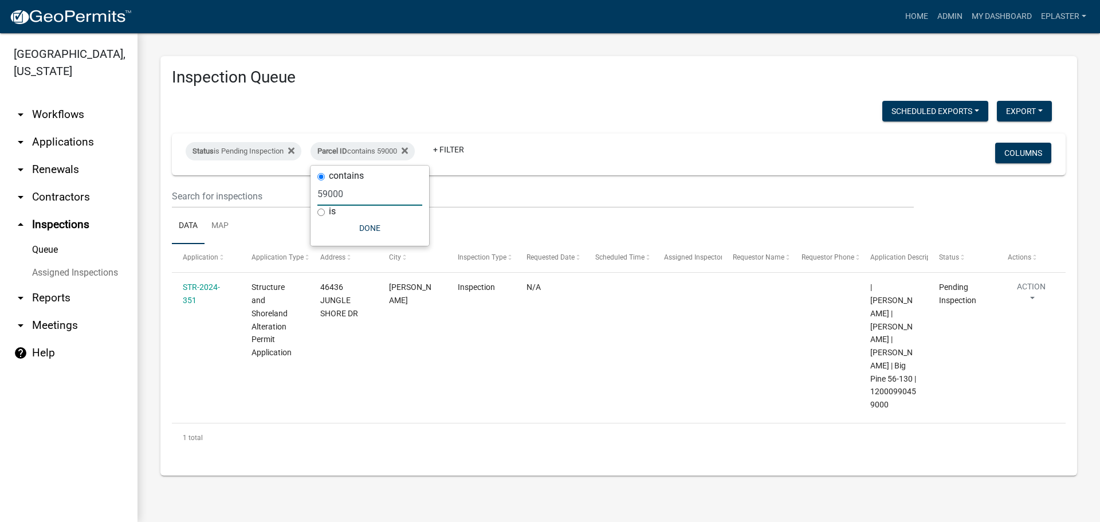
click at [354, 192] on input "59000" at bounding box center [369, 193] width 105 height 23
type input "60000"
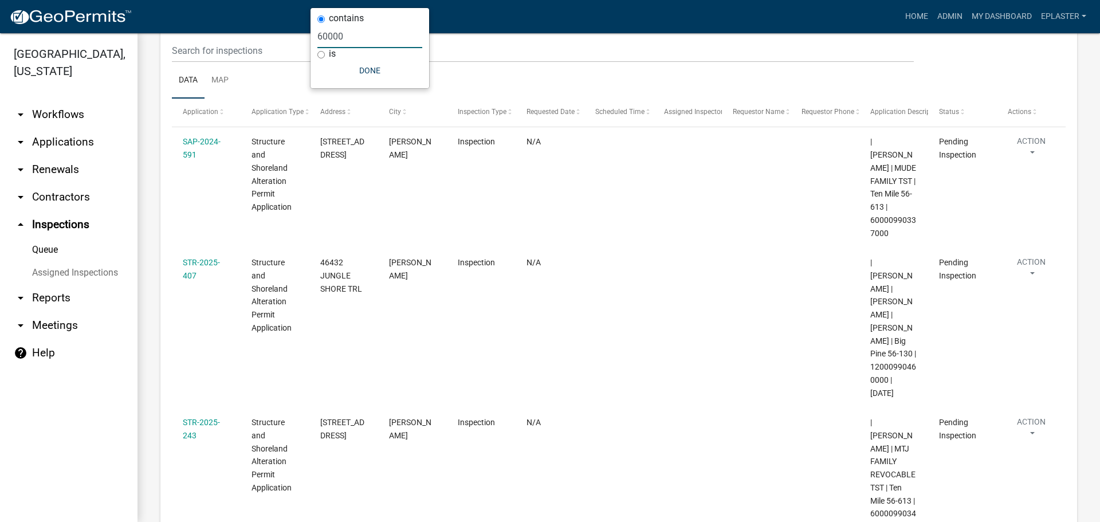
scroll to position [158, 0]
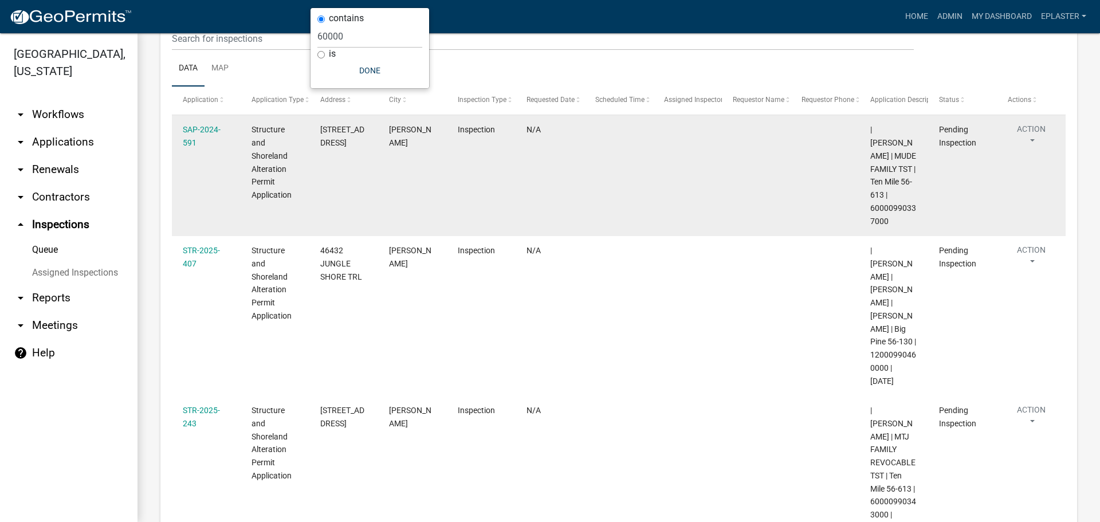
drag, startPoint x: 888, startPoint y: 220, endPoint x: 872, endPoint y: 210, distance: 18.8
click at [869, 210] on datatable-body-cell "| [PERSON_NAME] | MUDE FAMILY TST | Ten Mile 56-613 | 60000990337000" at bounding box center [894, 175] width 69 height 121
drag, startPoint x: 330, startPoint y: 154, endPoint x: 316, endPoint y: 132, distance: 25.8
click at [316, 132] on datatable-body-cell "[STREET_ADDRESS]" at bounding box center [343, 175] width 69 height 121
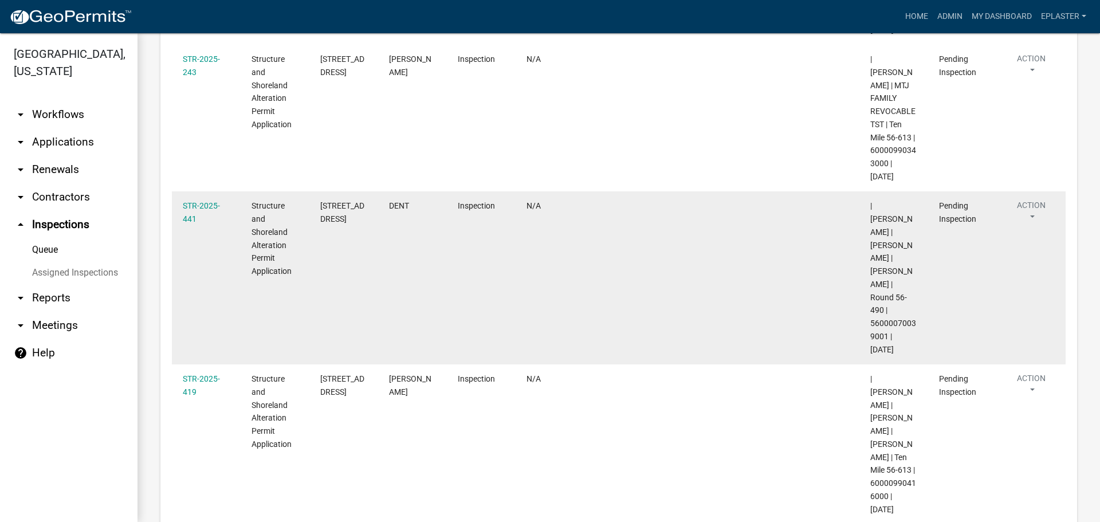
scroll to position [516, 0]
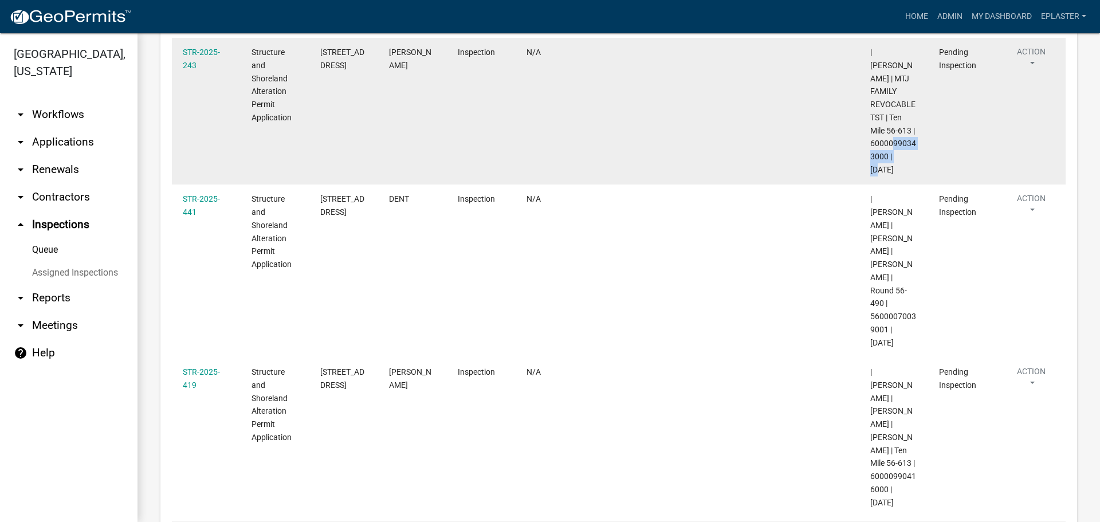
drag, startPoint x: 888, startPoint y: 140, endPoint x: 868, endPoint y: 130, distance: 22.3
click at [868, 130] on datatable-body-cell "| [PERSON_NAME] | MTJ FAMILY REVOCABLE TST | Ten Mile 56-613 | 60000990343000 |…" at bounding box center [894, 111] width 69 height 147
drag, startPoint x: 332, startPoint y: 76, endPoint x: 321, endPoint y: 53, distance: 26.1
click at [321, 53] on div "[STREET_ADDRESS]" at bounding box center [343, 59] width 47 height 26
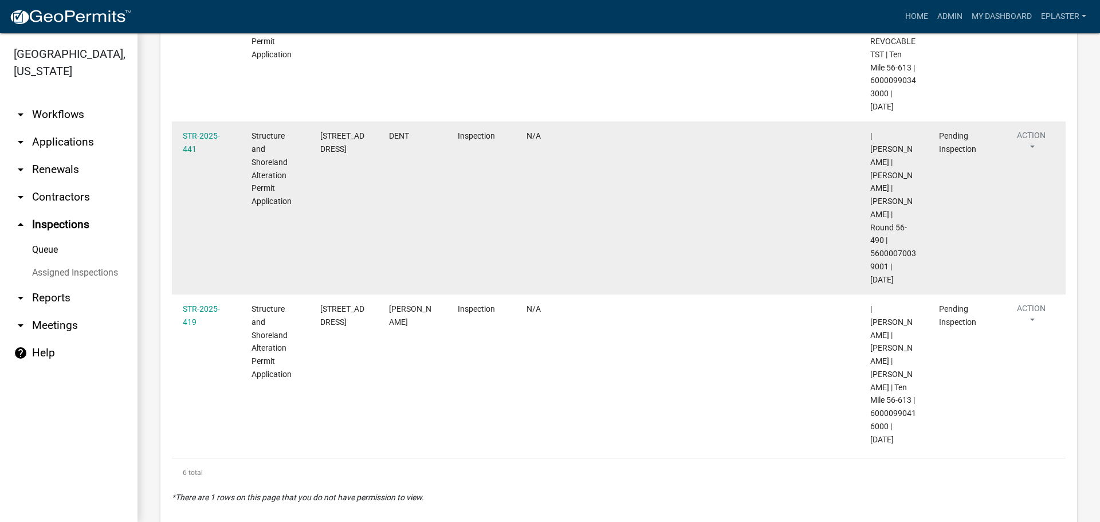
scroll to position [581, 0]
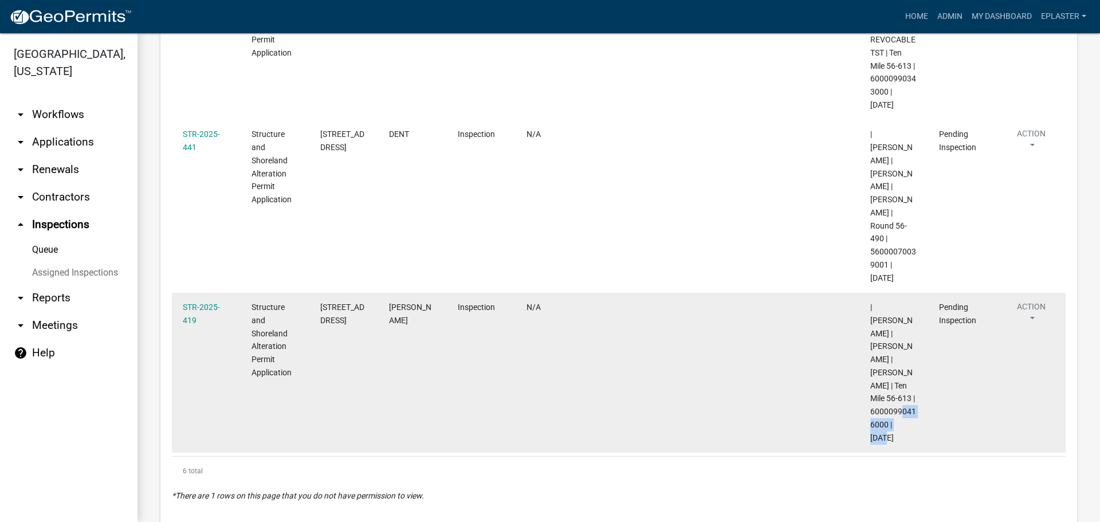
drag, startPoint x: 888, startPoint y: 397, endPoint x: 869, endPoint y: 383, distance: 23.1
click at [869, 383] on datatable-body-cell "| [PERSON_NAME] | [PERSON_NAME] | [PERSON_NAME] | Ten Mile 56-613 | 60000990416…" at bounding box center [894, 373] width 69 height 160
drag, startPoint x: 352, startPoint y: 319, endPoint x: 319, endPoint y: 293, distance: 41.3
click at [319, 293] on datatable-body-cell "[STREET_ADDRESS]" at bounding box center [343, 373] width 69 height 160
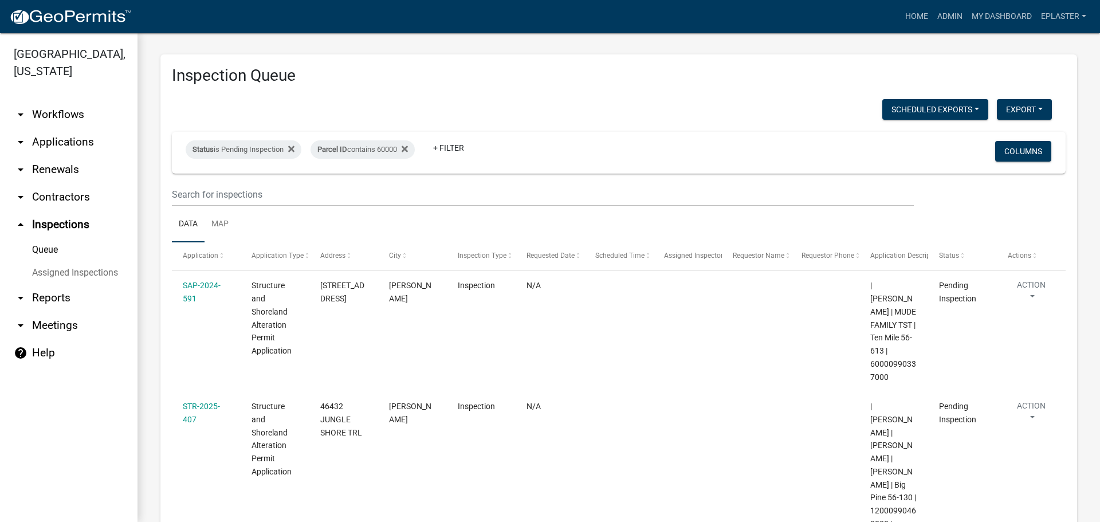
scroll to position [0, 0]
click at [382, 153] on div "Parcel ID contains 60000" at bounding box center [363, 151] width 104 height 18
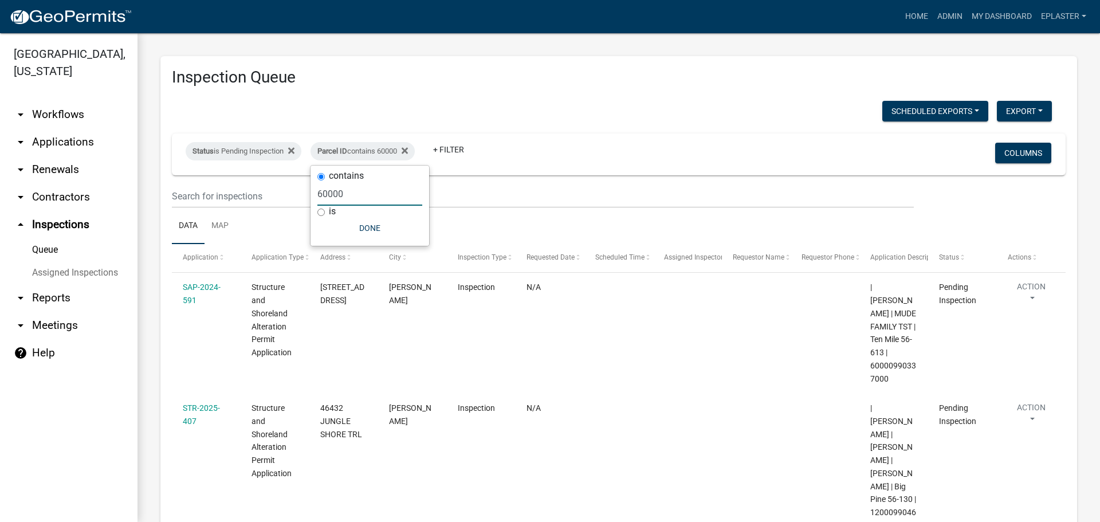
click at [355, 194] on input "60000" at bounding box center [369, 193] width 105 height 23
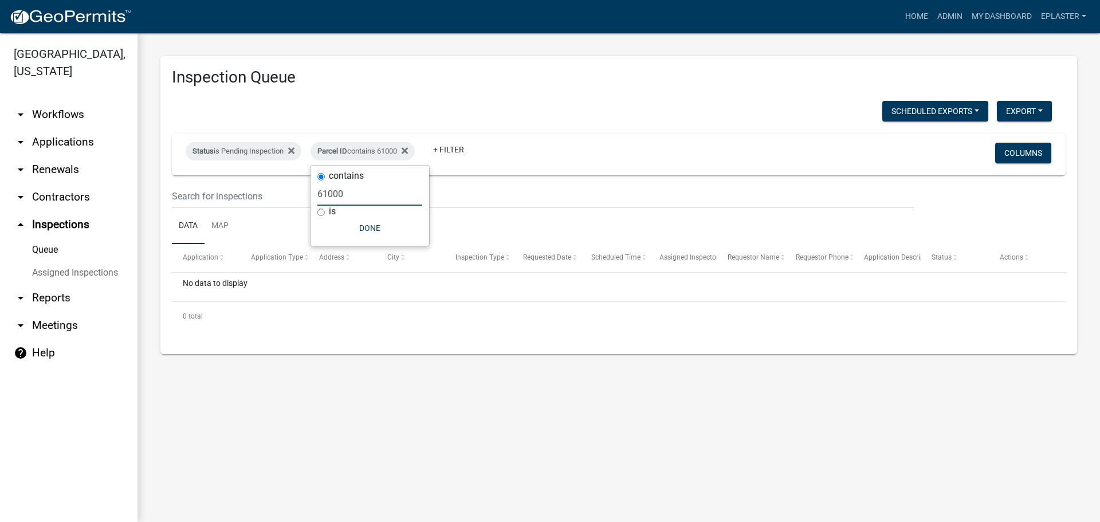
click at [355, 193] on input "61000" at bounding box center [369, 193] width 105 height 23
type input "62000"
click at [988, 11] on link "My Dashboard" at bounding box center [1001, 17] width 69 height 22
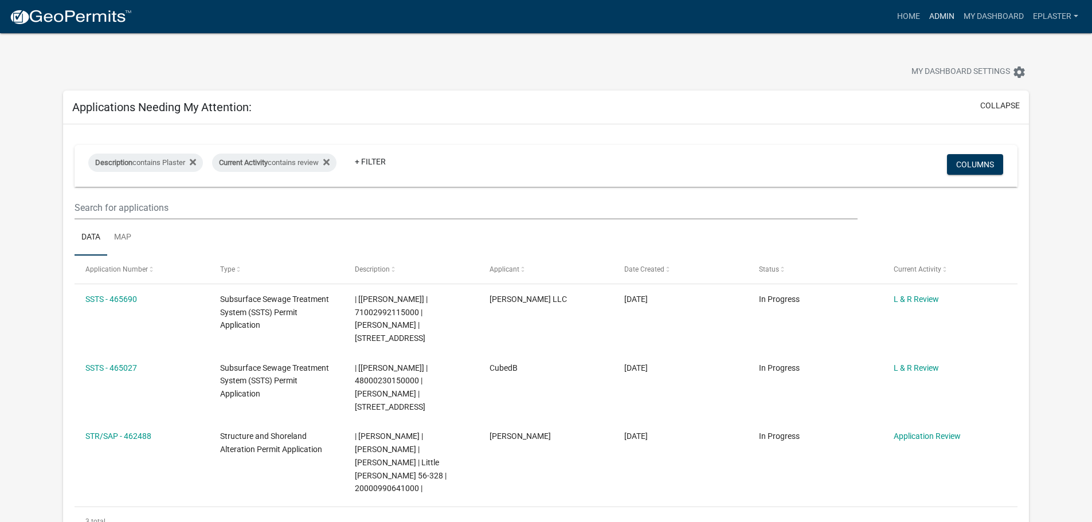
click at [938, 10] on link "Admin" at bounding box center [941, 17] width 34 height 22
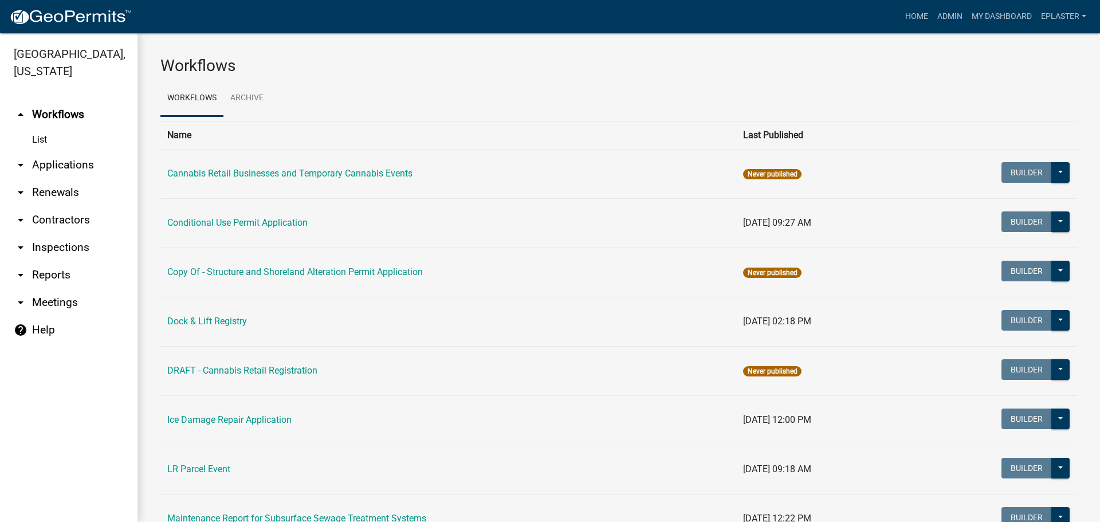
click at [57, 167] on link "arrow_drop_down Applications" at bounding box center [69, 165] width 138 height 28
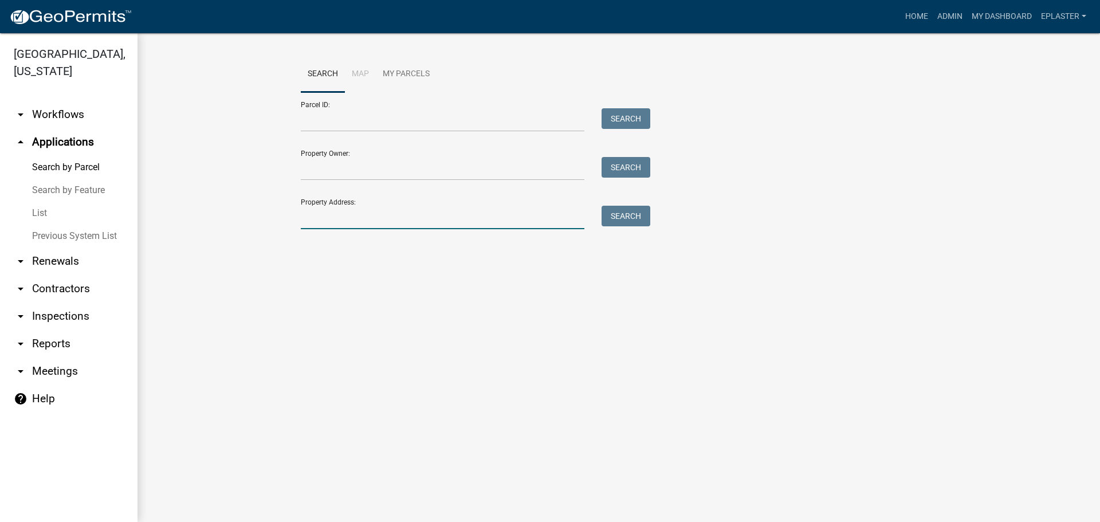
click at [327, 216] on input "Property Address:" at bounding box center [443, 217] width 284 height 23
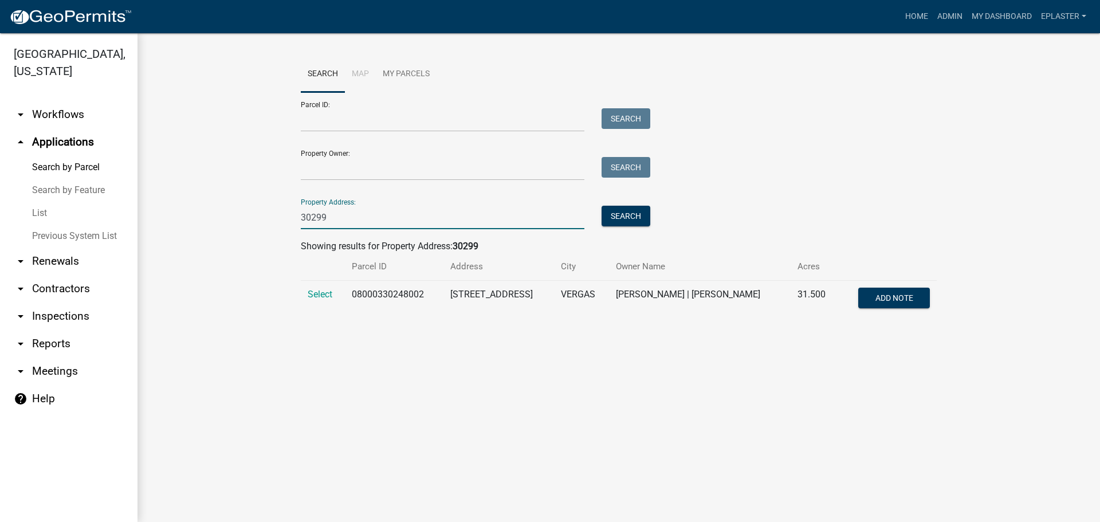
type input "30299"
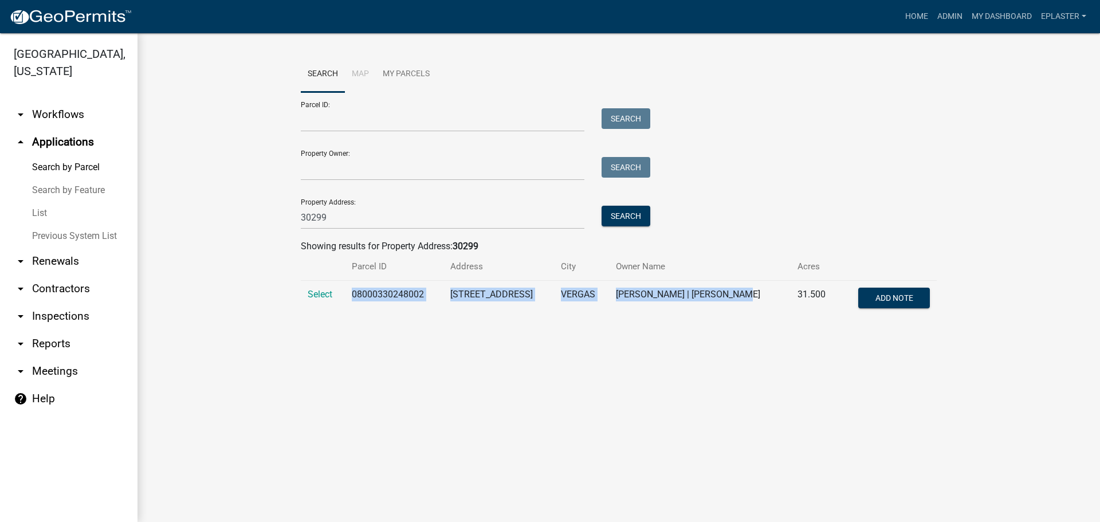
drag, startPoint x: 748, startPoint y: 292, endPoint x: 355, endPoint y: 293, distance: 393.1
click at [355, 293] on tr "Select 08000330248002 30299 [GEOGRAPHIC_DATA] [PERSON_NAME] | [PERSON_NAME] 31.…" at bounding box center [619, 300] width 636 height 38
click at [326, 295] on span "Select" at bounding box center [320, 294] width 25 height 11
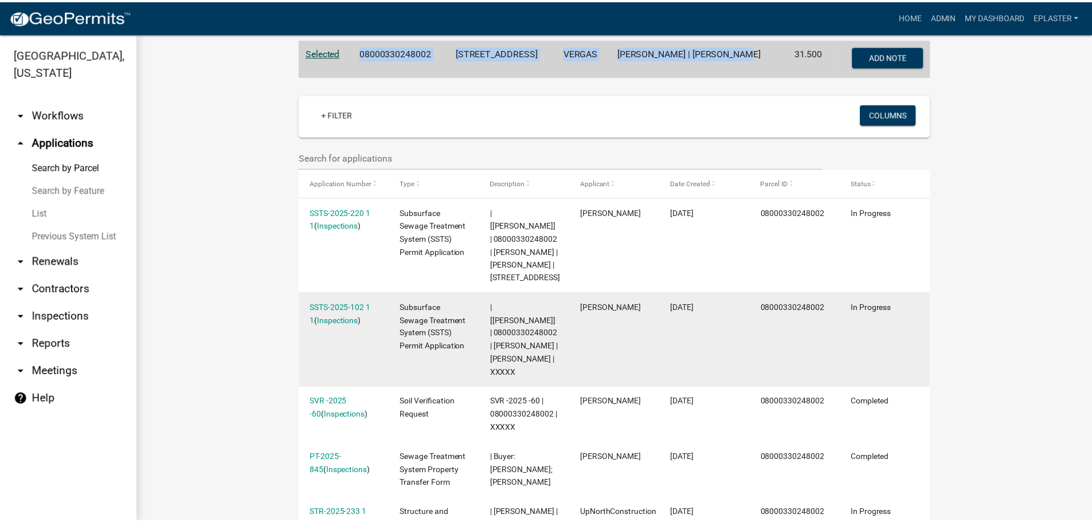
scroll to position [287, 0]
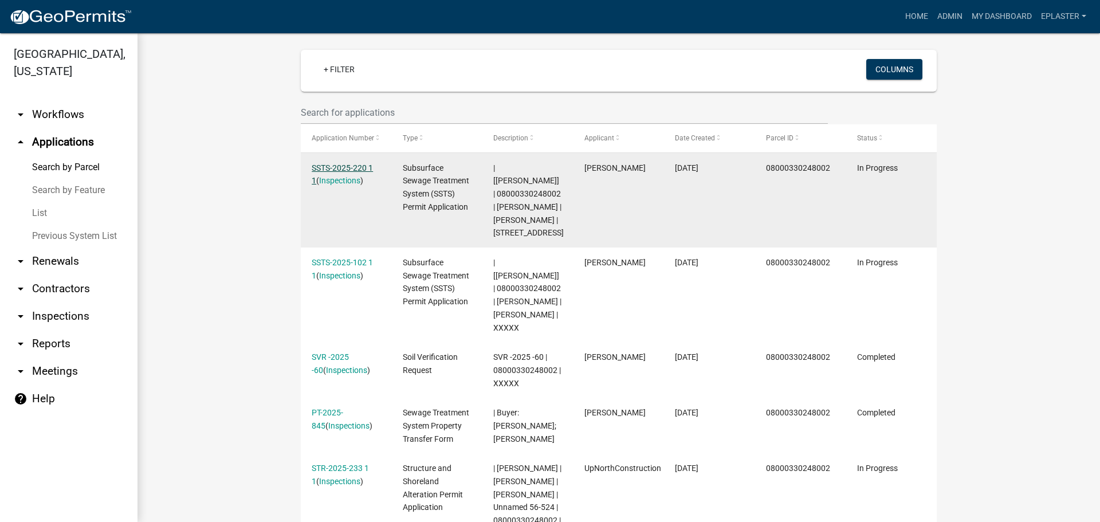
click at [348, 164] on link "SSTS-2025-220 1 1" at bounding box center [342, 174] width 61 height 22
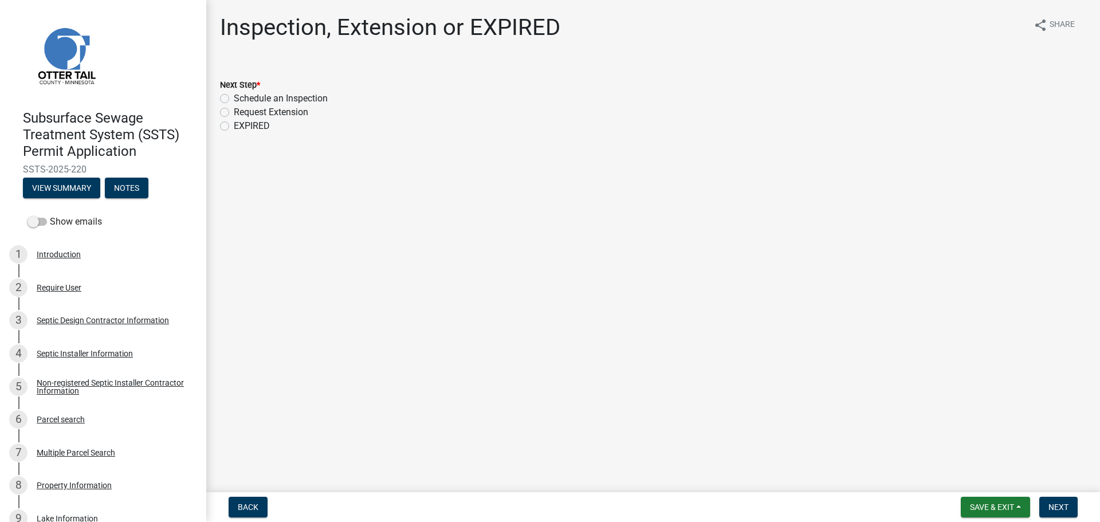
click at [234, 95] on label "Schedule an Inspection" at bounding box center [281, 99] width 94 height 14
click at [234, 95] on input "Schedule an Inspection" at bounding box center [237, 95] width 7 height 7
radio input "true"
drag, startPoint x: 1077, startPoint y: 500, endPoint x: 1070, endPoint y: 503, distance: 7.7
click at [1077, 500] on button "Next" at bounding box center [1059, 507] width 38 height 21
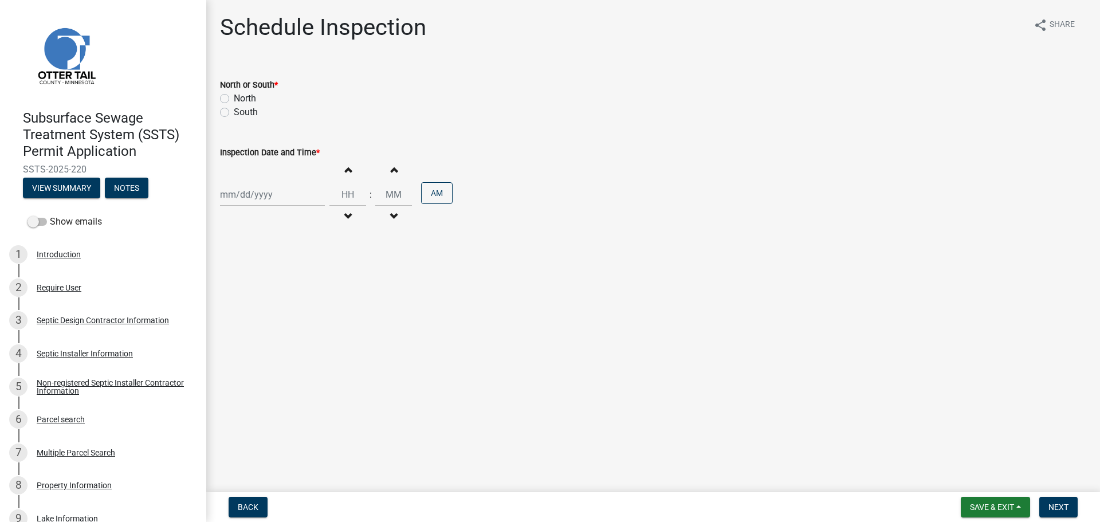
click at [234, 100] on label "North" at bounding box center [245, 99] width 22 height 14
click at [234, 99] on input "North" at bounding box center [237, 95] width 7 height 7
radio input "true"
click at [243, 201] on div at bounding box center [272, 194] width 105 height 23
select select "8"
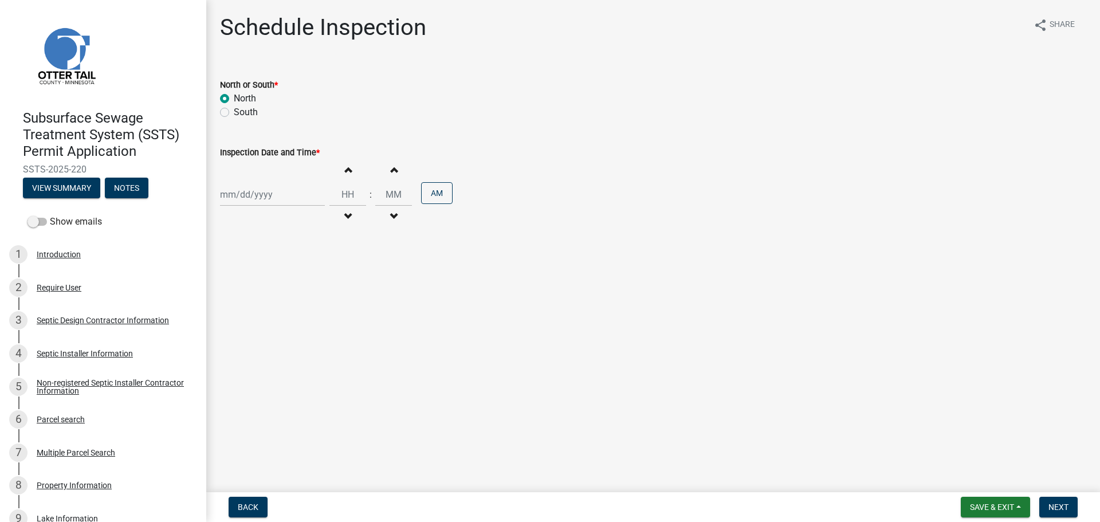
select select "2025"
click at [264, 307] on div "20" at bounding box center [268, 310] width 18 height 18
type input "[DATE]"
click at [339, 193] on input "Hours" at bounding box center [348, 194] width 37 height 23
type input "10"
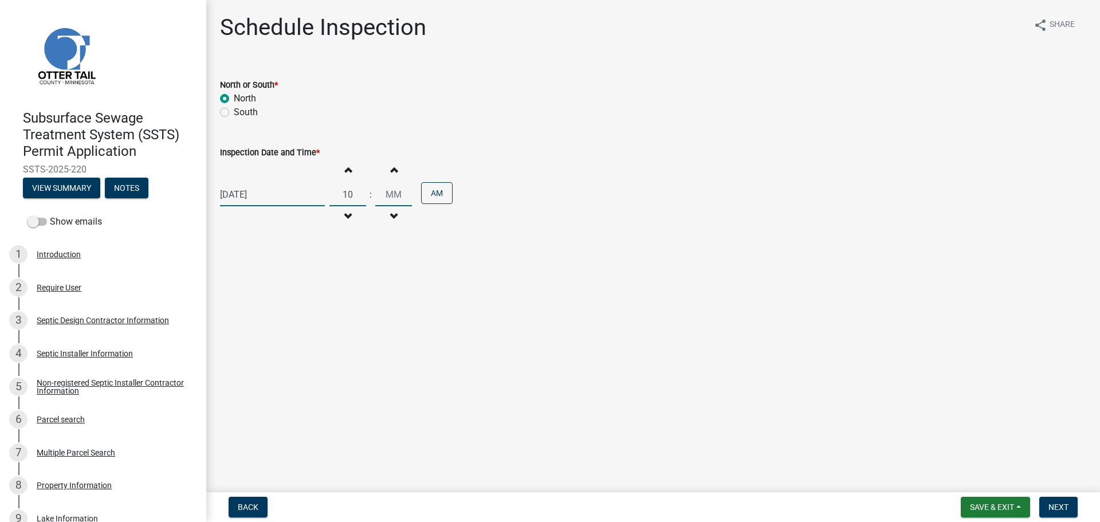
type input "00"
click at [1072, 508] on button "Next" at bounding box center [1059, 507] width 38 height 21
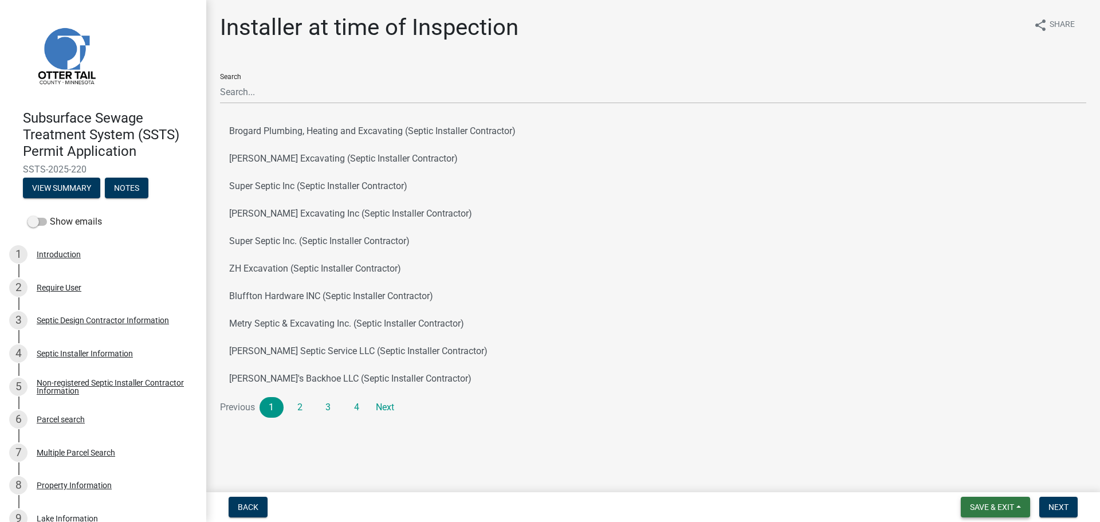
click at [989, 509] on span "Save & Exit" at bounding box center [992, 507] width 44 height 9
click at [991, 475] on button "Save & Exit" at bounding box center [985, 478] width 92 height 28
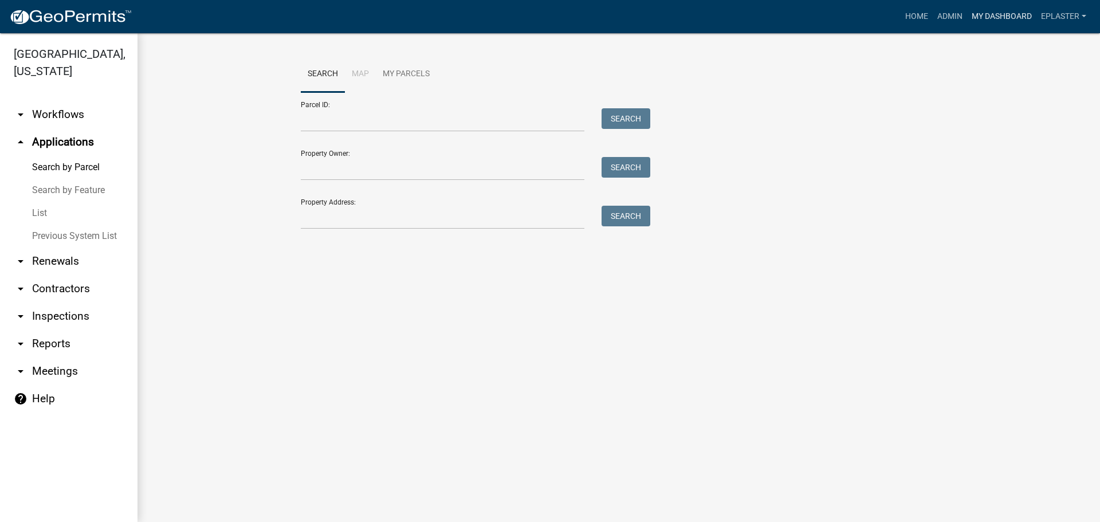
click at [1003, 21] on link "My Dashboard" at bounding box center [1001, 17] width 69 height 22
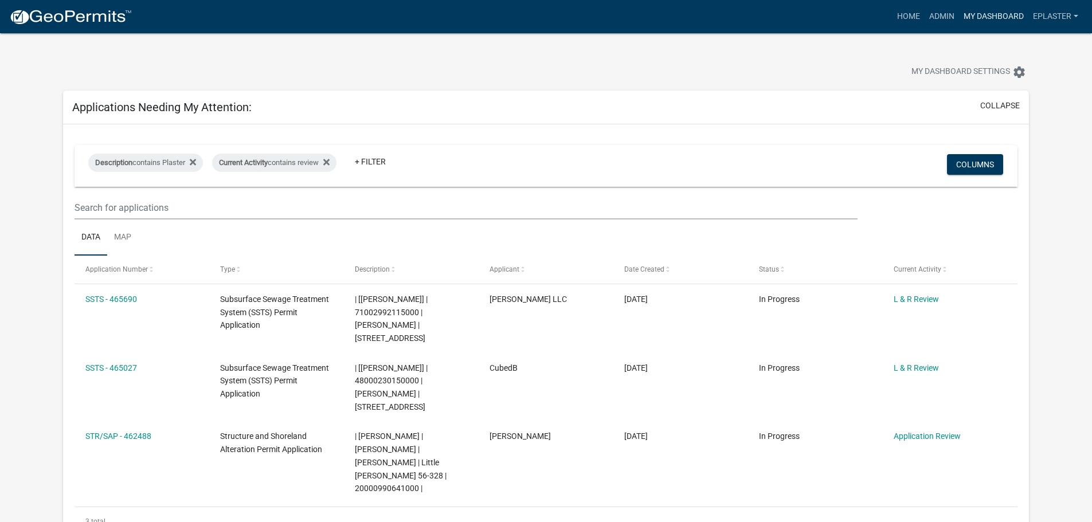
click at [981, 23] on link "My Dashboard" at bounding box center [993, 17] width 69 height 22
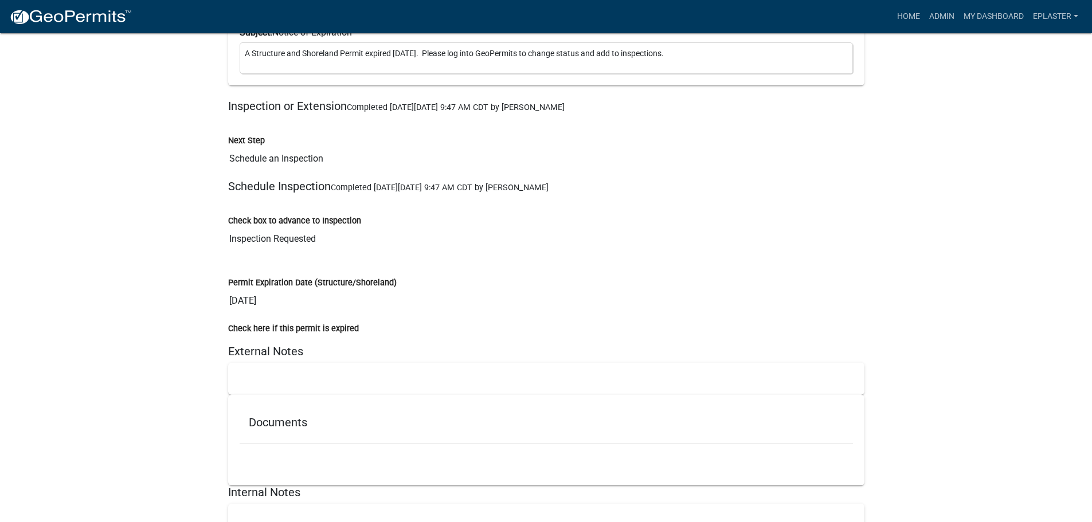
scroll to position [20646, 0]
